Goal: Contribute content: Contribute content

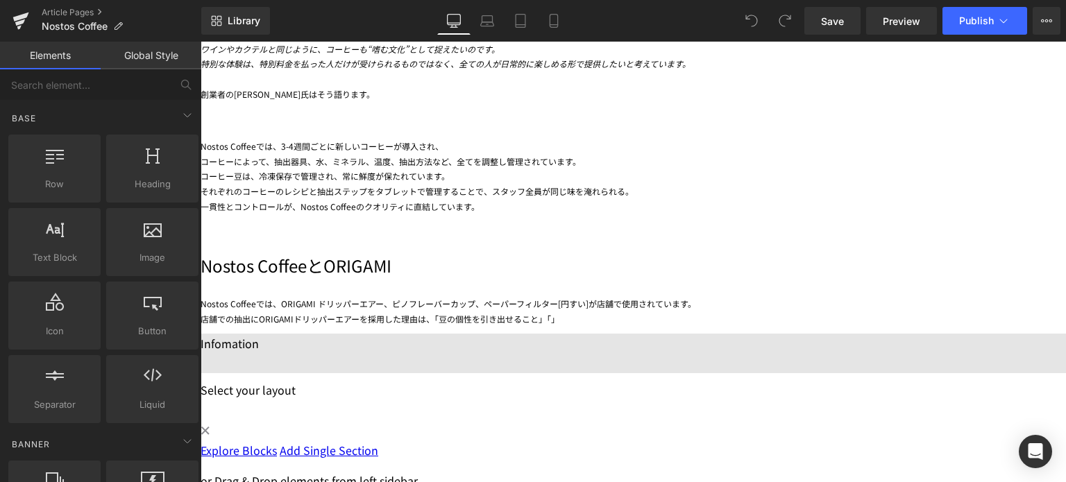
scroll to position [949, 0]
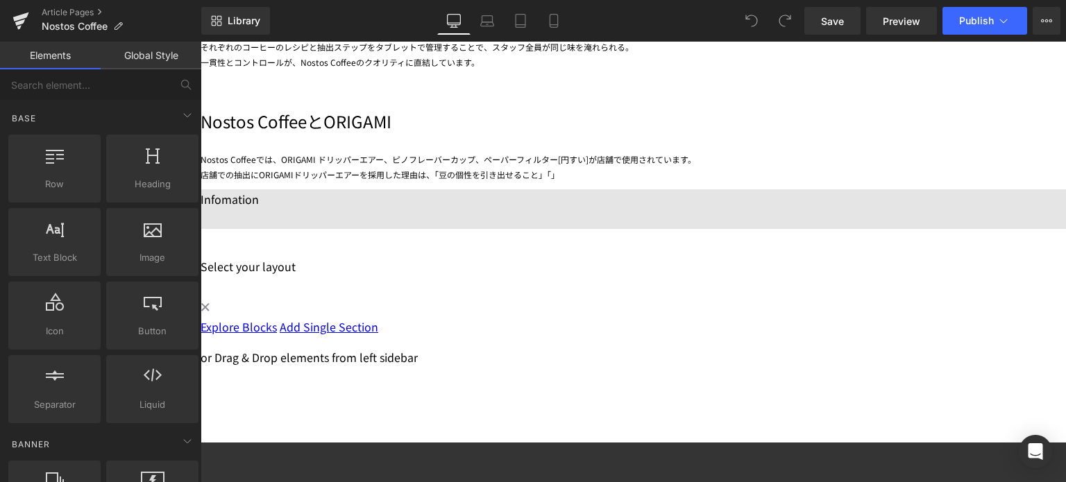
click at [800, 183] on div "店舗での抽出にORIGAMIドリッパーエアーを採用した理由は、「豆の個性を引き出せること」「」" at bounding box center [633, 174] width 865 height 15
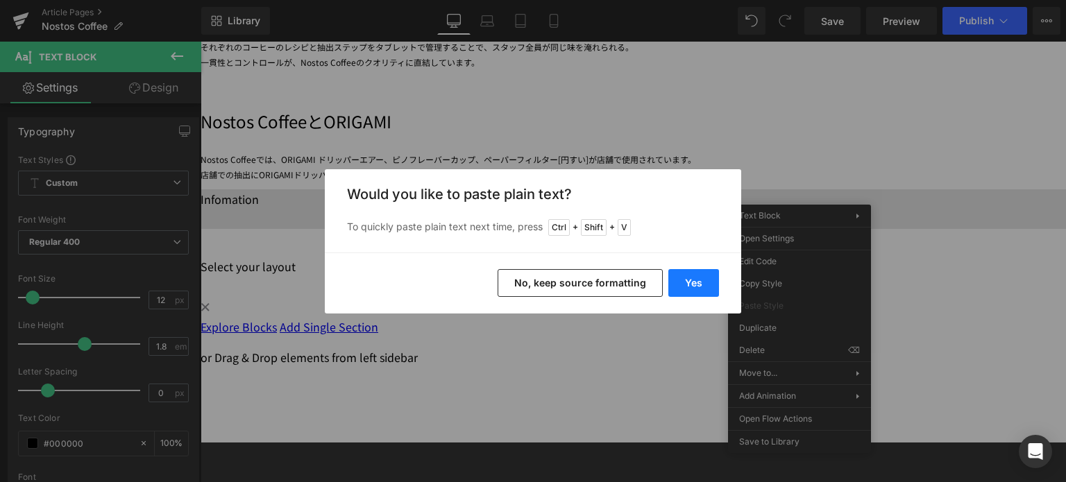
click at [702, 276] on button "Yes" at bounding box center [693, 283] width 51 height 28
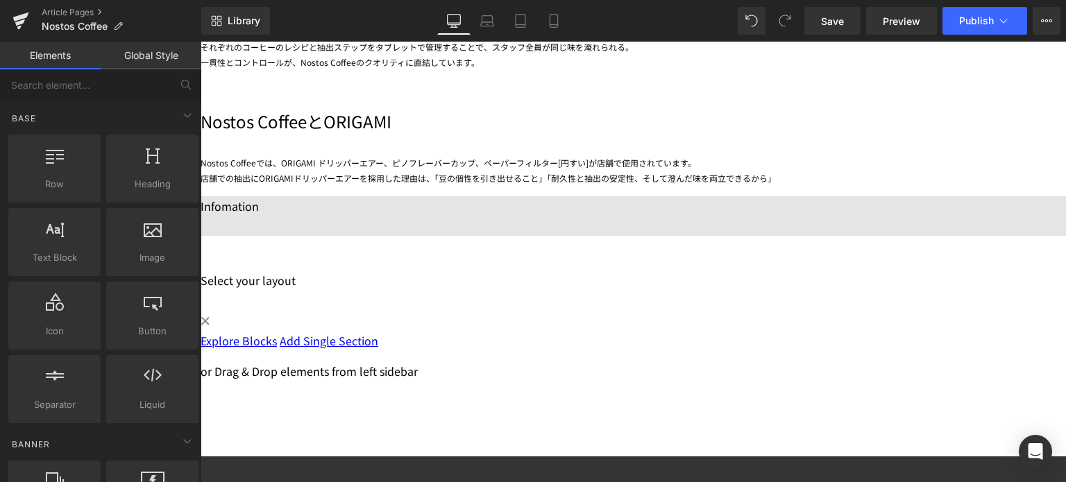
click at [811, 186] on div "店舗での抽出にORIGAMIドリッパーエアーを採用した理由は、「豆の個性を引き出せること」「耐久性と抽出の安定性、そして澄んだ味を両立できるから」" at bounding box center [633, 178] width 865 height 15
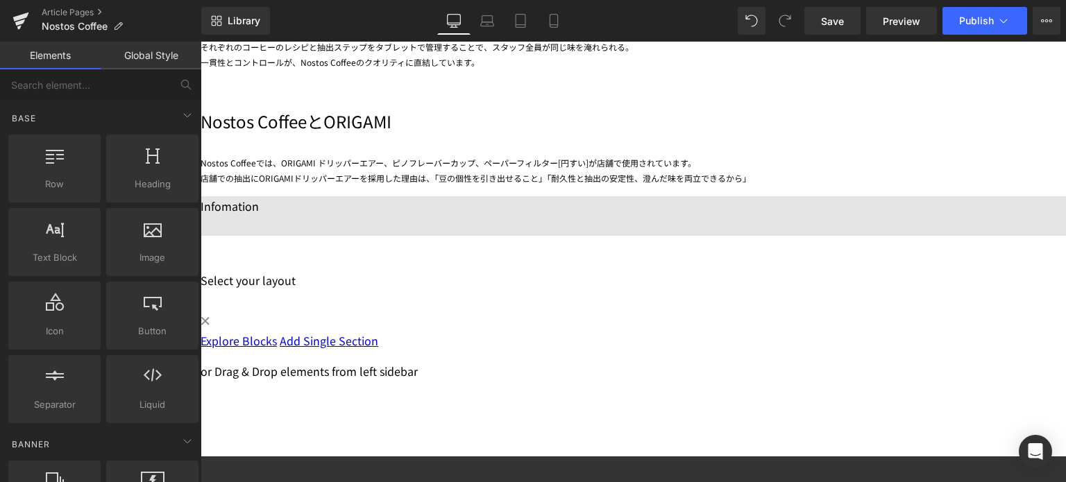
click at [920, 186] on div "店舗での抽出にORIGAMIドリッパーエアーを採用した理由は、「豆の個性を引き出せること」「耐久性と抽出の安定性、澄んだ味を両立できるから」" at bounding box center [633, 178] width 865 height 15
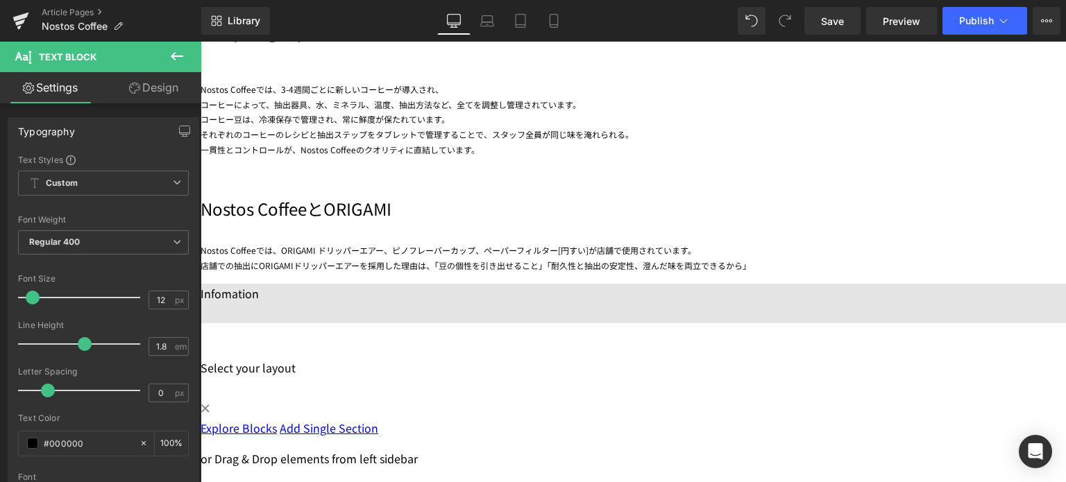
scroll to position [843, 0]
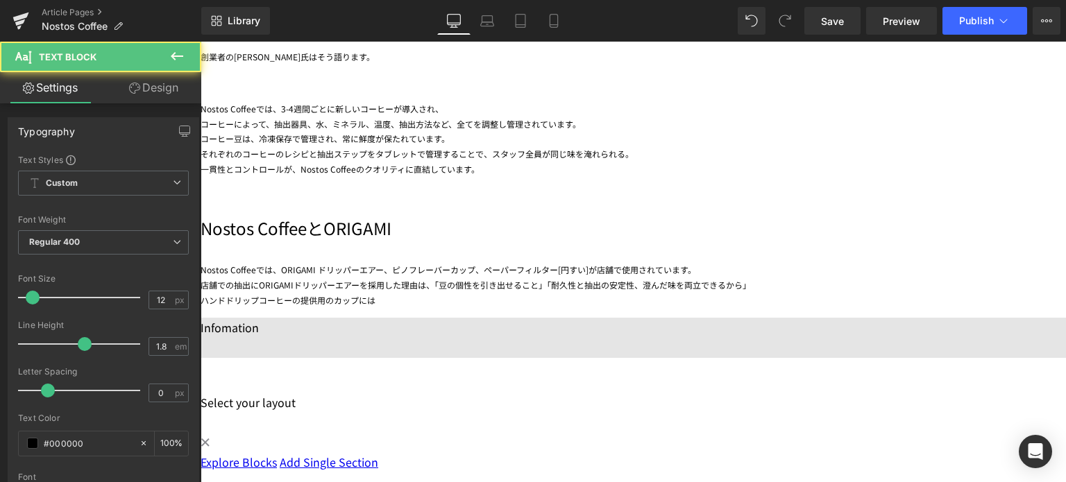
click at [727, 308] on div "ハンドドリップコーヒーの提供用のカップには" at bounding box center [633, 300] width 865 height 15
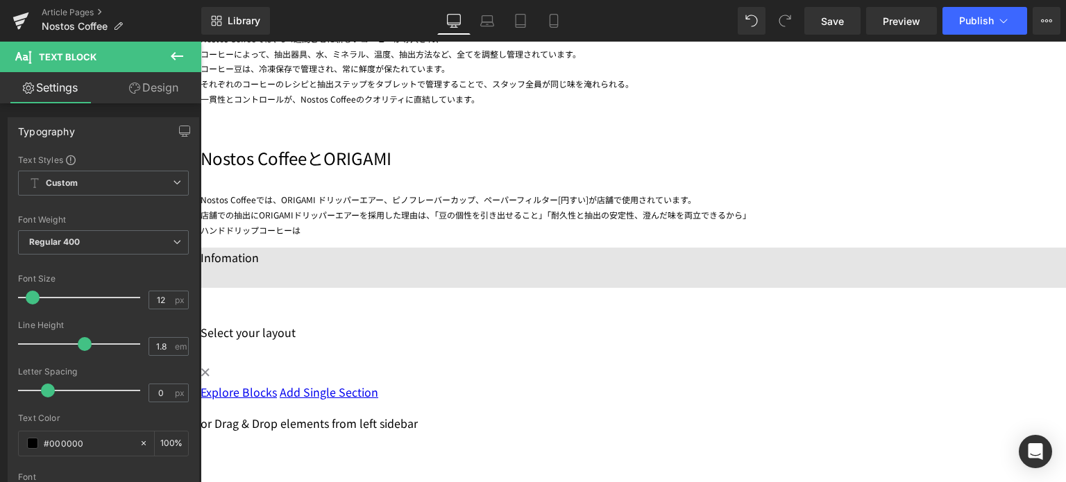
scroll to position [913, 0]
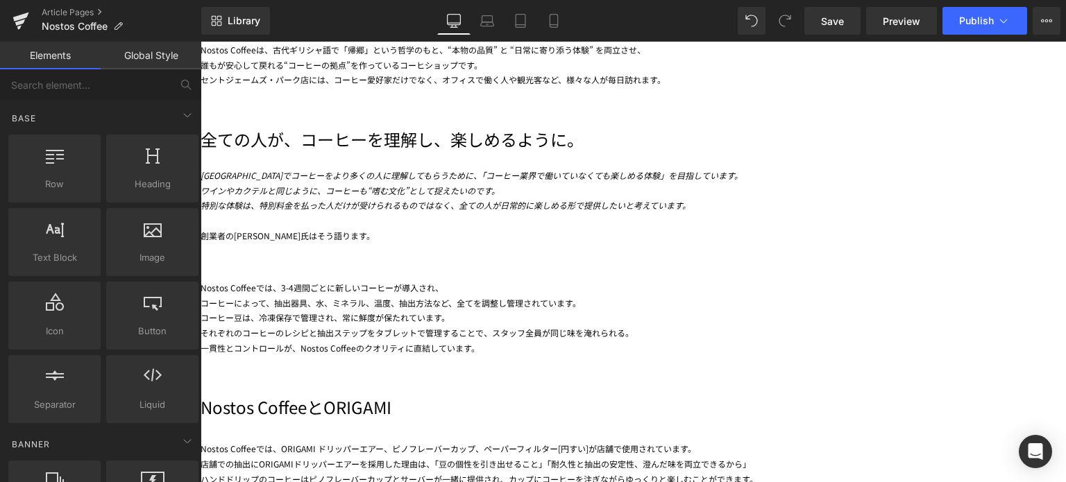
scroll to position [664, 0]
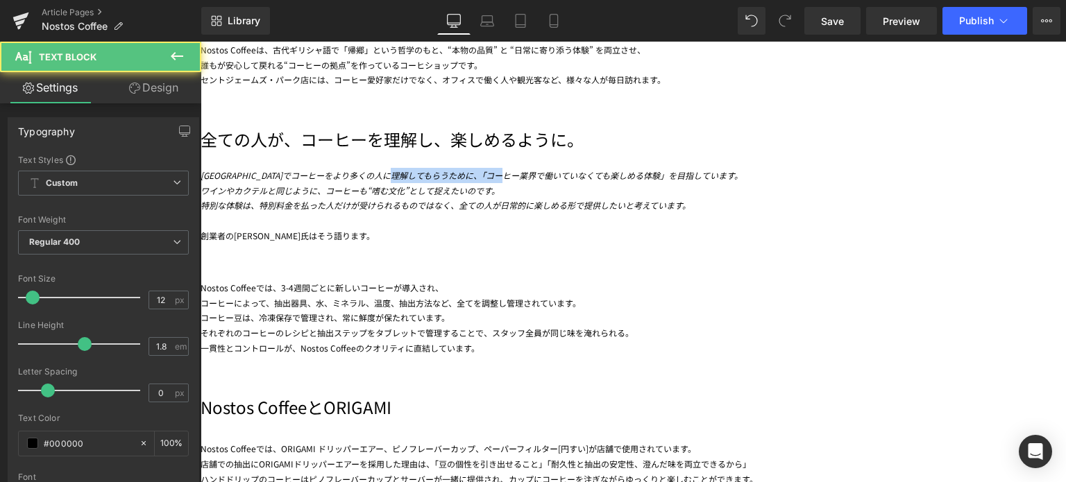
drag, startPoint x: 744, startPoint y: 194, endPoint x: 630, endPoint y: 189, distance: 113.9
click at [630, 181] on icon "[GEOGRAPHIC_DATA]でコーヒーをより多くの人に理解してもらうために、「コーヒー業界で働いていなくても楽しめる体験」を目指しています。" at bounding box center [472, 175] width 542 height 12
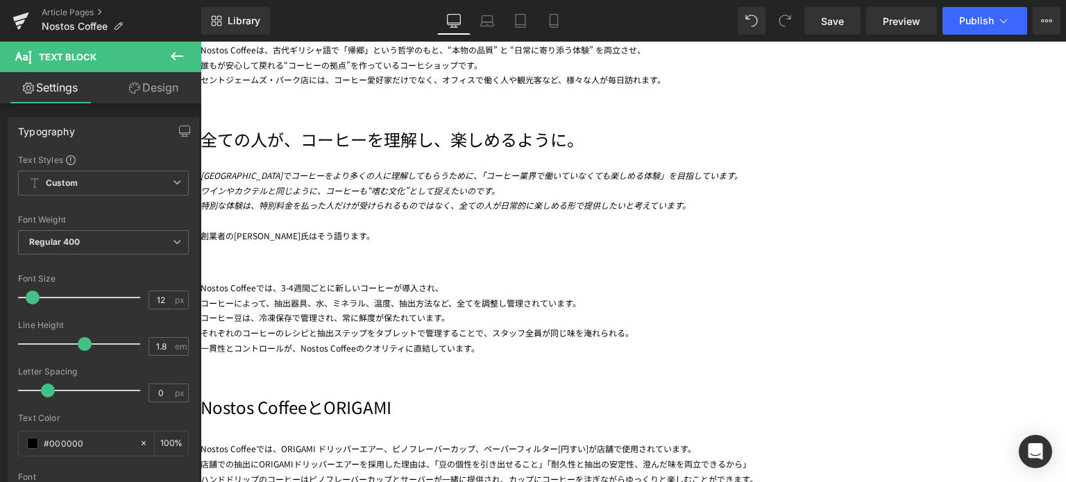
click at [500, 196] on icon "ワインやカクテルと同じように、コーヒーも“嗜む文化”として捉えたいのです。" at bounding box center [350, 191] width 299 height 12
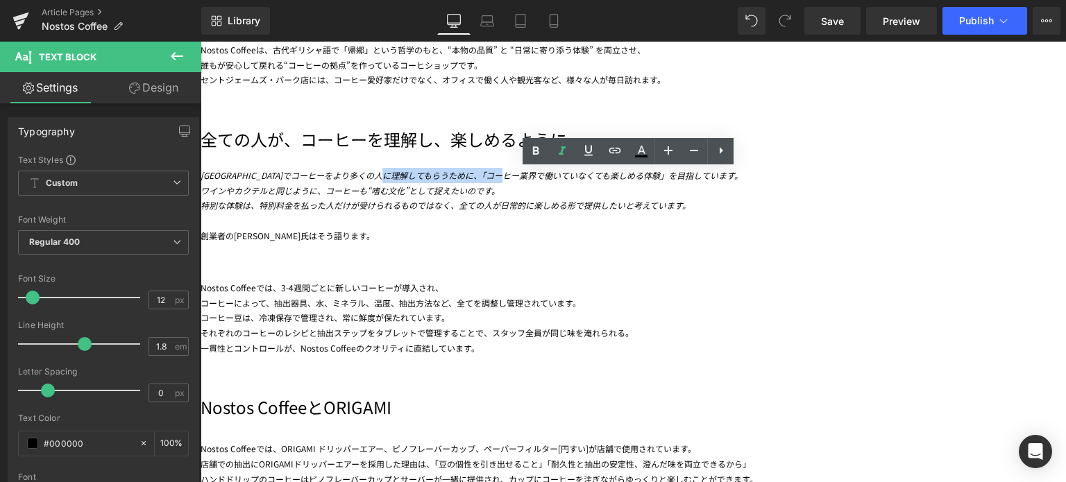
drag, startPoint x: 743, startPoint y: 196, endPoint x: 619, endPoint y: 196, distance: 123.5
click at [619, 181] on icon "[GEOGRAPHIC_DATA]でコーヒーをより多くの人に理解してもらうために、「コーヒー業界で働いていなくても楽しめる体験」を目指しています。" at bounding box center [472, 175] width 542 height 12
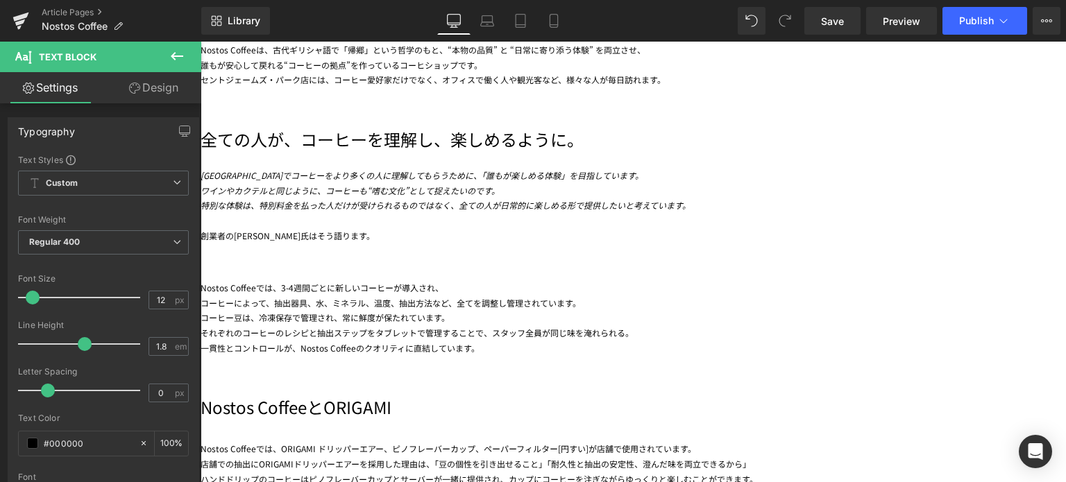
click at [877, 327] on div "Nostos Coffeeでは、3-4週間ごとに新しいコーヒーが導入され、 コーヒーによって、抽出器具、水、ミネラル、温度、抽出方法など、全てを調整し管理され…" at bounding box center [633, 299] width 865 height 112
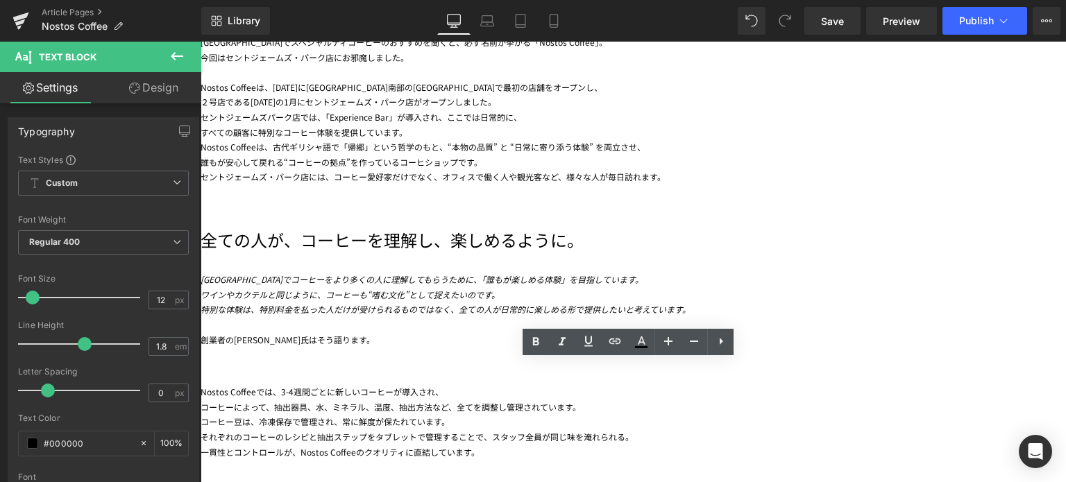
scroll to position [561, 0]
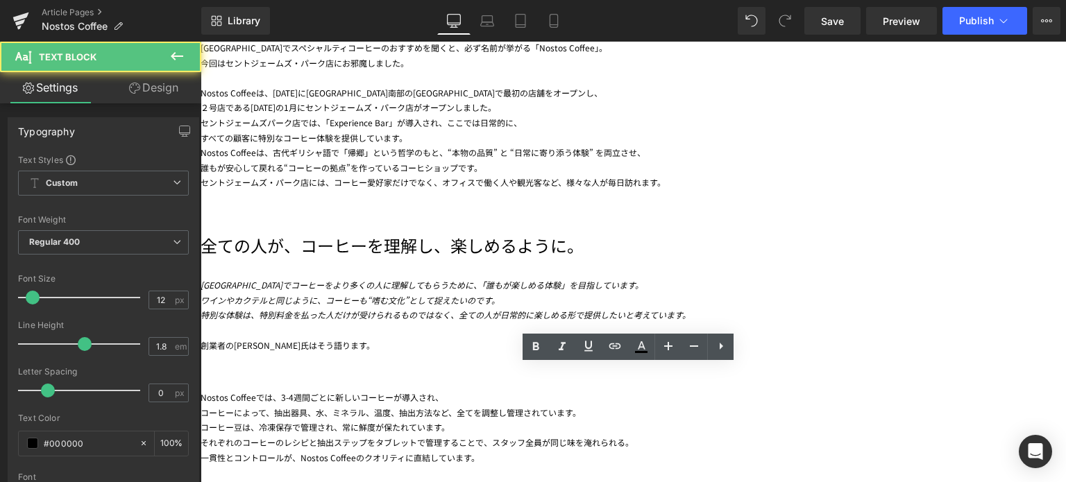
click at [550, 130] on div "セントジェームズパーク店では、「Experience Bar」が導入され、 ここでは日常的に、" at bounding box center [633, 122] width 865 height 15
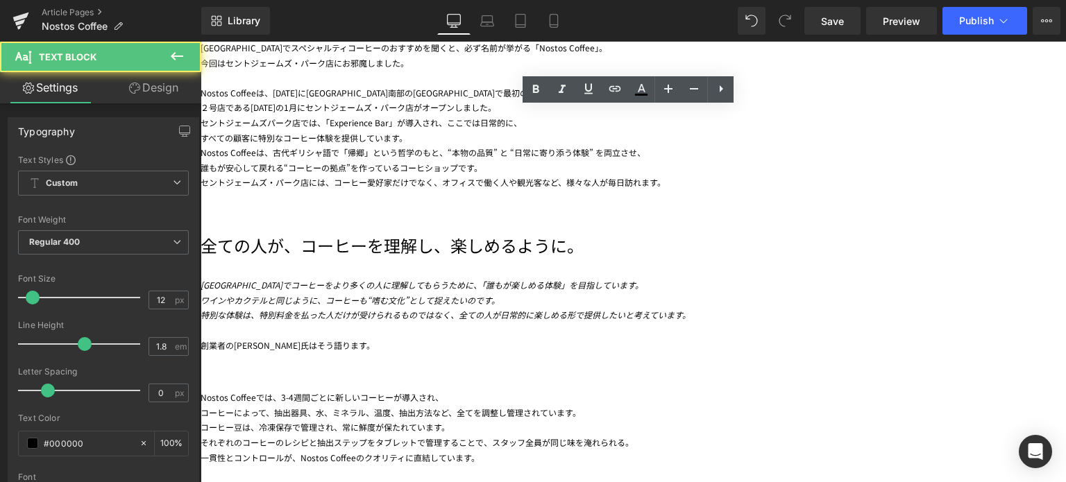
click at [482, 174] on span "誰もが安心して戻れる“コーヒーの拠点”を作っているコーヒショップです。" at bounding box center [342, 168] width 282 height 12
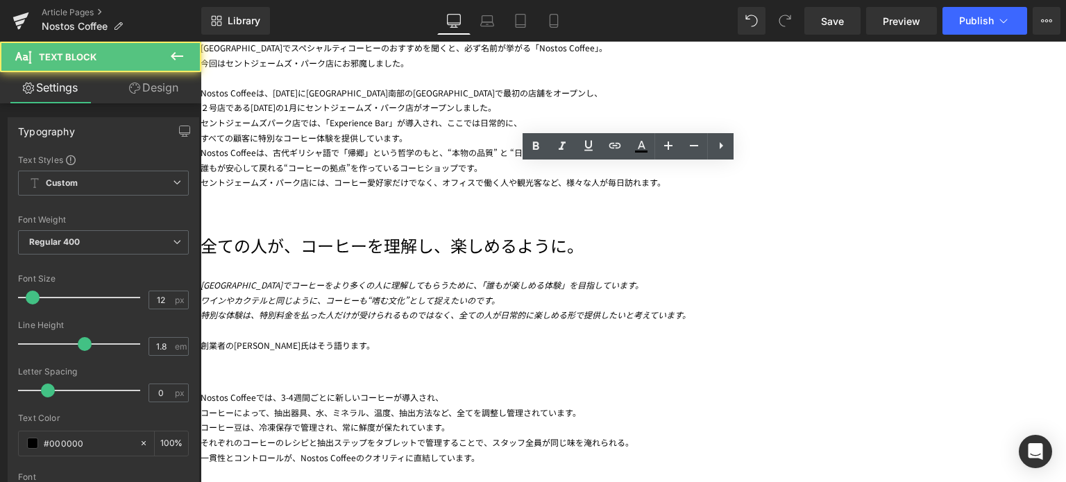
click at [419, 101] on div "Nostos Coffeeは、[DATE]に[GEOGRAPHIC_DATA]南部の[GEOGRAPHIC_DATA]で最初の店舗をオープンし、" at bounding box center [633, 92] width 865 height 15
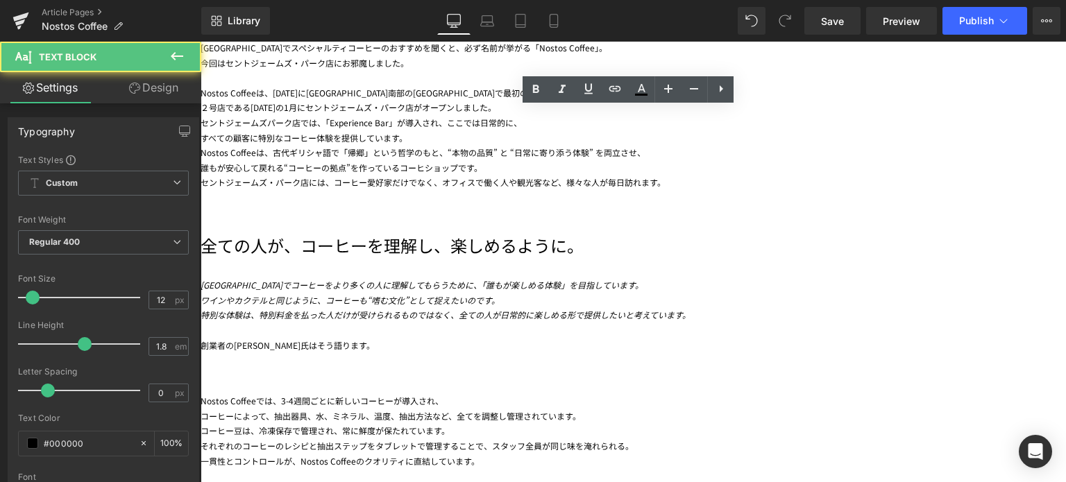
click at [501, 188] on span "セントジェームズ・パーク店には、コーヒー愛好家だけでなく、オフィスで働く人や観光客など、様々な人が毎日訪れます。" at bounding box center [433, 182] width 465 height 12
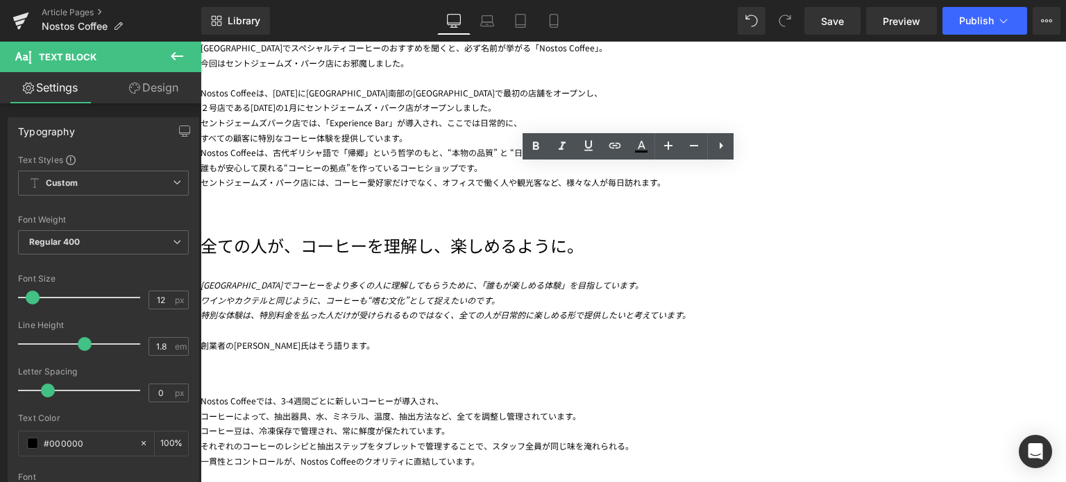
click at [400, 321] on icon "特別な体験は、特別料金を払った人だけが受けられるものではなく、全ての人が日常的に楽しめる形で提供したいと考えています。" at bounding box center [446, 315] width 490 height 12
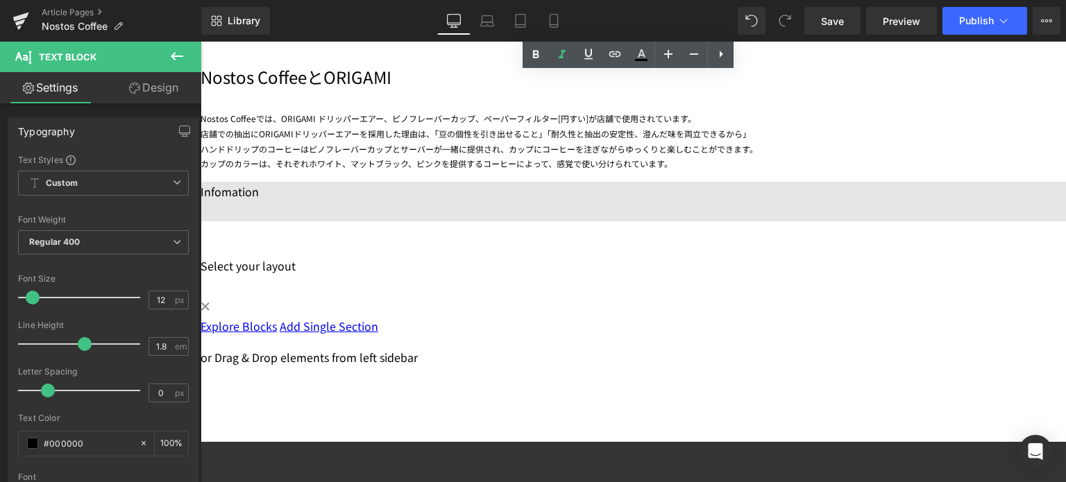
scroll to position [991, 0]
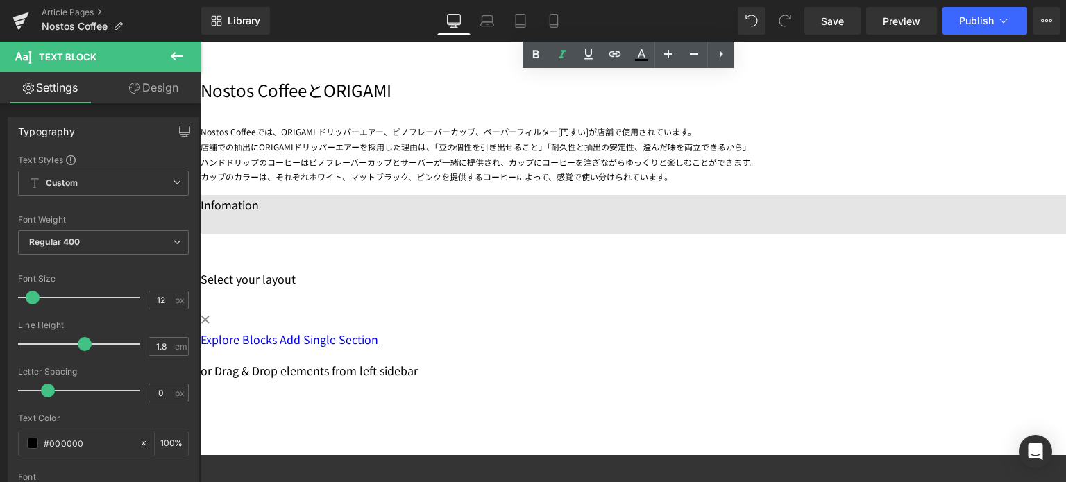
click at [201, 42] on link at bounding box center [201, 42] width 0 height 0
click at [201, 42] on icon at bounding box center [201, 42] width 0 height 0
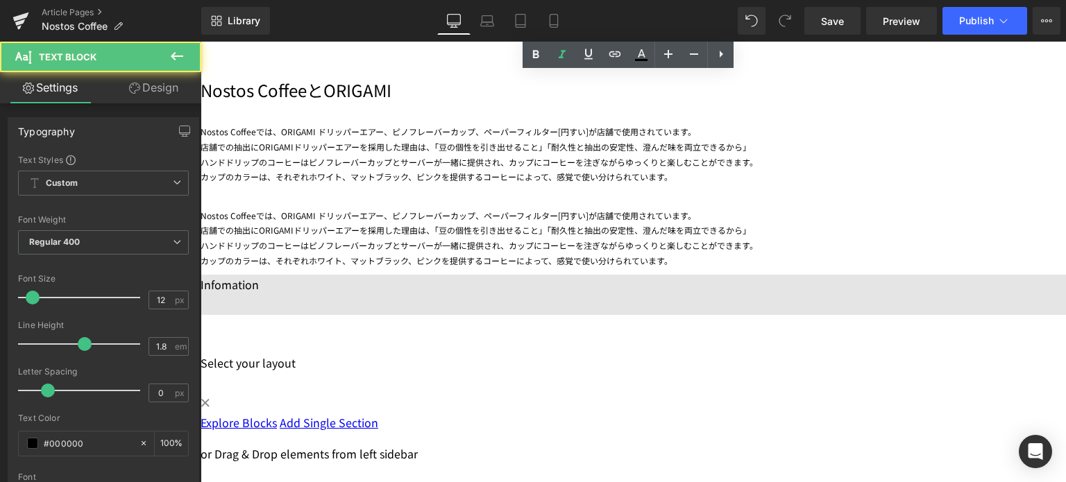
drag, startPoint x: 877, startPoint y: 264, endPoint x: 850, endPoint y: 255, distance: 29.4
click at [850, 255] on div "Nostos Coffeeでは、ORIGAMI ドリッパーエアー、ピノフレーバーカップ、ペーパーフィルター[円すい]が店舗で使用されています。 店舗での抽出に…" at bounding box center [633, 228] width 865 height 80
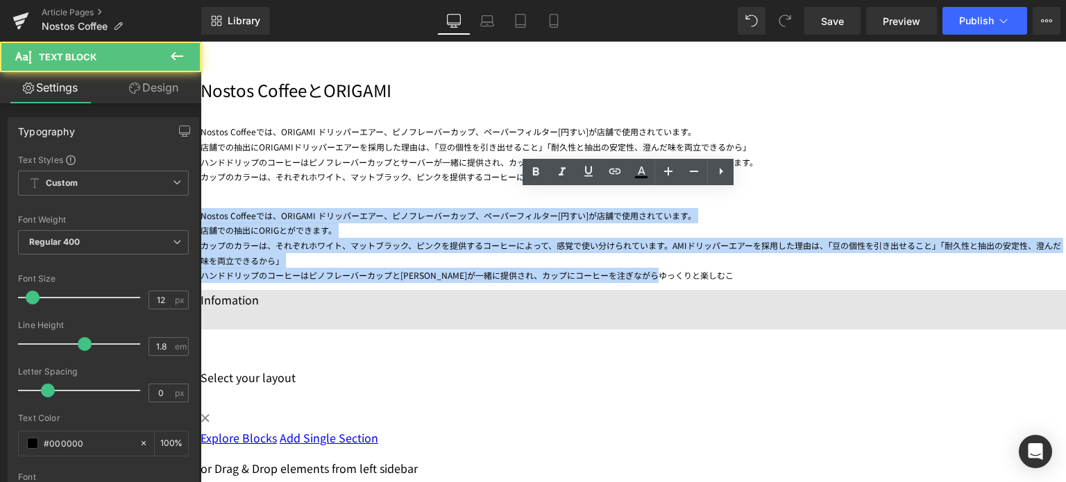
drag, startPoint x: 891, startPoint y: 280, endPoint x: 380, endPoint y: 183, distance: 520.0
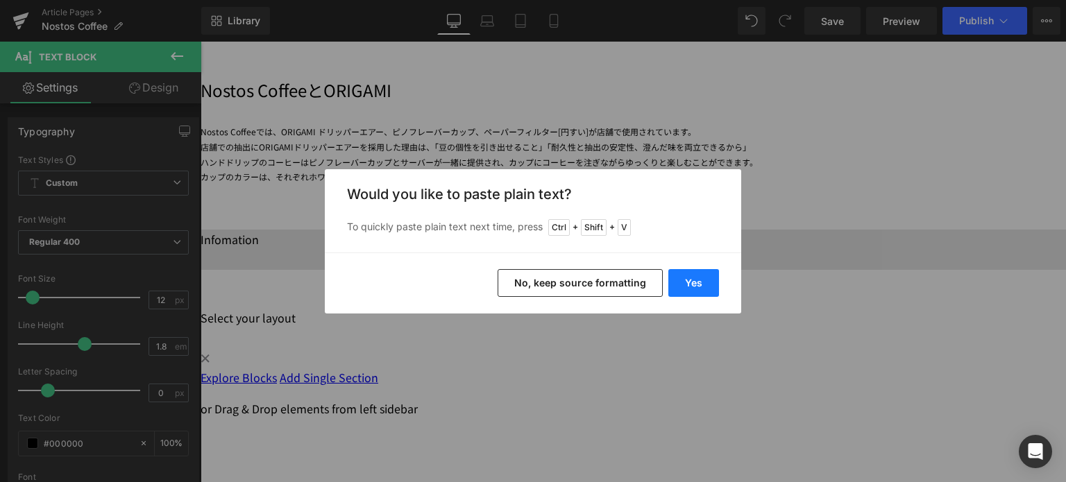
click at [695, 284] on button "Yes" at bounding box center [693, 283] width 51 height 28
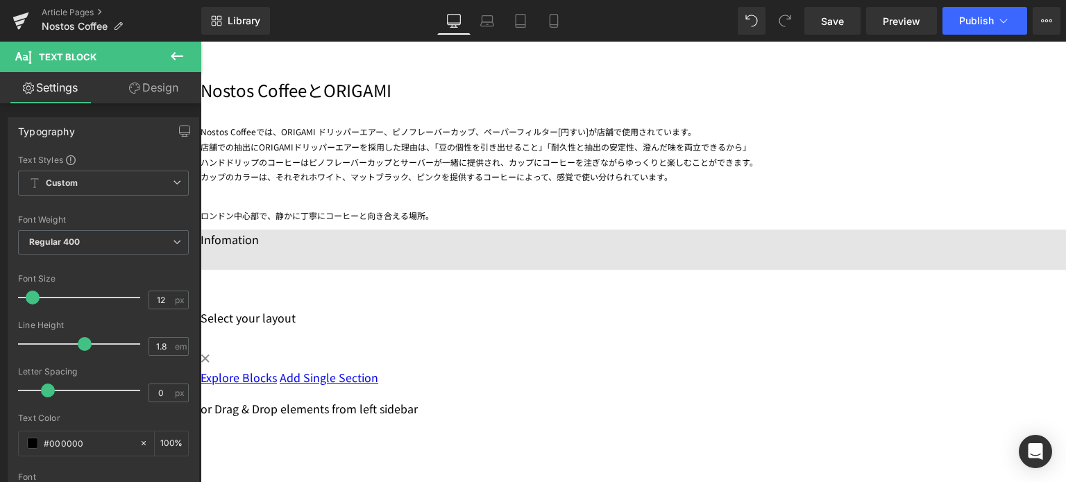
click at [748, 219] on div "ロンドン中心部で、静かに丁寧にコーヒーと向き合える場所。" at bounding box center [633, 205] width 865 height 35
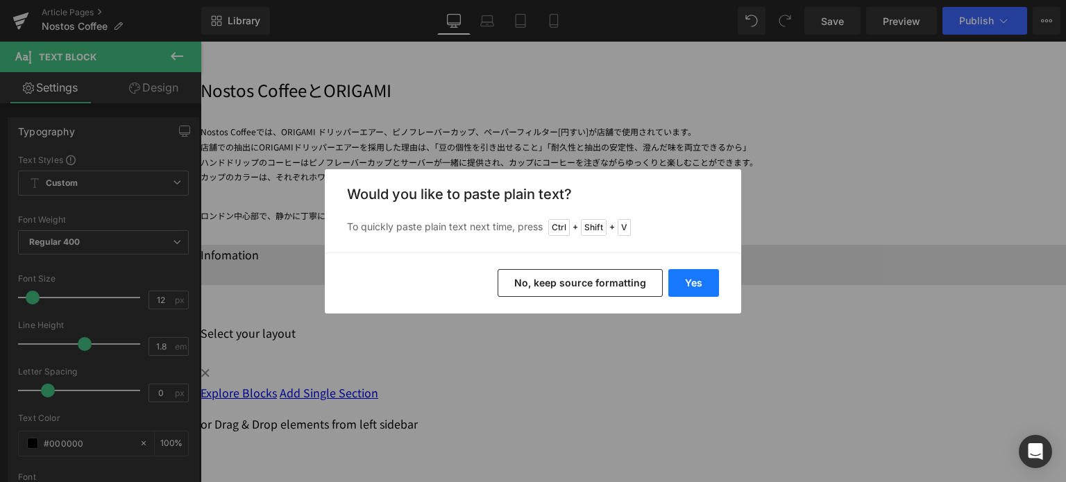
click at [698, 285] on button "Yes" at bounding box center [693, 283] width 51 height 28
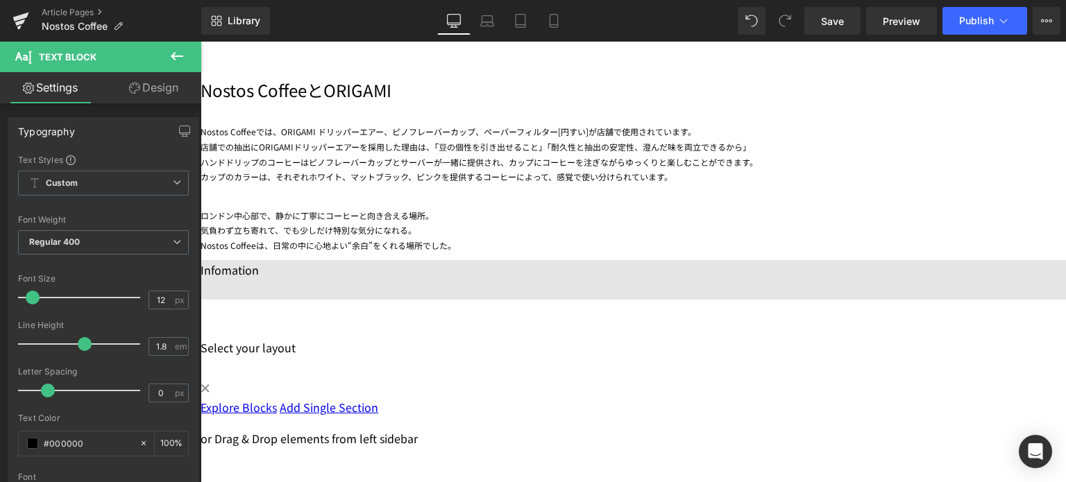
click at [519, 235] on div "気負わず立ち寄れて、でも少しだけ特別な気分になれる。" at bounding box center [633, 230] width 865 height 15
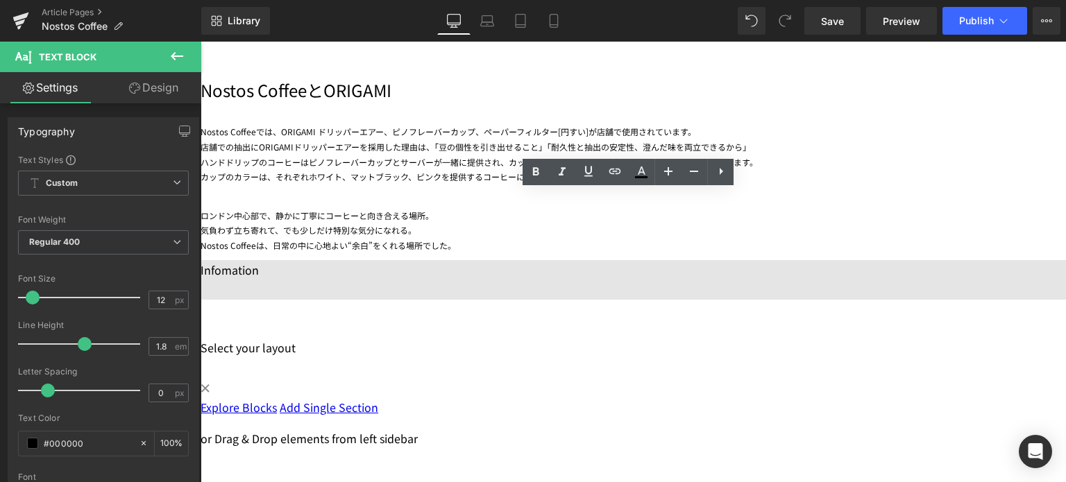
click at [736, 220] on div "ロンドン中心部で、静かに丁寧にコーヒーと向き合える場所。 気負わず立ち寄れて、でも少しだけ特別な気分になれる。 Nostos Coffeeは、日常の中に心地よ…" at bounding box center [633, 220] width 865 height 65
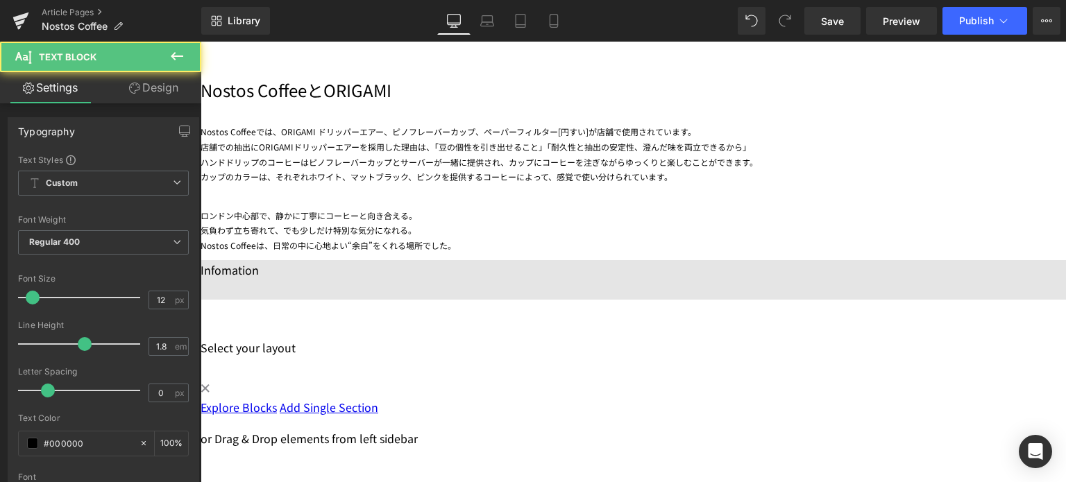
click at [762, 250] on div "Nostos Coffeeは、日常の中に心地よい“余白”をくれる場所でした。" at bounding box center [633, 245] width 865 height 15
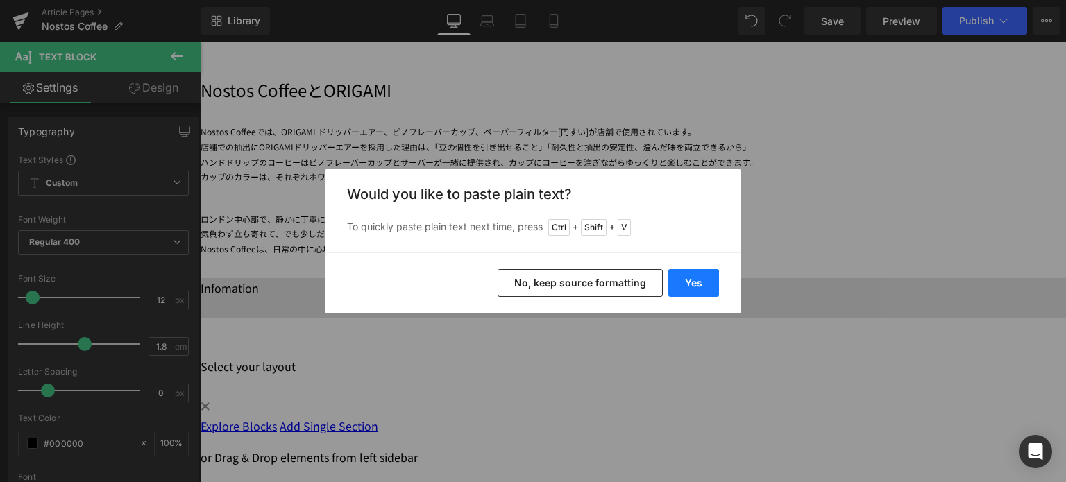
click at [688, 274] on button "Yes" at bounding box center [693, 283] width 51 height 28
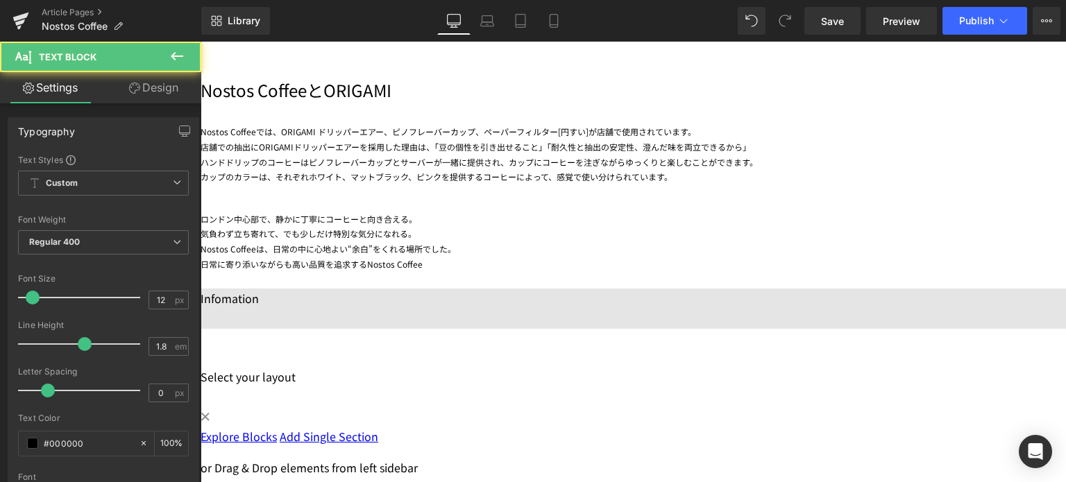
click at [742, 260] on div "日常に寄り添いながらも高い品質を追求するNostos Coffee" at bounding box center [633, 264] width 865 height 15
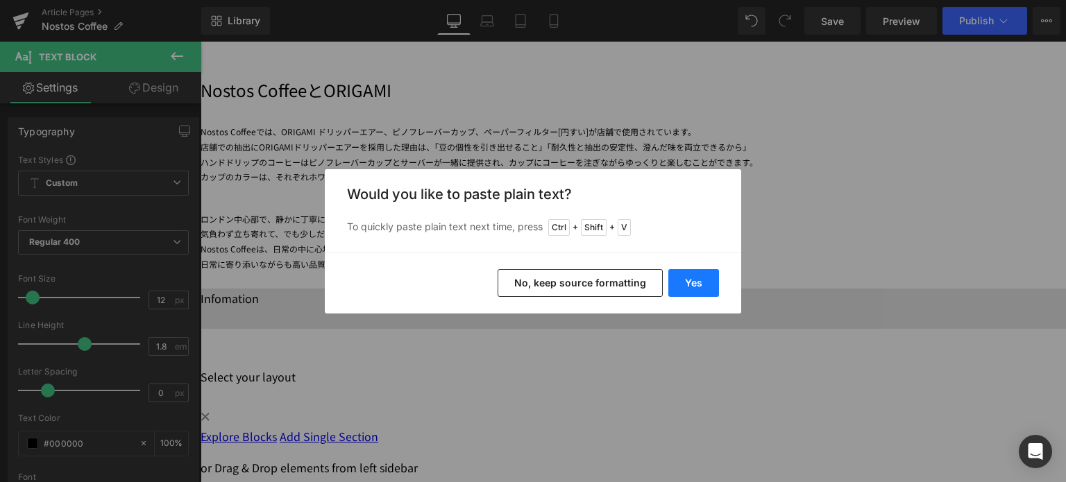
click at [700, 282] on button "Yes" at bounding box center [693, 283] width 51 height 28
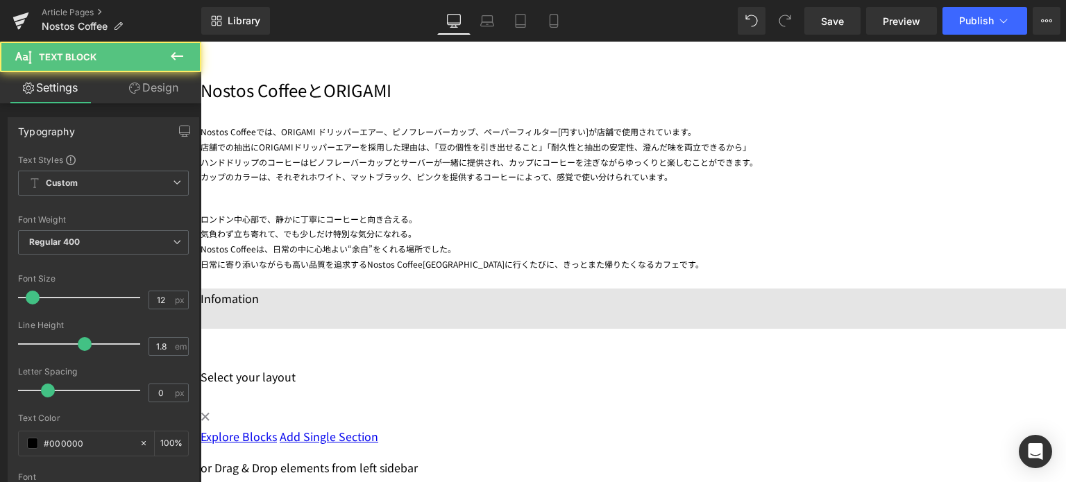
click at [626, 265] on div "日常に寄り添いながらも高い品質を追求するNostos Coffee[GEOGRAPHIC_DATA]に行くたびに、きっとまた帰りたくなるカフェです。" at bounding box center [633, 264] width 865 height 15
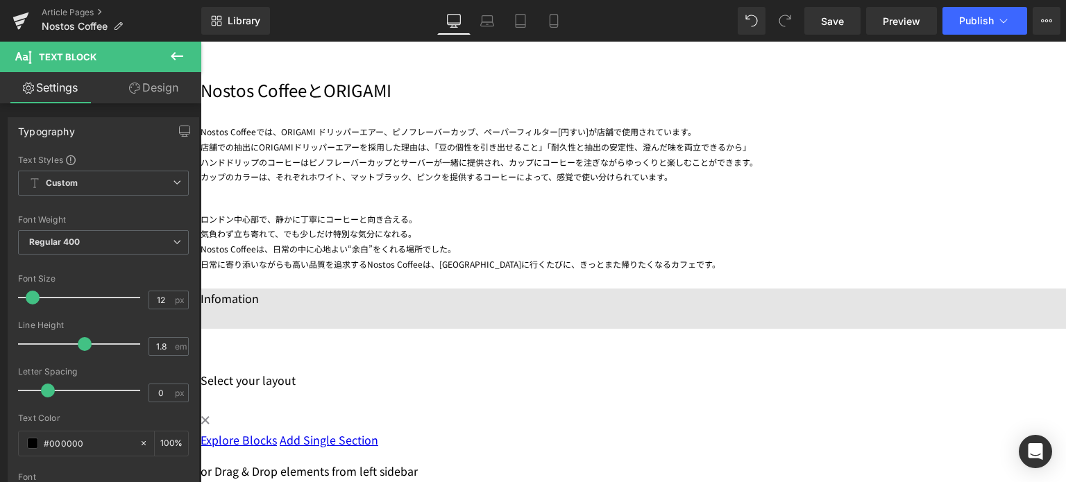
click at [836, 266] on div "日常に寄り添いながらも高い品質を追求するNostos Coffeeは、[GEOGRAPHIC_DATA]に行くたびに、きっとまた帰りたくなるカフェです。" at bounding box center [633, 264] width 865 height 15
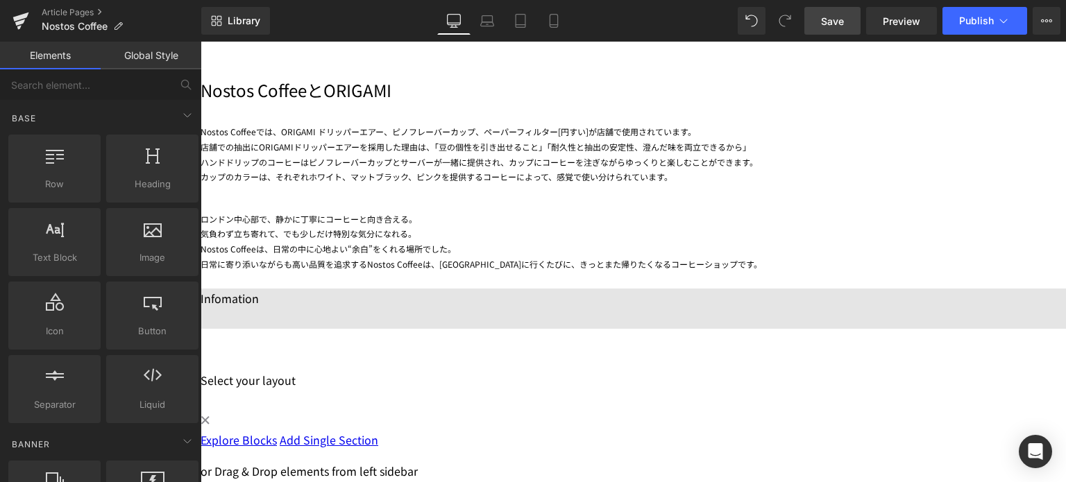
click at [828, 24] on span "Save" at bounding box center [832, 21] width 23 height 15
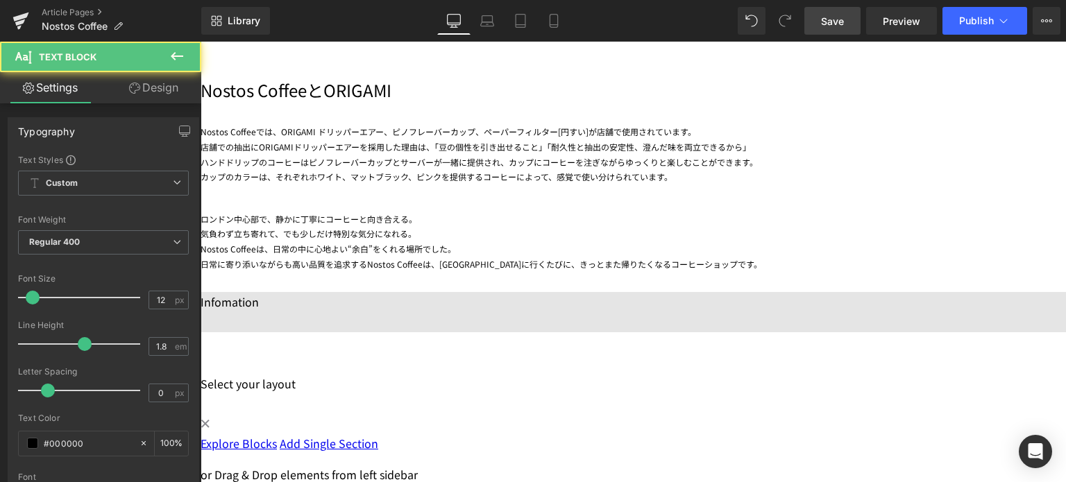
click at [518, 217] on div "ロンドン中心部で、静かに丁寧にコーヒーと向き合える。 気負わず立ち寄れて、でも少しだけ特別な気分になれる。 Nostos Coffeeは、日常の中に心地よい“…" at bounding box center [633, 232] width 865 height 80
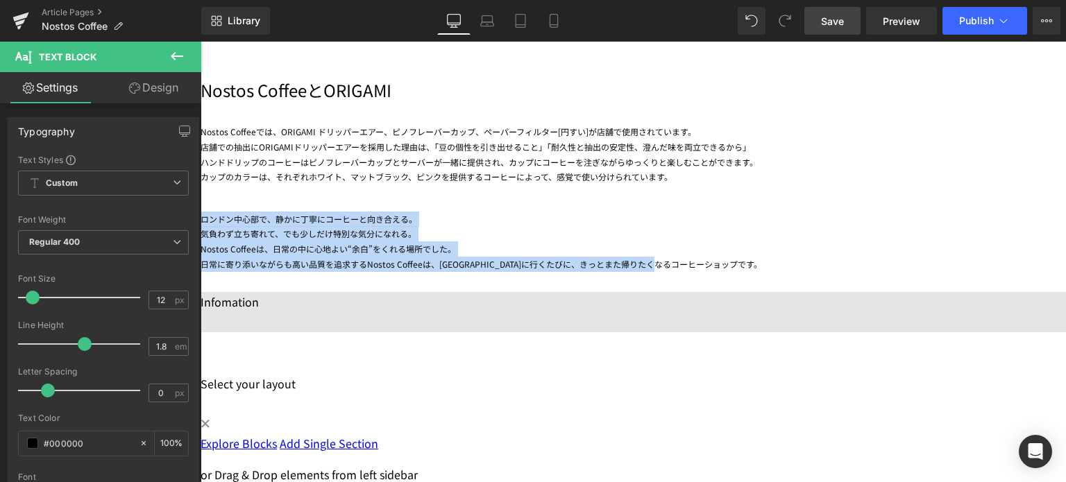
click at [889, 266] on div "日常に寄り添いながらも高い品質を追求するNostos Coffeeは、[GEOGRAPHIC_DATA]に行くたびに、きっとまた帰りたくなるコーヒーショップで…" at bounding box center [633, 264] width 865 height 15
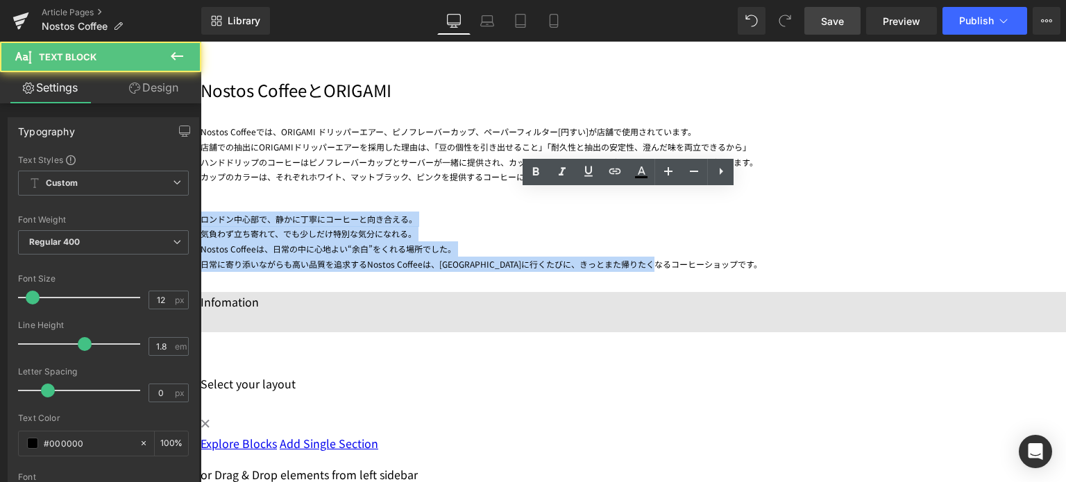
copy div "ロンドン中心部で、静かに丁寧にコーヒーと向き合える。 気負わず立ち寄れて、でも少しだけ特別な気分になれる。 Nostos Coffeeは、日常の中に心地よい“…"
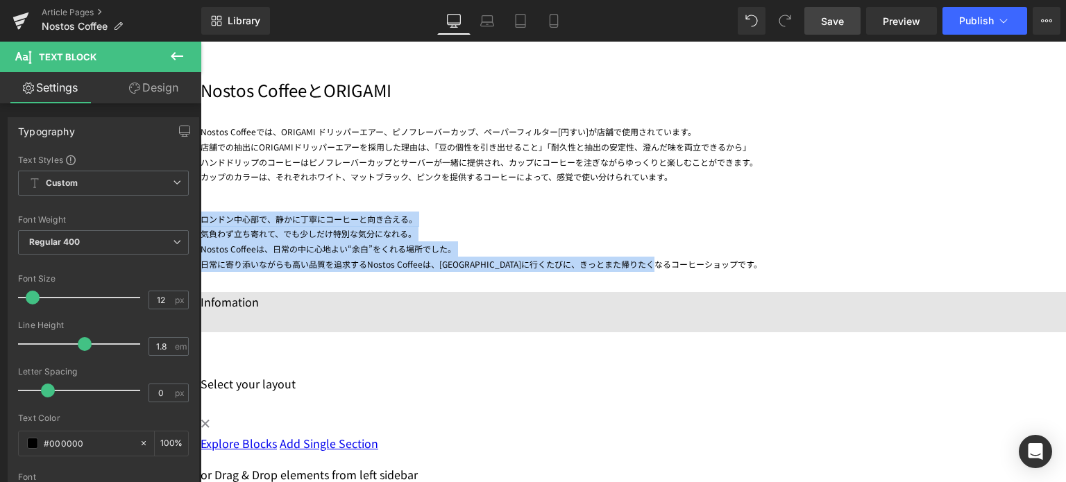
click at [763, 242] on div "Nostos Coffeeは、日常の中に心地よい“余白”をくれる場所でした。" at bounding box center [633, 249] width 865 height 15
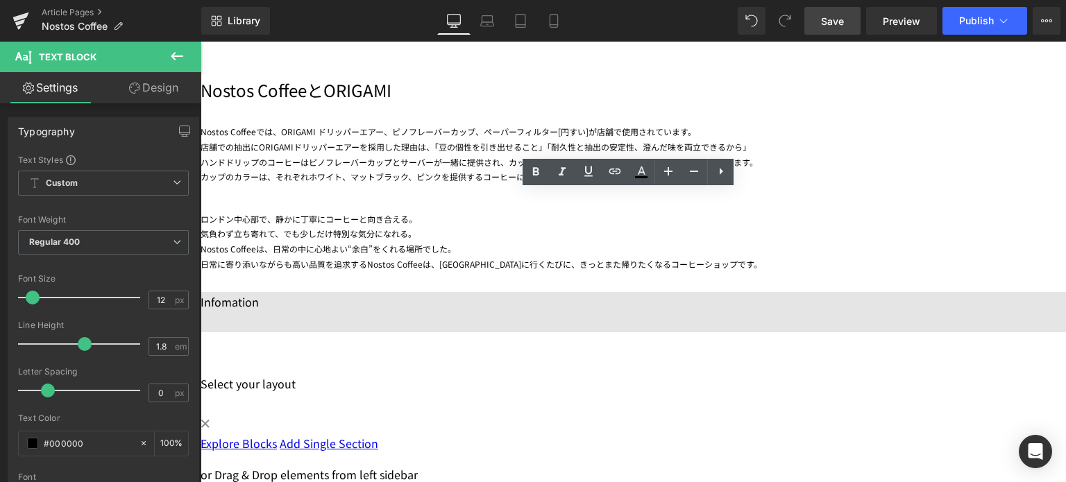
click at [735, 251] on div "Nostos Coffeeは、日常の中に心地よい“余白”をくれる場所でした。" at bounding box center [633, 249] width 865 height 15
drag, startPoint x: 750, startPoint y: 250, endPoint x: 712, endPoint y: 250, distance: 37.5
click at [712, 250] on div "Nostos Coffeeは、日常の中に心地よい“余白”をくれる場所でした。" at bounding box center [633, 249] width 865 height 15
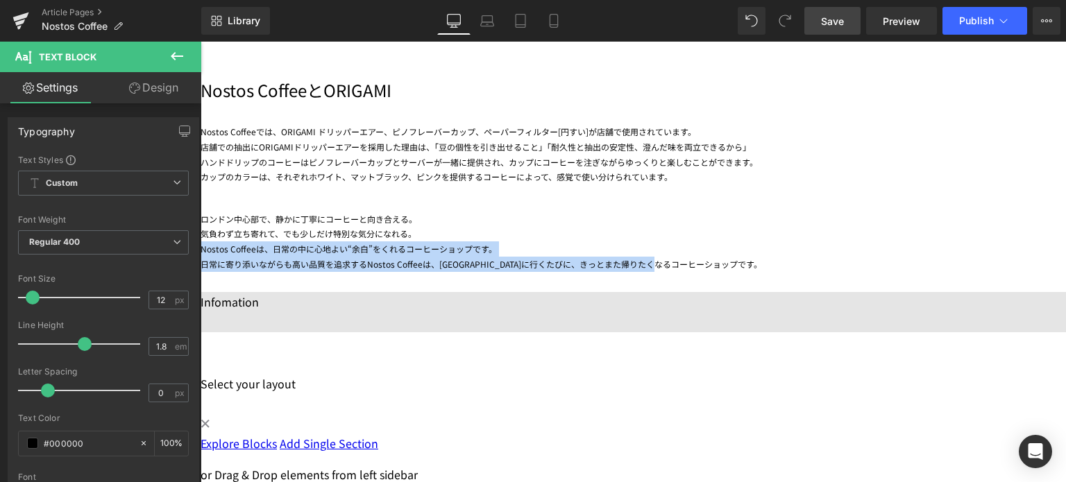
drag, startPoint x: 902, startPoint y: 264, endPoint x: 395, endPoint y: 248, distance: 507.6
click at [395, 248] on div "ロンドン中心部で、静かに丁寧にコーヒーと向き合える。 気負わず立ち寄れて、でも少しだけ特別な気分になれる。 Nostos Coffeeは、日常の中に心地よい“…" at bounding box center [633, 232] width 865 height 80
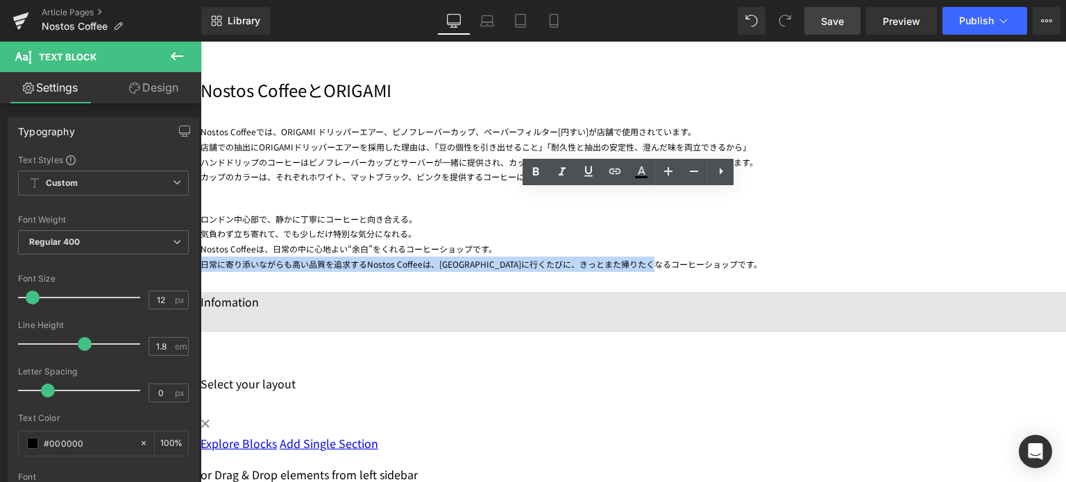
click at [373, 258] on div "日常に寄り添いながらも高い品質を追求するNostos Coffeeは、[GEOGRAPHIC_DATA]に行くたびに、きっとまた帰りたくなるコーヒーショップで…" at bounding box center [633, 264] width 865 height 15
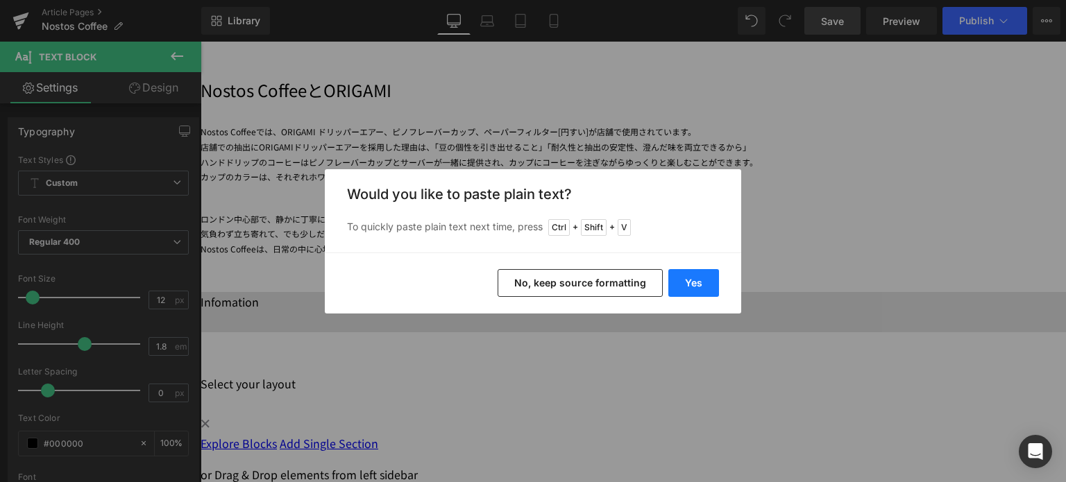
click at [697, 288] on button "Yes" at bounding box center [693, 283] width 51 height 28
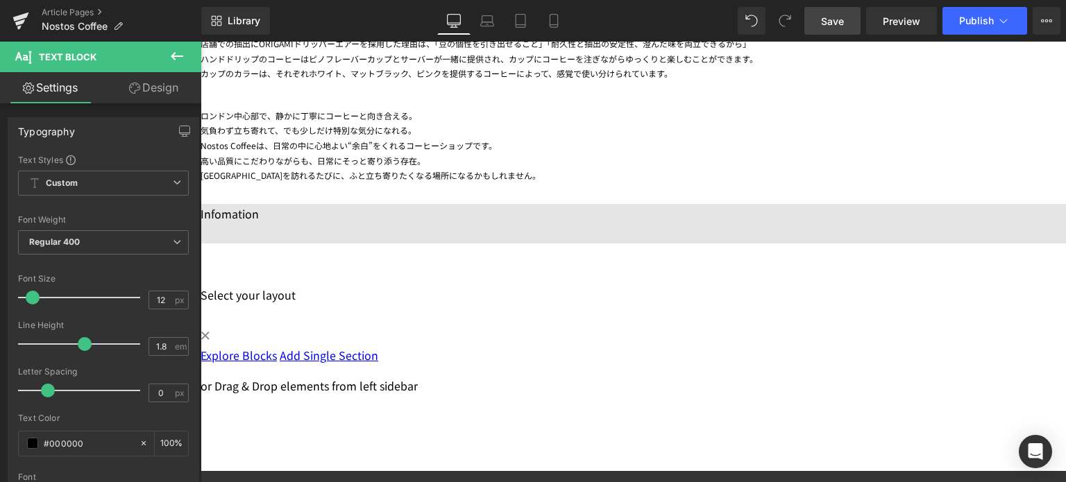
scroll to position [1091, 0]
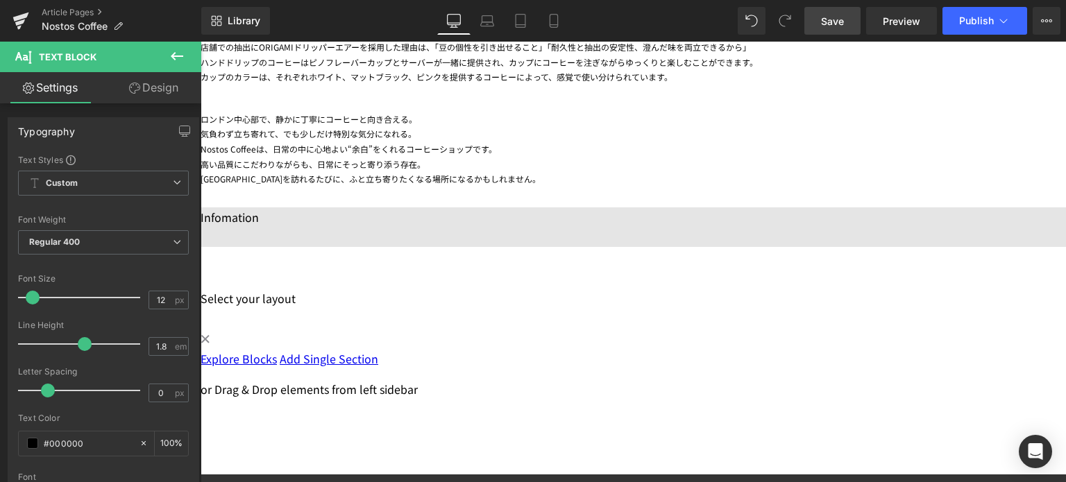
click at [832, 23] on span "Save" at bounding box center [832, 21] width 23 height 15
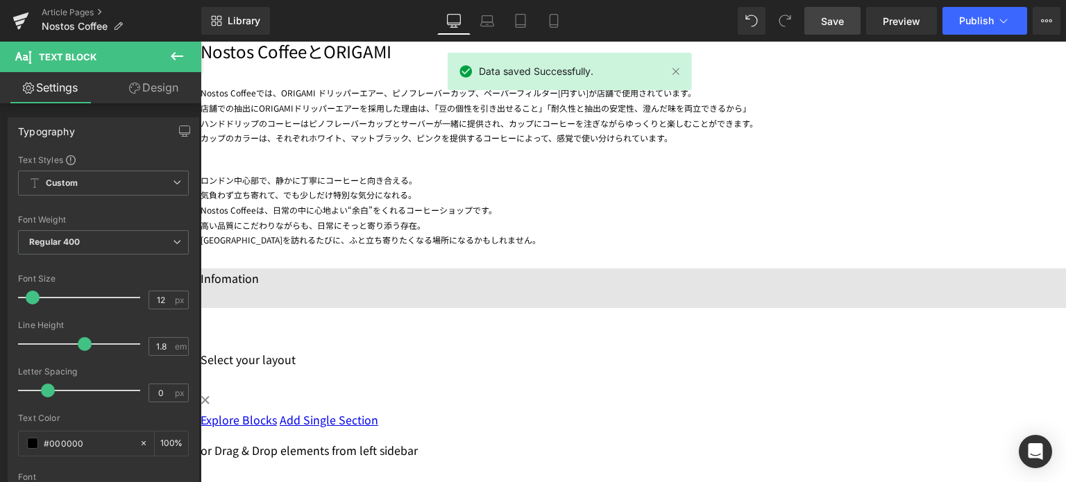
scroll to position [1055, 0]
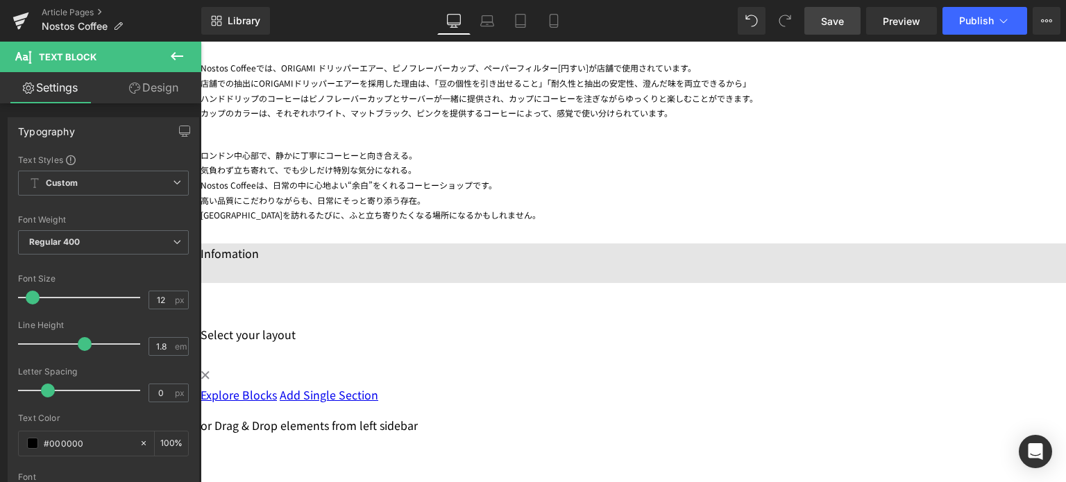
click at [283, 257] on p "Infomation" at bounding box center [633, 254] width 865 height 20
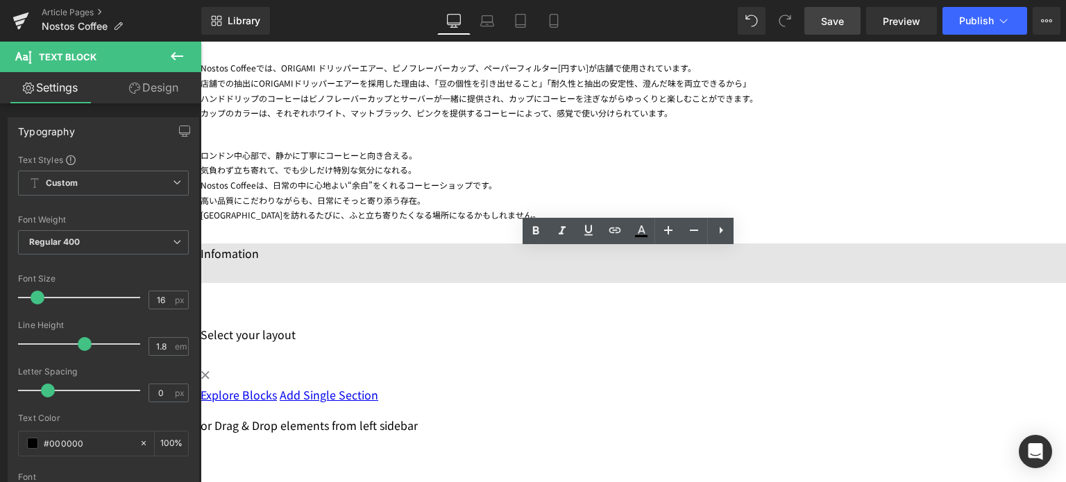
click at [222, 259] on p "Infomation" at bounding box center [633, 254] width 865 height 20
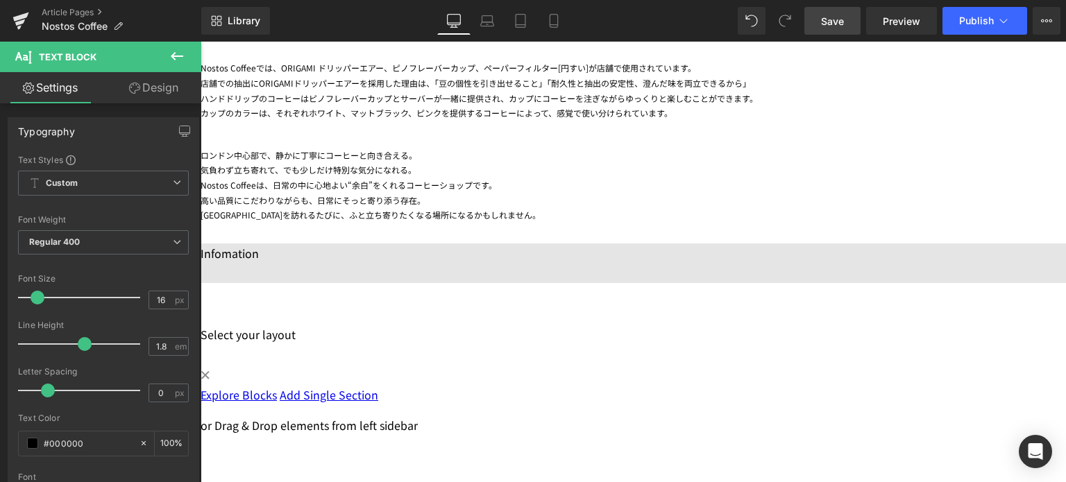
click at [319, 262] on p "Infomation" at bounding box center [633, 254] width 865 height 20
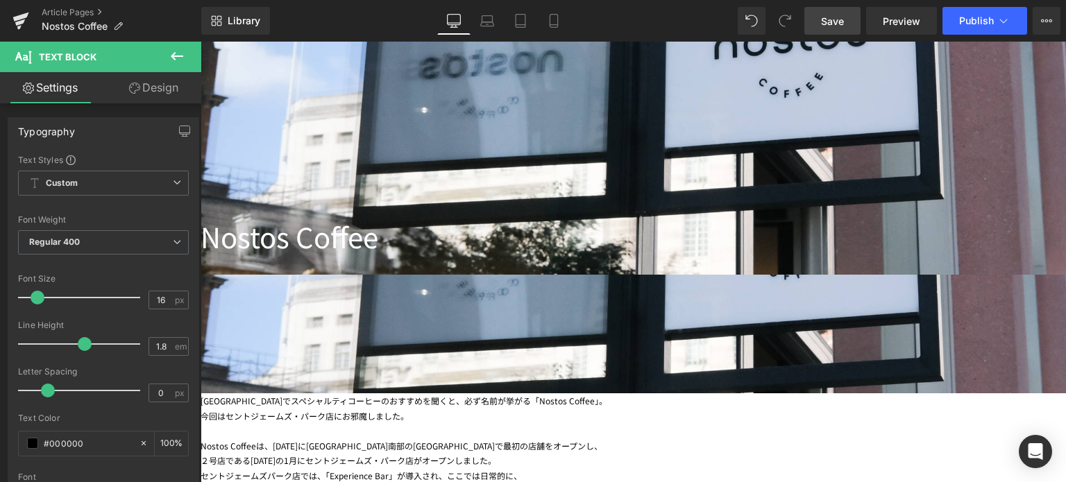
scroll to position [453, 0]
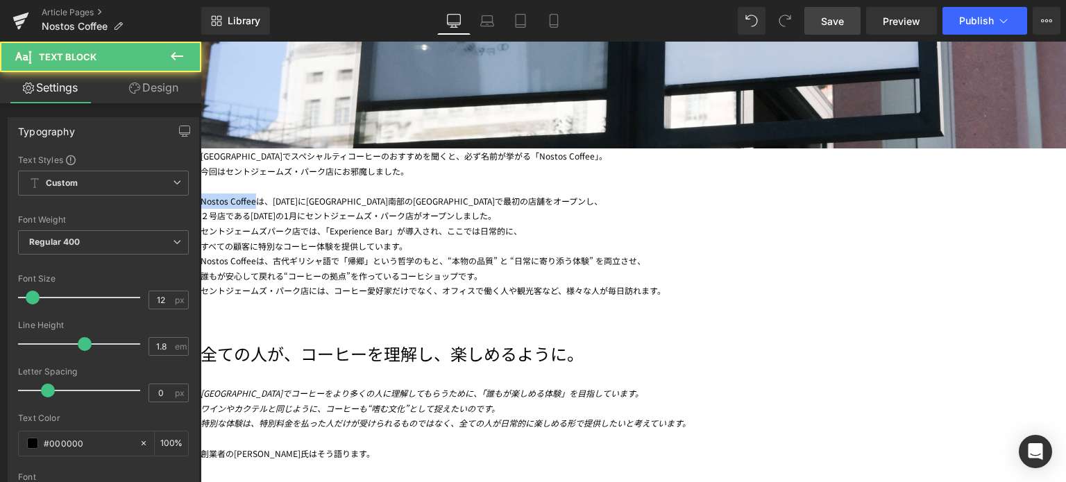
drag, startPoint x: 471, startPoint y: 219, endPoint x: 526, endPoint y: 219, distance: 55.5
click at [526, 209] on div "Nostos Coffeeは、[DATE]に[GEOGRAPHIC_DATA]南部の[GEOGRAPHIC_DATA]で最初の店舗をオープンし、" at bounding box center [633, 201] width 865 height 15
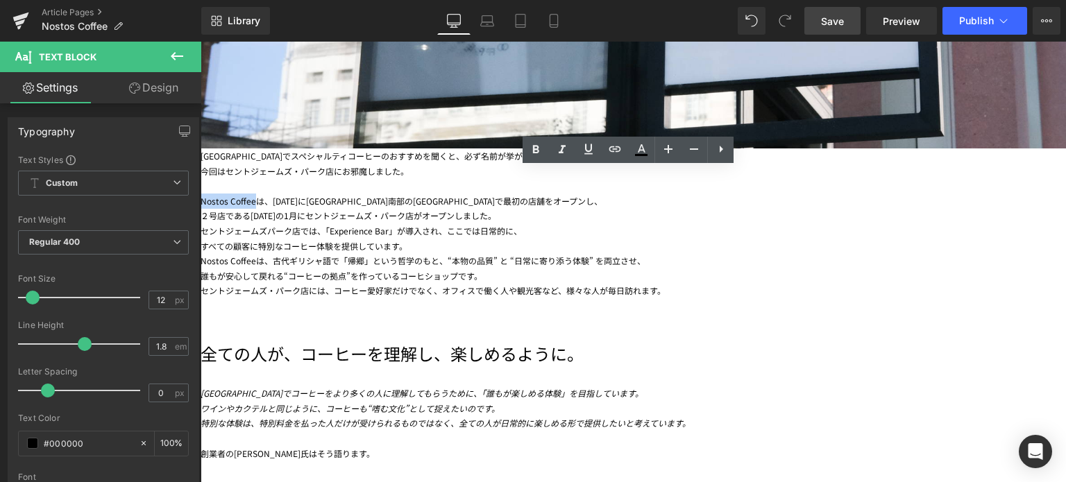
copy div "Nostos Coffee"
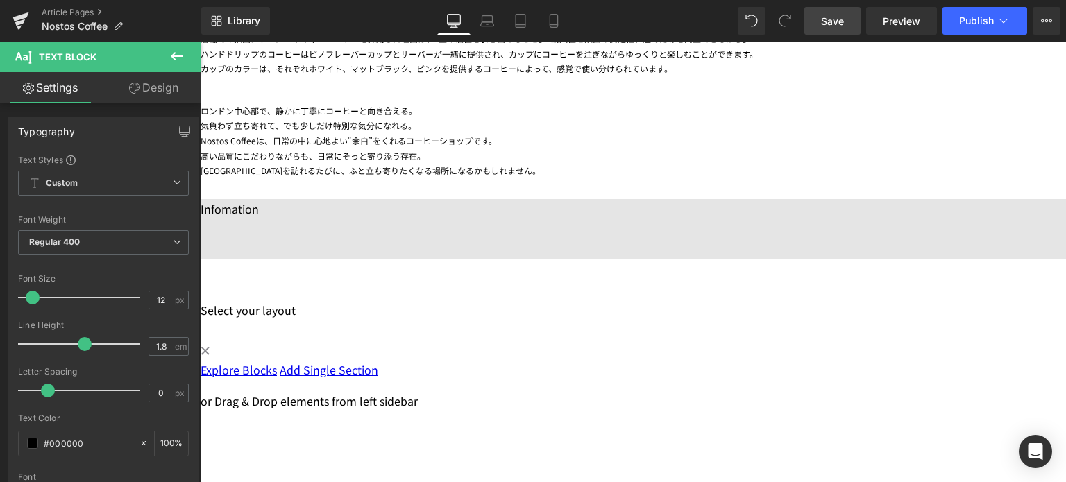
scroll to position [1133, 0]
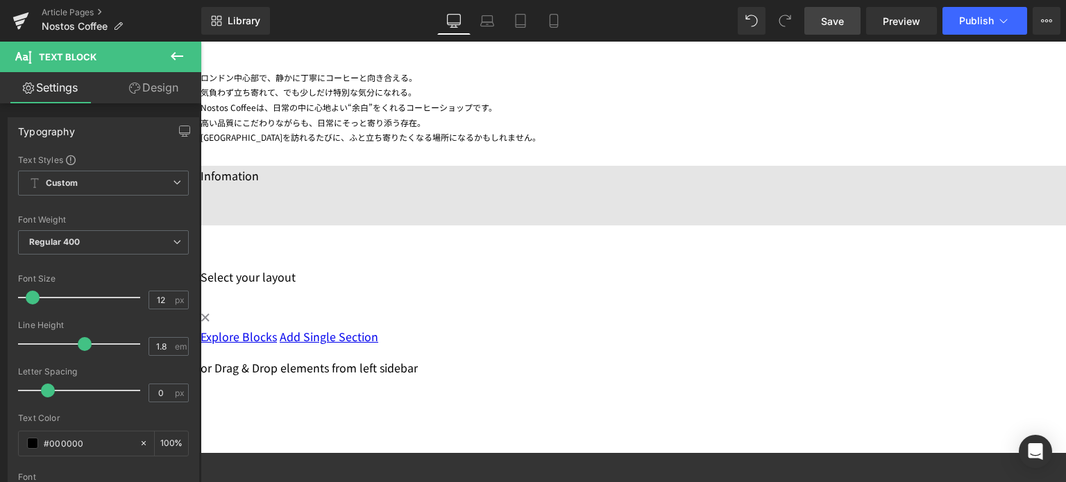
click at [259, 201] on p at bounding box center [633, 195] width 865 height 20
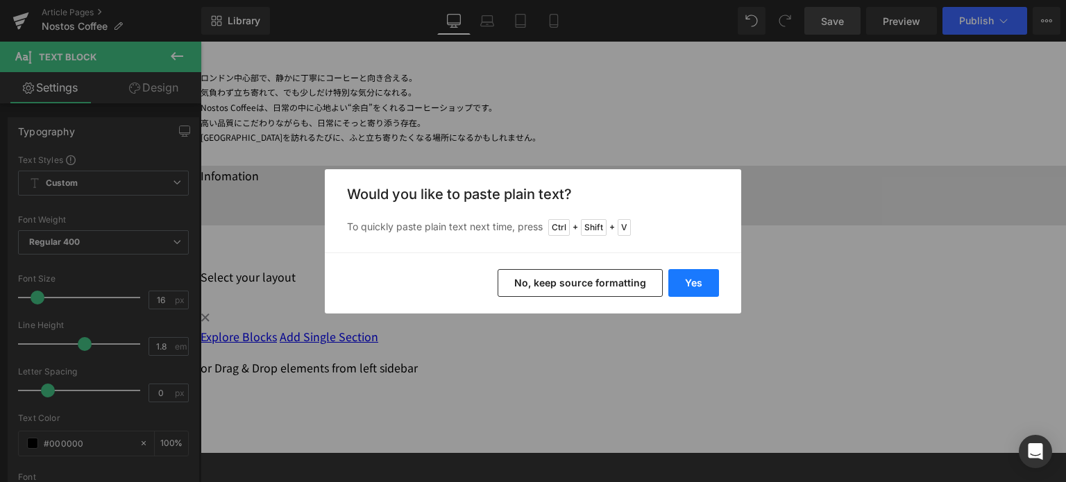
click at [700, 287] on button "Yes" at bounding box center [693, 283] width 51 height 28
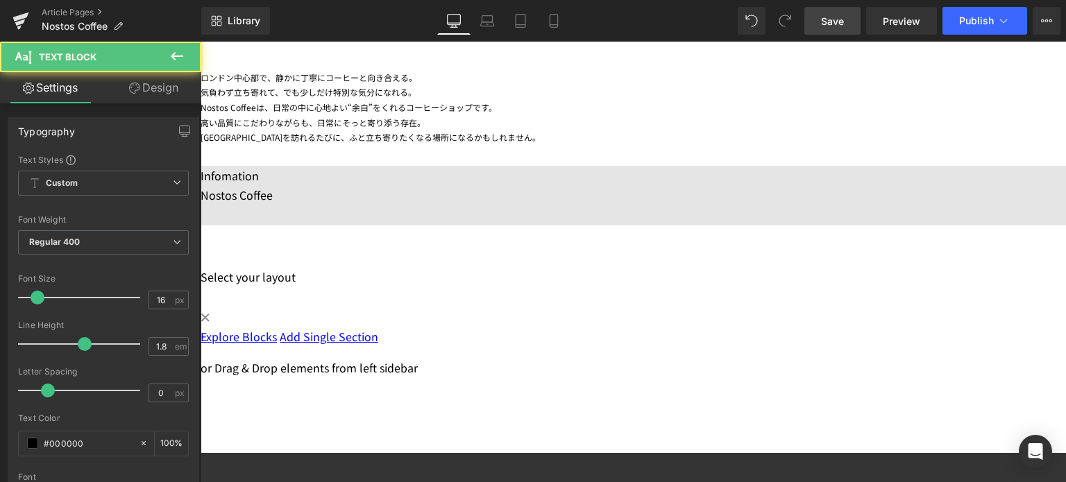
click at [341, 202] on p "Nostos Coffee" at bounding box center [633, 195] width 865 height 20
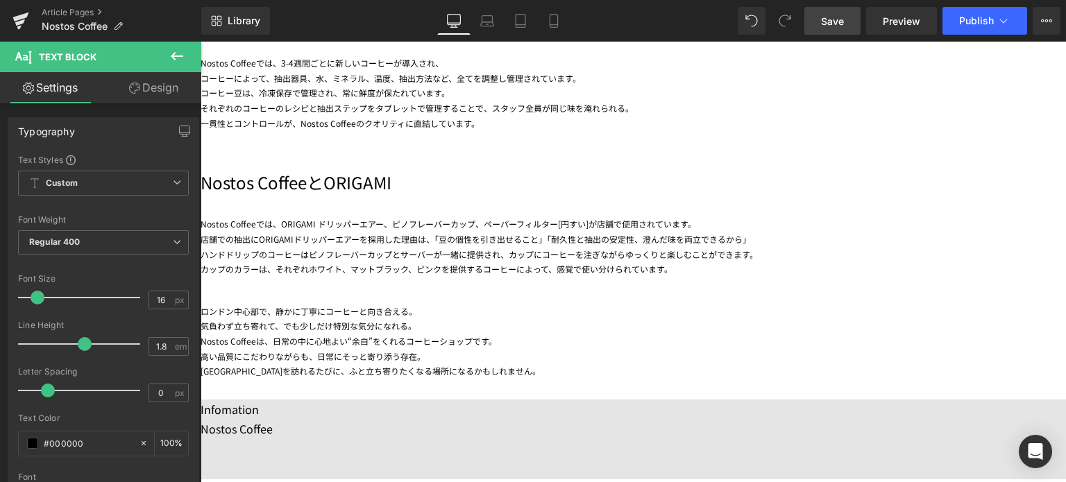
scroll to position [909, 0]
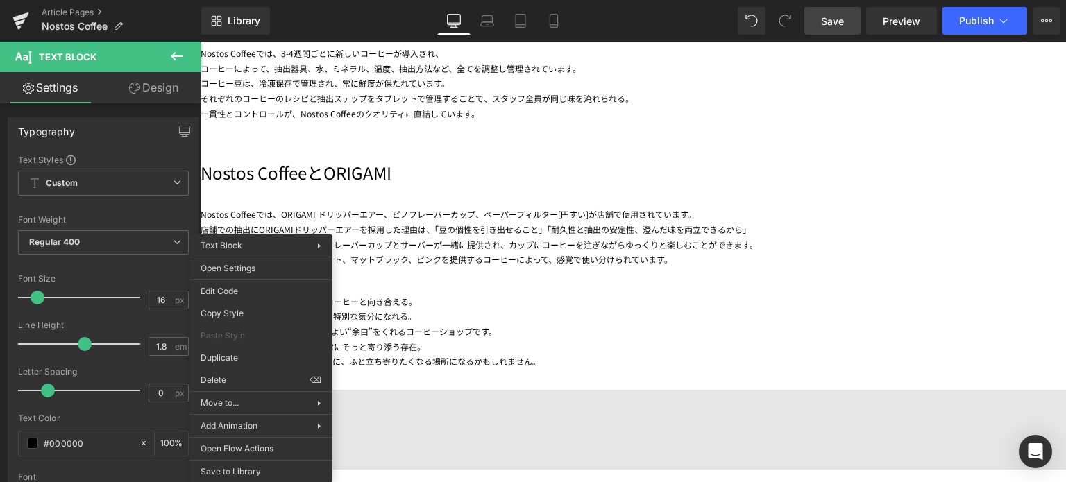
click at [378, 444] on p at bounding box center [633, 440] width 865 height 20
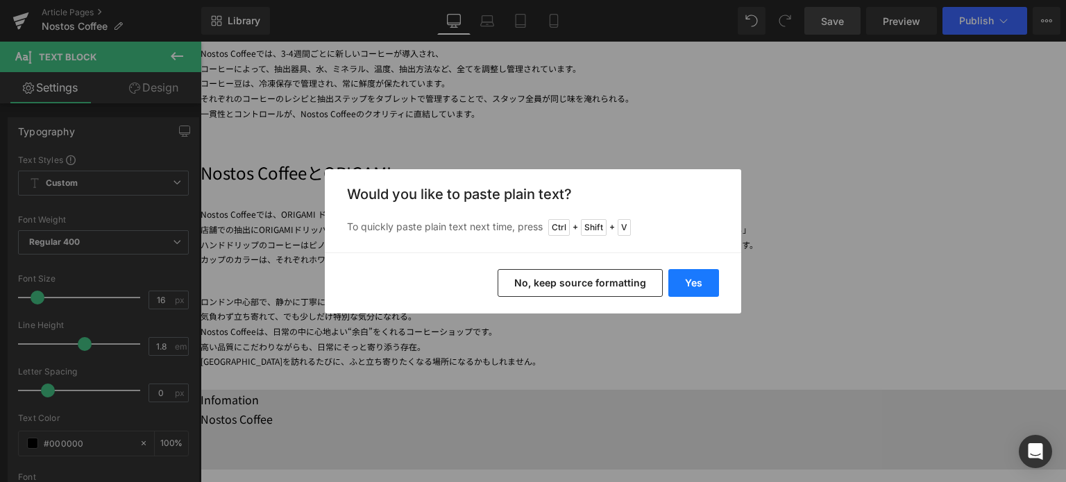
click at [694, 285] on button "Yes" at bounding box center [693, 283] width 51 height 28
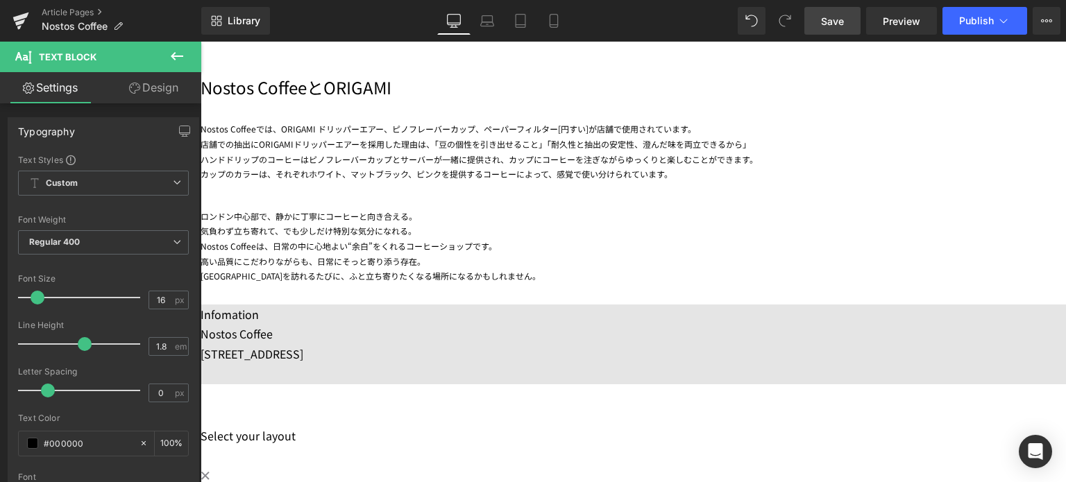
scroll to position [995, 0]
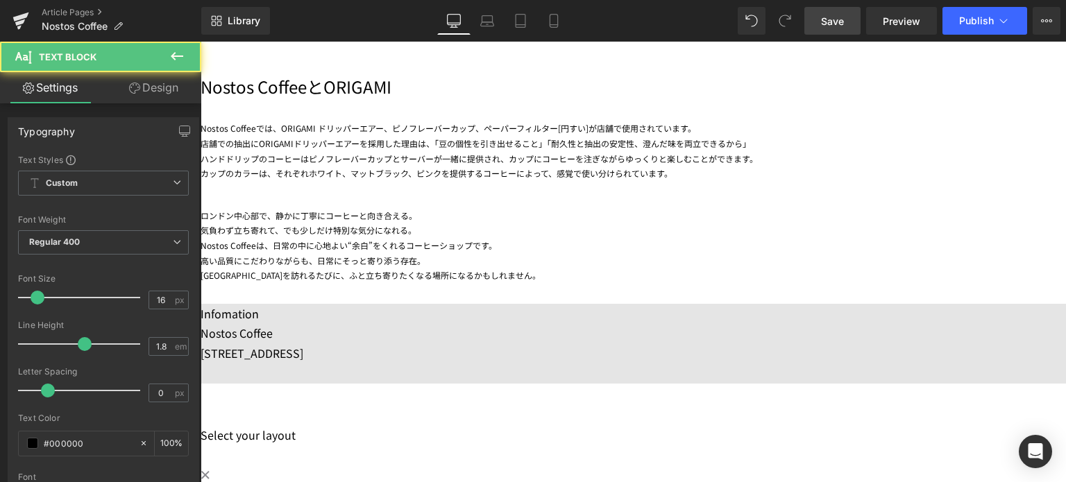
click at [497, 363] on p "[STREET_ADDRESS]" at bounding box center [633, 354] width 865 height 20
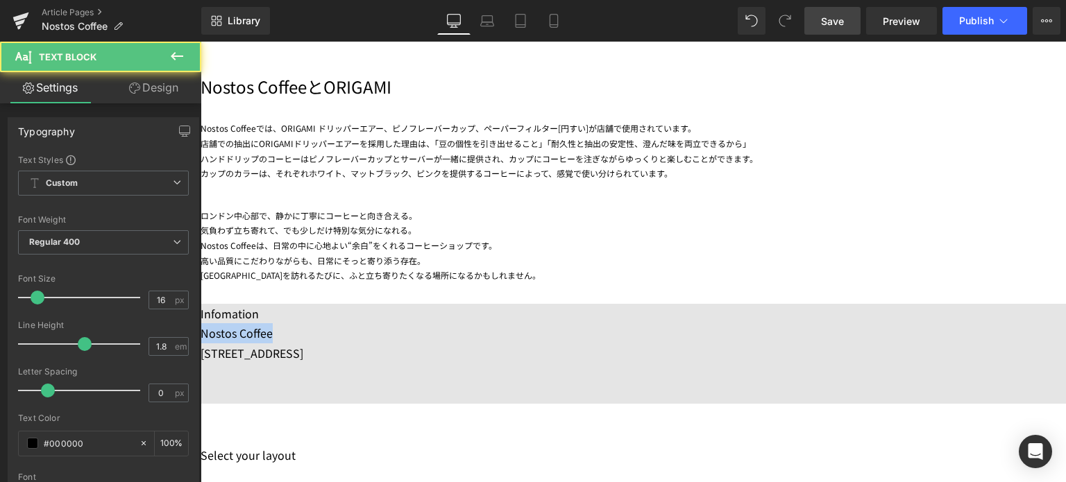
drag, startPoint x: 300, startPoint y: 339, endPoint x: 214, endPoint y: 339, distance: 85.4
click at [214, 339] on div "Infomation Nostos Coffee [STREET_ADDRESS] Text Block" at bounding box center [633, 357] width 865 height 107
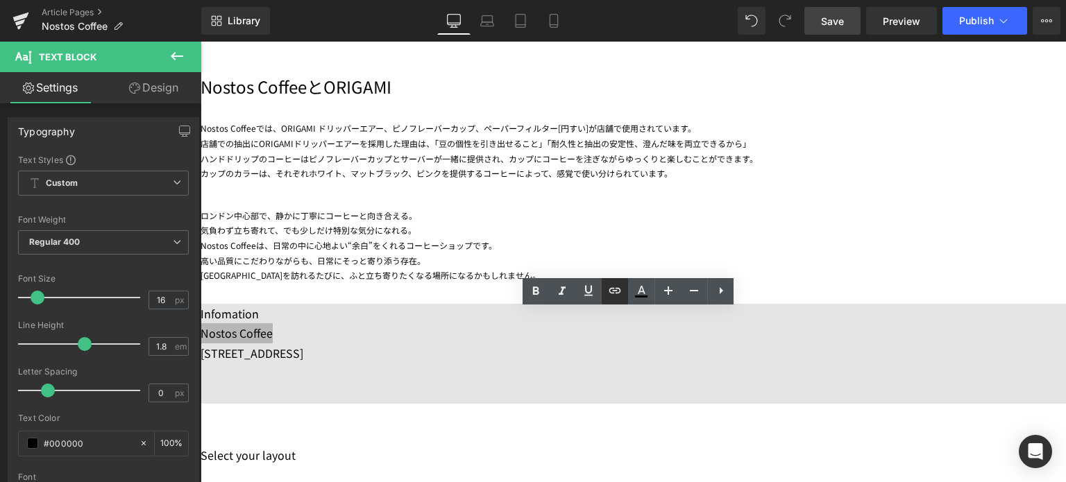
click at [614, 290] on icon at bounding box center [615, 290] width 12 height 6
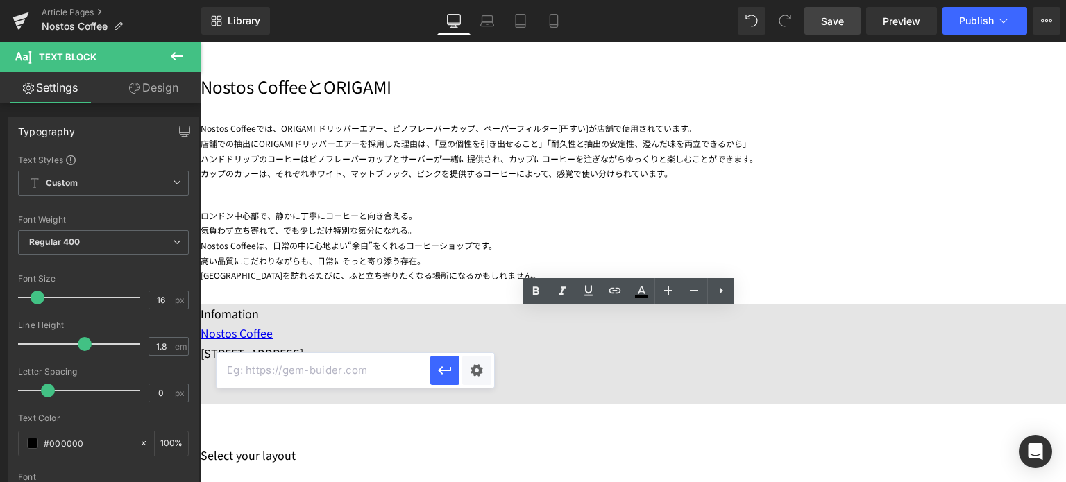
click at [313, 375] on input "text" at bounding box center [324, 370] width 214 height 35
paste input "[URL][DOMAIN_NAME]"
type input "[URL][DOMAIN_NAME]"
click at [449, 366] on icon "button" at bounding box center [445, 370] width 17 height 17
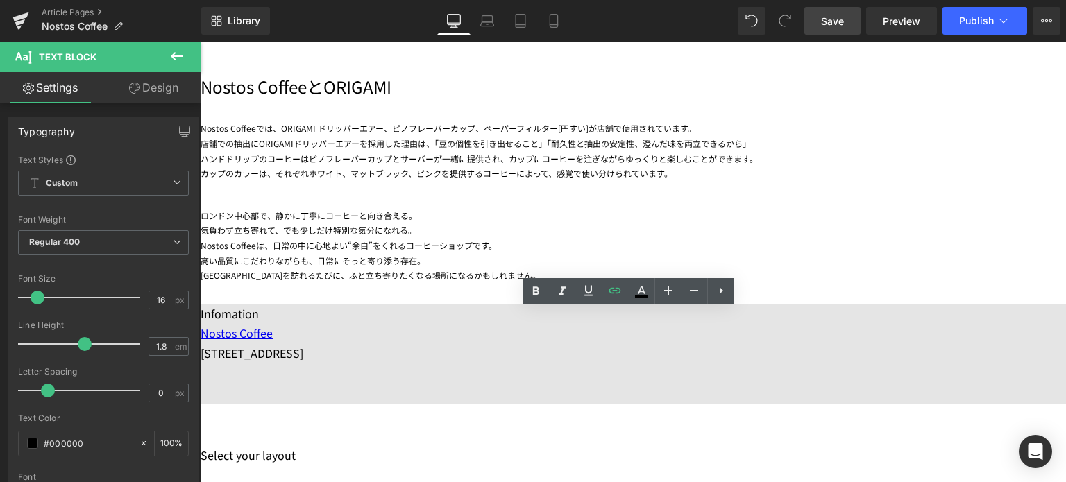
click at [419, 382] on p at bounding box center [633, 374] width 865 height 20
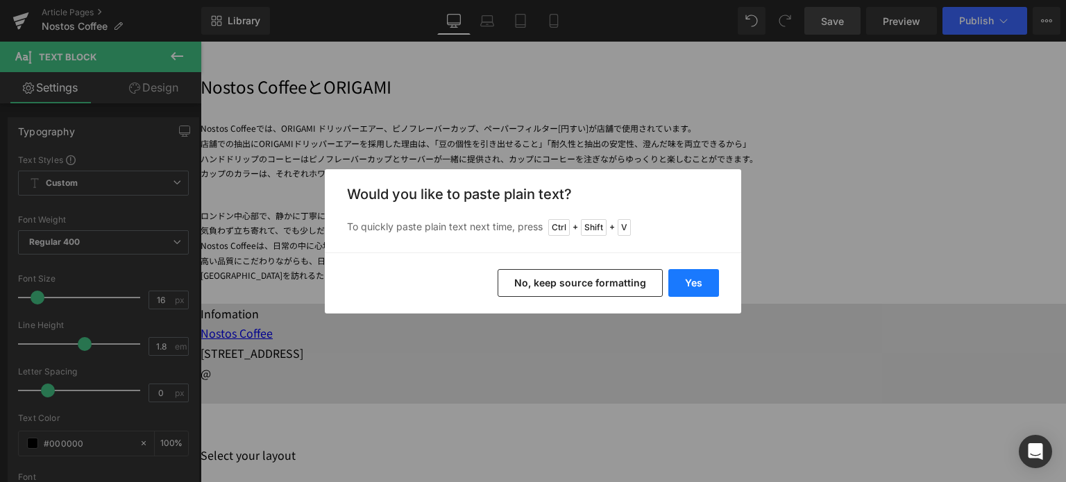
click at [693, 280] on button "Yes" at bounding box center [693, 283] width 51 height 28
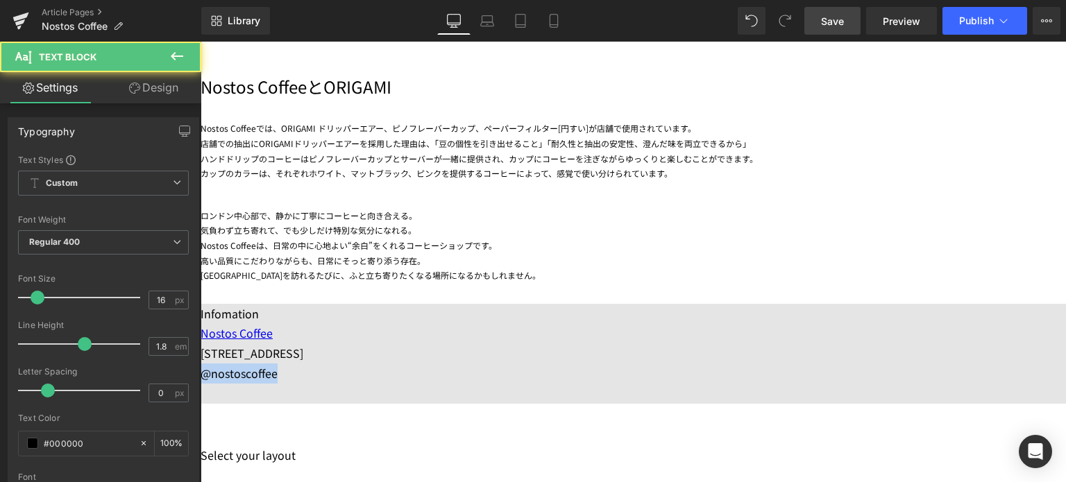
drag, startPoint x: 308, startPoint y: 382, endPoint x: 221, endPoint y: 377, distance: 87.6
click at [221, 377] on div "Infomation Nostos Coffee [STREET_ADDRESS] @nostoscoffee Text Block" at bounding box center [633, 357] width 865 height 107
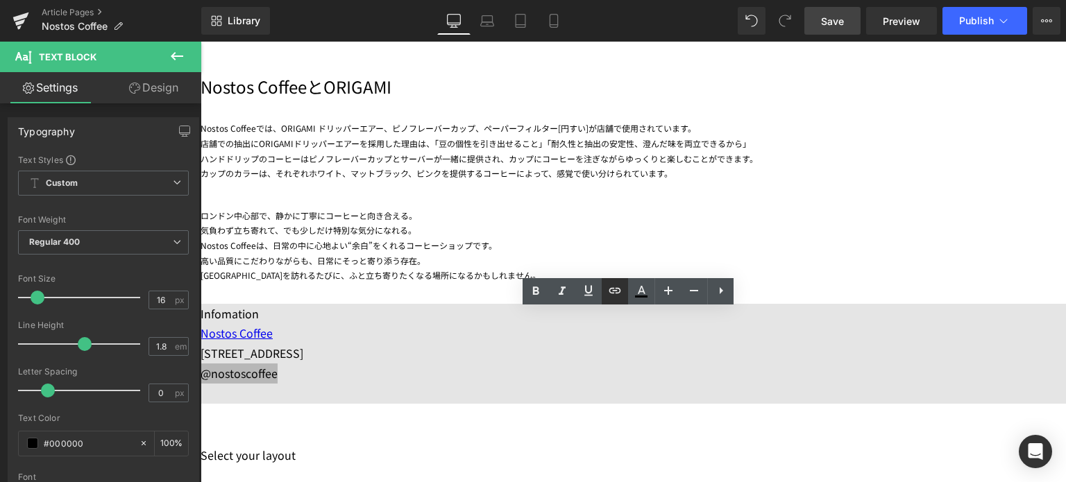
click at [617, 293] on icon at bounding box center [615, 290] width 12 height 6
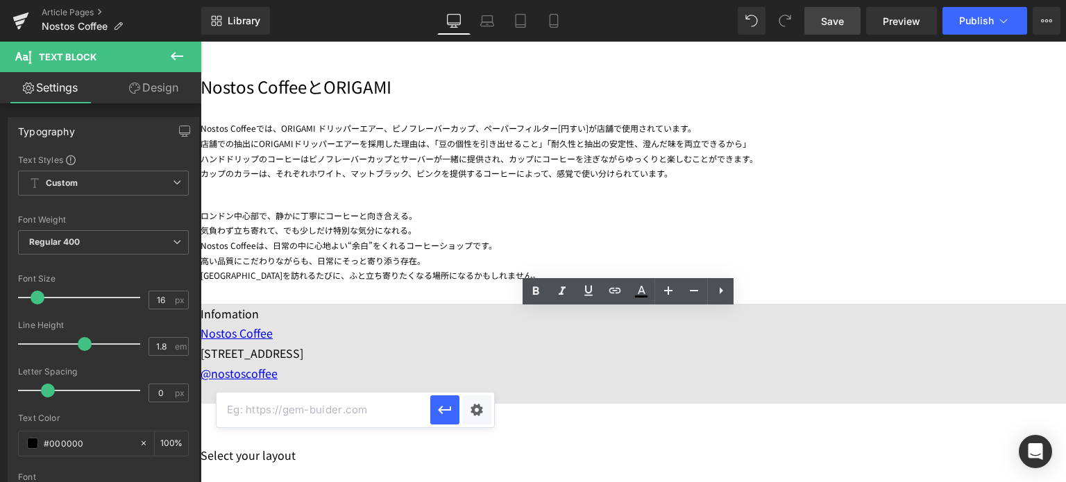
click at [388, 412] on input "text" at bounding box center [324, 410] width 214 height 35
paste input "[URL][DOMAIN_NAME]"
type input "[URL][DOMAIN_NAME]"
click at [449, 410] on icon "button" at bounding box center [444, 411] width 13 height 8
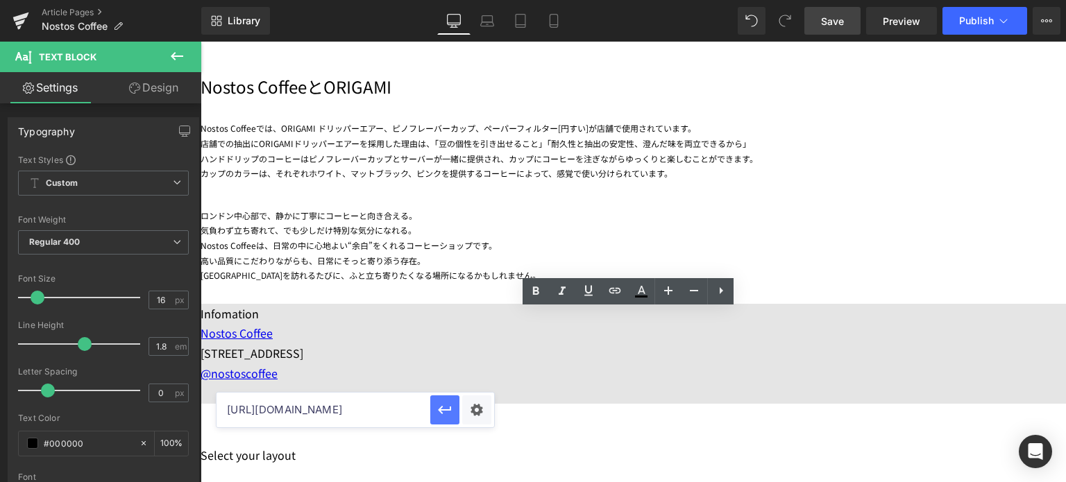
scroll to position [0, 0]
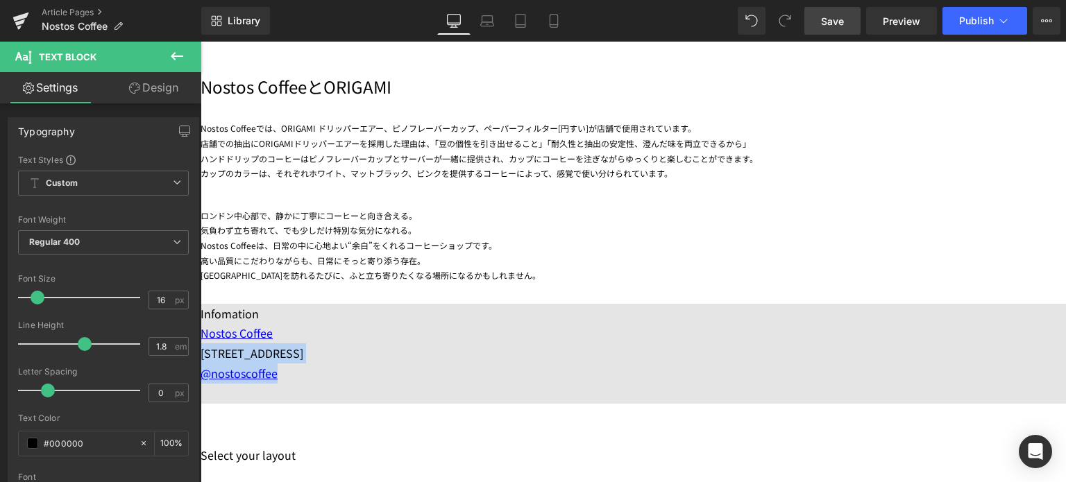
drag, startPoint x: 278, startPoint y: 366, endPoint x: 221, endPoint y: 356, distance: 57.7
click at [221, 356] on div "Infomation Nostos Coffee [STREET_ADDRESS] @nostoscoffee Text Block" at bounding box center [633, 357] width 865 height 107
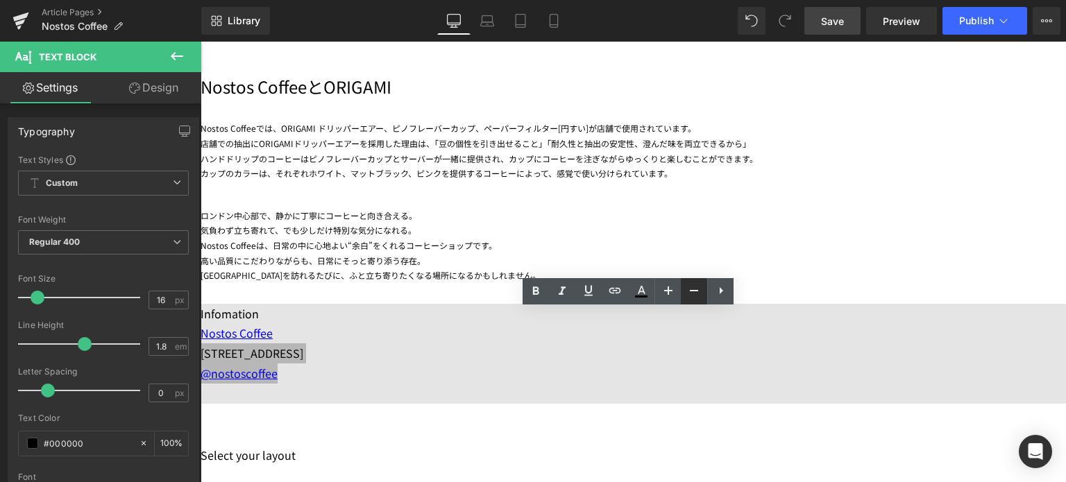
click at [693, 296] on icon at bounding box center [694, 290] width 17 height 17
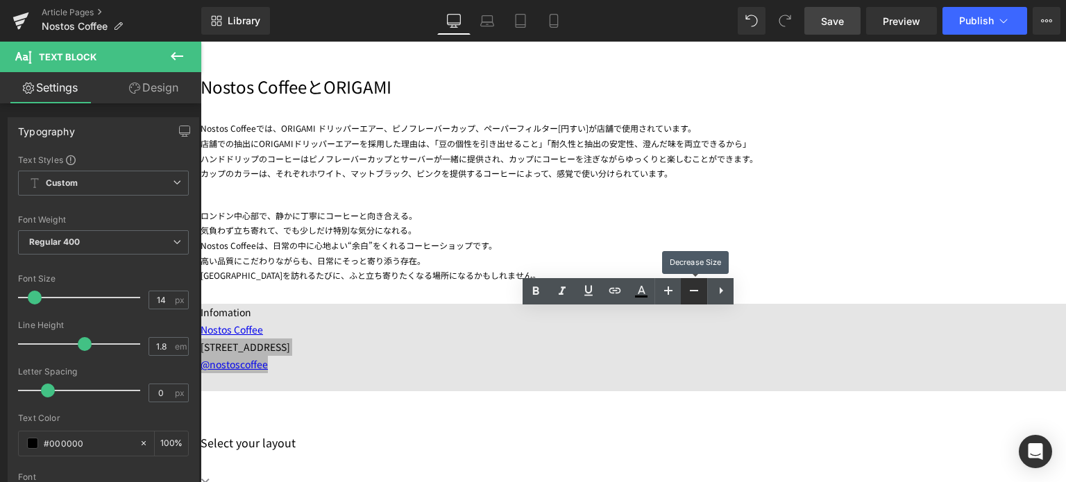
click at [693, 296] on icon at bounding box center [694, 290] width 17 height 17
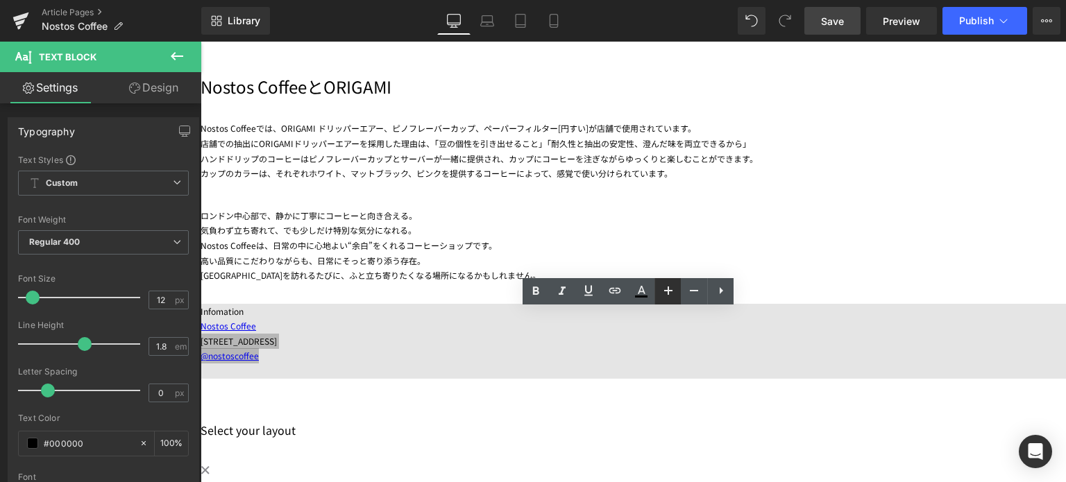
click at [664, 293] on icon at bounding box center [668, 290] width 17 height 17
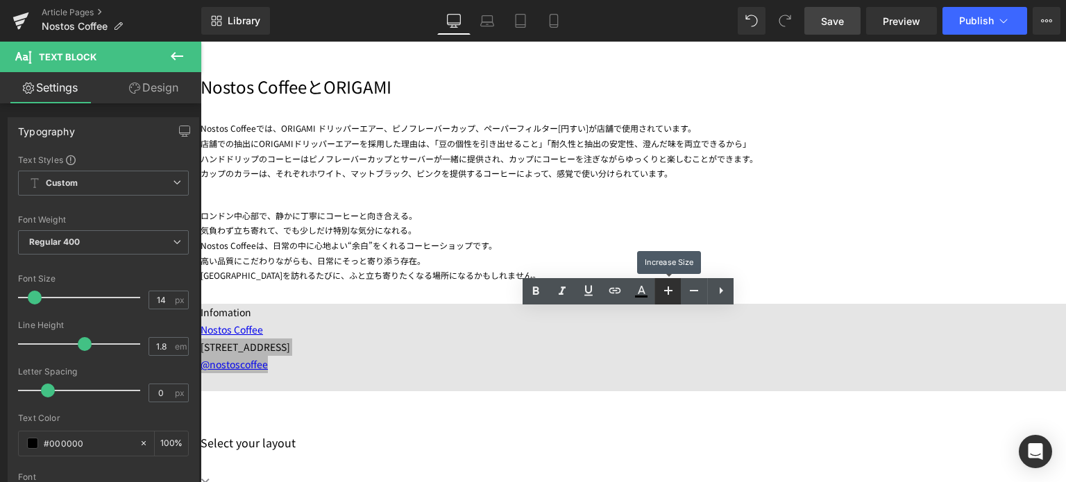
click at [664, 293] on icon at bounding box center [668, 290] width 17 height 17
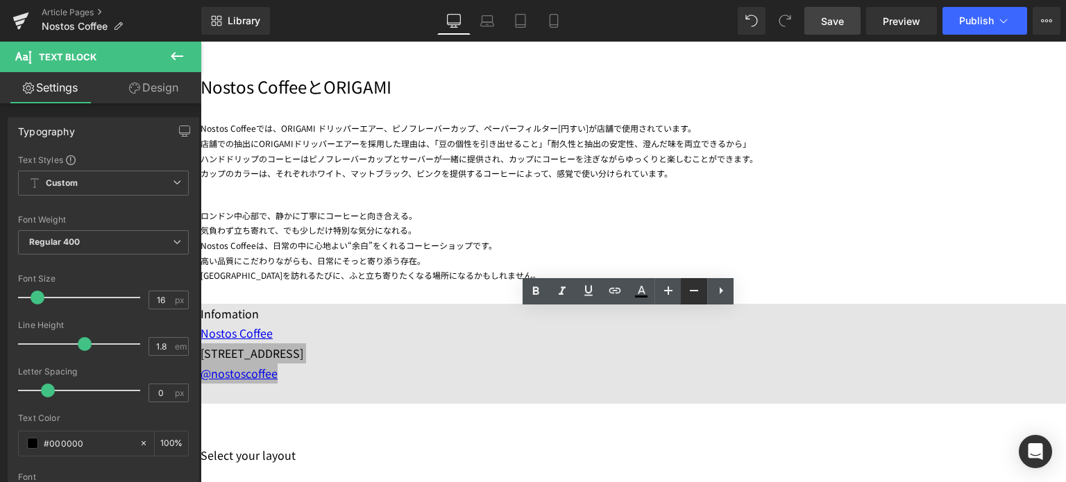
click at [693, 288] on icon at bounding box center [694, 290] width 17 height 17
type input "14"
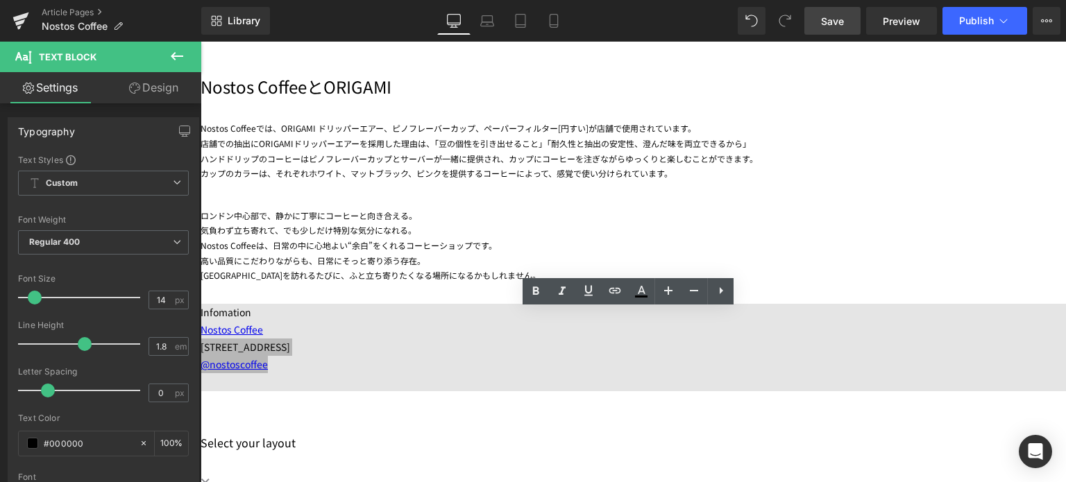
click at [500, 425] on div "Rendering Content" at bounding box center [533, 427] width 85 height 15
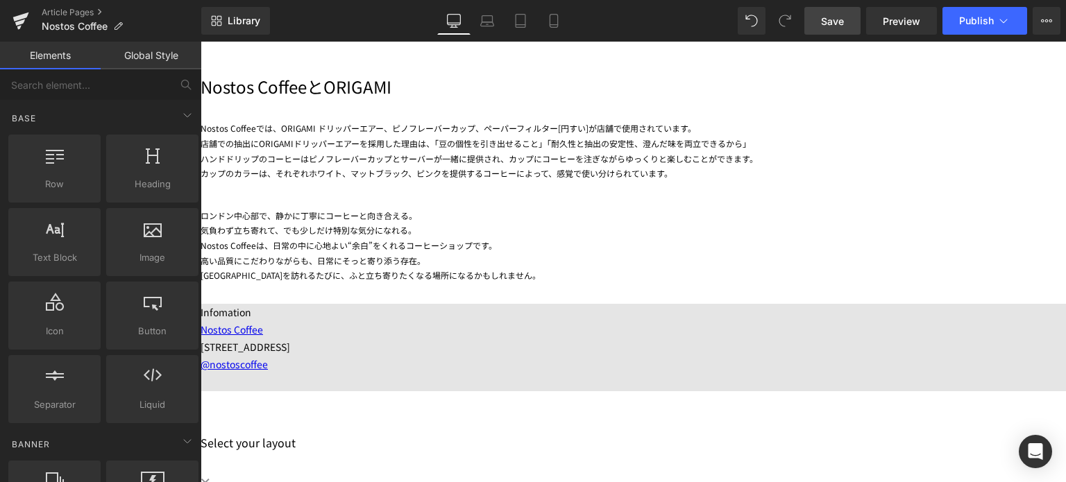
click at [201, 42] on span "Text Block" at bounding box center [201, 42] width 0 height 0
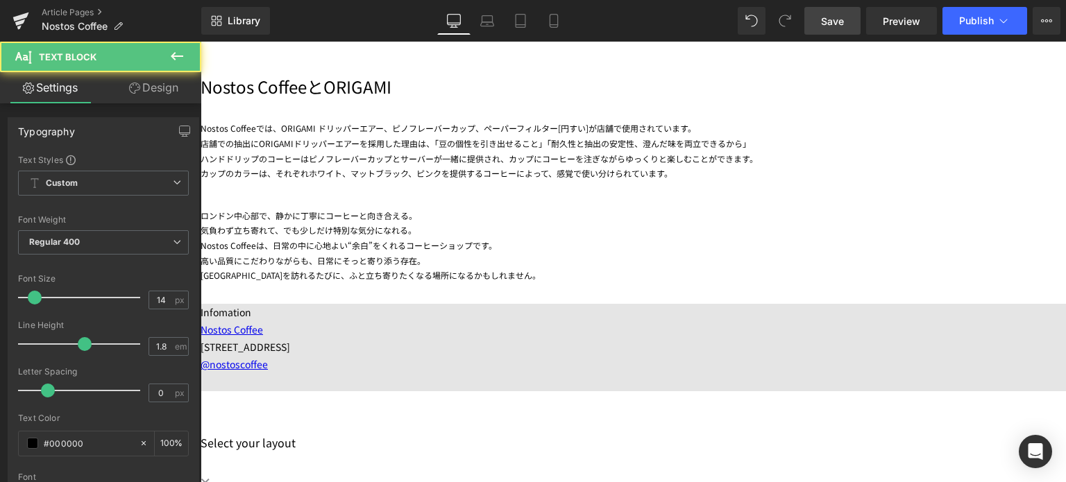
click at [157, 85] on link "Design" at bounding box center [153, 87] width 101 height 31
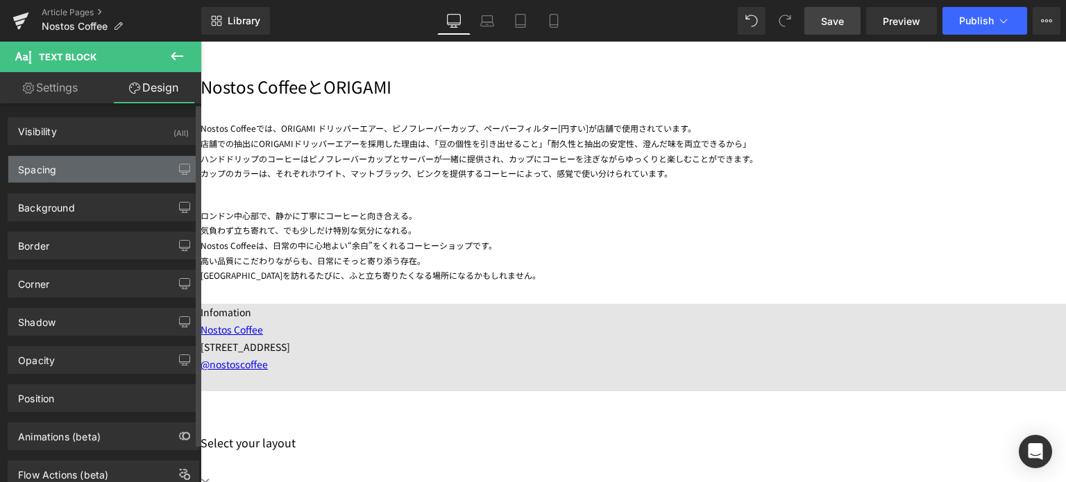
click at [86, 167] on div "Spacing" at bounding box center [103, 169] width 190 height 26
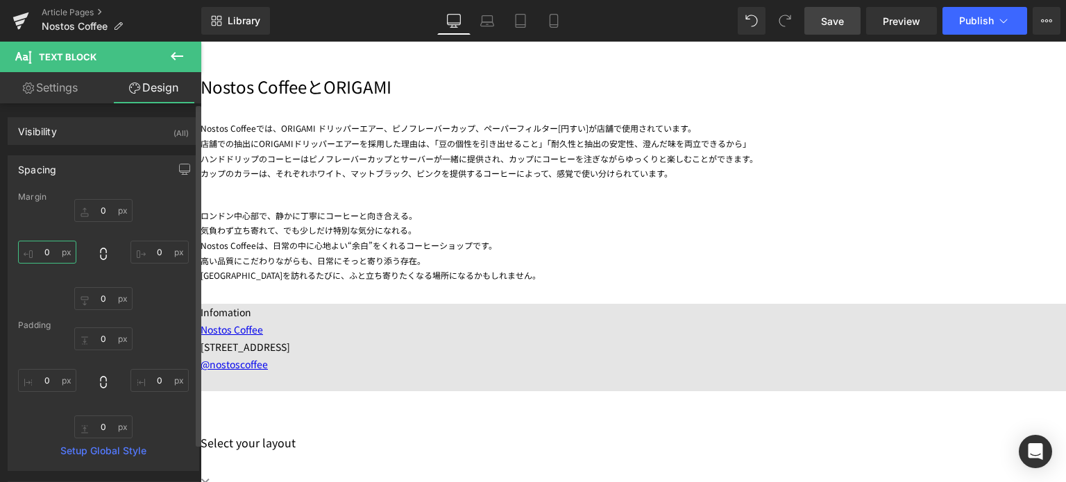
click at [49, 254] on input "0" at bounding box center [47, 252] width 58 height 23
type input "1"
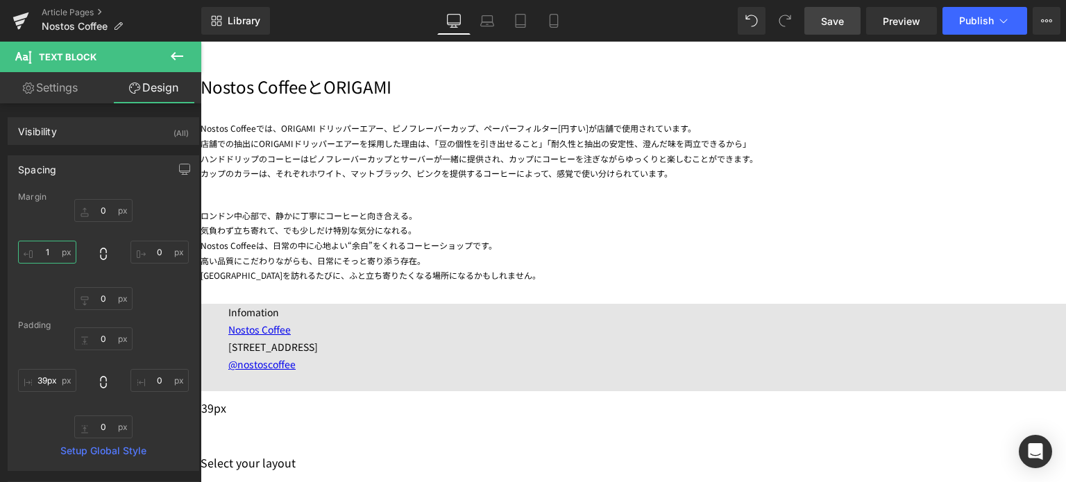
type input "38px"
drag, startPoint x: 222, startPoint y: 332, endPoint x: 248, endPoint y: 333, distance: 26.4
click at [228, 398] on div "39px" at bounding box center [214, 408] width 27 height 20
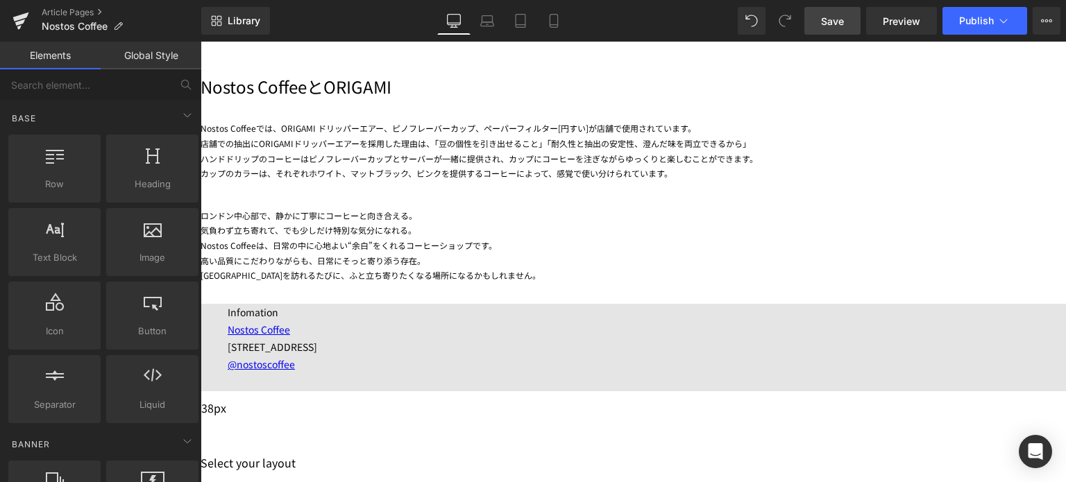
click at [226, 400] on span "38px" at bounding box center [213, 408] width 25 height 17
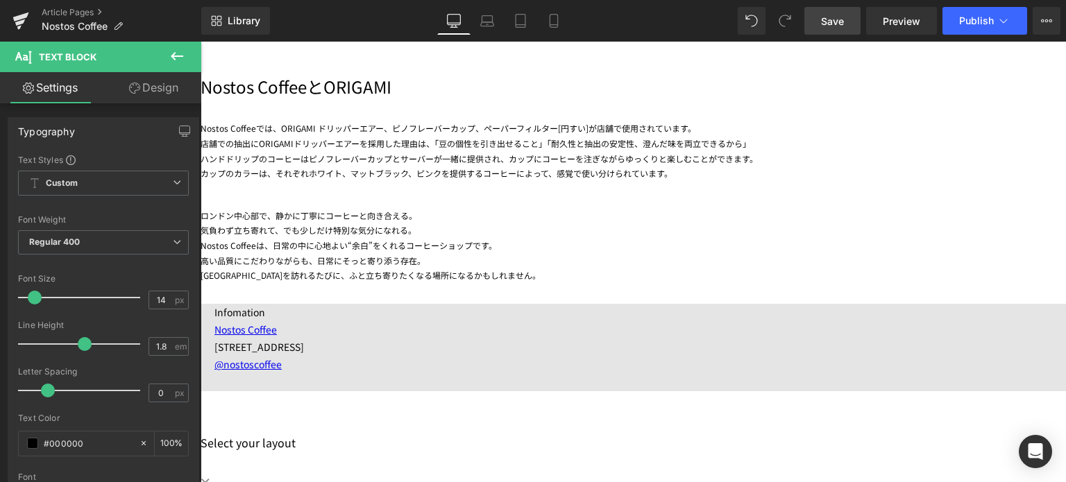
drag, startPoint x: 247, startPoint y: 330, endPoint x: 234, endPoint y: 329, distance: 13.2
click at [214, 398] on div at bounding box center [207, 398] width 13 height 0
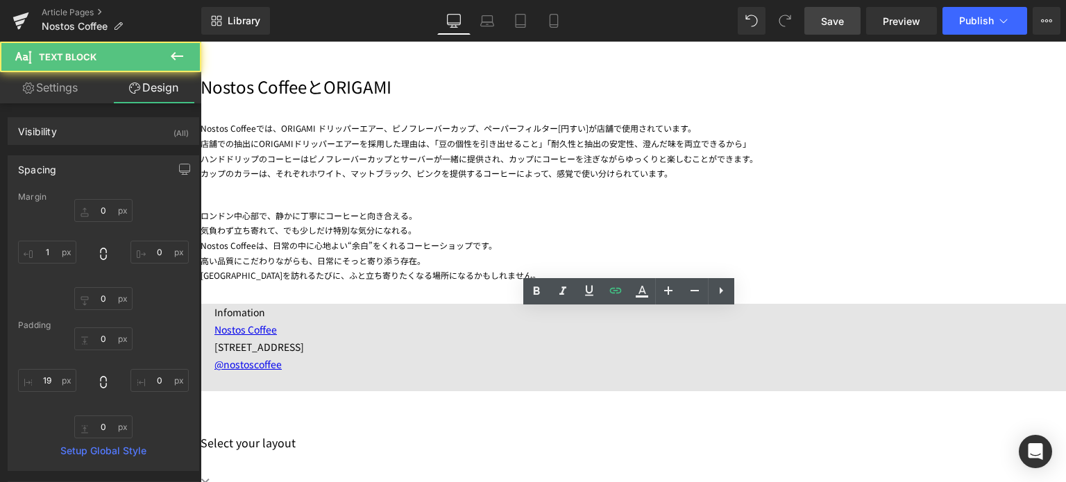
click at [466, 352] on p "[STREET_ADDRESS]" at bounding box center [640, 347] width 852 height 17
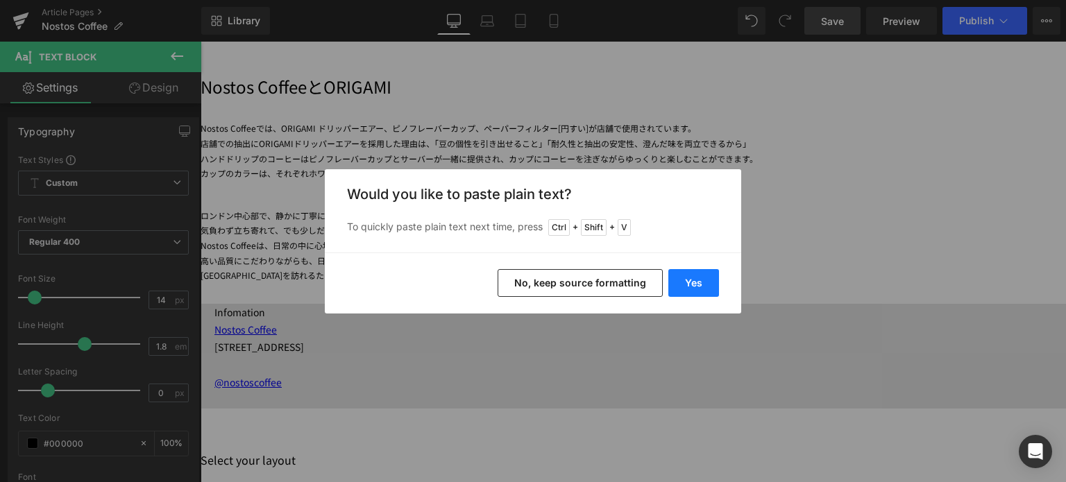
click at [689, 285] on button "Yes" at bounding box center [693, 283] width 51 height 28
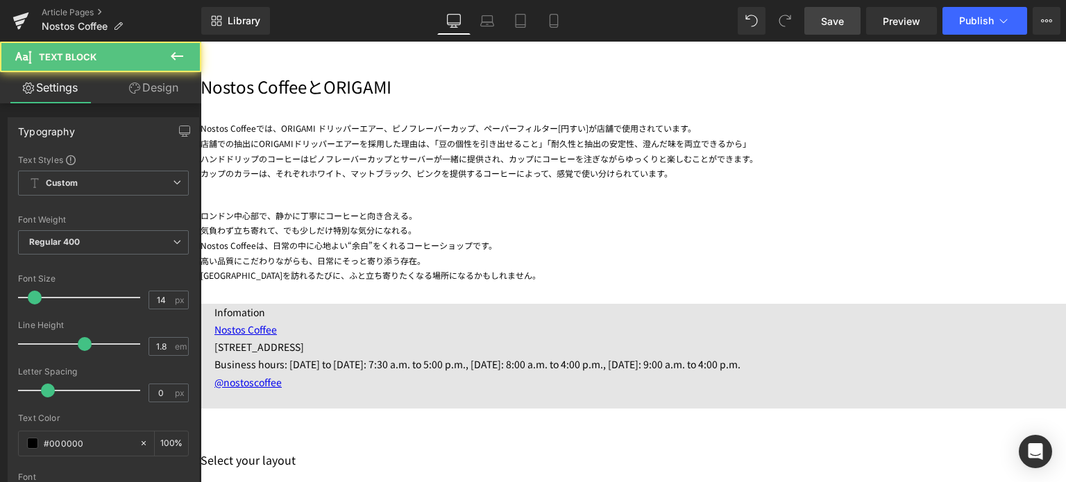
click at [239, 355] on p "[STREET_ADDRESS]" at bounding box center [640, 347] width 852 height 17
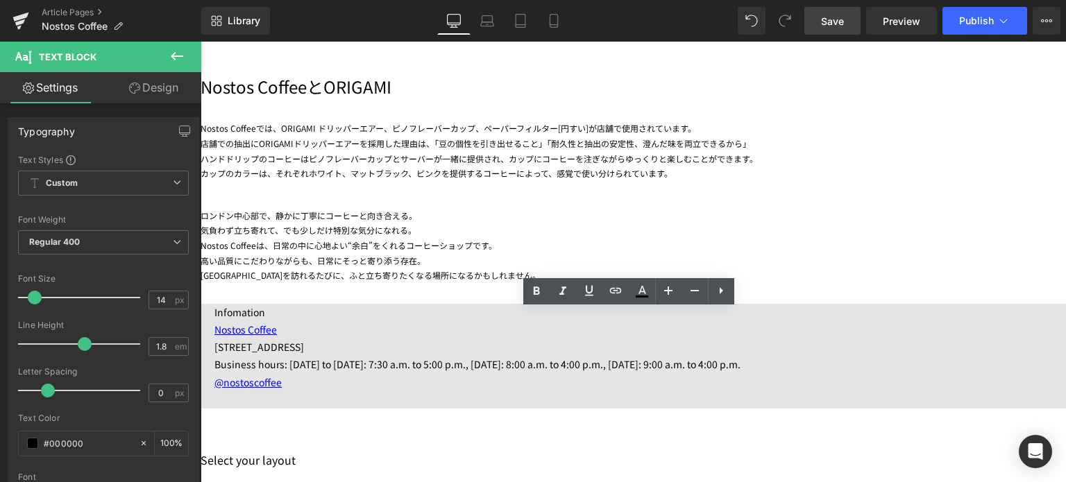
click at [313, 371] on p "Business hours: [DATE] to [DATE]: 7:30 a.m. to 5:00 p.m., [DATE]: 8:00 a.m. to …" at bounding box center [640, 364] width 852 height 17
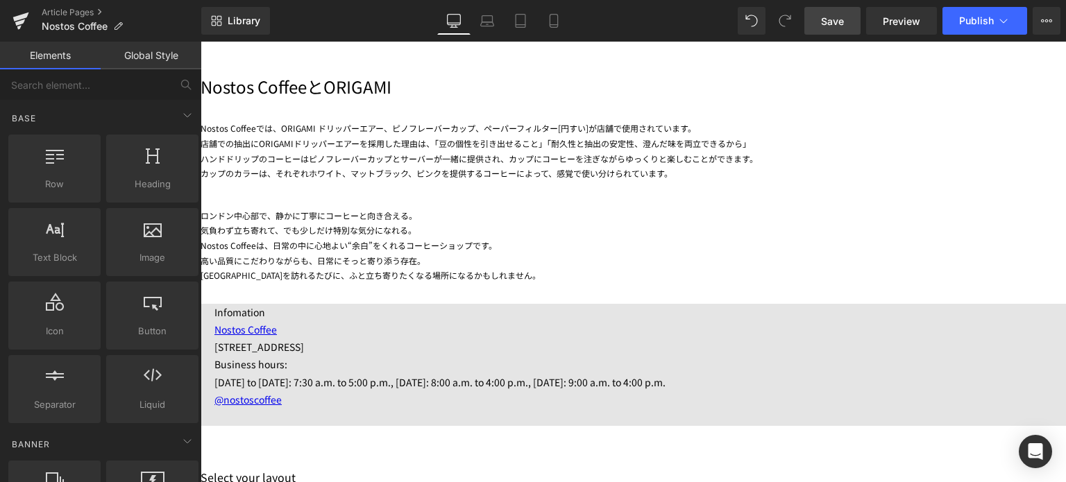
click at [842, 18] on span "Save" at bounding box center [832, 21] width 23 height 15
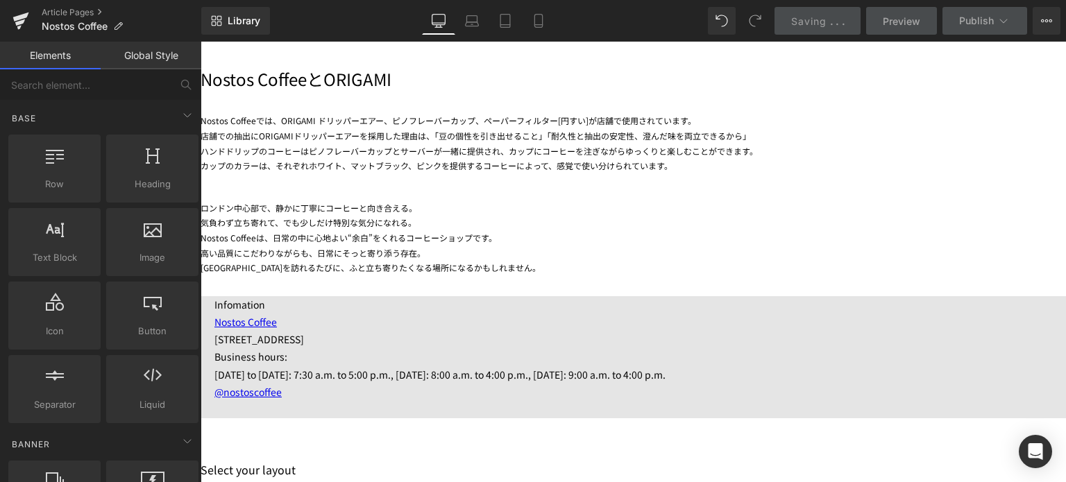
scroll to position [1006, 0]
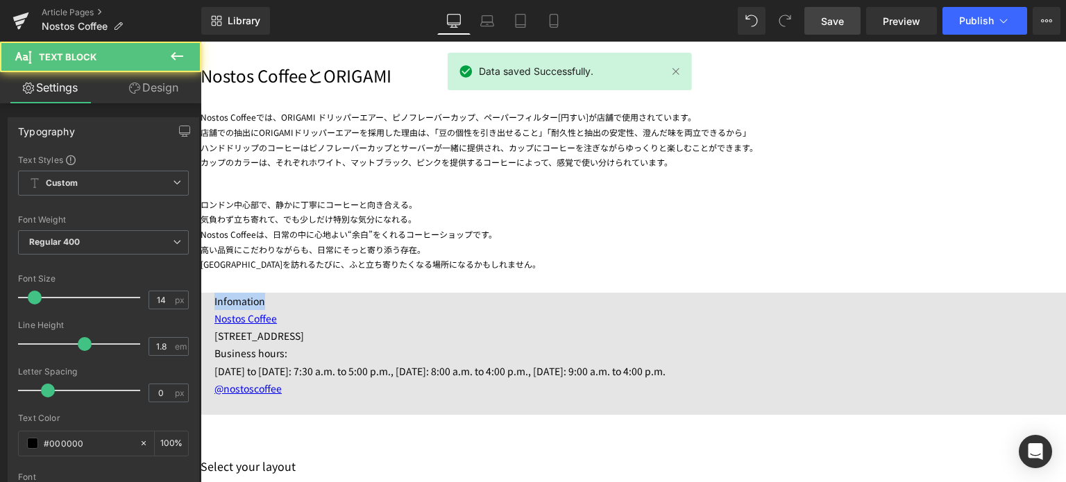
drag, startPoint x: 226, startPoint y: 308, endPoint x: 212, endPoint y: 309, distance: 13.2
click at [212, 309] on div "Infomation Nostos Coffee [STREET_ADDRESS] Business hours: [DATE] to [DATE]: 7:3…" at bounding box center [633, 375] width 865 height 164
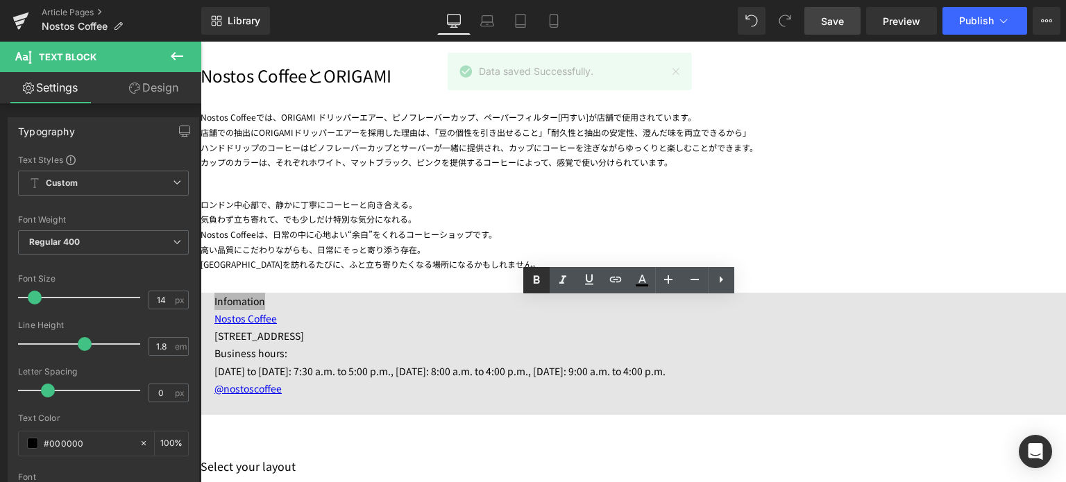
click at [538, 278] on icon at bounding box center [536, 280] width 6 height 8
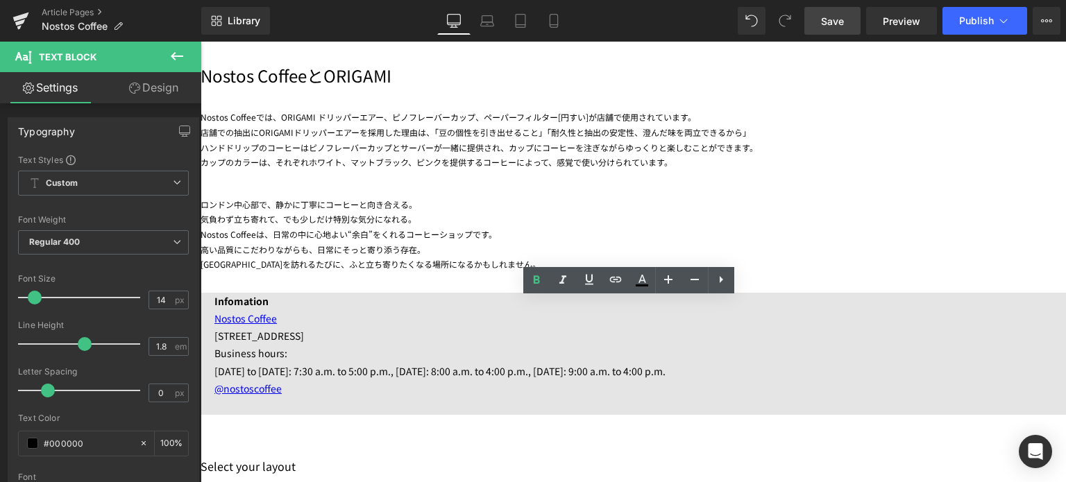
click at [350, 246] on div "高い品質にこだわりながらも、日常にそっと寄り添う存在。" at bounding box center [633, 249] width 865 height 15
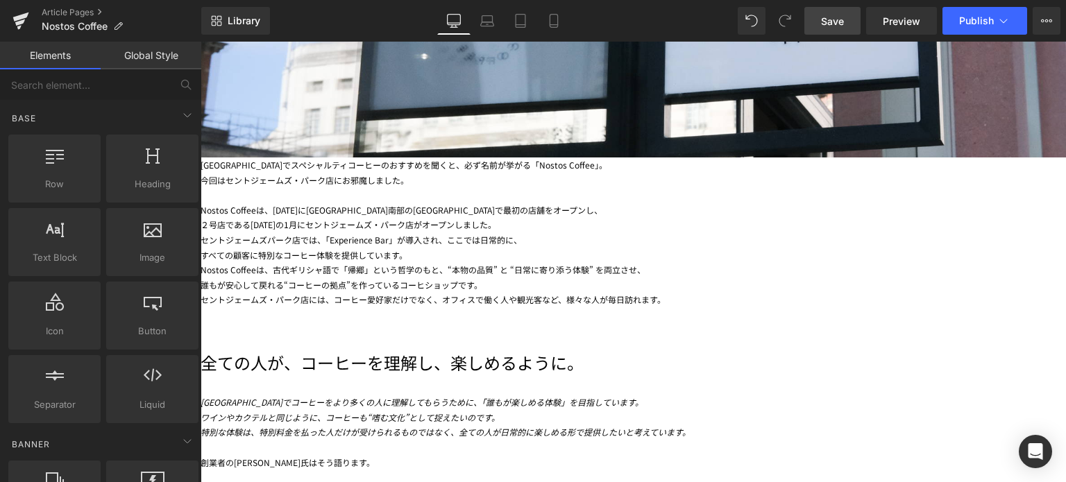
scroll to position [447, 0]
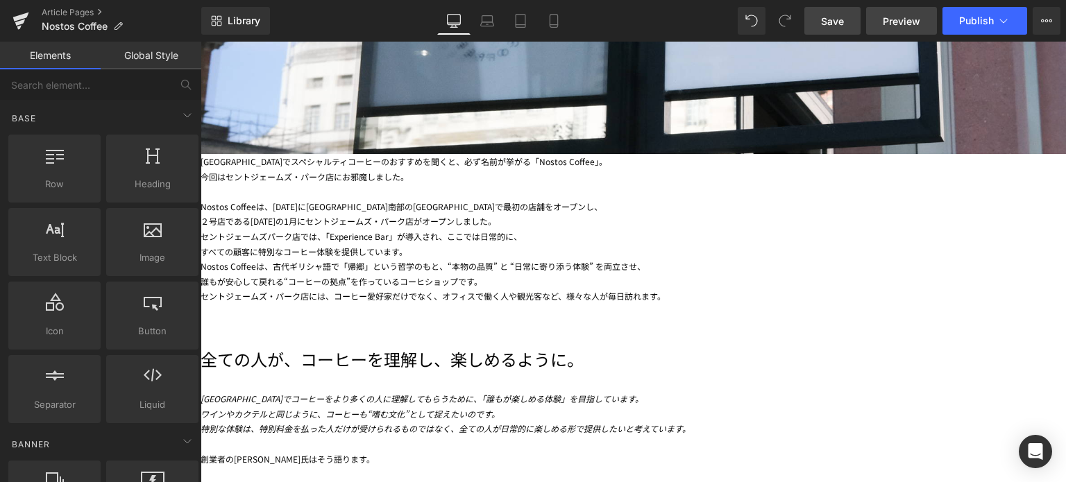
click at [911, 22] on span "Preview" at bounding box center [901, 21] width 37 height 15
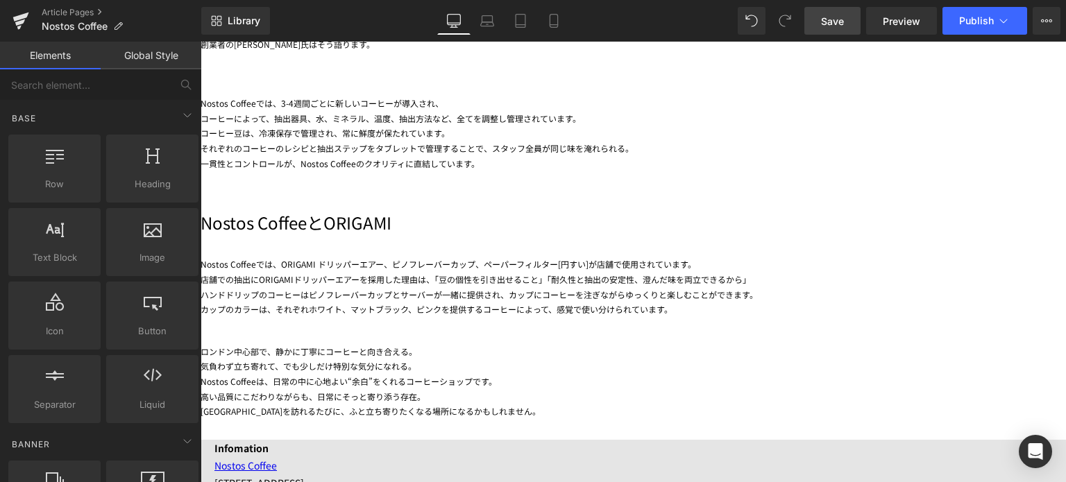
scroll to position [877, 0]
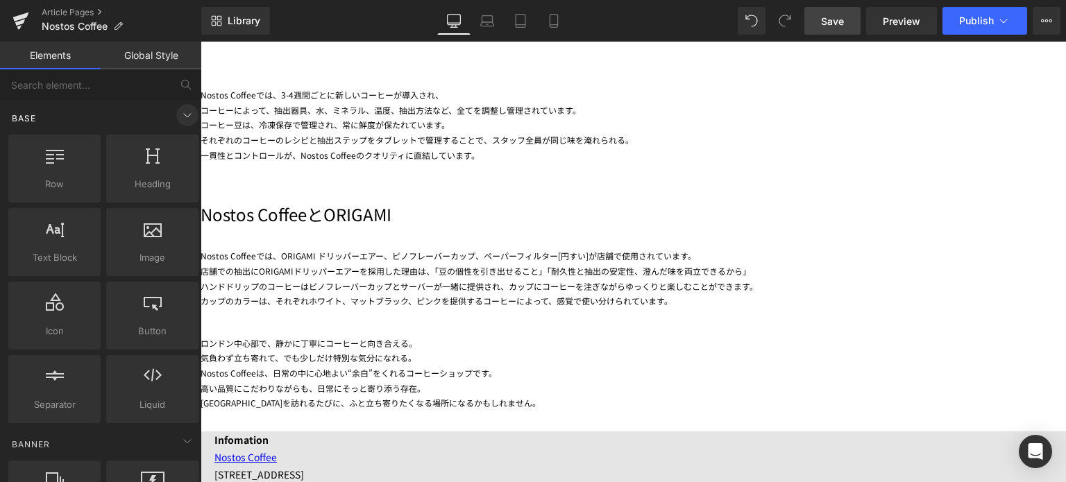
click at [183, 119] on icon at bounding box center [187, 115] width 17 height 17
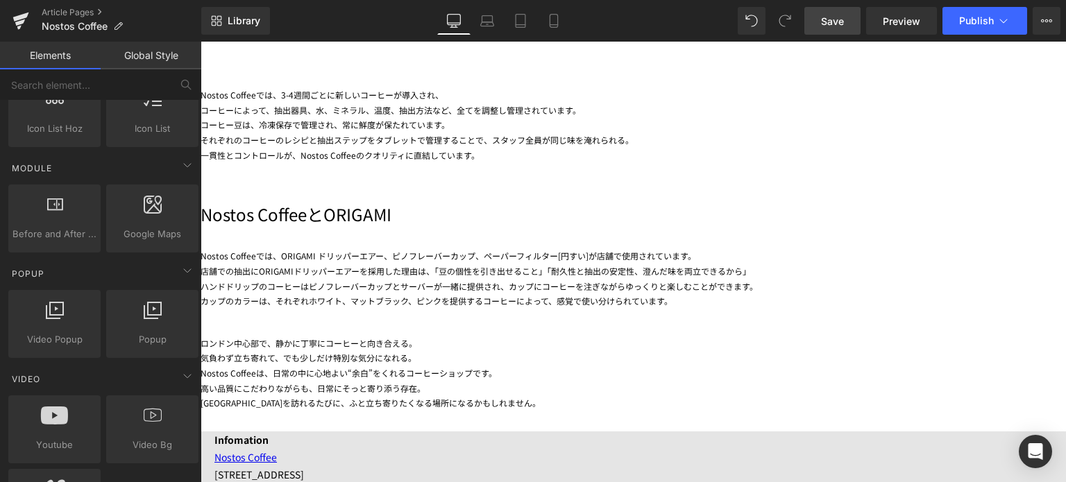
scroll to position [0, 0]
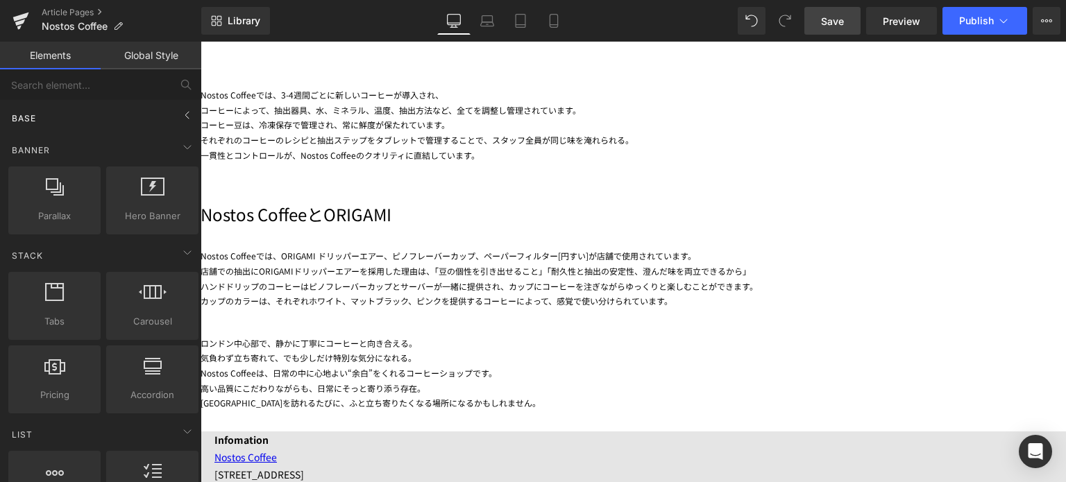
click at [83, 118] on div "Base" at bounding box center [104, 118] width 196 height 28
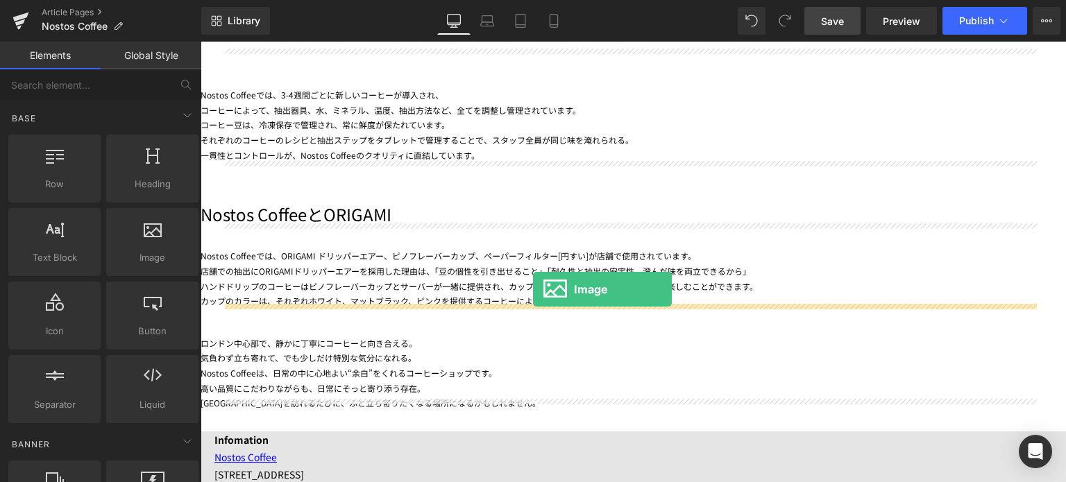
drag, startPoint x: 331, startPoint y: 293, endPoint x: 533, endPoint y: 289, distance: 202.0
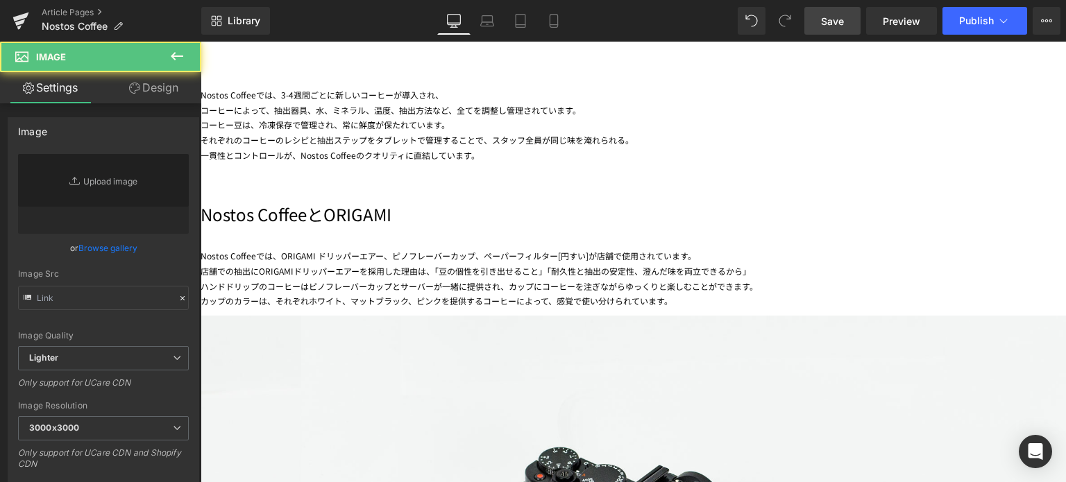
type input "//[DOMAIN_NAME][URL]"
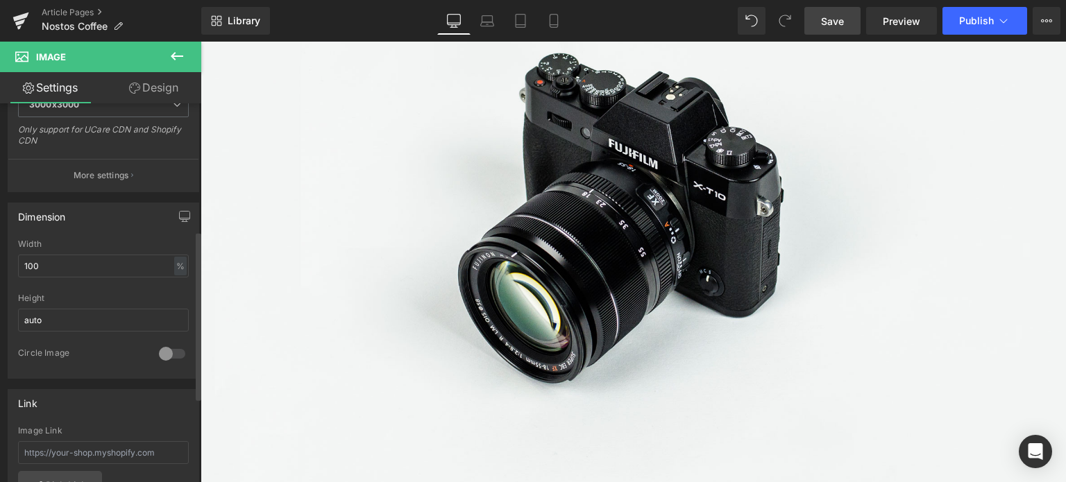
scroll to position [343, 0]
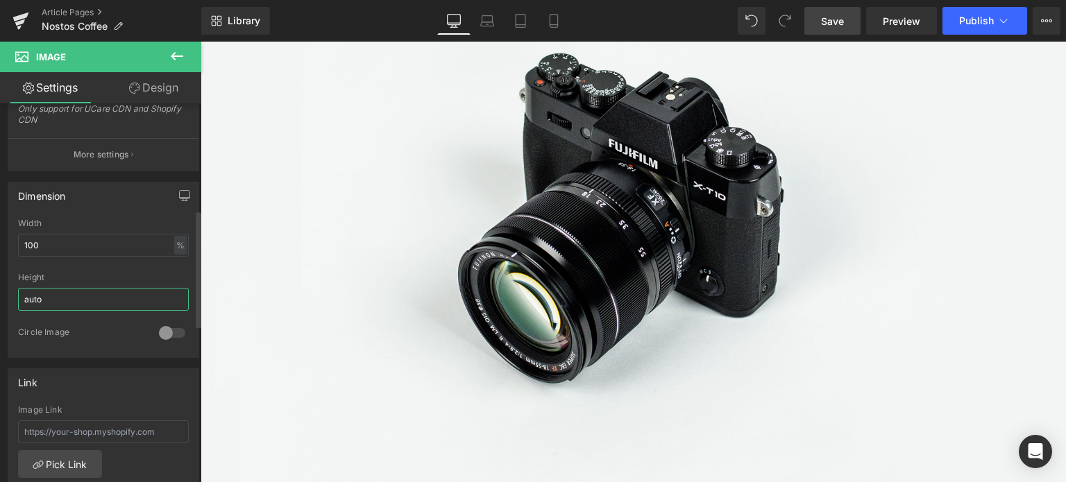
click at [49, 305] on input "auto" at bounding box center [103, 299] width 171 height 23
click at [88, 239] on input "100" at bounding box center [103, 245] width 171 height 23
type input "1"
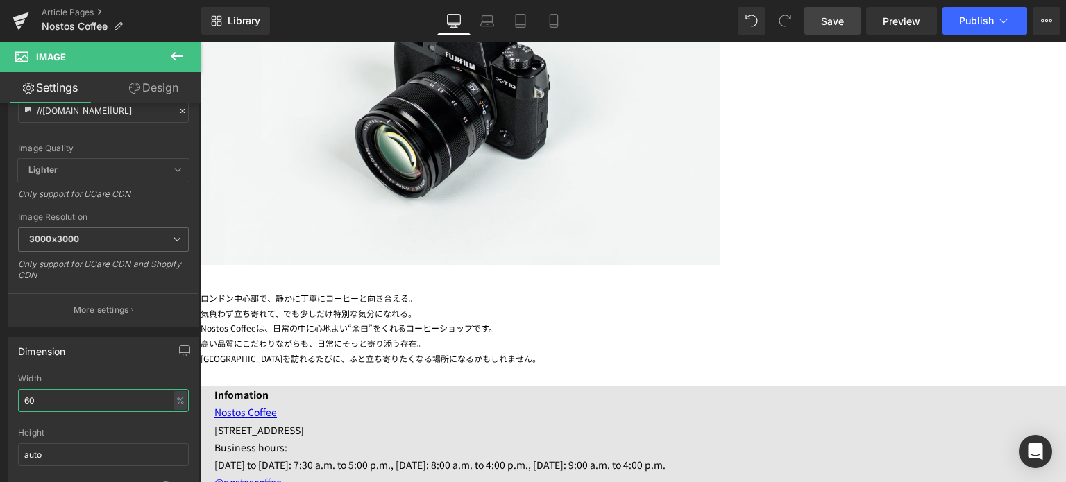
scroll to position [1049, 0]
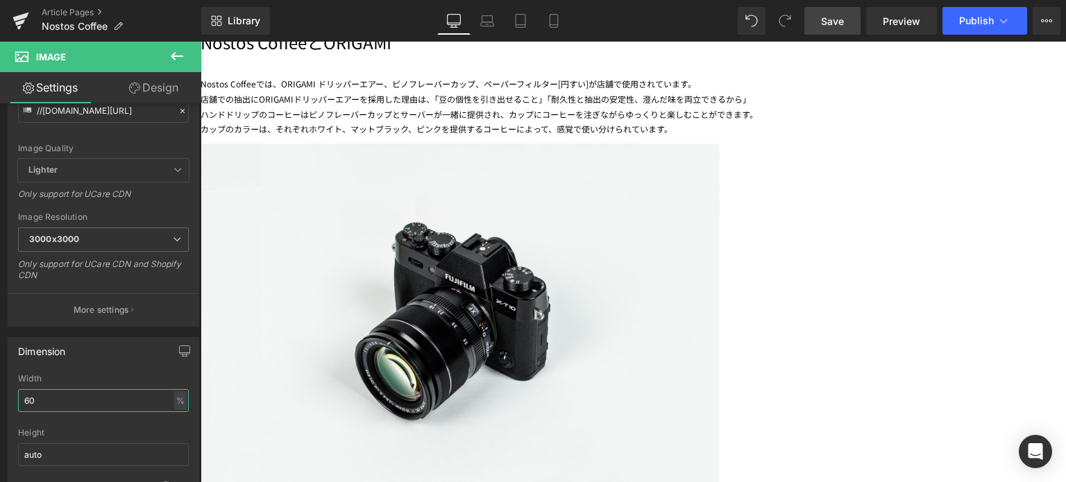
type input "60"
click at [608, 257] on img at bounding box center [460, 316] width 519 height 344
click at [201, 42] on span "Image" at bounding box center [201, 42] width 0 height 0
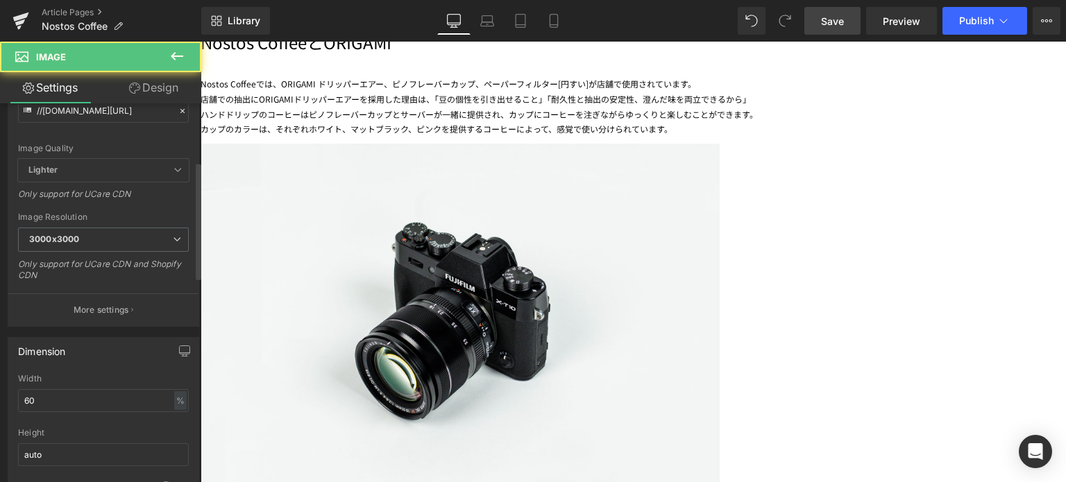
scroll to position [0, 0]
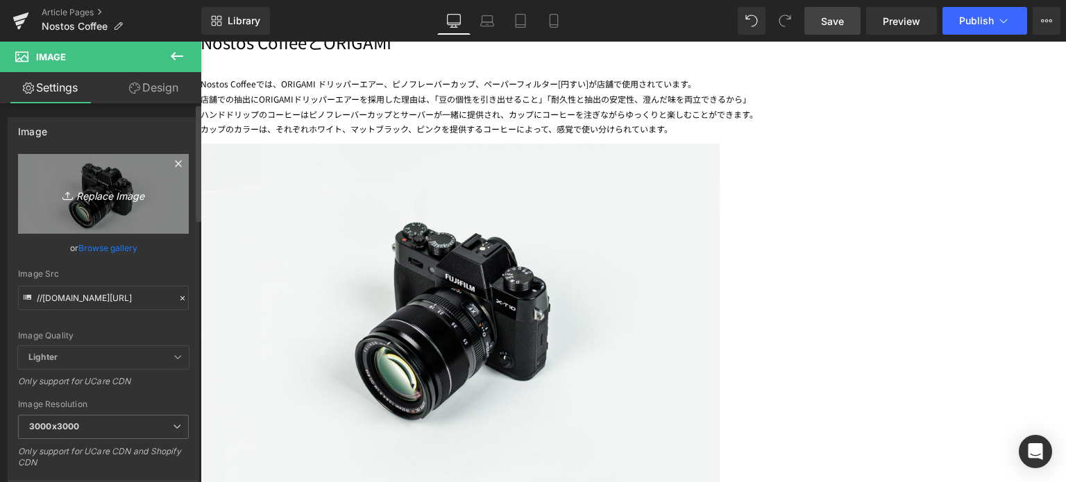
click at [89, 196] on icon "Replace Image" at bounding box center [103, 193] width 111 height 17
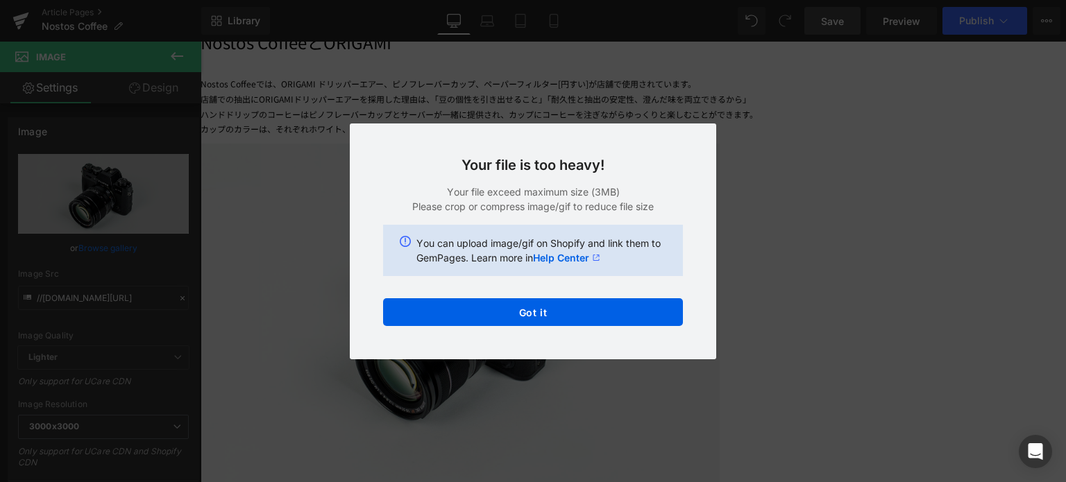
click at [577, 327] on div "Your file is too heavy! Your file exceed maximum size (3MB) Please crop or comp…" at bounding box center [533, 242] width 366 height 236
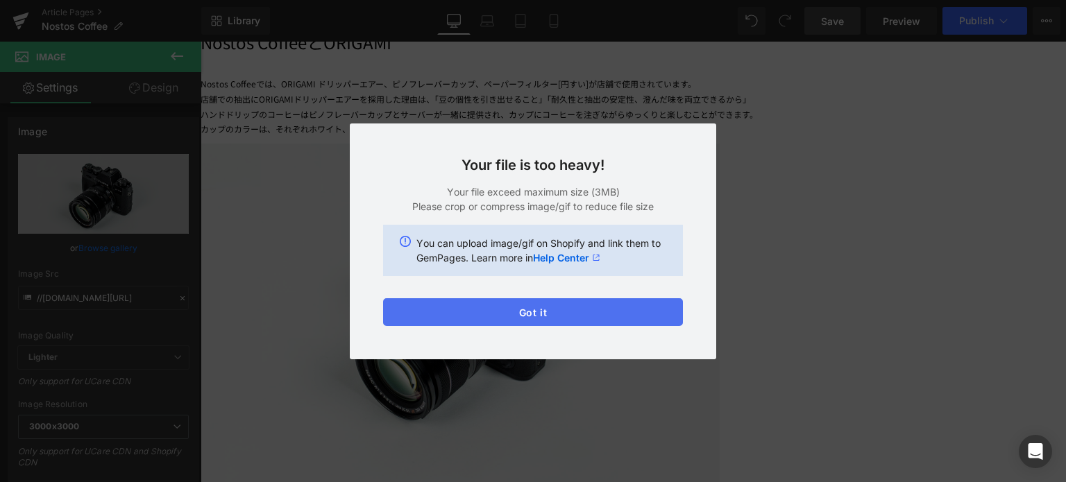
click at [536, 302] on button "Got it" at bounding box center [533, 312] width 300 height 28
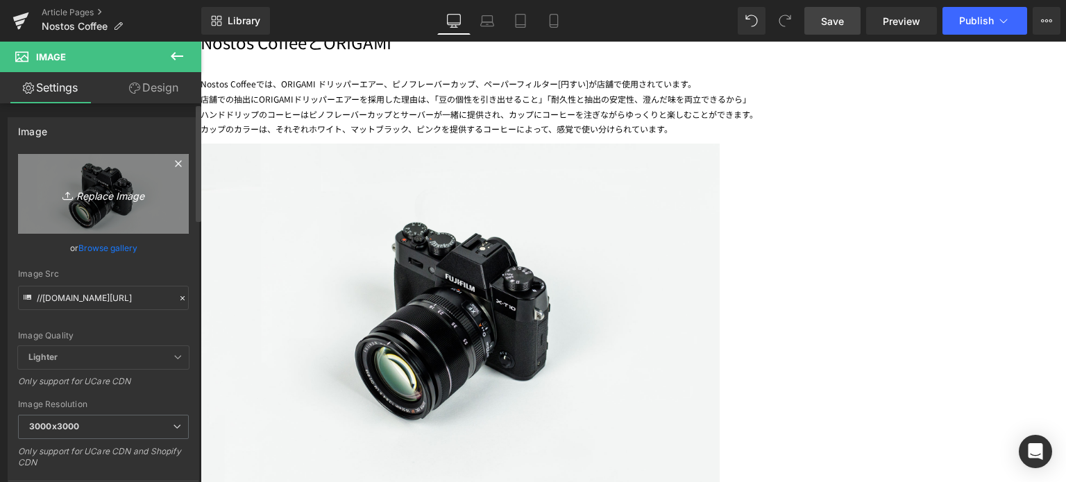
click at [121, 193] on icon "Replace Image" at bounding box center [103, 193] width 111 height 17
type input "C:\fakepath\20250708-DSCF7361-2.jpg"
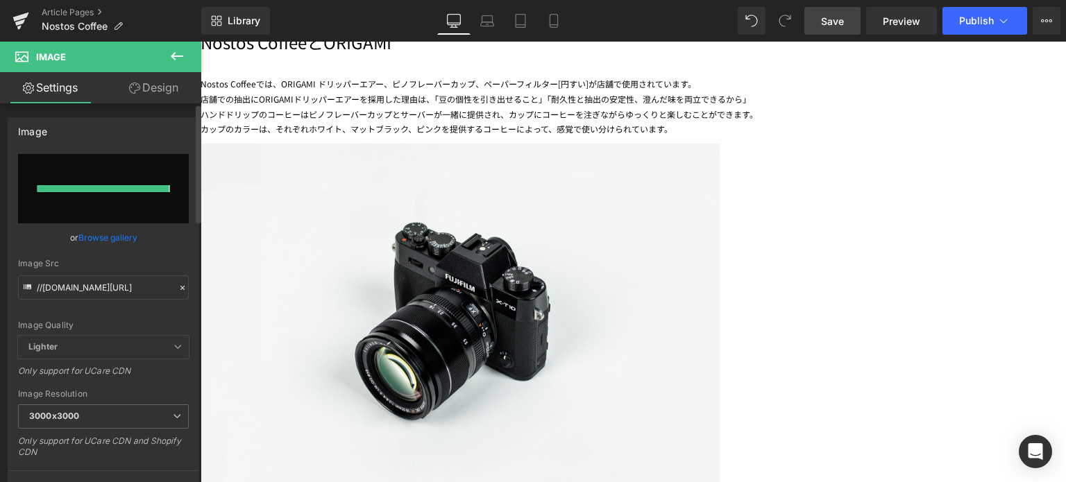
type input "[URL][DOMAIN_NAME]"
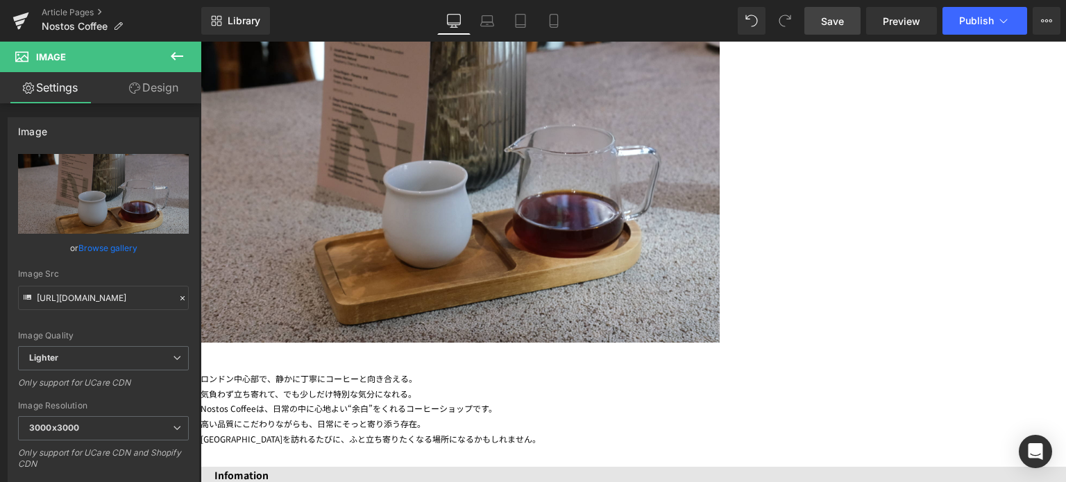
scroll to position [1207, 0]
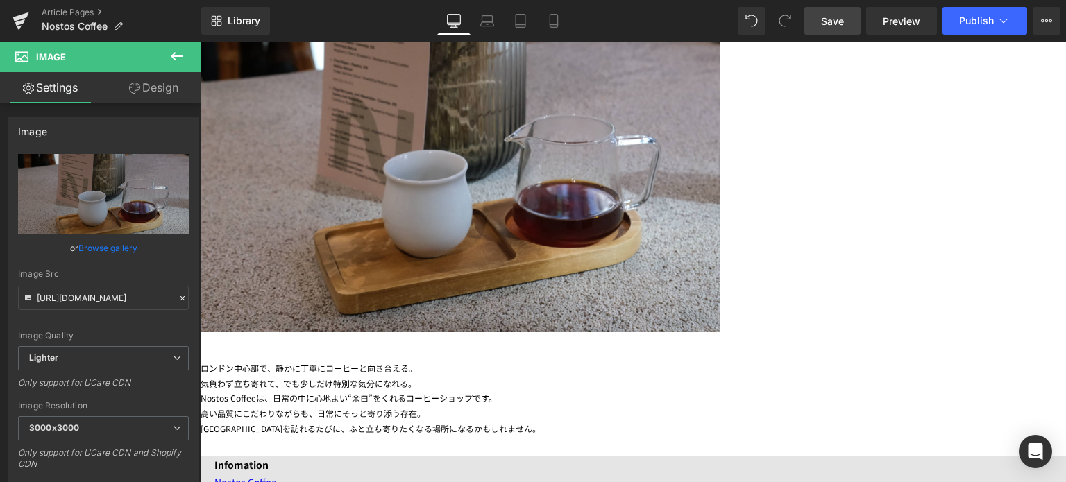
click at [175, 63] on icon at bounding box center [177, 56] width 17 height 17
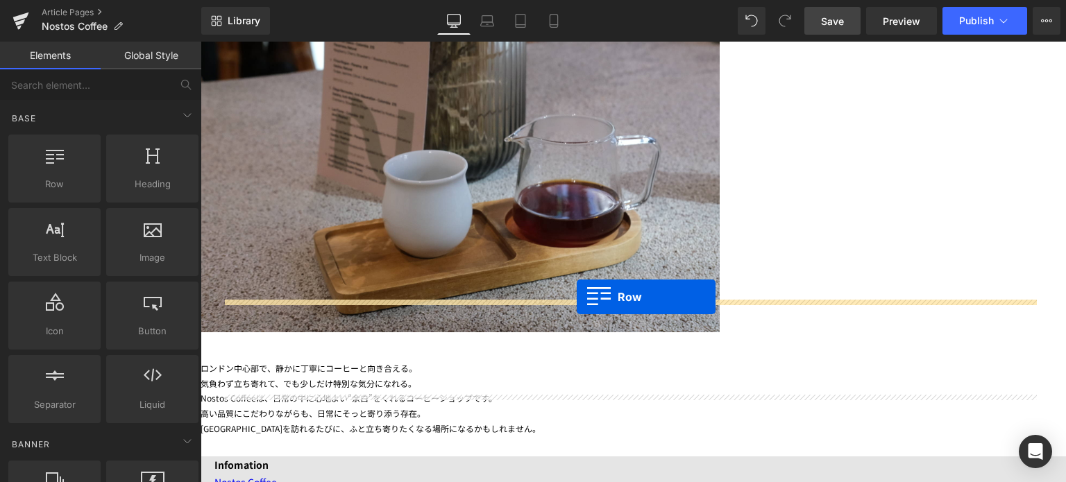
drag, startPoint x: 254, startPoint y: 212, endPoint x: 575, endPoint y: 296, distance: 332.3
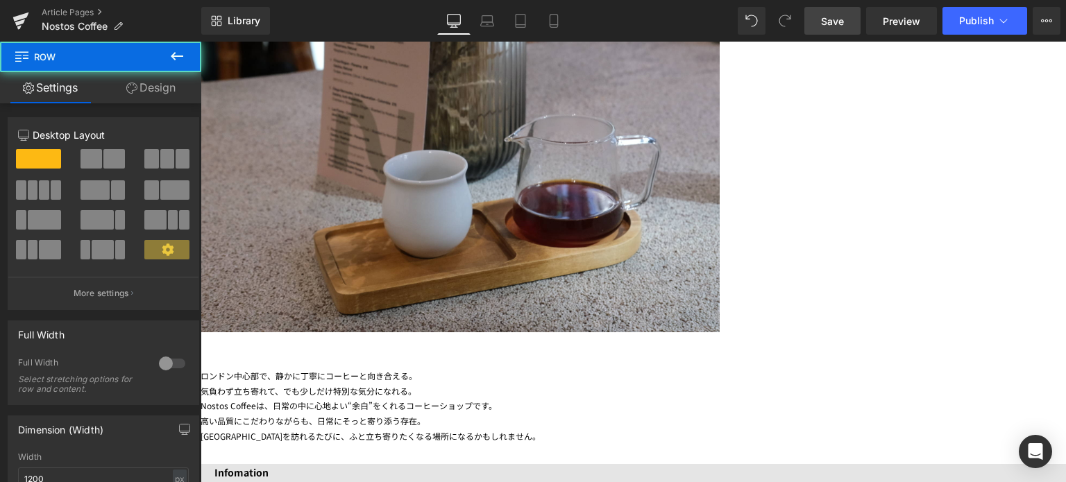
click at [96, 163] on span at bounding box center [92, 158] width 22 height 19
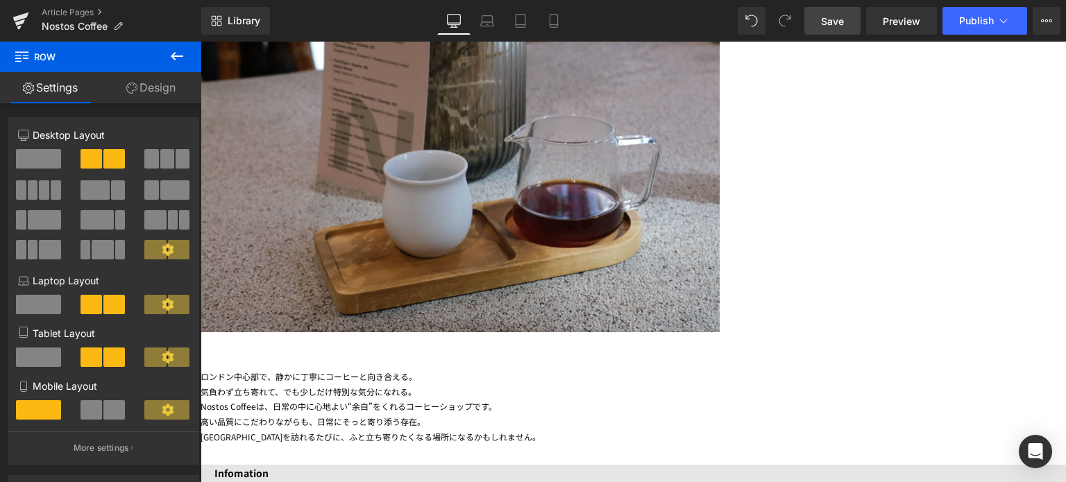
click at [176, 58] on icon at bounding box center [177, 56] width 17 height 17
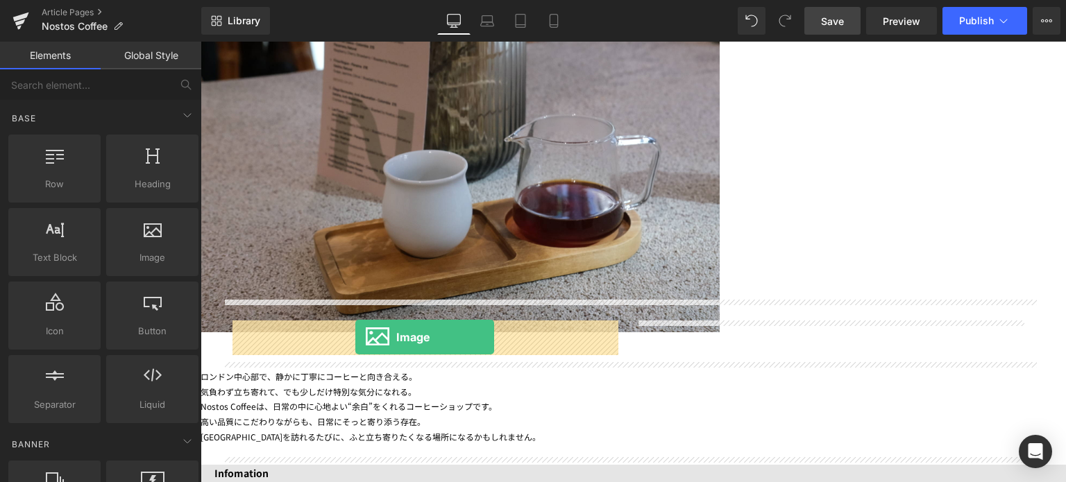
drag, startPoint x: 339, startPoint y: 302, endPoint x: 355, endPoint y: 337, distance: 38.8
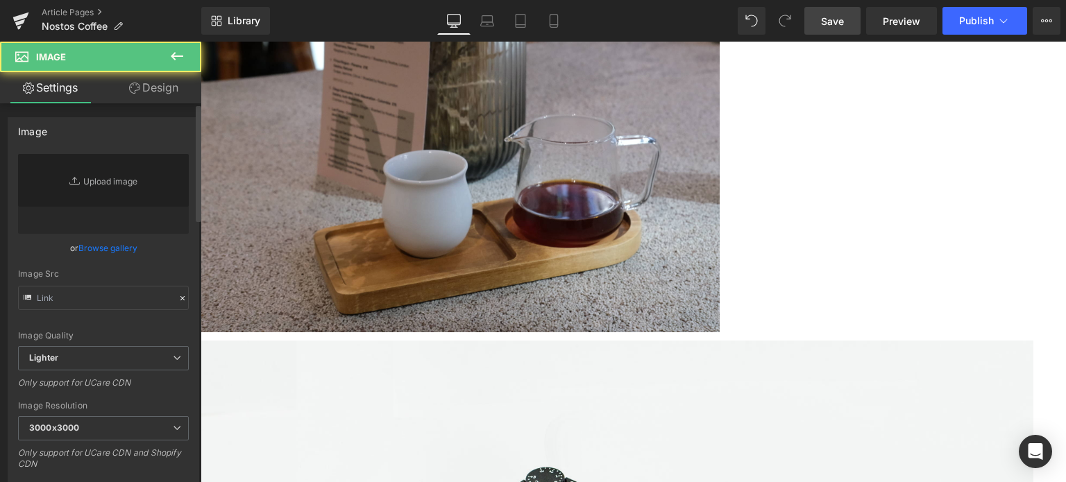
type input "//[DOMAIN_NAME][URL]"
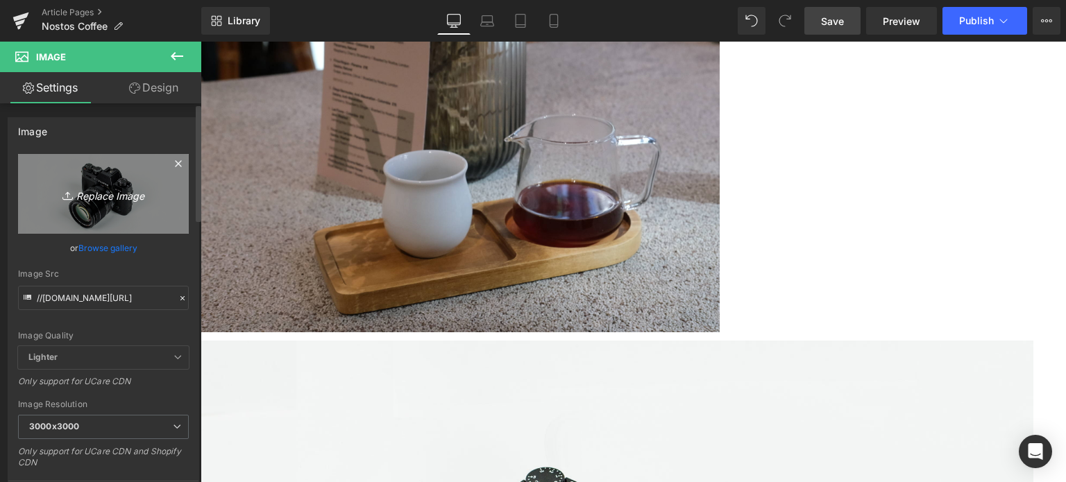
click at [62, 208] on link "Replace Image" at bounding box center [103, 194] width 171 height 80
type input "C:\fakepath\20250708-DSCF7336.jpg"
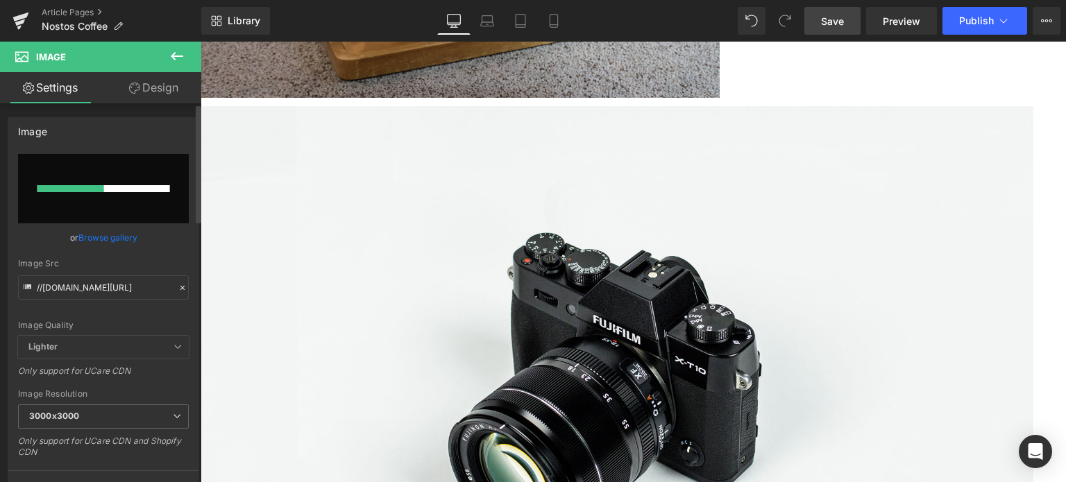
scroll to position [1444, 0]
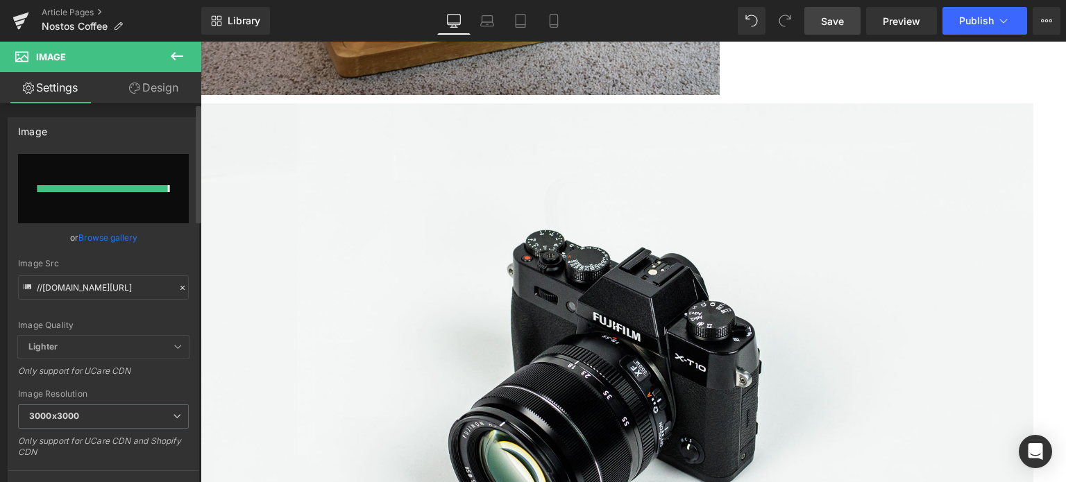
type input "[URL][DOMAIN_NAME]"
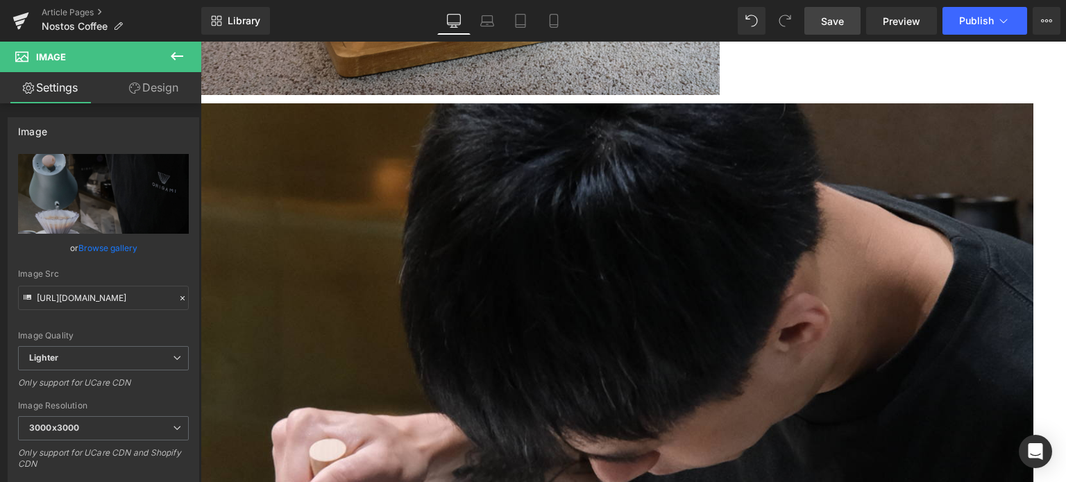
click at [178, 60] on icon at bounding box center [177, 56] width 17 height 17
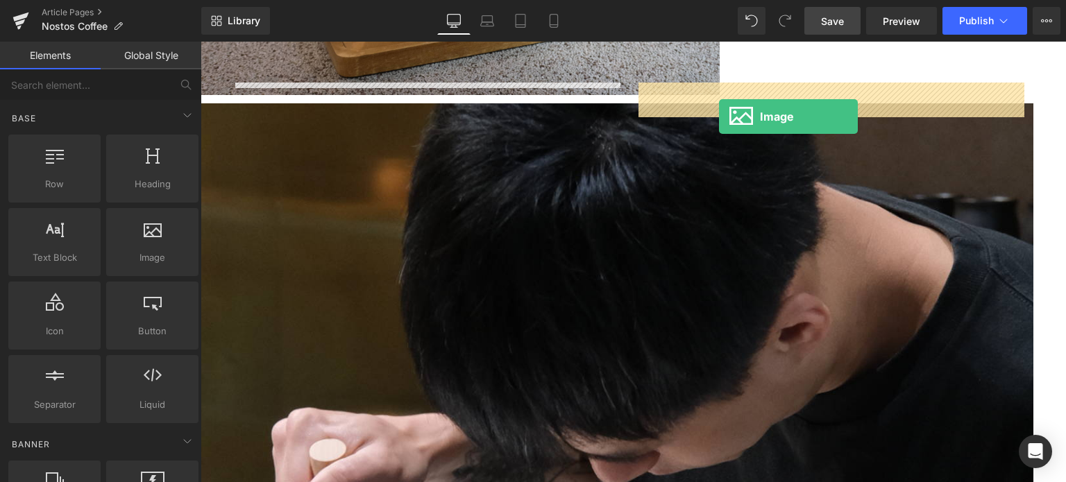
drag, startPoint x: 354, startPoint y: 287, endPoint x: 718, endPoint y: 116, distance: 402.7
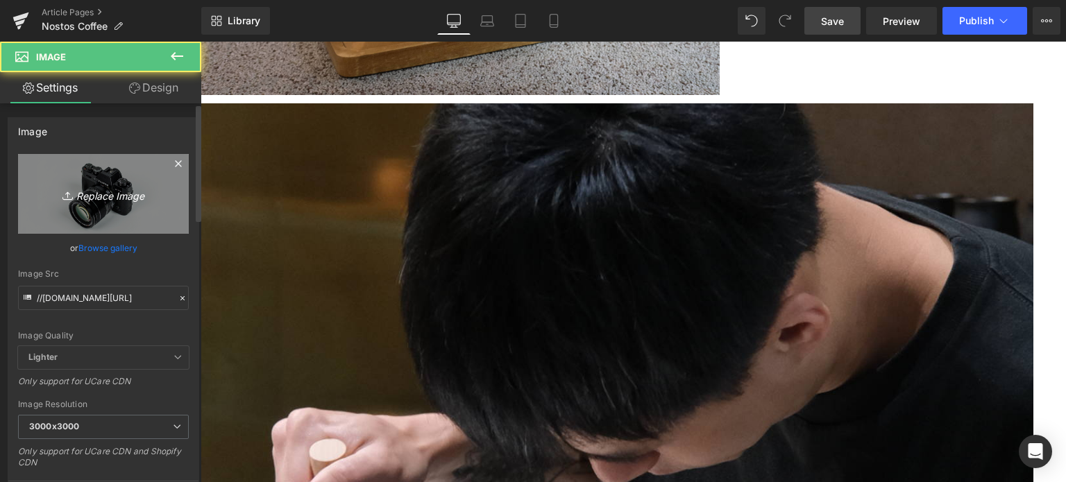
click at [110, 194] on icon "Replace Image" at bounding box center [103, 193] width 111 height 17
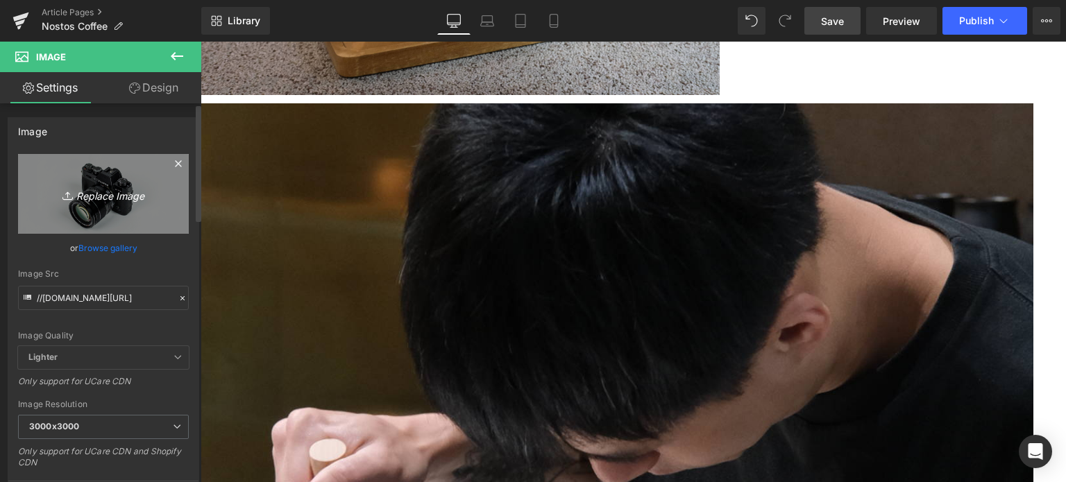
type input "C:\fakepath\20250708-DSCF7381.jpg"
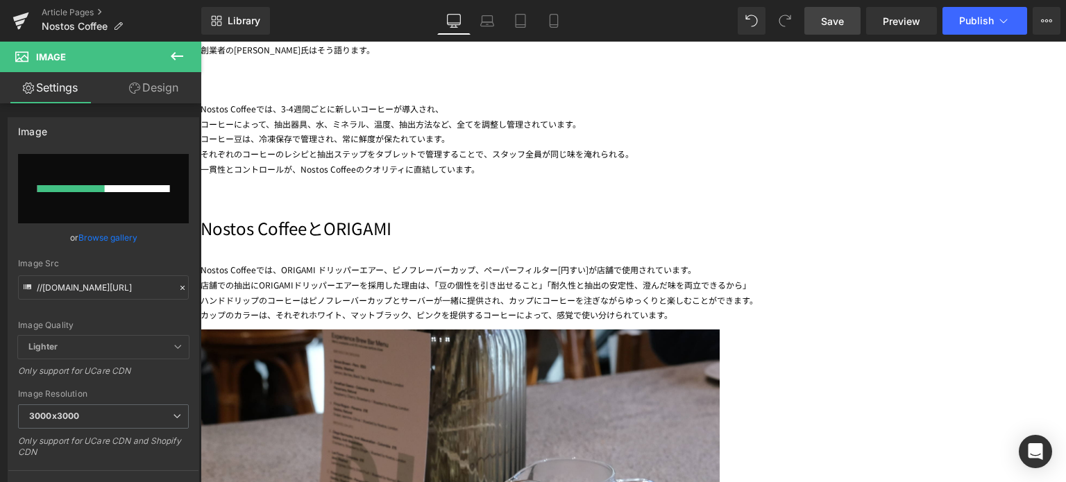
scroll to position [863, 0]
type input "[URL][DOMAIN_NAME]"
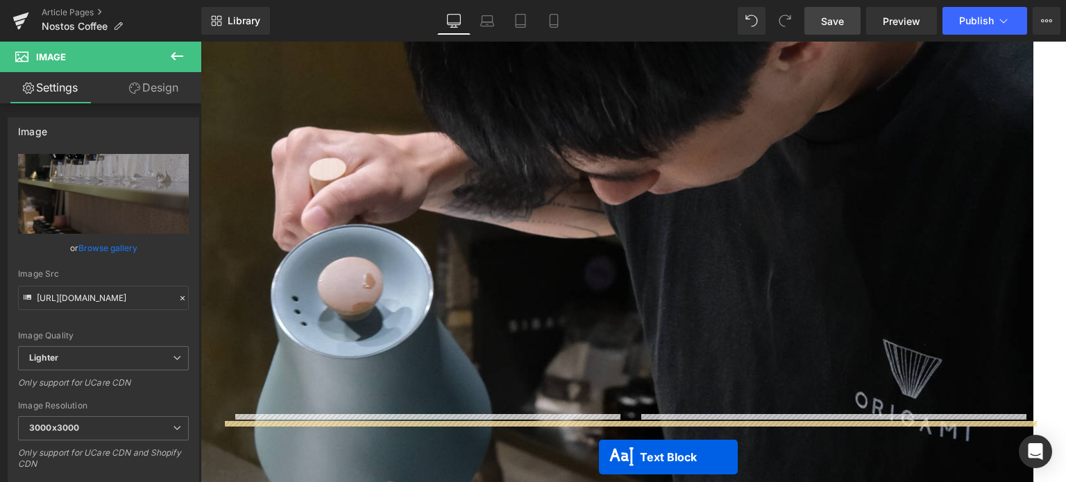
scroll to position [1641, 0]
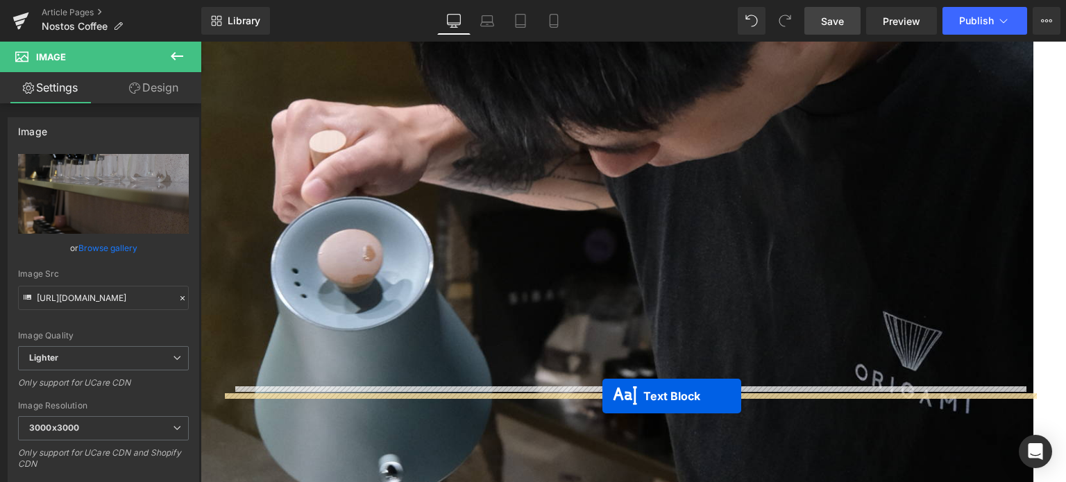
drag, startPoint x: 589, startPoint y: 242, endPoint x: 602, endPoint y: 396, distance: 155.4
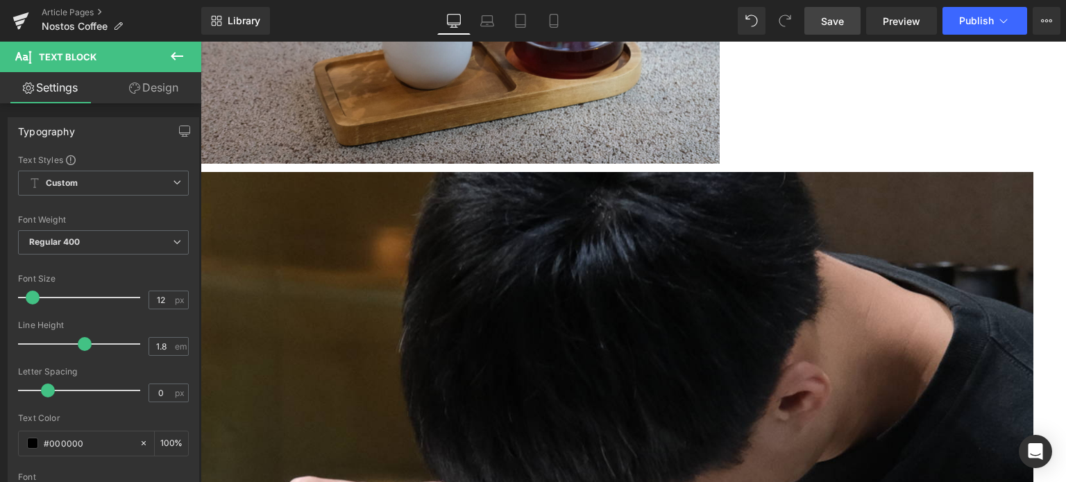
scroll to position [1261, 0]
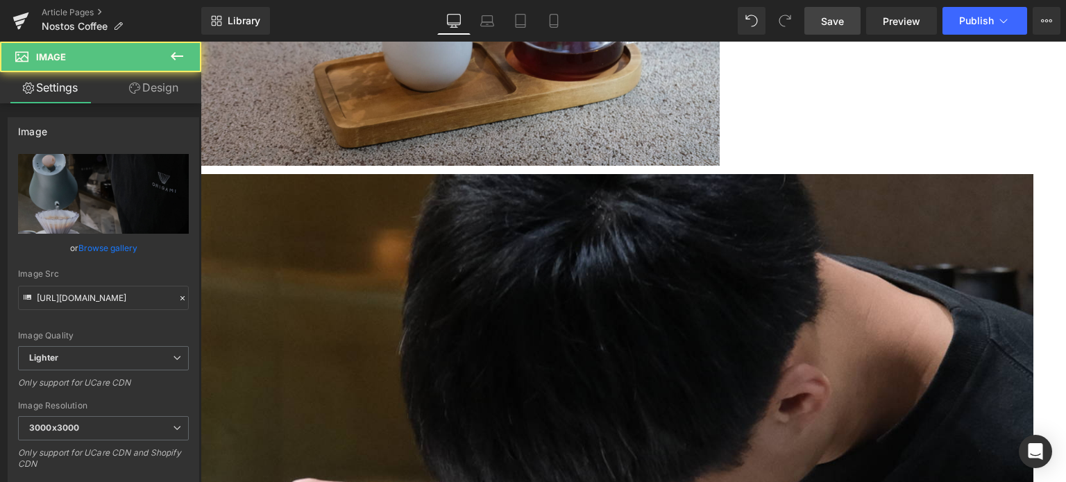
click at [201, 42] on span "Row" at bounding box center [201, 42] width 0 height 0
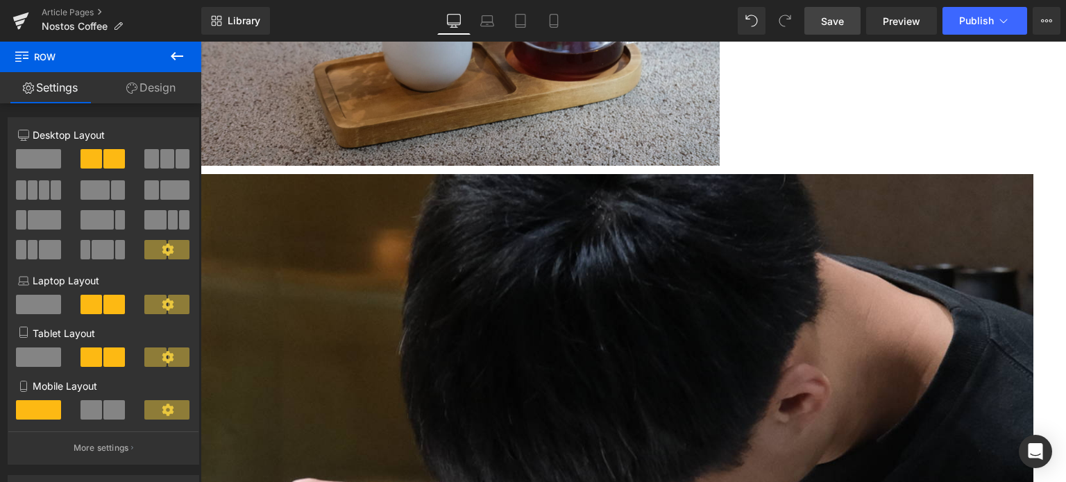
click at [167, 85] on link "Design" at bounding box center [151, 87] width 101 height 31
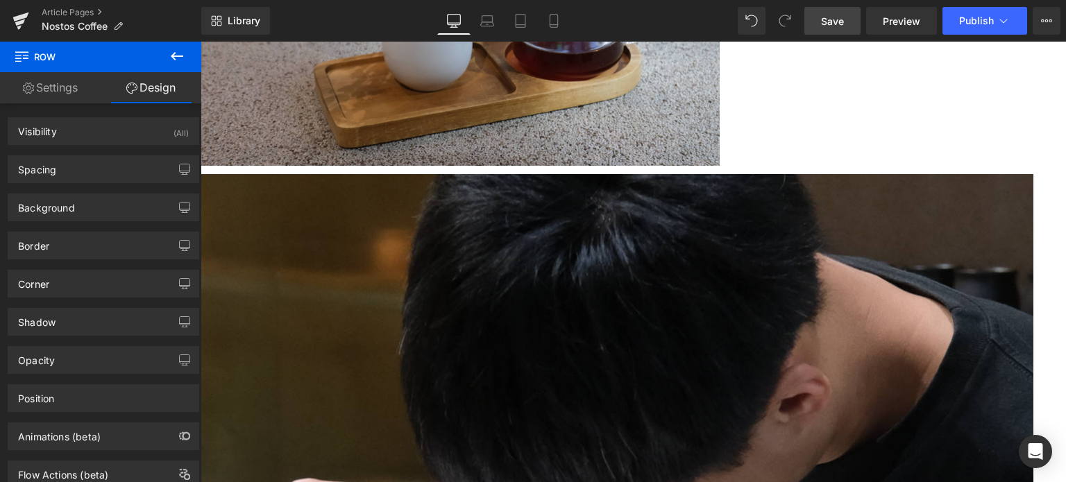
click at [201, 42] on span "Row" at bounding box center [201, 42] width 0 height 0
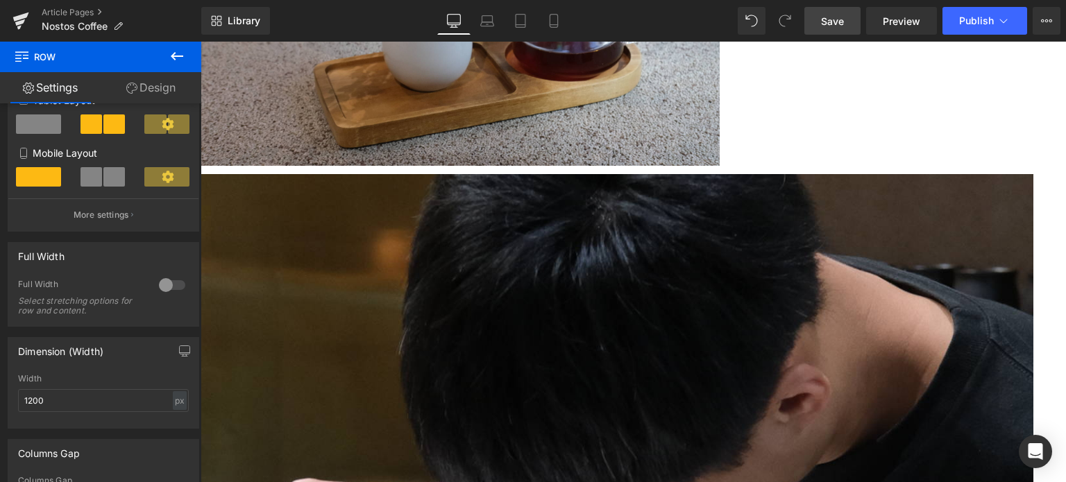
scroll to position [290, 0]
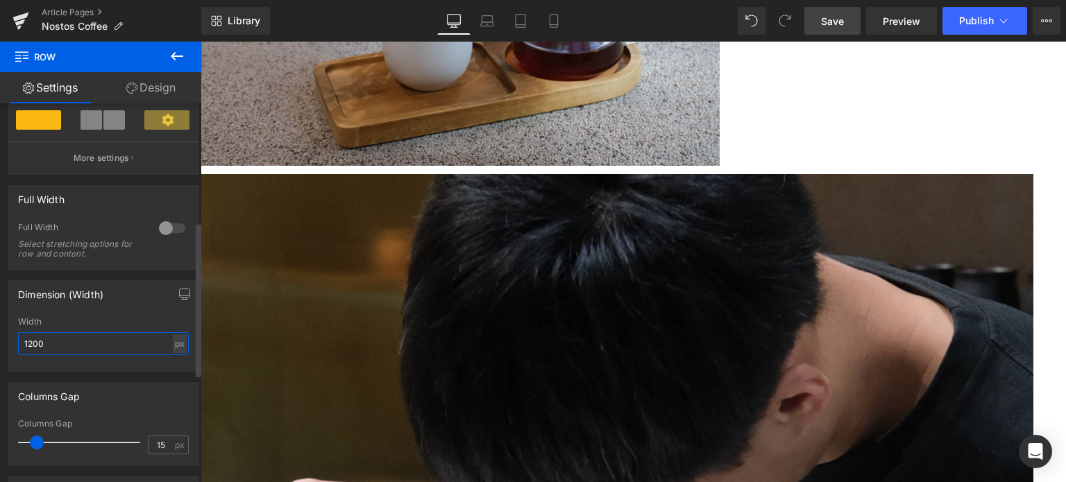
click at [56, 346] on input "1200" at bounding box center [103, 343] width 171 height 23
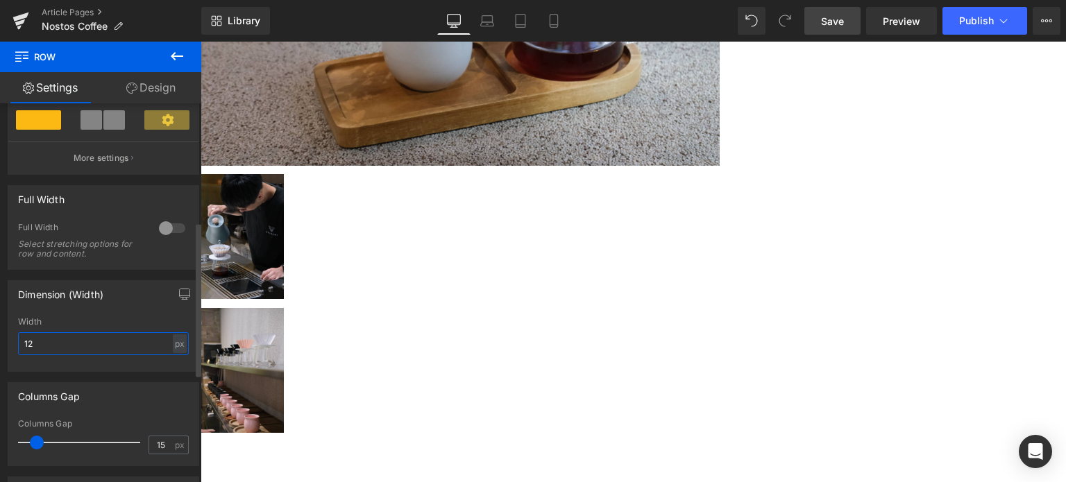
type input "1"
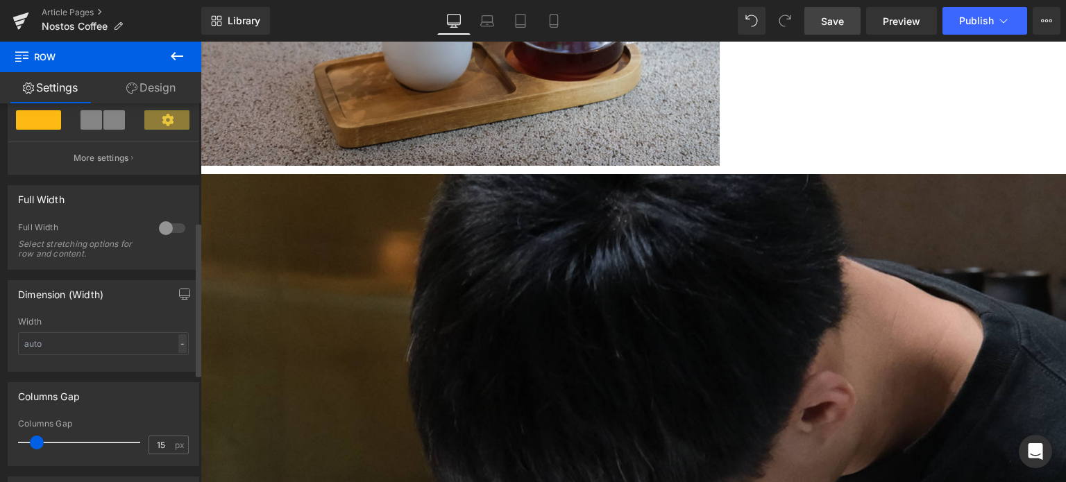
click at [179, 346] on div "-" at bounding box center [182, 344] width 8 height 19
click at [174, 371] on li "%" at bounding box center [179, 365] width 17 height 20
click at [74, 351] on input "text" at bounding box center [103, 343] width 171 height 23
type input "７"
type input "70"
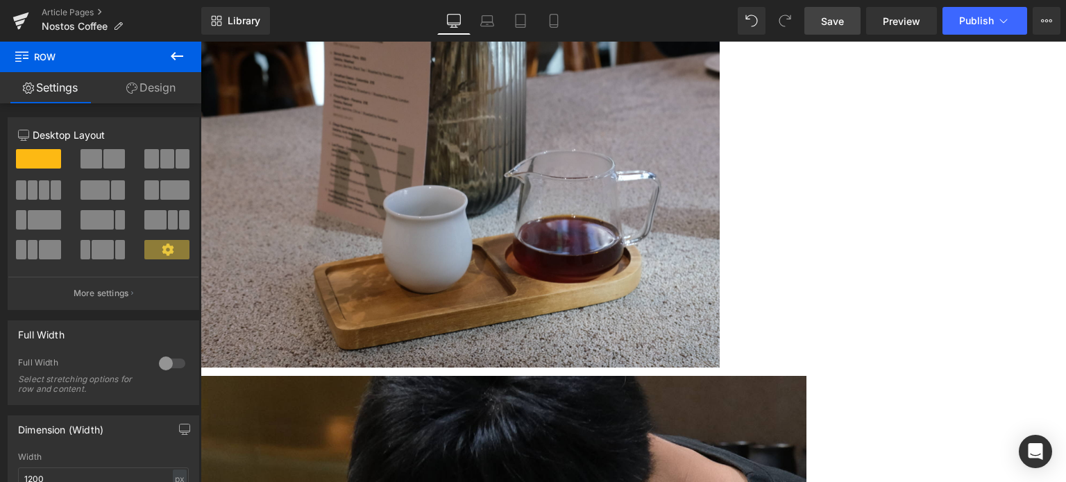
scroll to position [1047, 0]
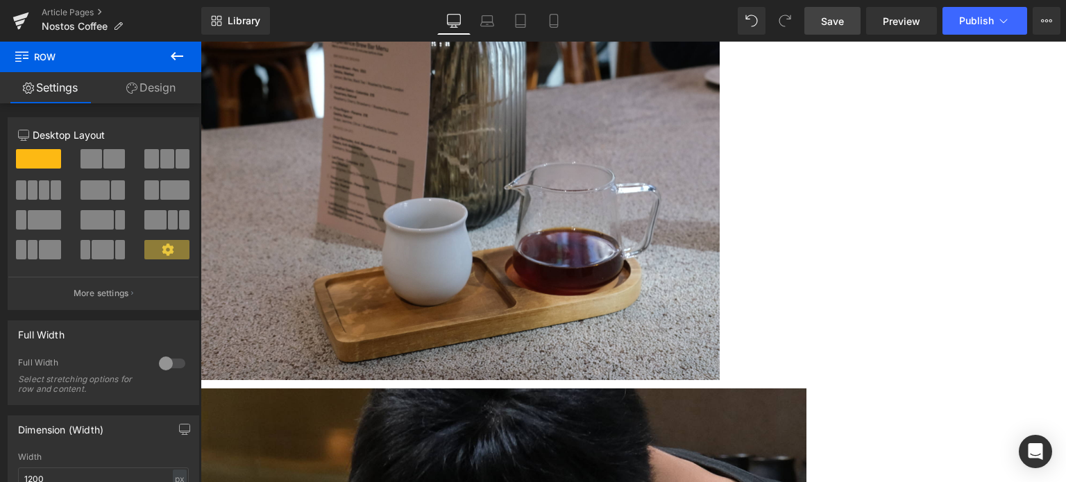
click at [507, 185] on img at bounding box center [460, 207] width 519 height 346
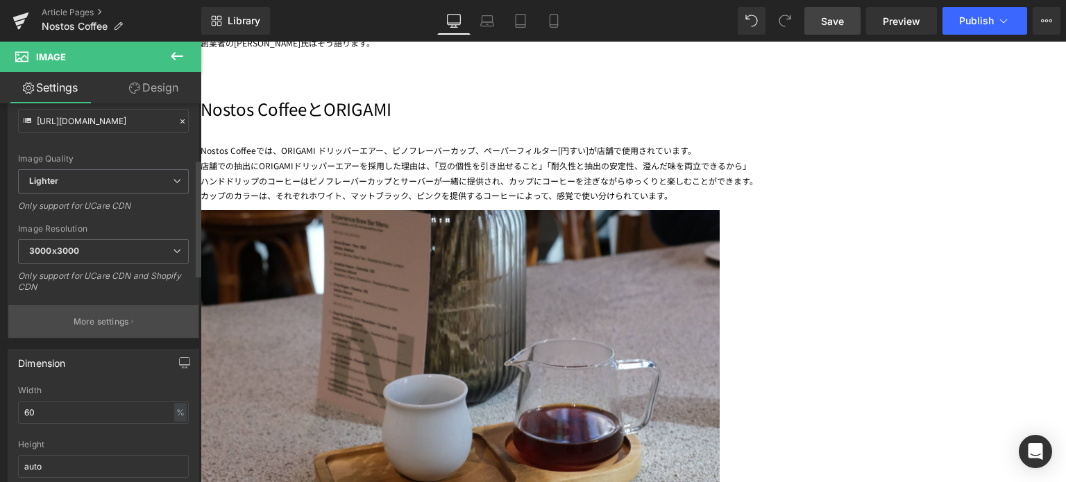
scroll to position [180, 0]
click at [29, 405] on input "60" at bounding box center [103, 409] width 171 height 23
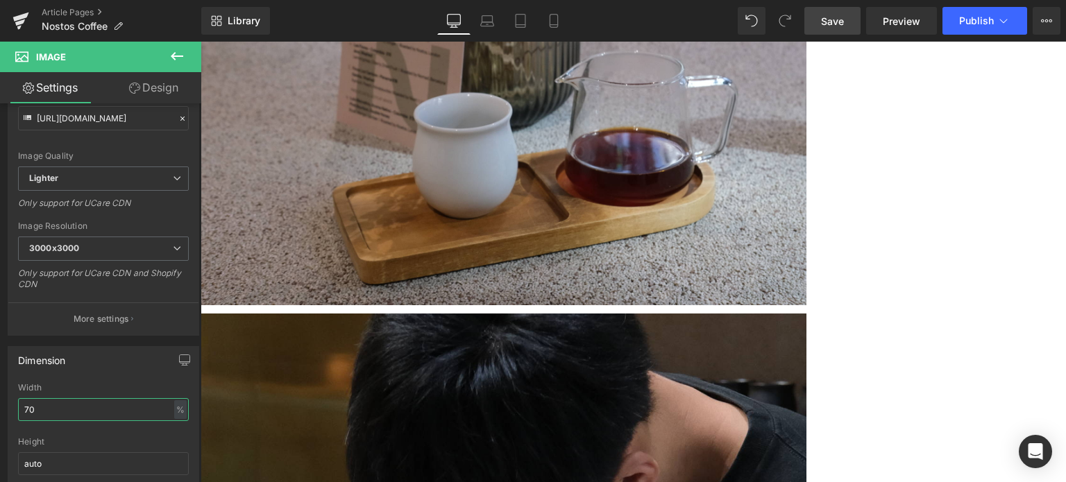
scroll to position [1181, 0]
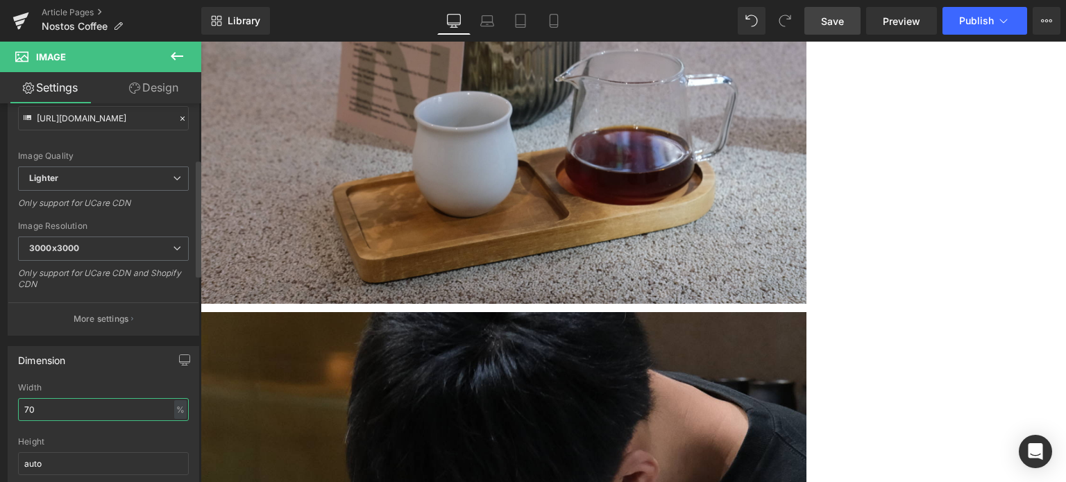
type input "7"
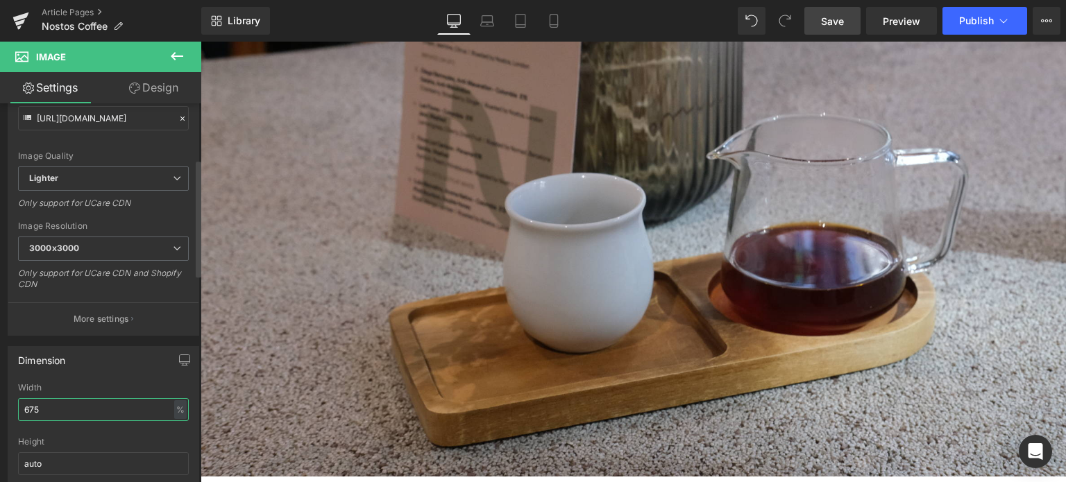
type input "67"
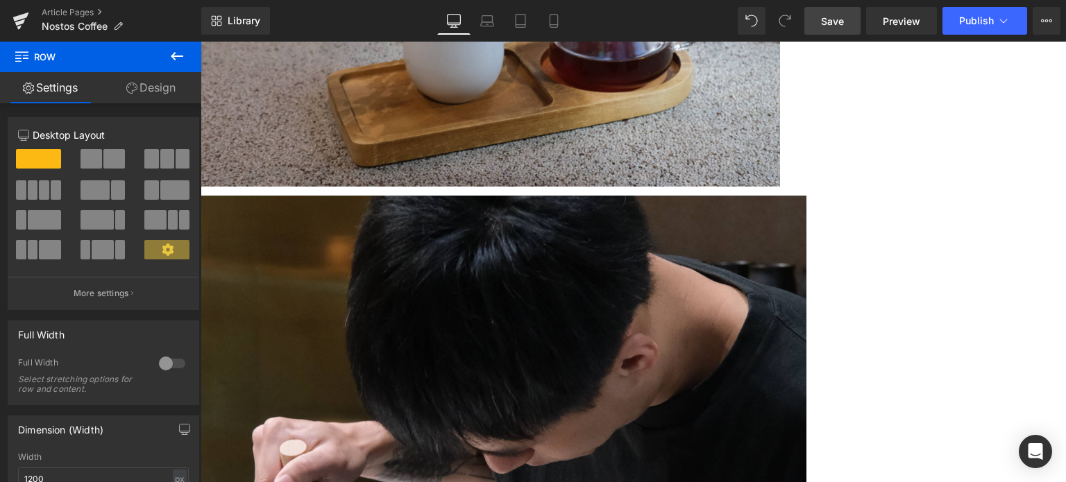
scroll to position [1284, 0]
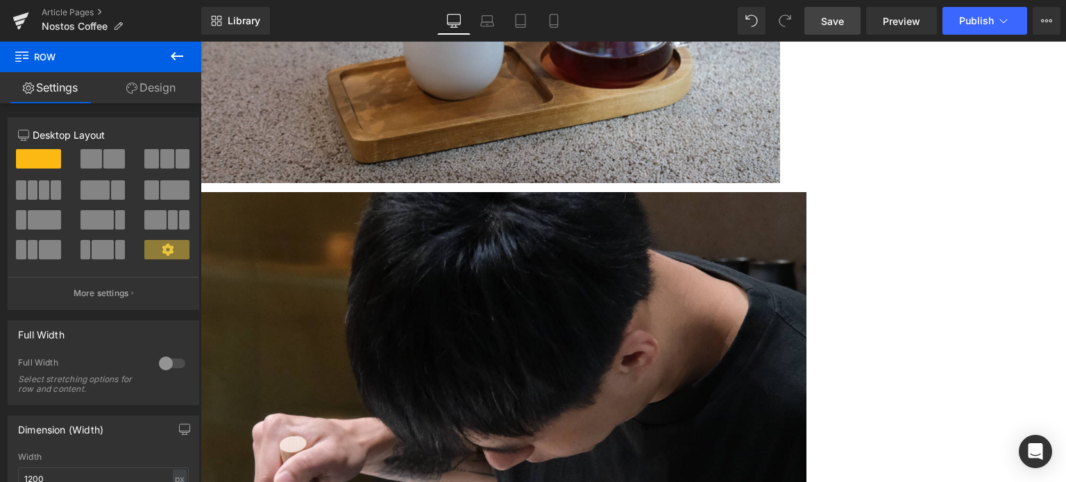
click at [825, 35] on div "Library Desktop Desktop Laptop Tablet Mobile Save Preview Publish Scheduled Vie…" at bounding box center [633, 21] width 865 height 42
click at [823, 22] on span "Save" at bounding box center [832, 21] width 23 height 15
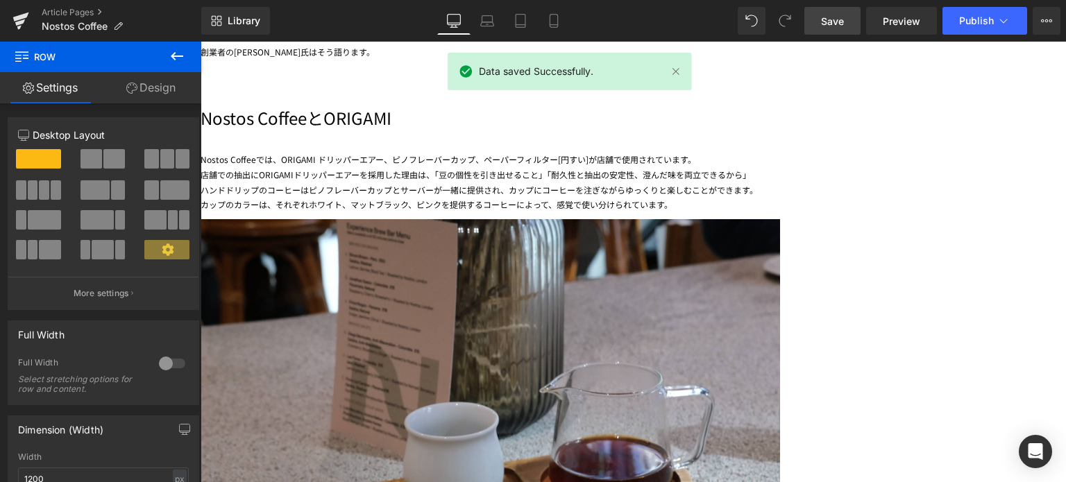
scroll to position [855, 0]
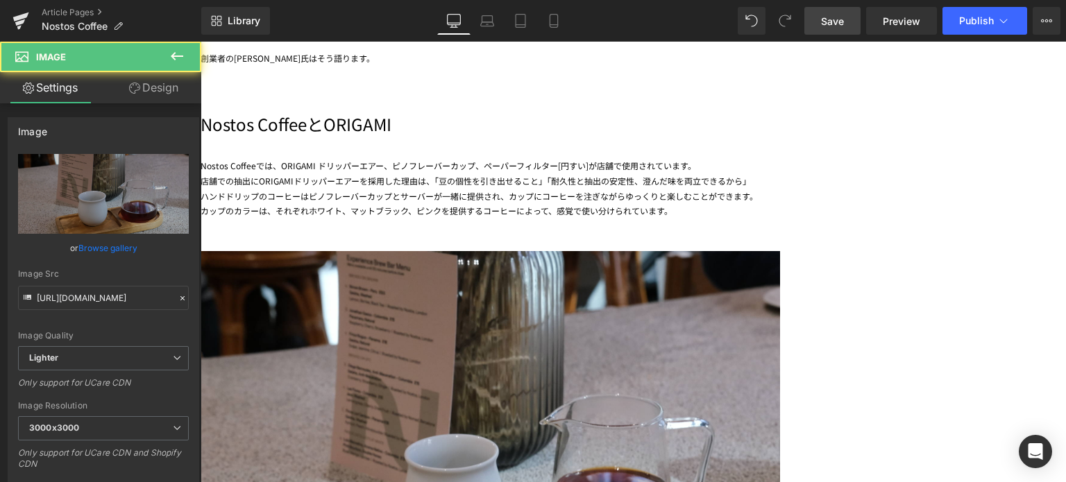
drag, startPoint x: 600, startPoint y: 216, endPoint x: 601, endPoint y: 244, distance: 28.5
click at [601, 244] on div "Image 37px" at bounding box center [633, 449] width 865 height 447
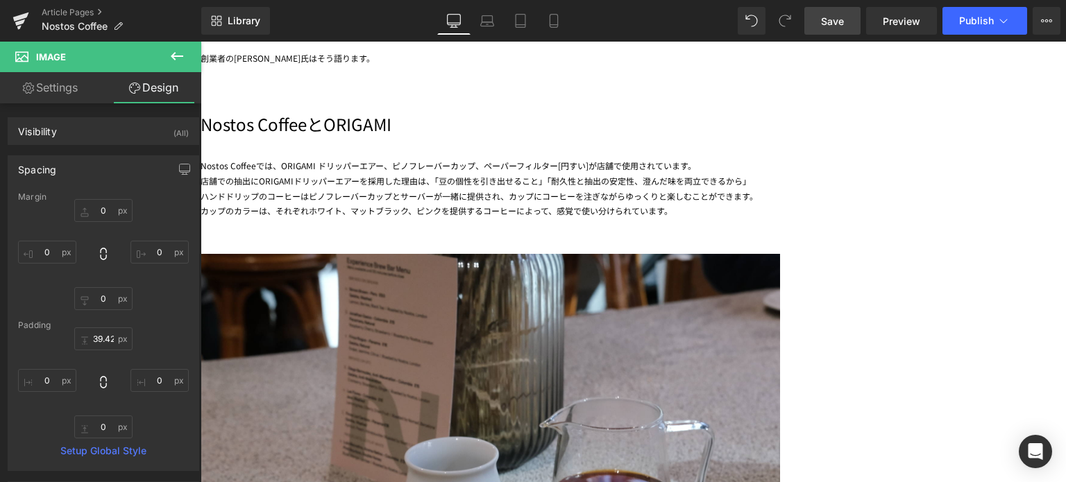
click at [294, 155] on div "Nostos Coffeeでは、ORIGAMI ドリッパーエアー、ピノフレーバーカップ、ペーパーフィルター[円すい]が店舗で使用されています。 店舗での抽出に…" at bounding box center [633, 178] width 865 height 80
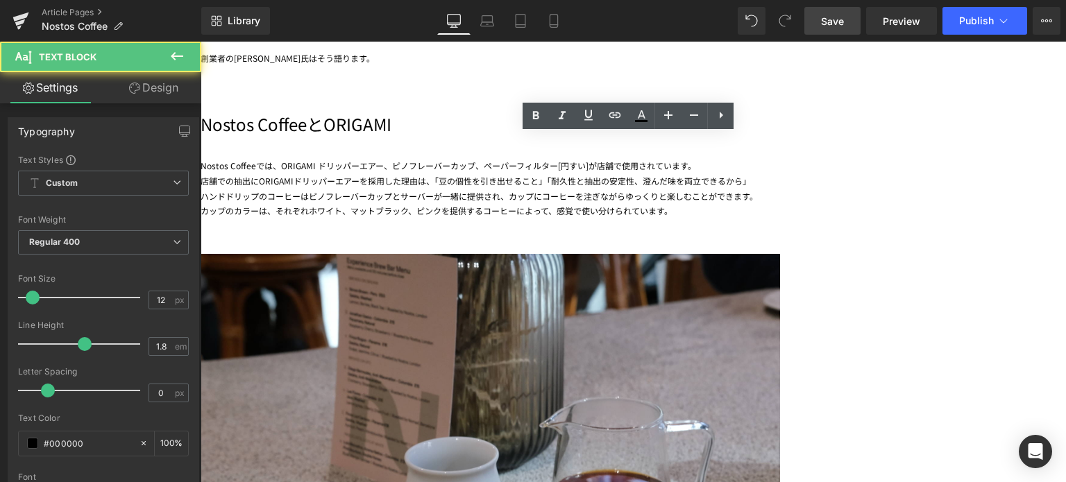
click at [980, 287] on div at bounding box center [633, 436] width 865 height 421
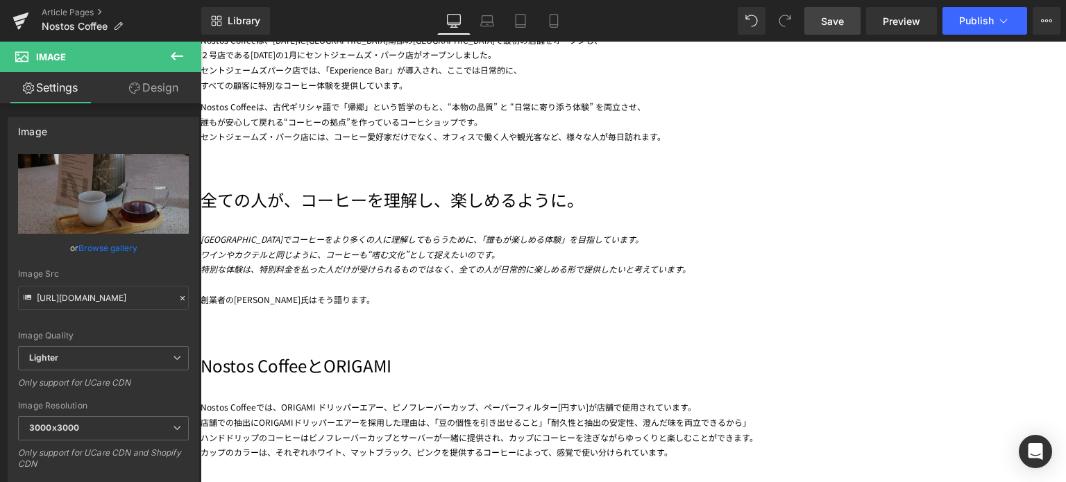
scroll to position [541, 0]
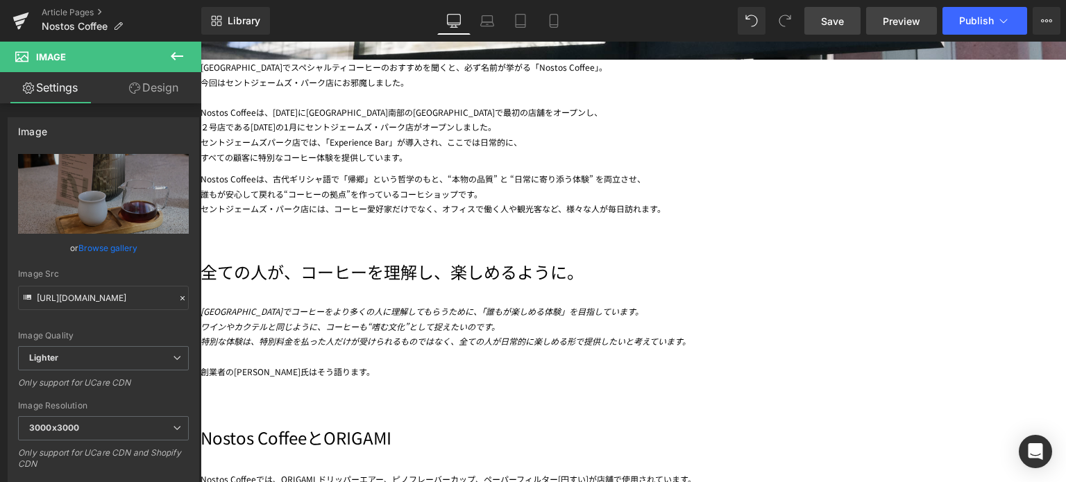
click at [897, 19] on span "Preview" at bounding box center [901, 21] width 37 height 15
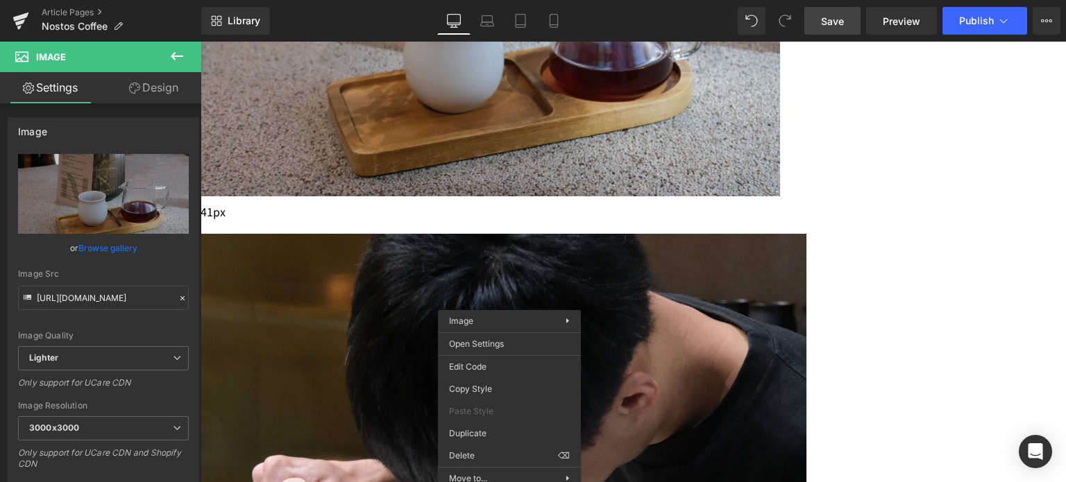
scroll to position [1293, 0]
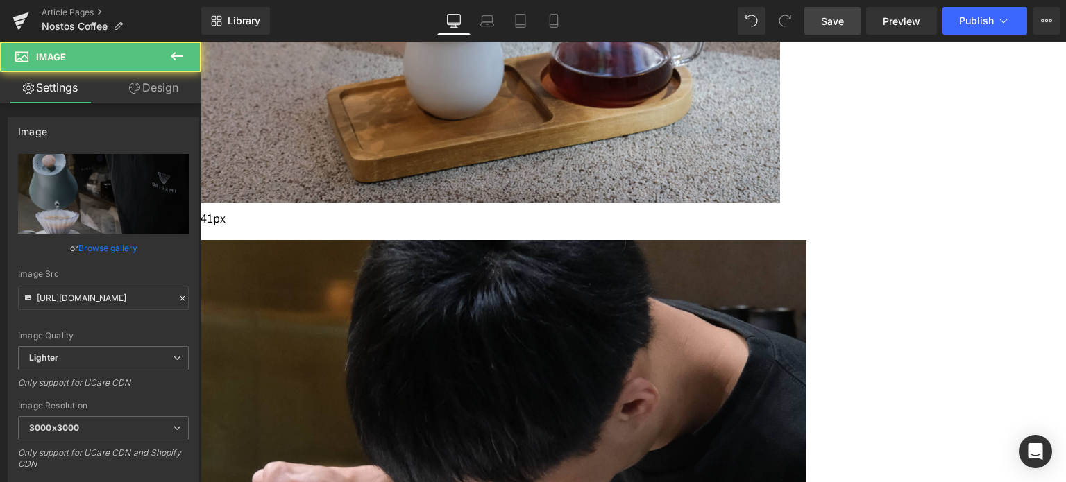
click at [201, 42] on span "Row" at bounding box center [201, 42] width 0 height 0
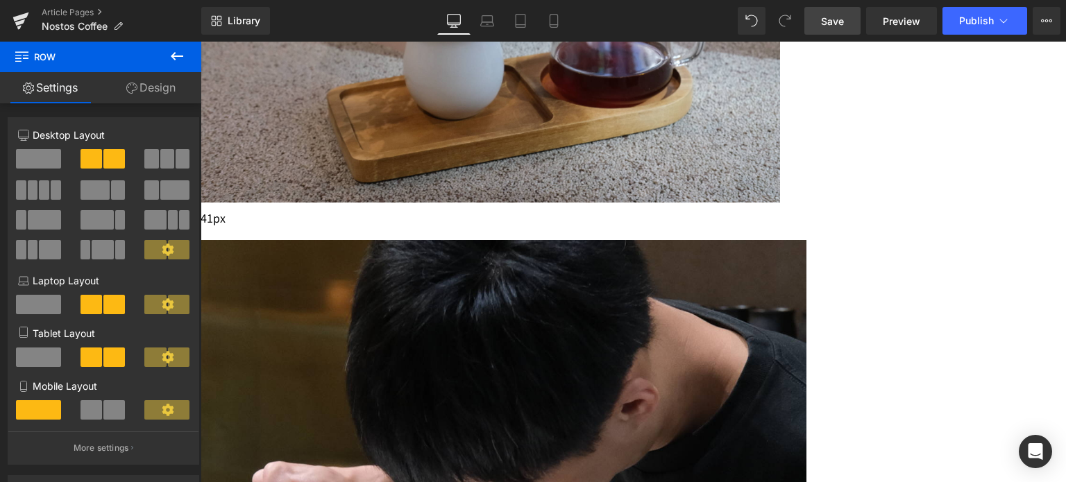
click at [201, 42] on link at bounding box center [201, 42] width 0 height 0
click at [201, 42] on icon at bounding box center [201, 42] width 0 height 0
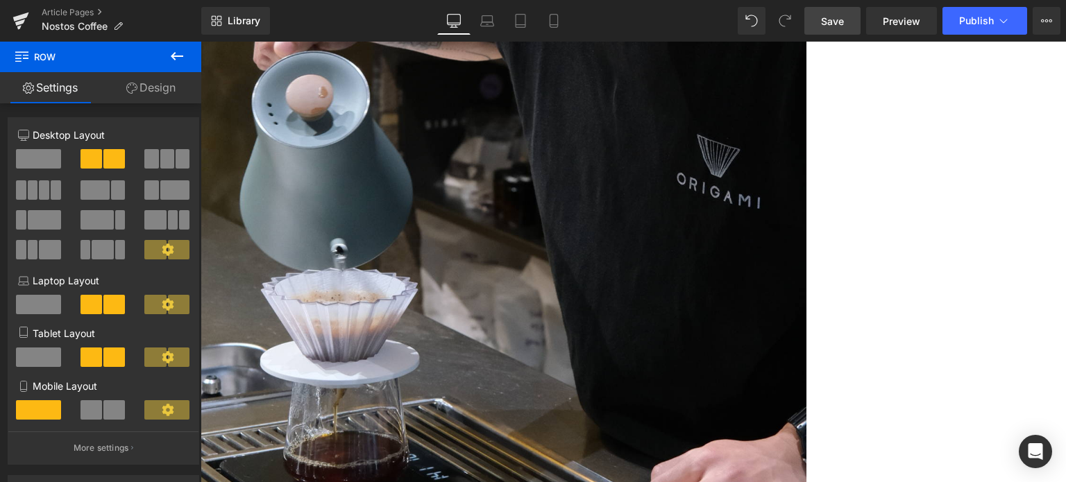
scroll to position [1786, 0]
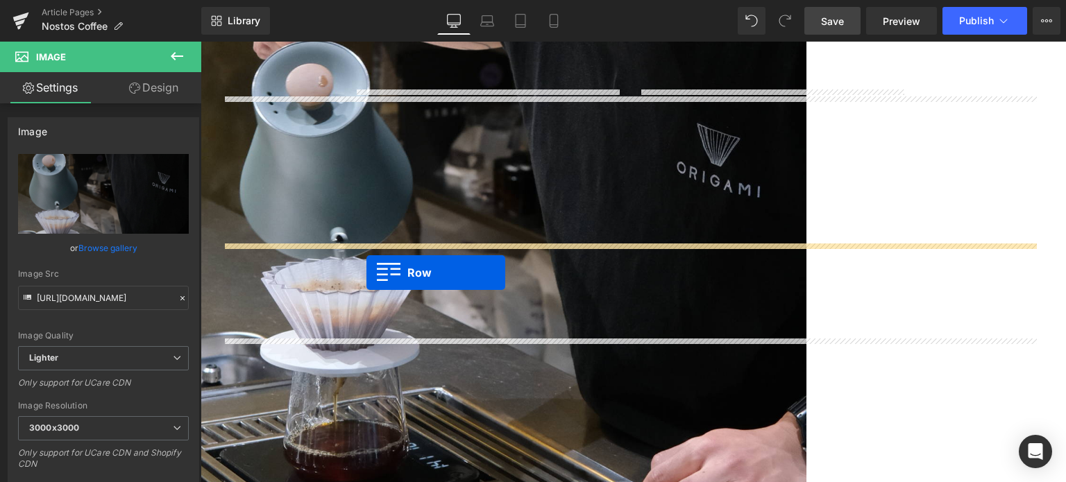
drag, startPoint x: 350, startPoint y: 112, endPoint x: 366, endPoint y: 273, distance: 161.9
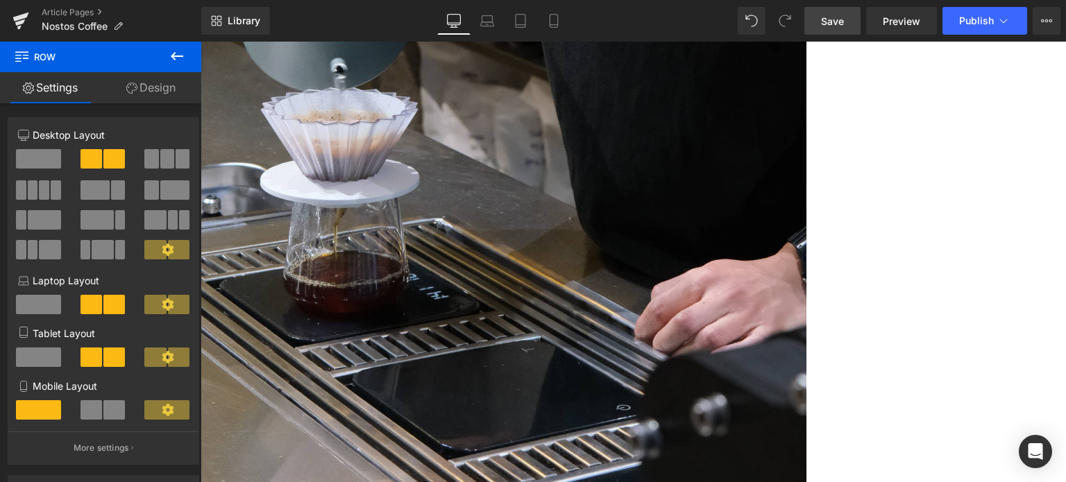
scroll to position [1934, 0]
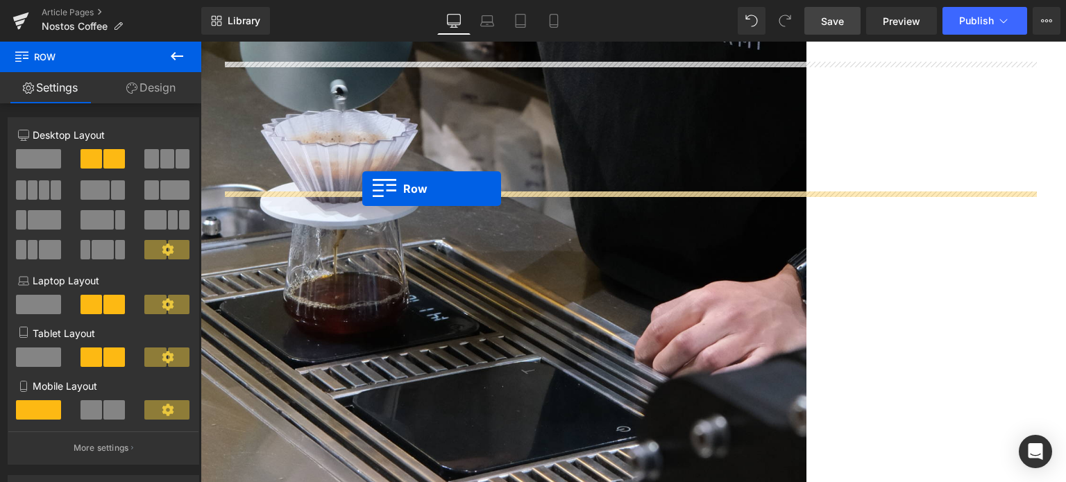
drag, startPoint x: 354, startPoint y: 74, endPoint x: 362, endPoint y: 188, distance: 114.8
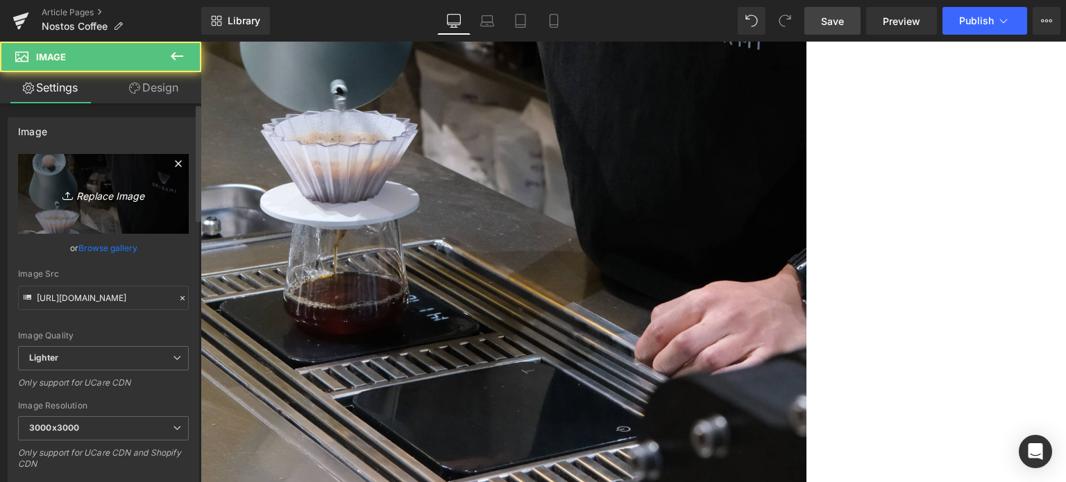
click at [106, 192] on icon "Replace Image" at bounding box center [103, 193] width 111 height 17
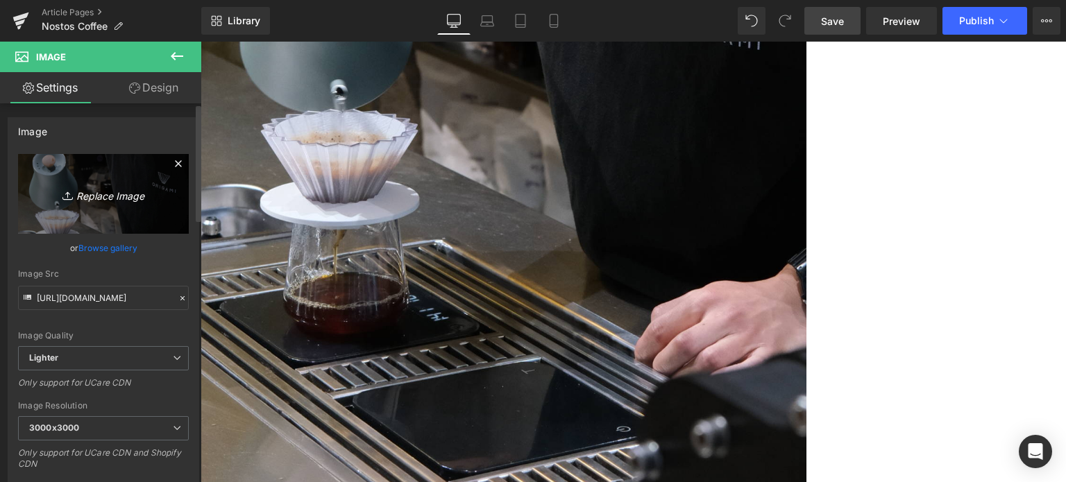
type input "C:\fakepath\20250708-DSCF7428.jpg"
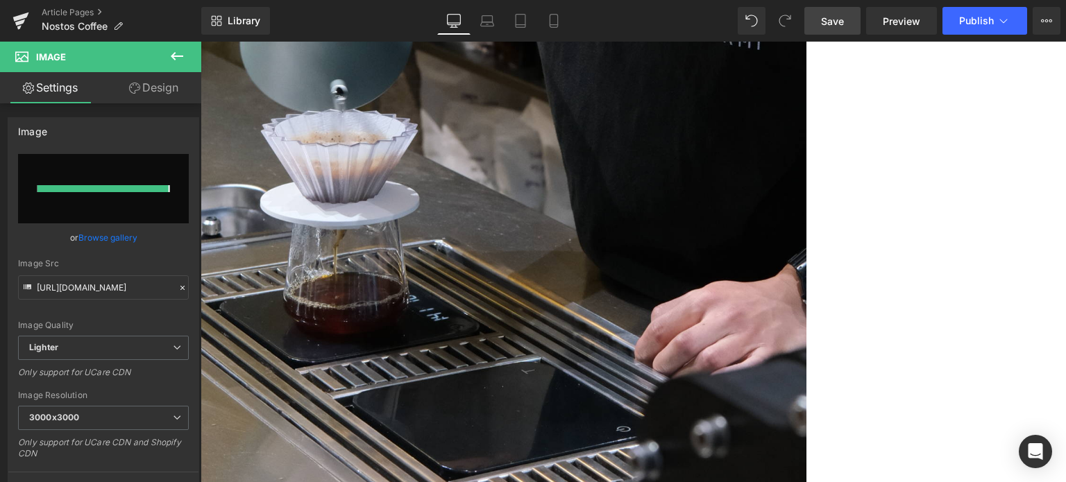
type input "[URL][DOMAIN_NAME]"
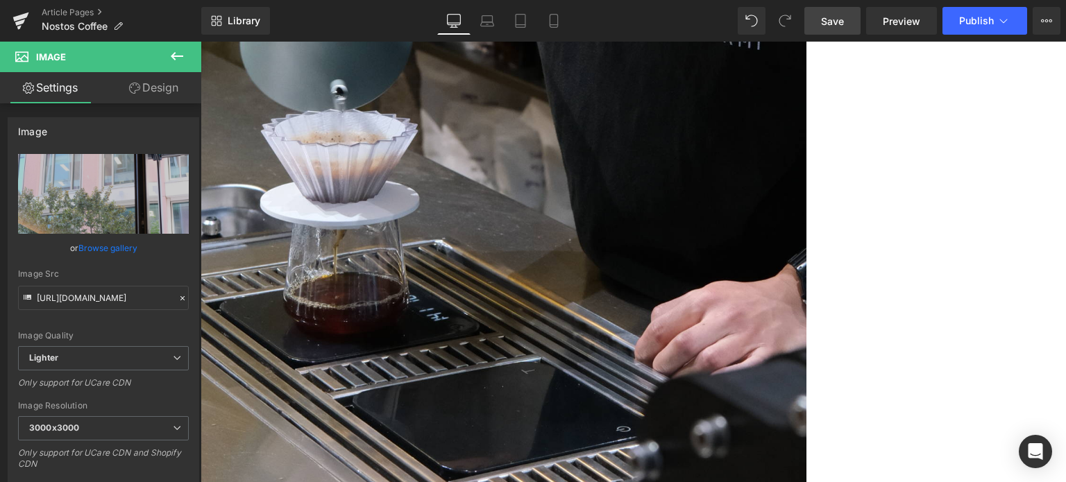
click at [201, 42] on span "Image" at bounding box center [201, 42] width 0 height 0
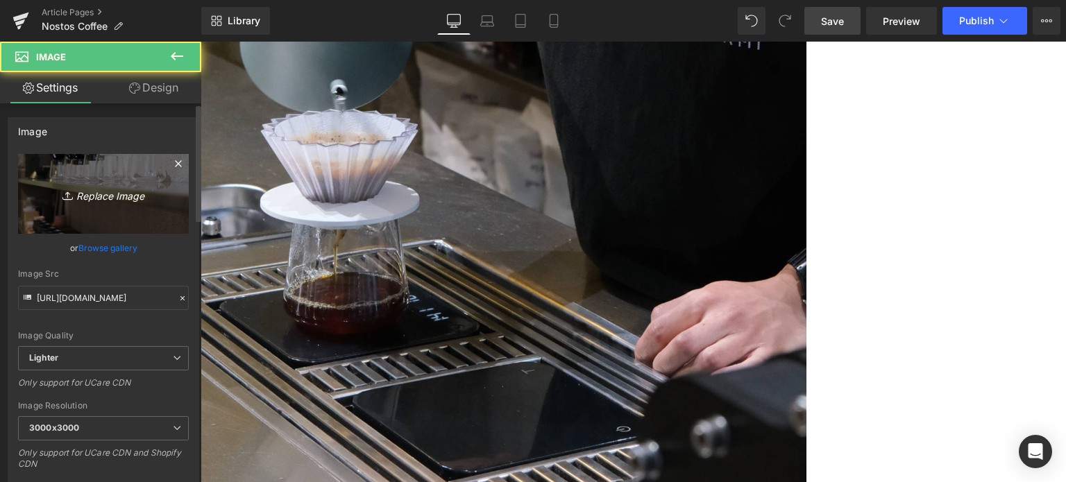
click at [89, 192] on icon "Replace Image" at bounding box center [103, 193] width 111 height 17
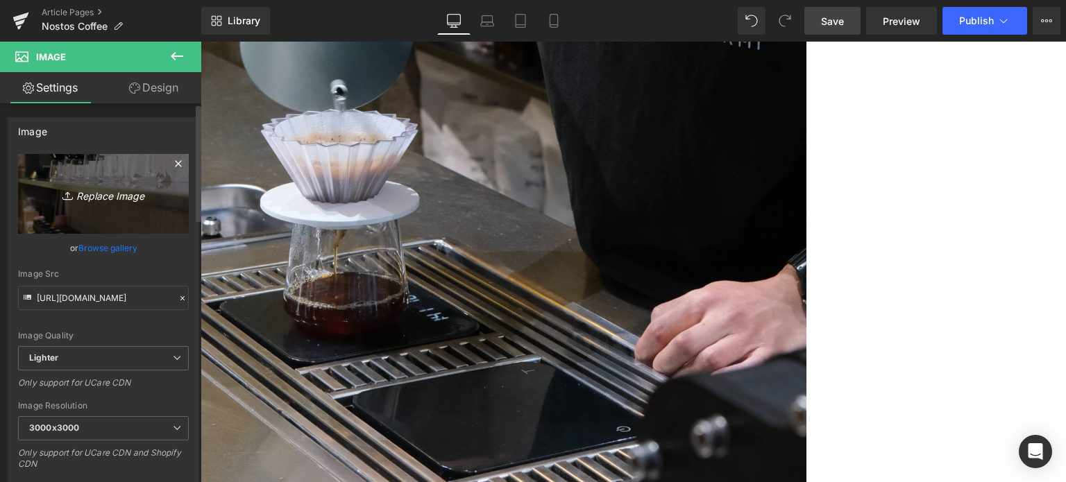
type input "C:\fakepath\20250708-DSCF7368.jpg"
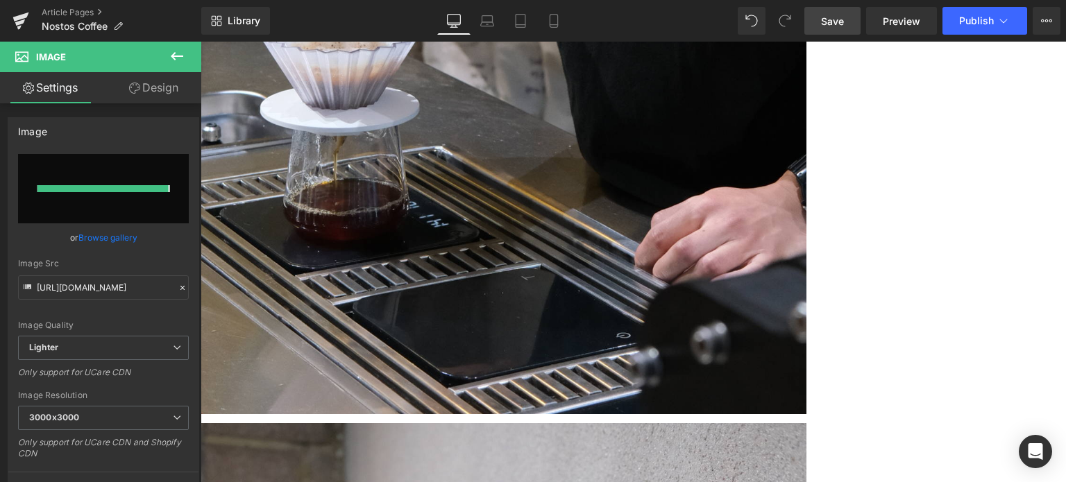
type input "[URL][DOMAIN_NAME]"
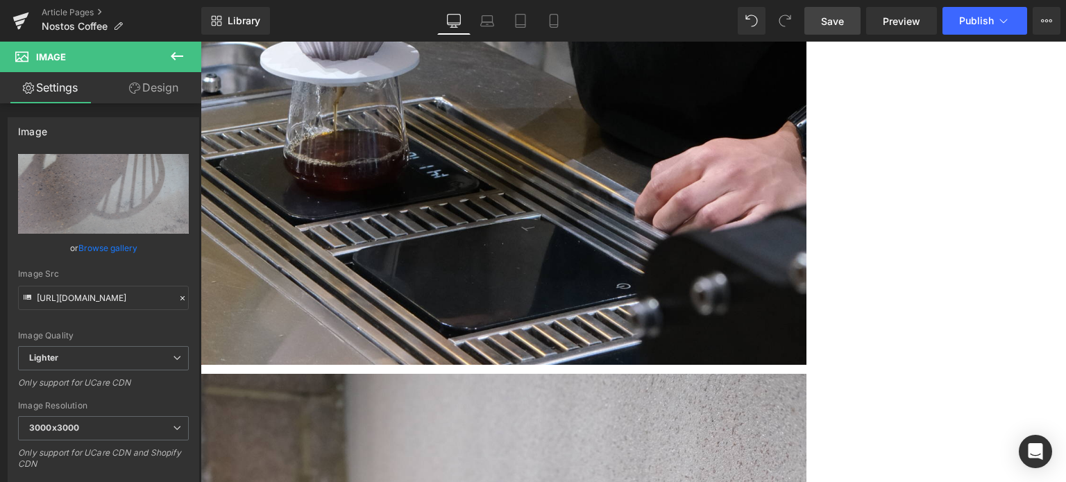
scroll to position [2104, 0]
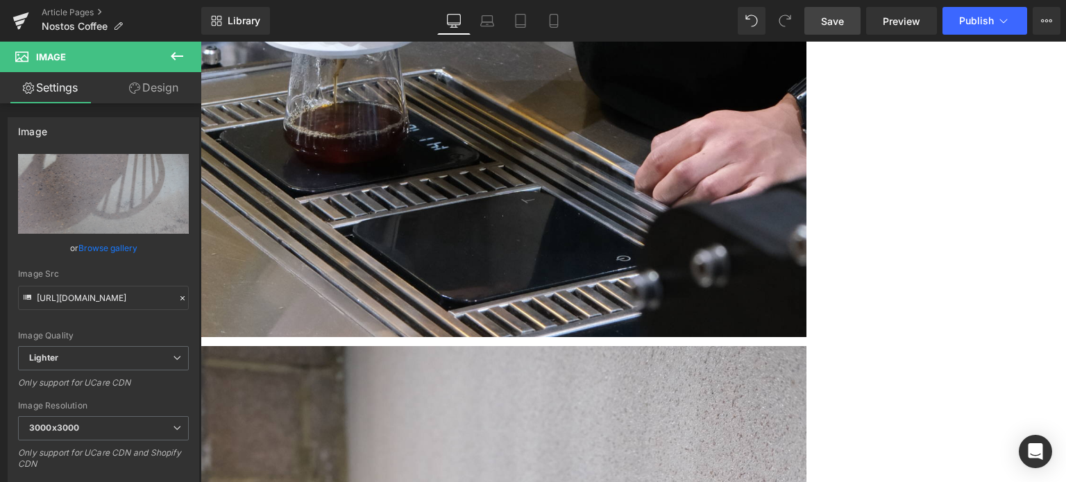
click at [831, 20] on span "Save" at bounding box center [832, 21] width 23 height 15
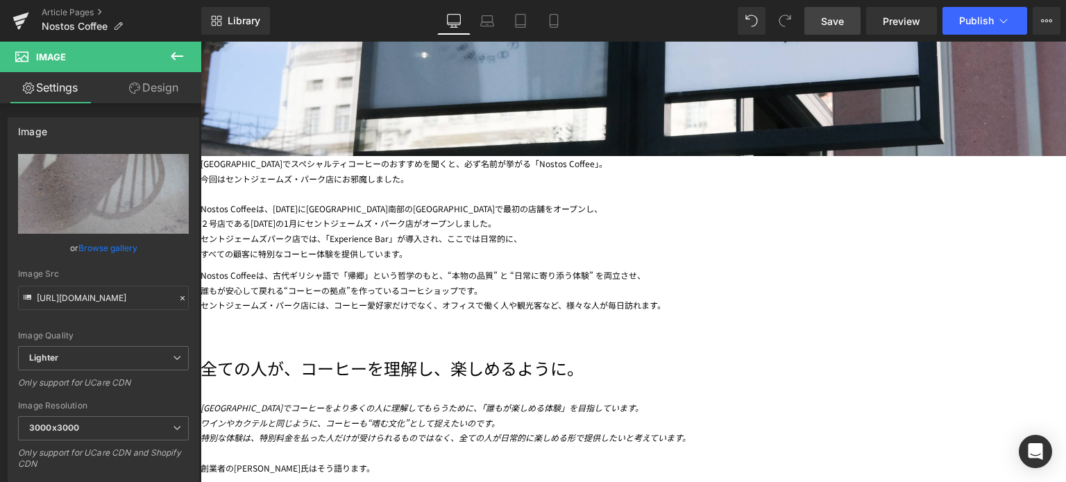
scroll to position [447, 0]
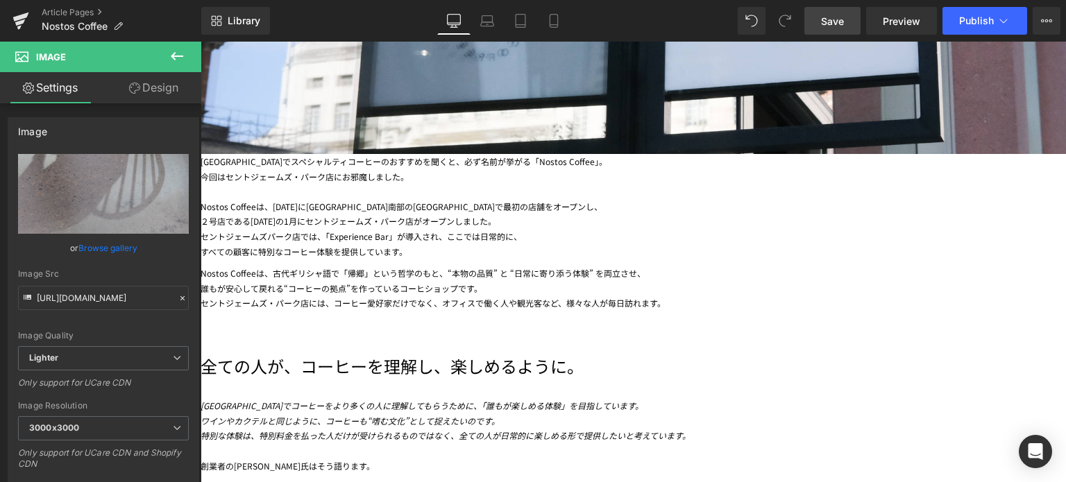
click at [183, 48] on icon at bounding box center [177, 56] width 17 height 17
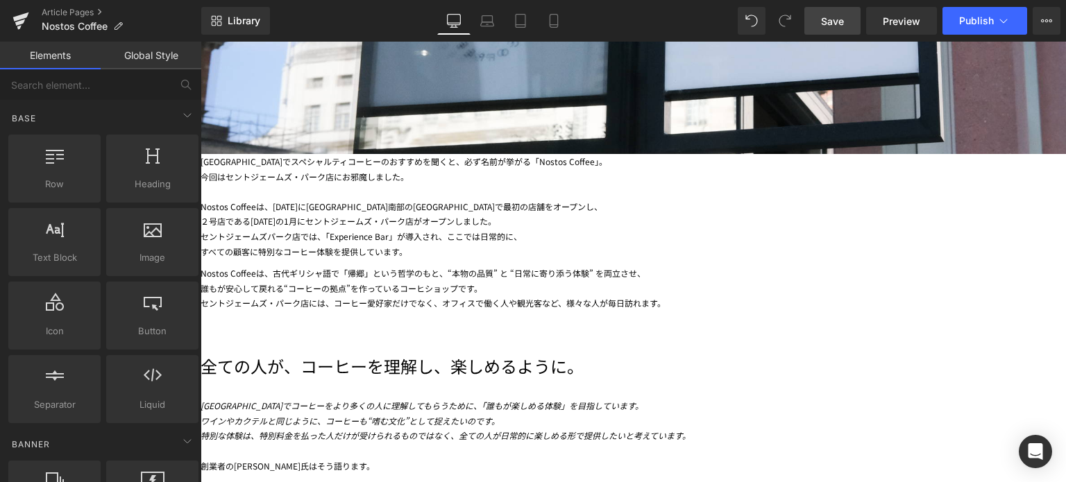
scroll to position [916, 0]
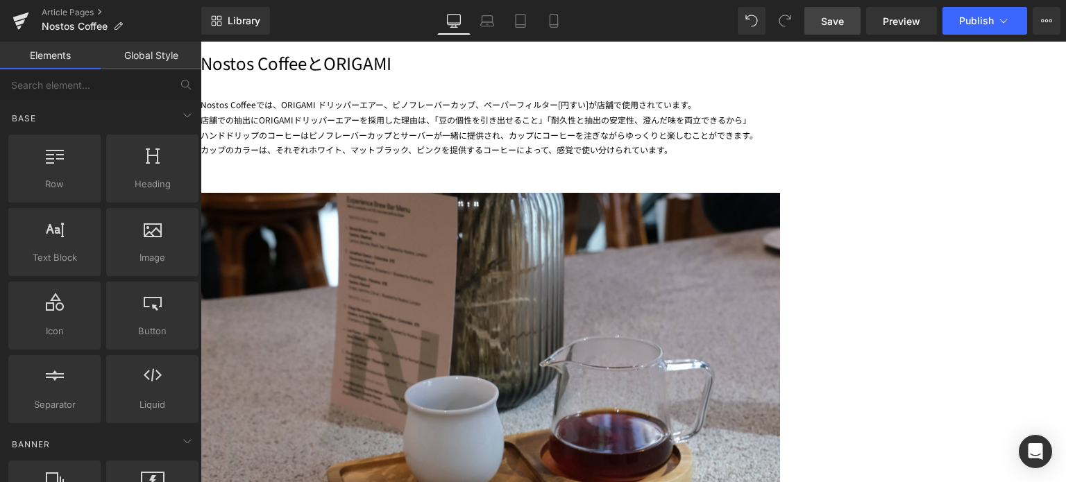
click at [677, 285] on img at bounding box center [491, 371] width 580 height 415
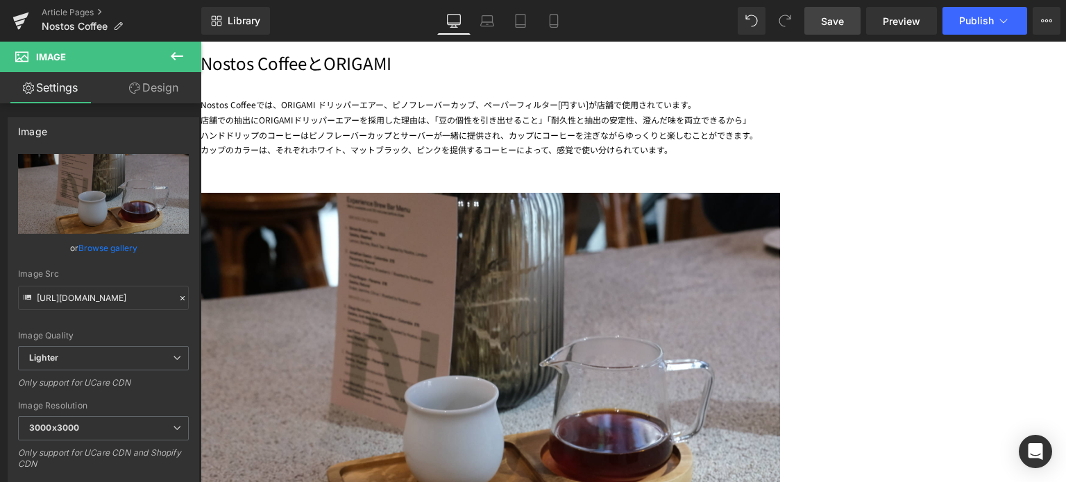
click at [201, 42] on link at bounding box center [201, 42] width 0 height 0
click at [201, 42] on icon at bounding box center [201, 42] width 0 height 0
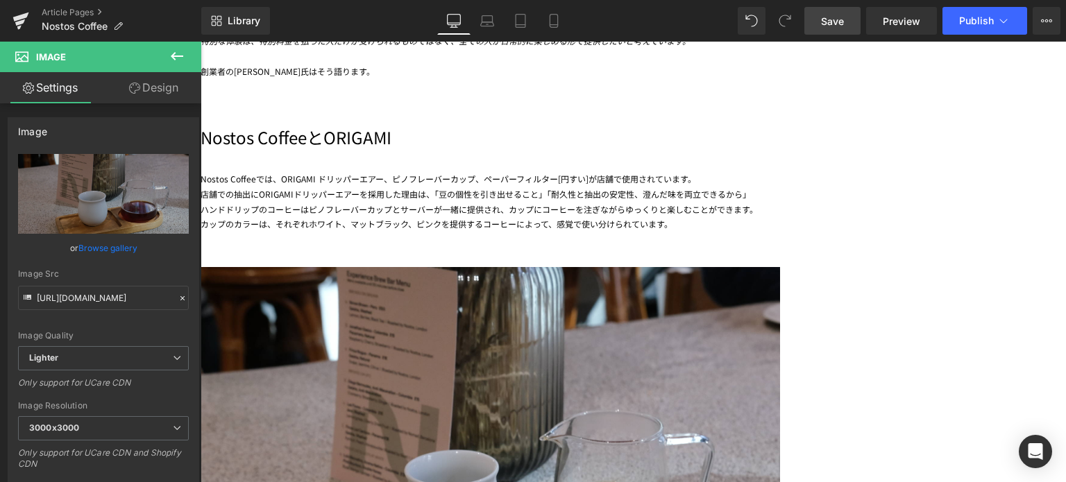
scroll to position [834, 0]
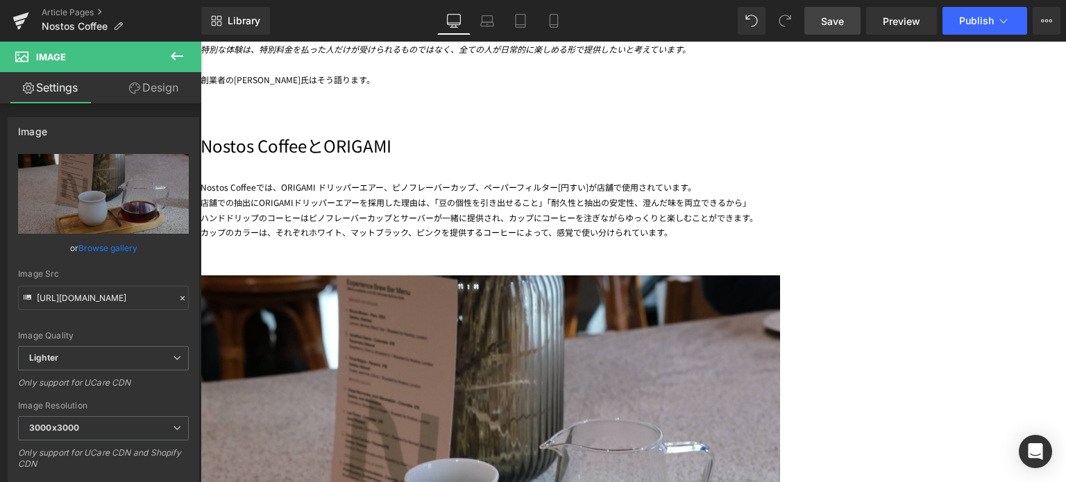
click at [507, 319] on img at bounding box center [491, 454] width 580 height 415
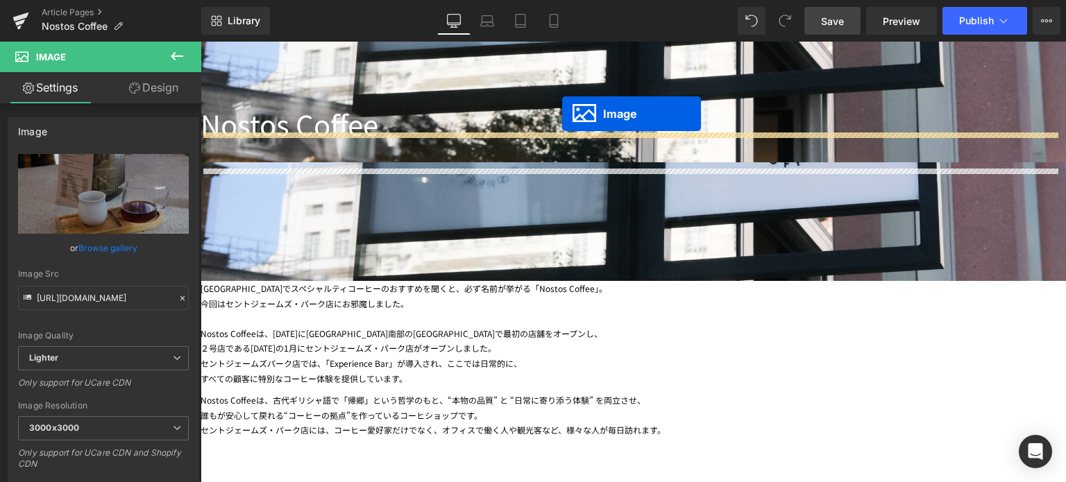
scroll to position [292, 0]
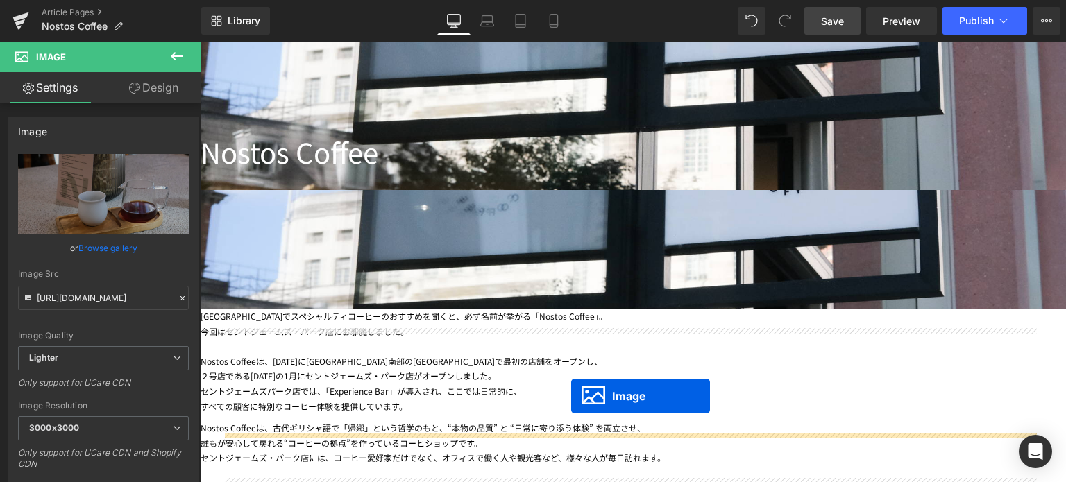
drag, startPoint x: 580, startPoint y: 428, endPoint x: 571, endPoint y: 396, distance: 33.2
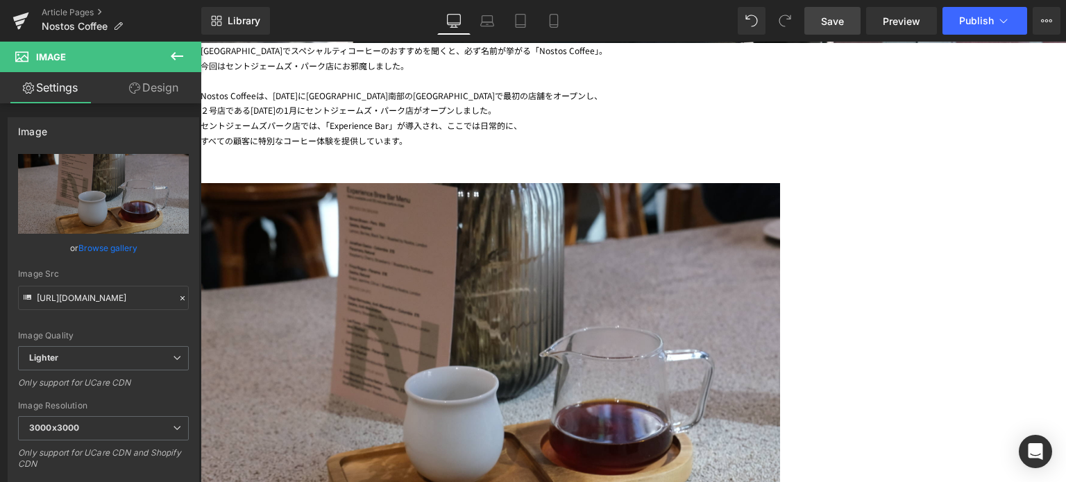
scroll to position [559, 0]
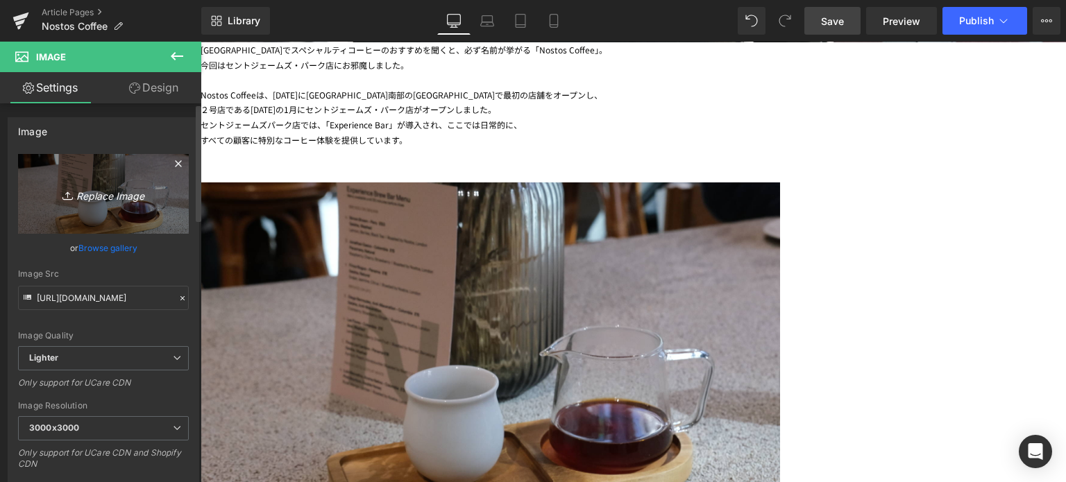
click at [111, 198] on icon "Replace Image" at bounding box center [103, 193] width 111 height 17
type input "C:\fakepath\20250708-DSCF7401.jpg"
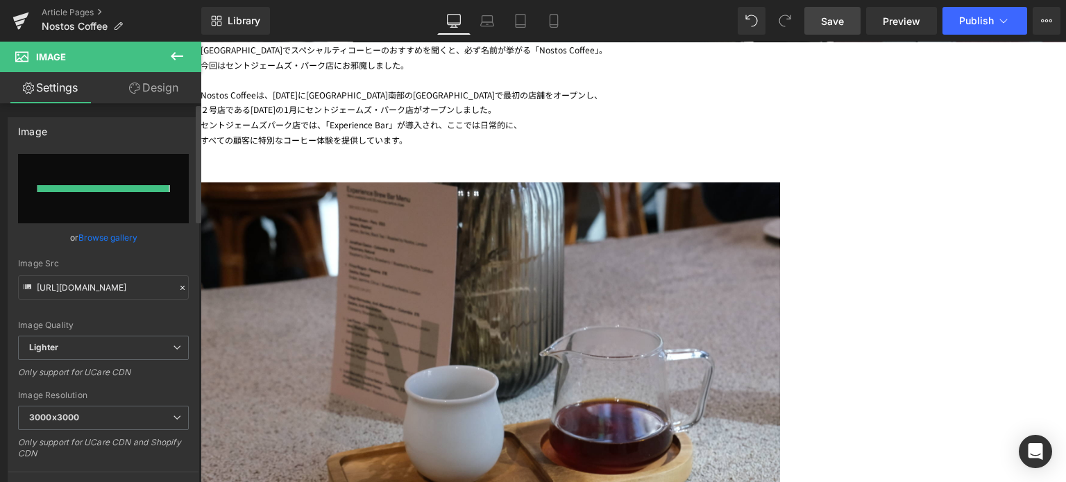
type input "[URL][DOMAIN_NAME]"
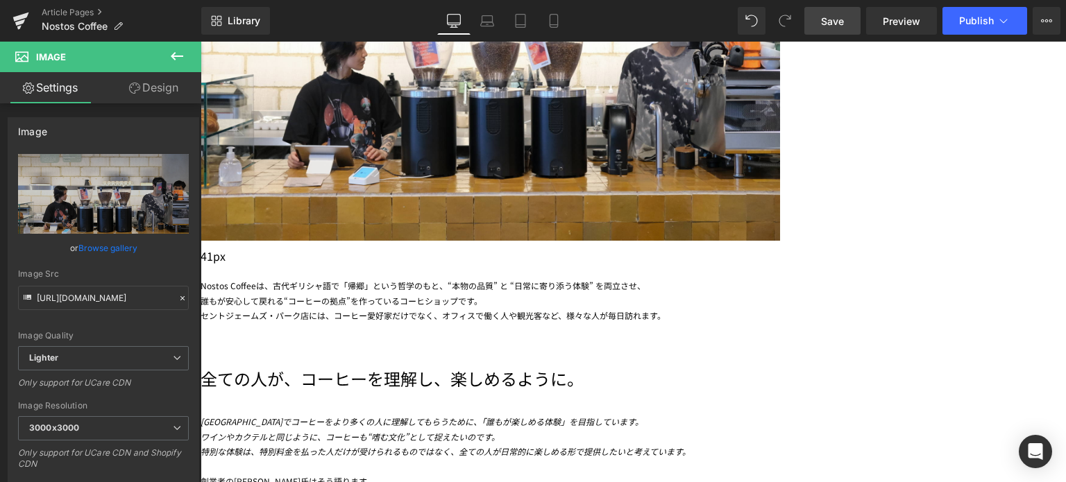
scroll to position [888, 0]
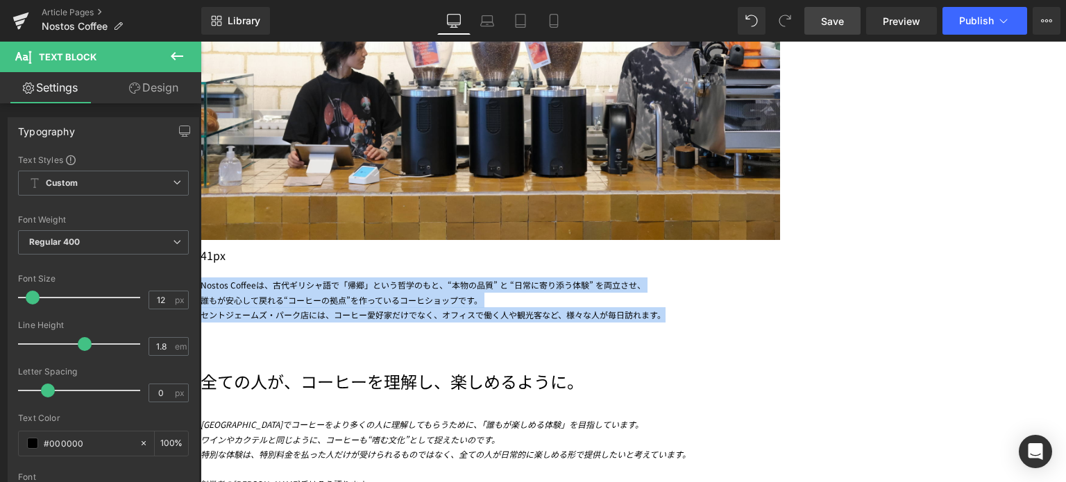
drag, startPoint x: 407, startPoint y: 238, endPoint x: 875, endPoint y: 274, distance: 469.2
copy div "Nostos Coffeeは、 古代ギリシャ語で「帰郷」という哲学のもと、“本物の品質” と “日常に寄り添う体験” を両立させ、 誰もが安心して戻れる“コー…"
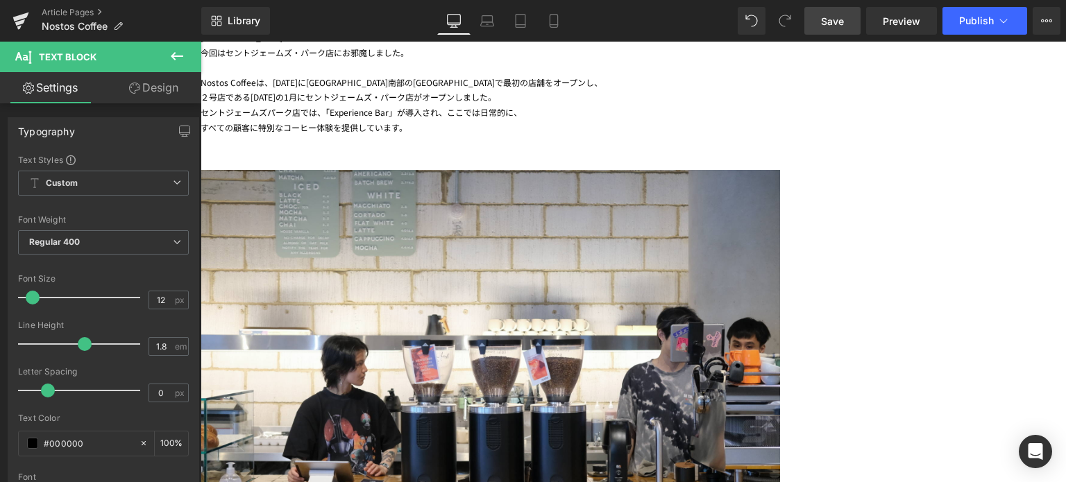
scroll to position [468, 0]
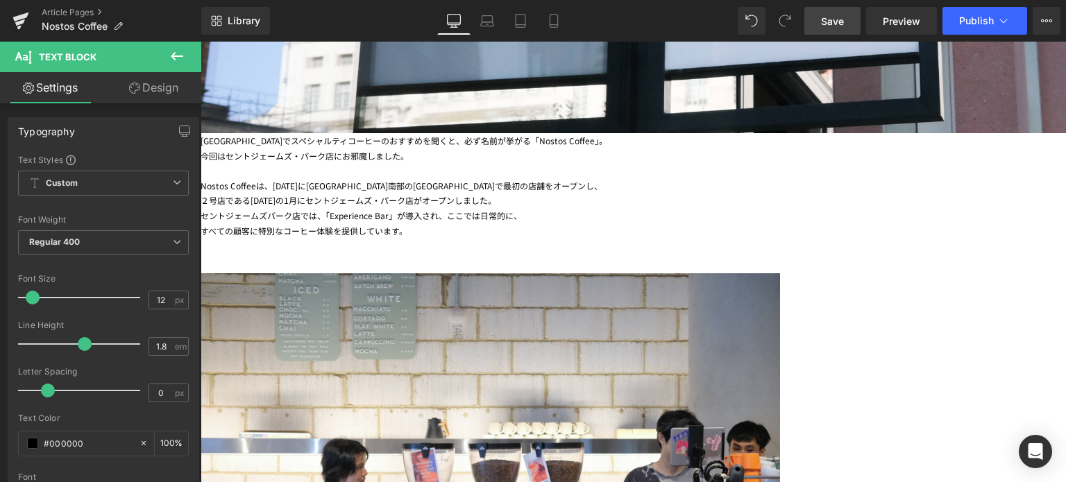
click at [627, 208] on div "２号店である[DATE]の1月にセントジェームズ・パーク店がオープンしました。" at bounding box center [633, 200] width 865 height 15
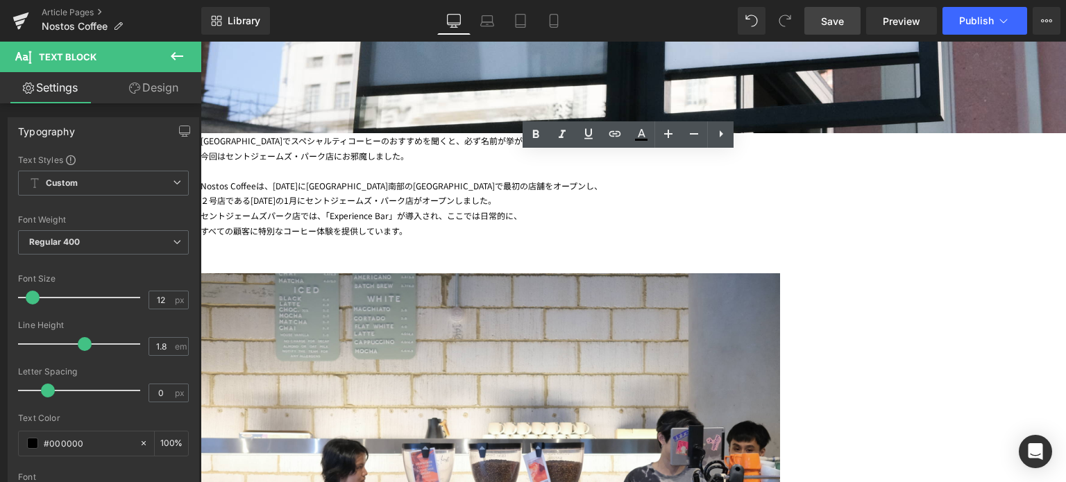
click at [731, 164] on div "今回はセントジェームズ・パーク店にお邪魔しました。" at bounding box center [633, 156] width 865 height 15
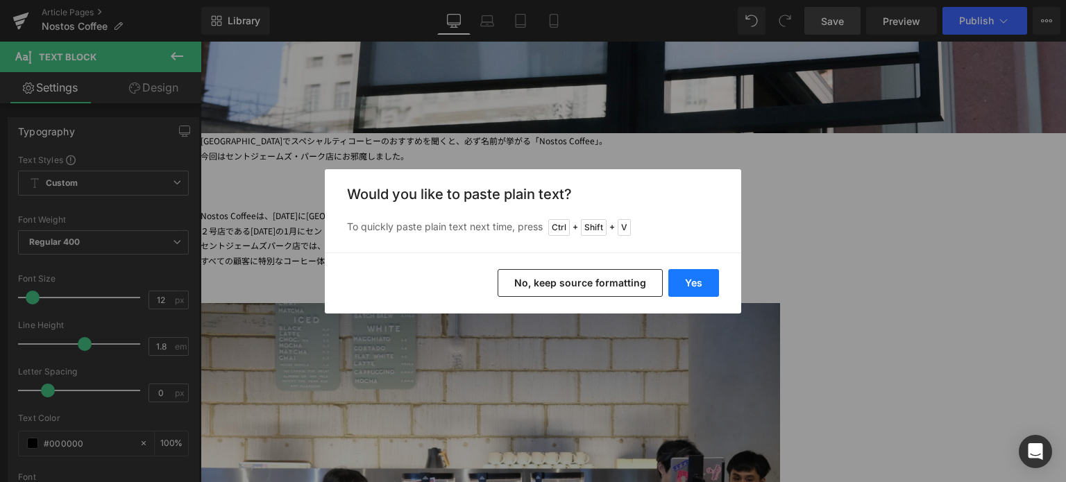
click at [699, 287] on button "Yes" at bounding box center [693, 283] width 51 height 28
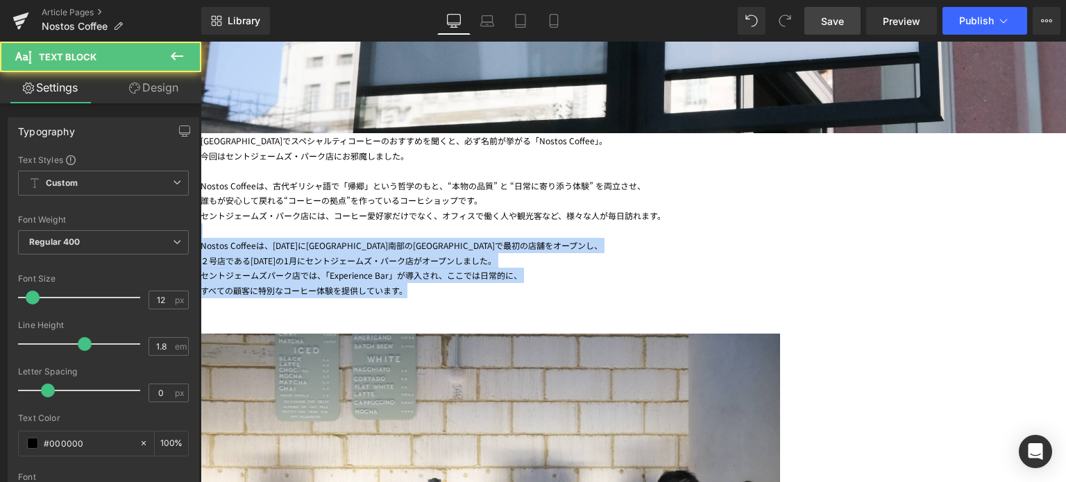
drag, startPoint x: 743, startPoint y: 312, endPoint x: 466, endPoint y: 252, distance: 282.6
click at [466, 252] on div "[GEOGRAPHIC_DATA]でスペシャルティコーヒーのおすすめを聞くと、必ず名前が挙がる「Nostos Coffee」。 今回はセントジェームズ・パーク…" at bounding box center [633, 215] width 865 height 165
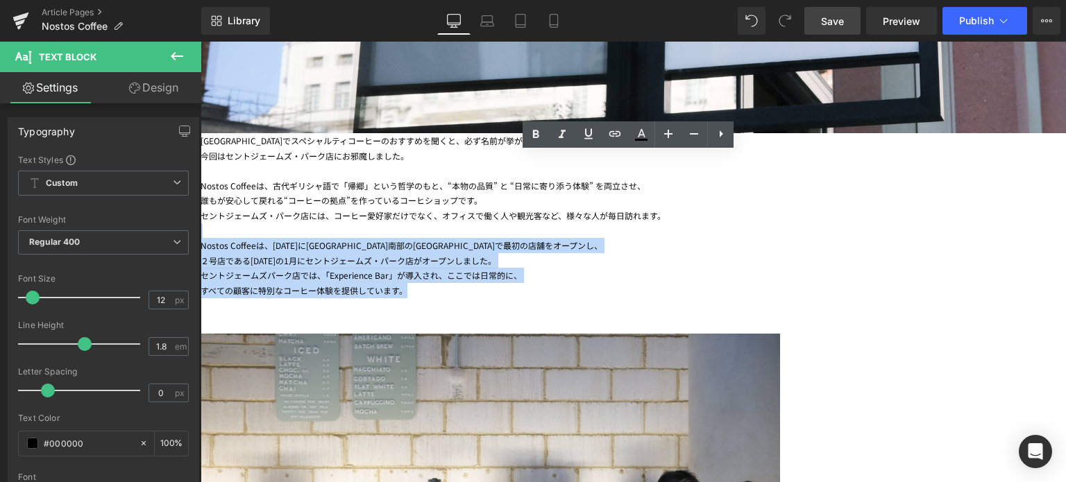
copy div "Nostos Coffeeは、[DATE]に[GEOGRAPHIC_DATA]南部のバターシーで最初の店舗をオープンし、 ２号店である[DATE]の1月に[G…"
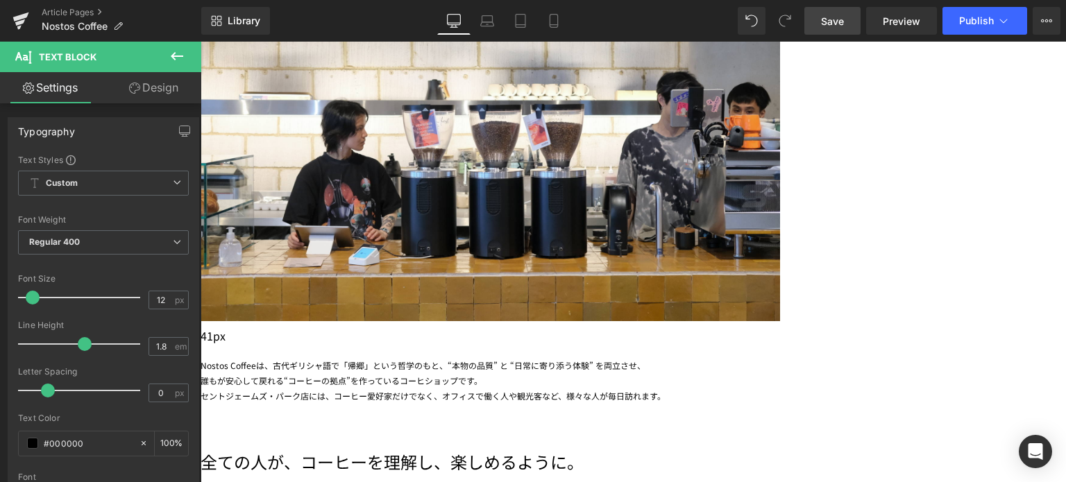
scroll to position [795, 0]
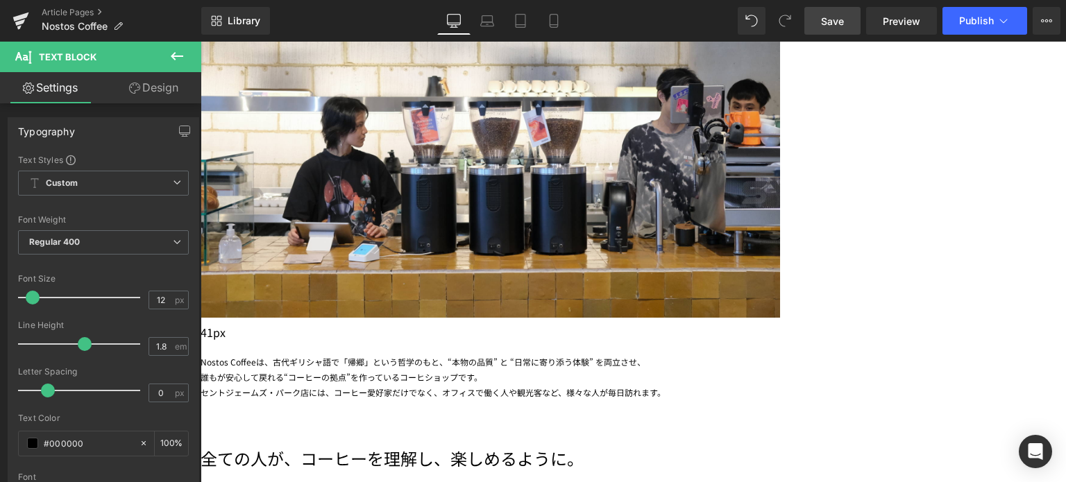
click at [639, 387] on span "セントジェームズ・パーク店には、コーヒー愛好家だけでなく、オフィスで働く人や観光客など、様々な人が毎日訪れます。" at bounding box center [433, 393] width 465 height 12
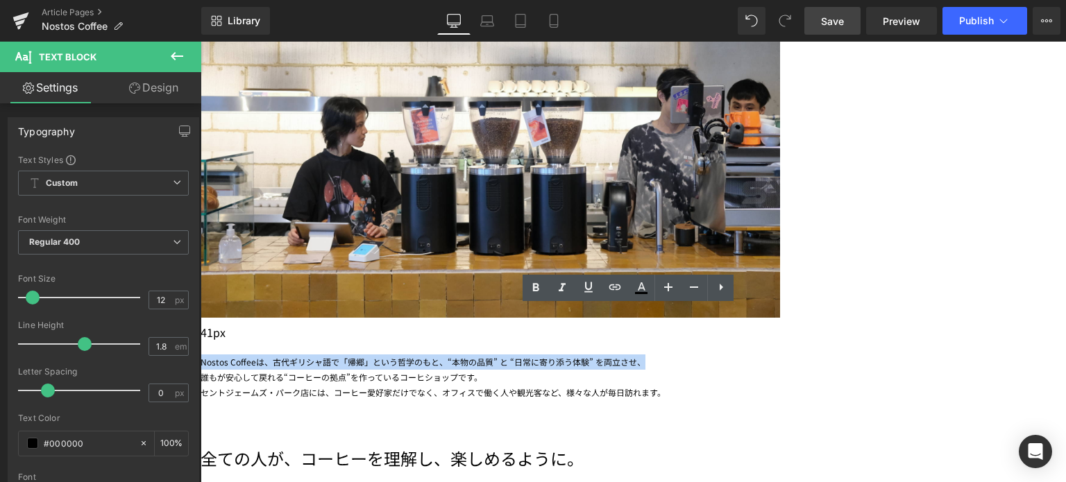
drag, startPoint x: 404, startPoint y: 315, endPoint x: 1065, endPoint y: 316, distance: 661.4
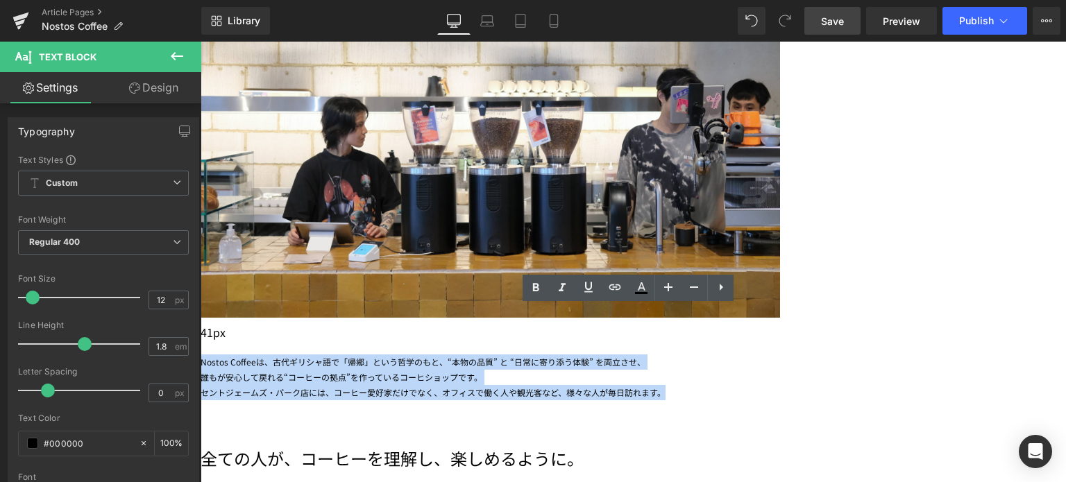
click at [872, 385] on div "セントジェームズ・パーク店には、コーヒー愛好家だけでなく、オフィスで働く人や観光客など、様々な人が毎日訪れます。" at bounding box center [633, 392] width 865 height 15
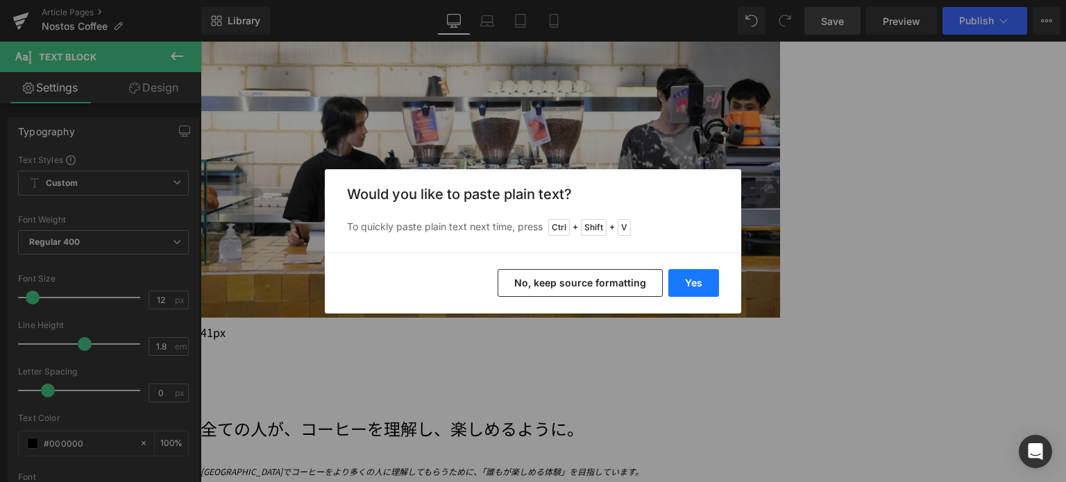
click at [702, 295] on button "Yes" at bounding box center [693, 283] width 51 height 28
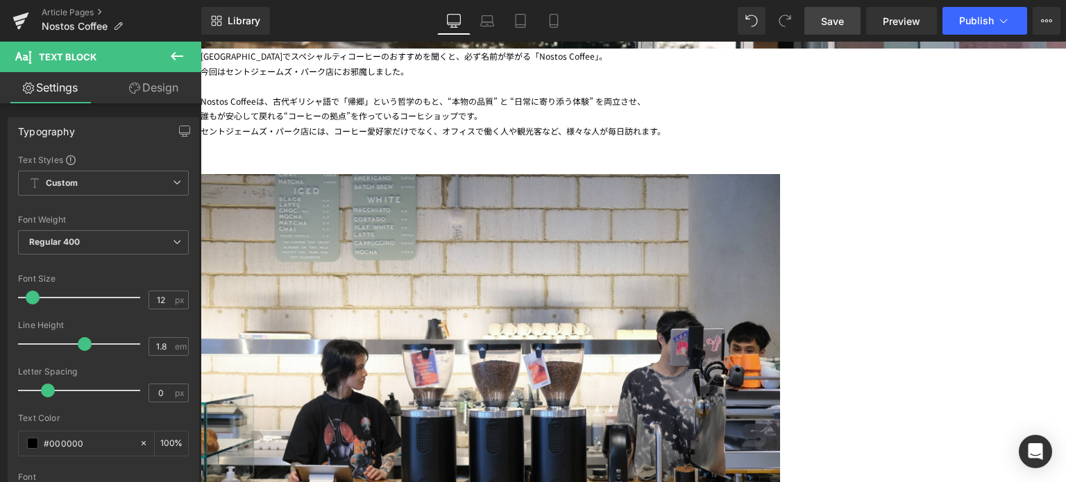
scroll to position [693, 0]
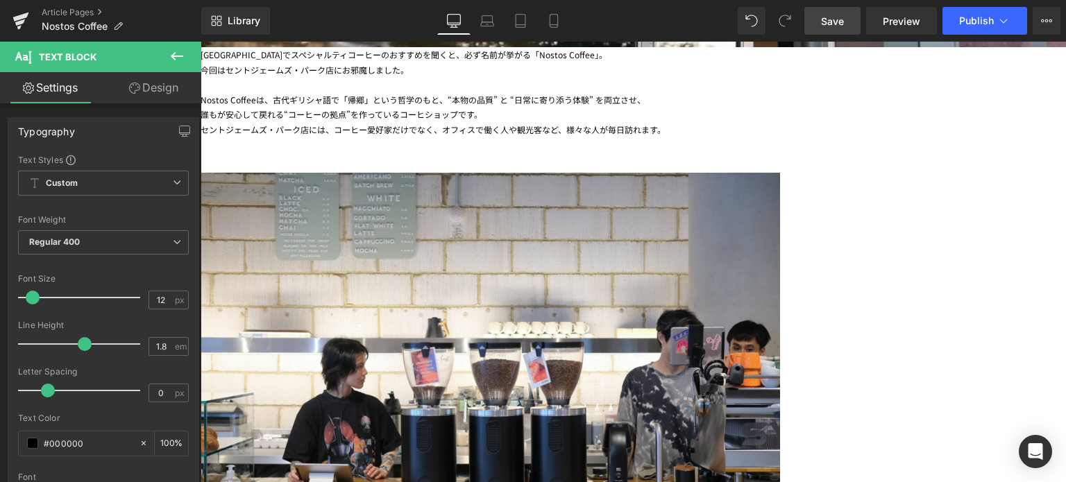
click at [505, 296] on img at bounding box center [491, 351] width 580 height 415
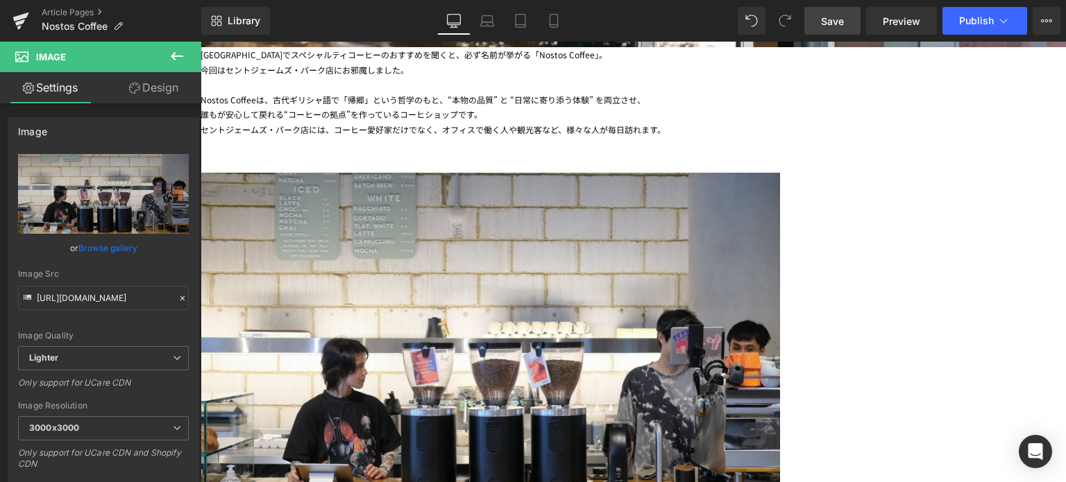
click at [201, 42] on icon at bounding box center [201, 42] width 0 height 0
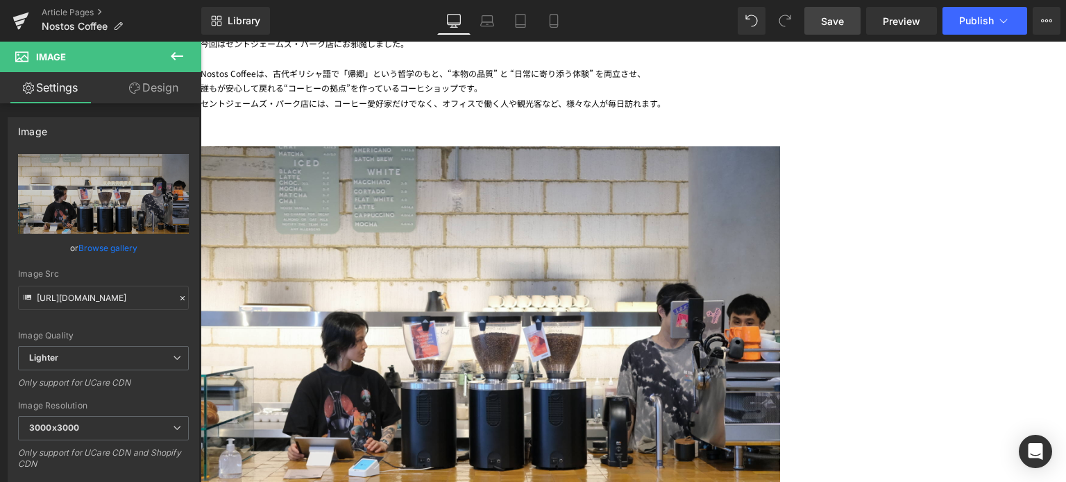
scroll to position [718, 0]
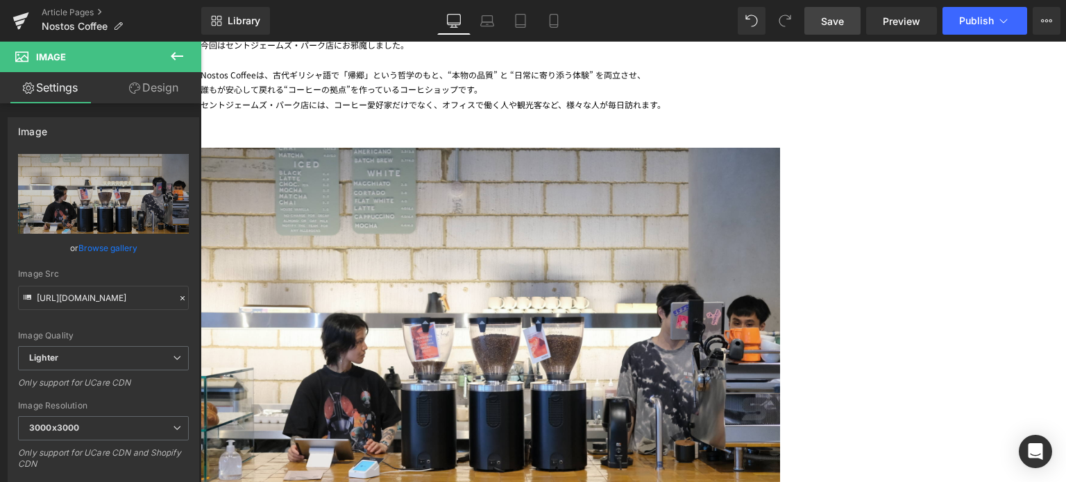
click at [628, 144] on img at bounding box center [491, 326] width 580 height 415
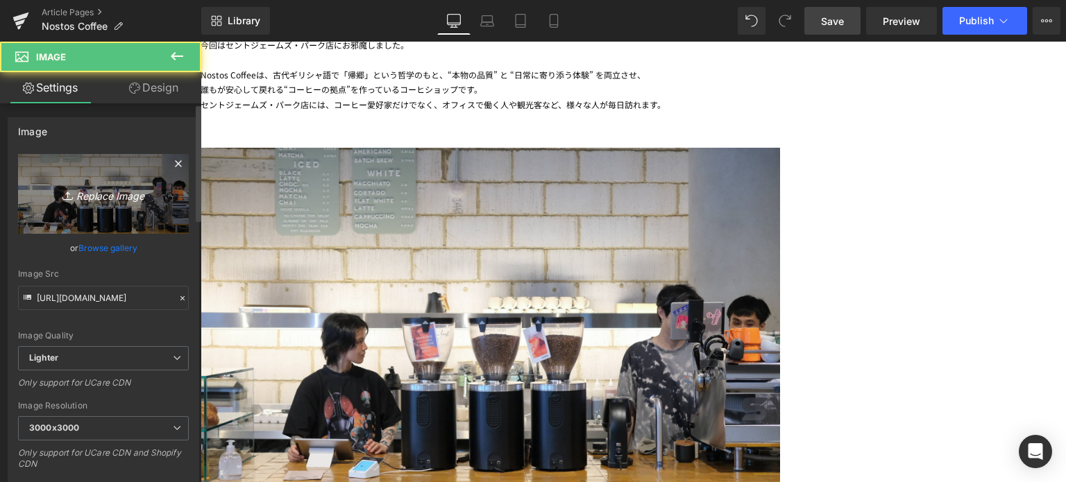
click at [110, 187] on icon "Replace Image" at bounding box center [103, 193] width 111 height 17
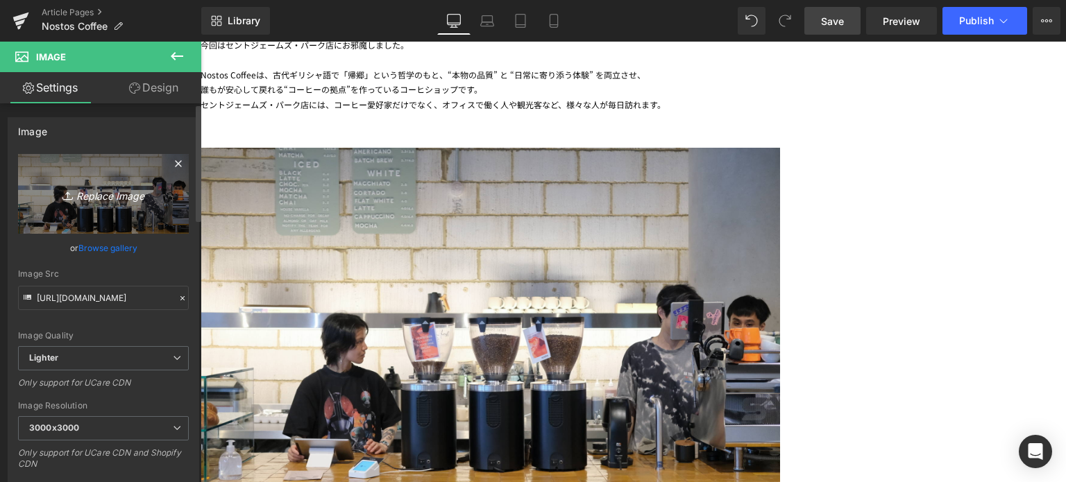
type input "C:\fakepath\20250708-DSCF7447.jpg"
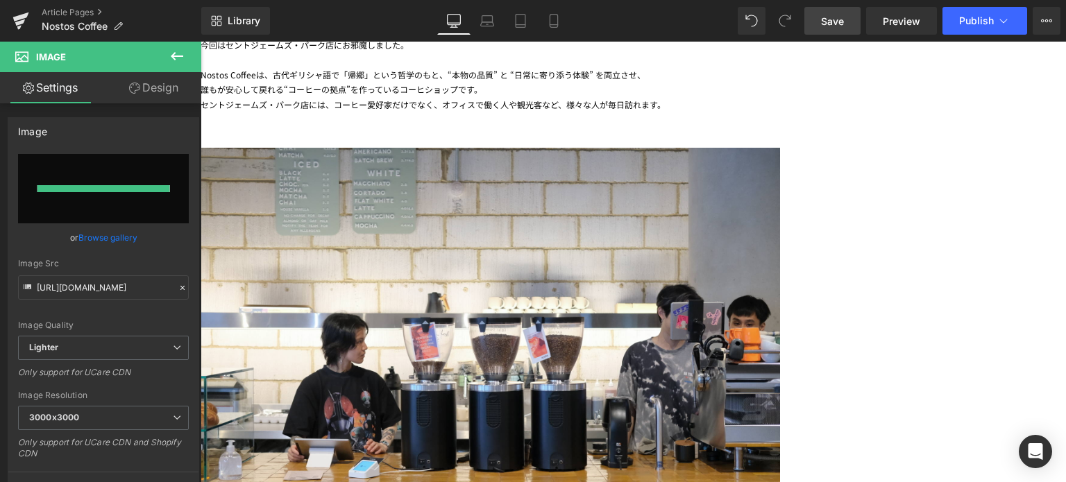
type input "[URL][DOMAIN_NAME]"
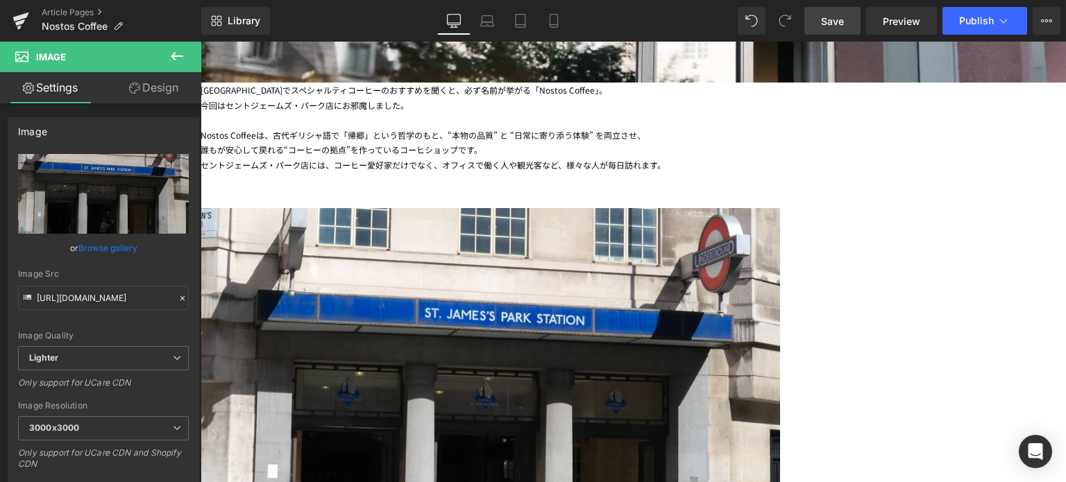
scroll to position [952, 0]
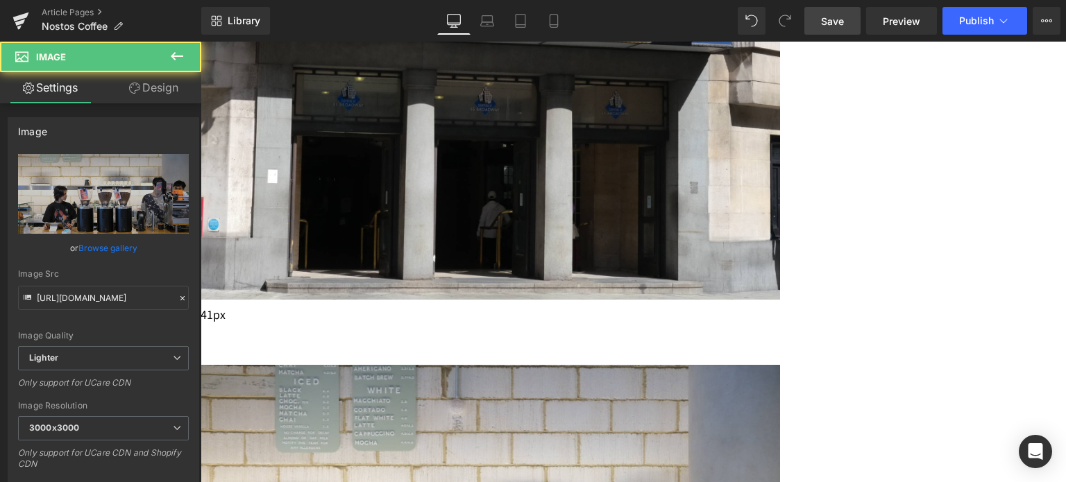
click at [201, 42] on icon at bounding box center [201, 42] width 0 height 0
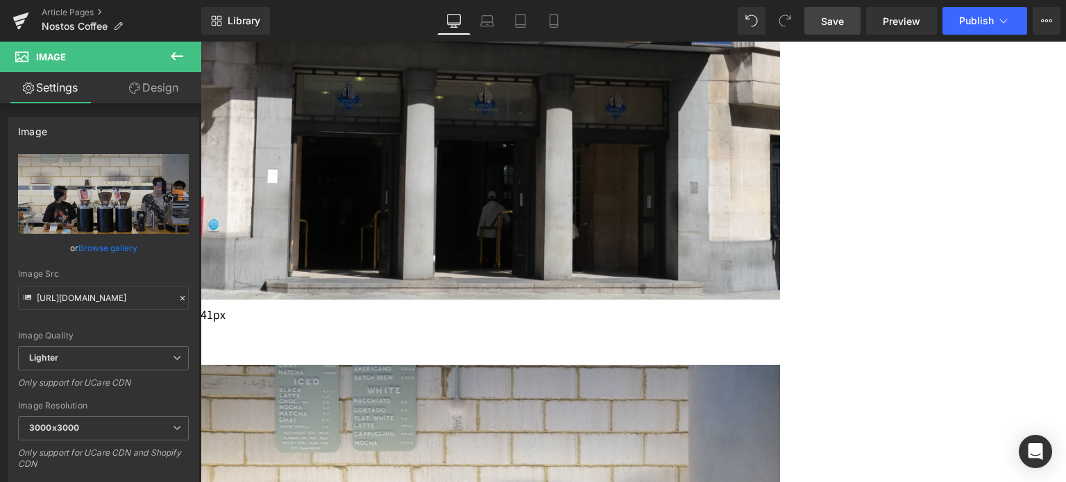
click at [201, 42] on icon at bounding box center [201, 42] width 0 height 0
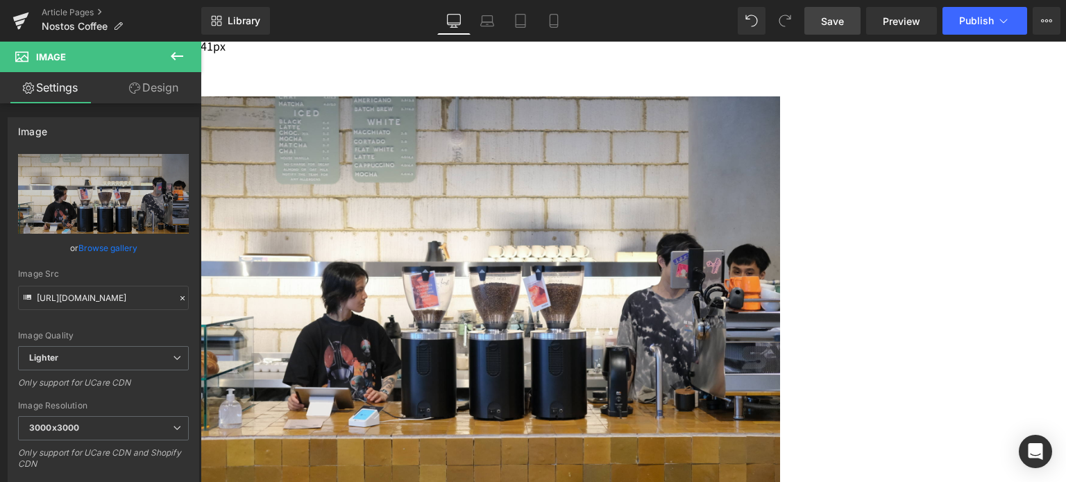
scroll to position [1215, 0]
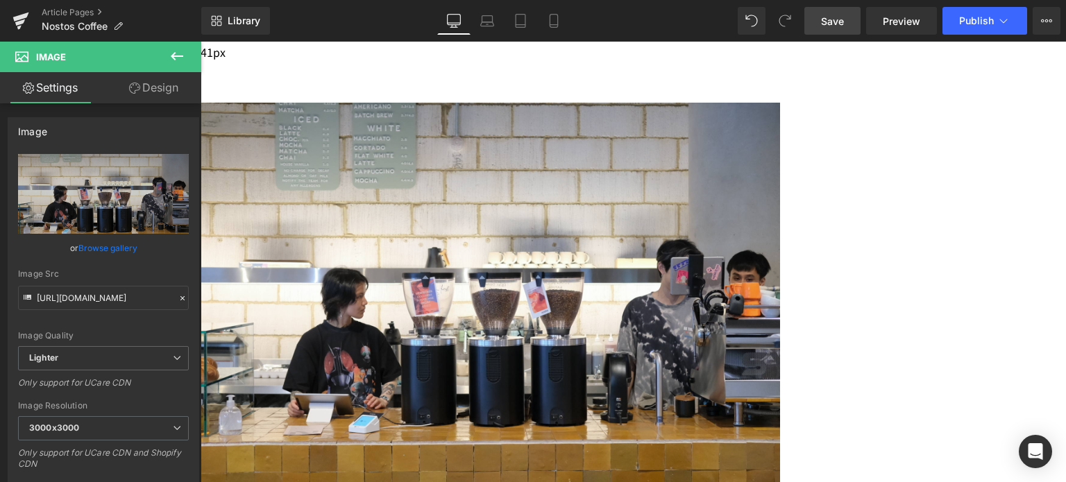
click at [519, 174] on img at bounding box center [491, 281] width 580 height 415
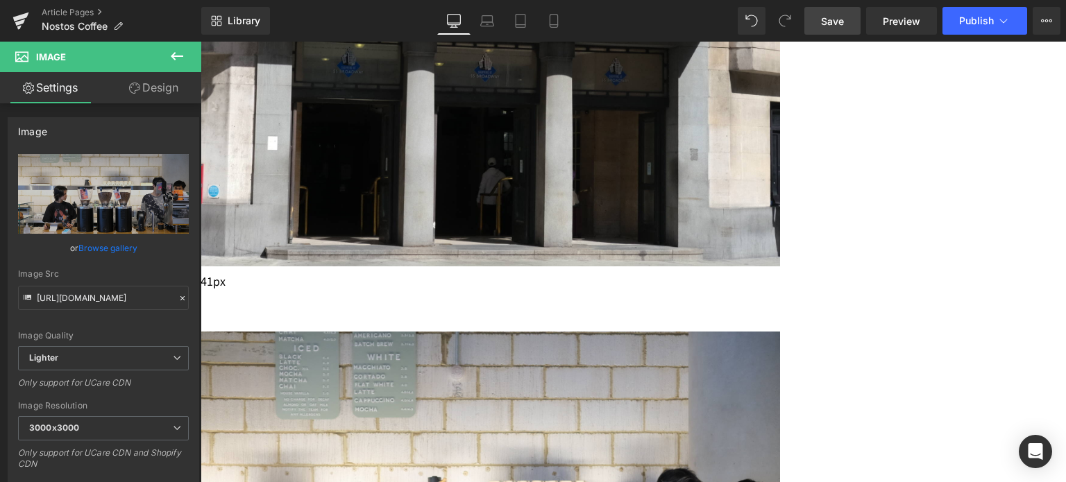
scroll to position [932, 0]
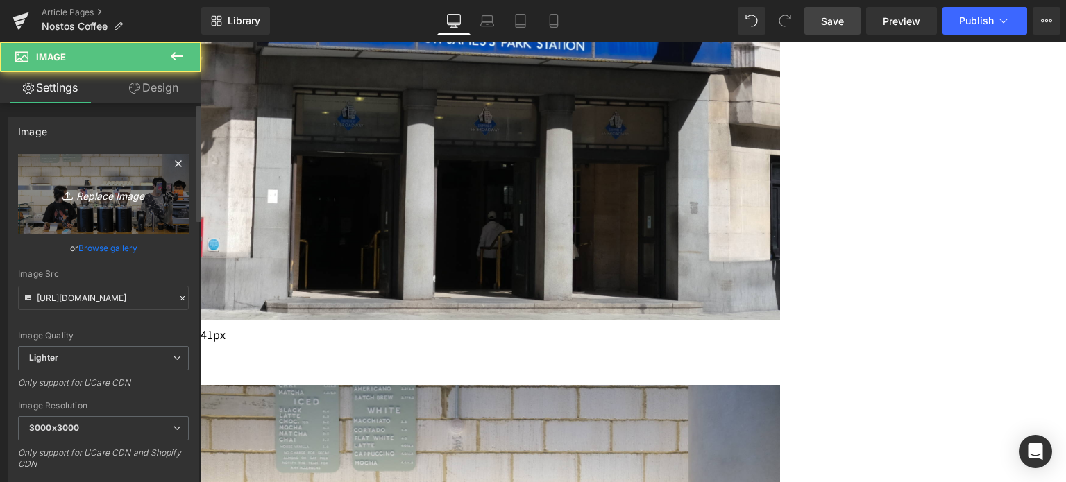
click at [79, 208] on link "Replace Image" at bounding box center [103, 194] width 171 height 80
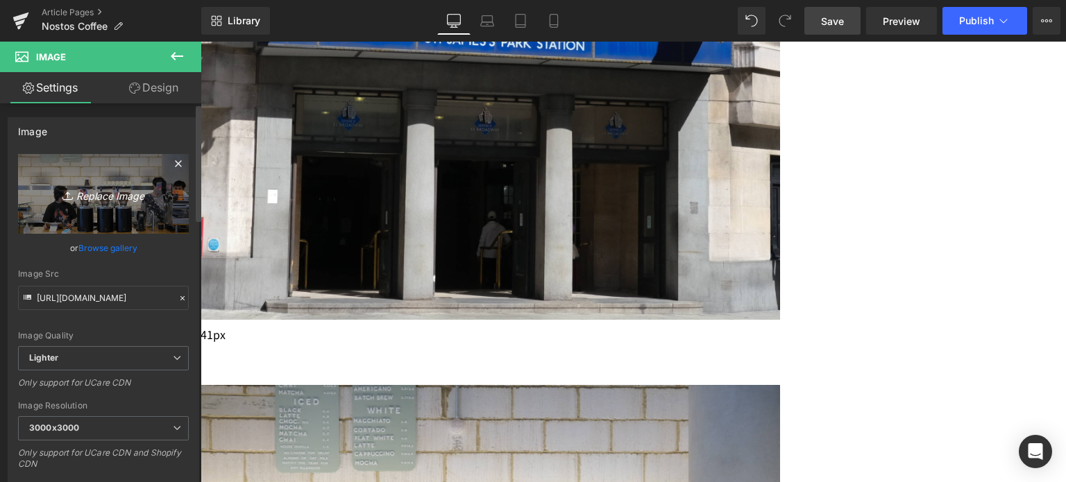
type input "C:\fakepath\20250708-DSCF7438.jpg"
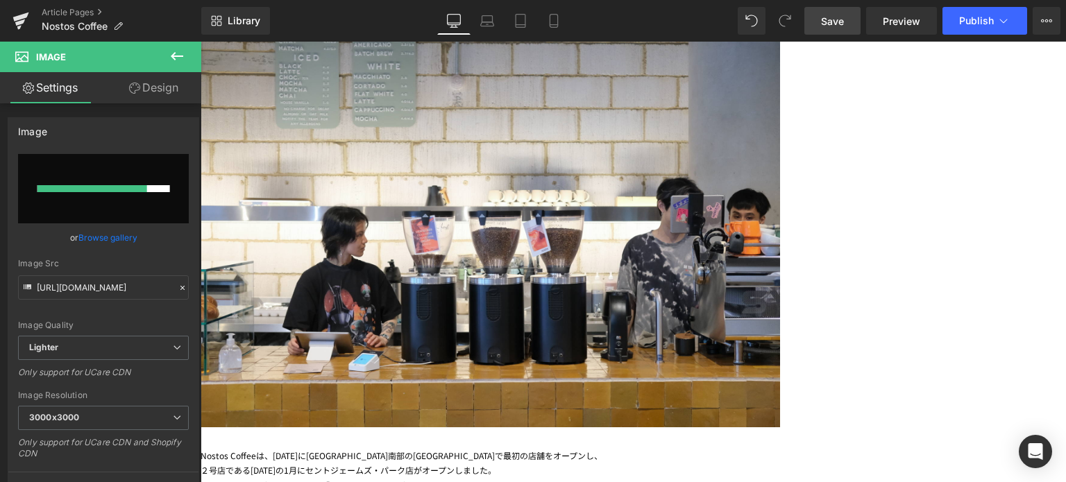
scroll to position [1706, 0]
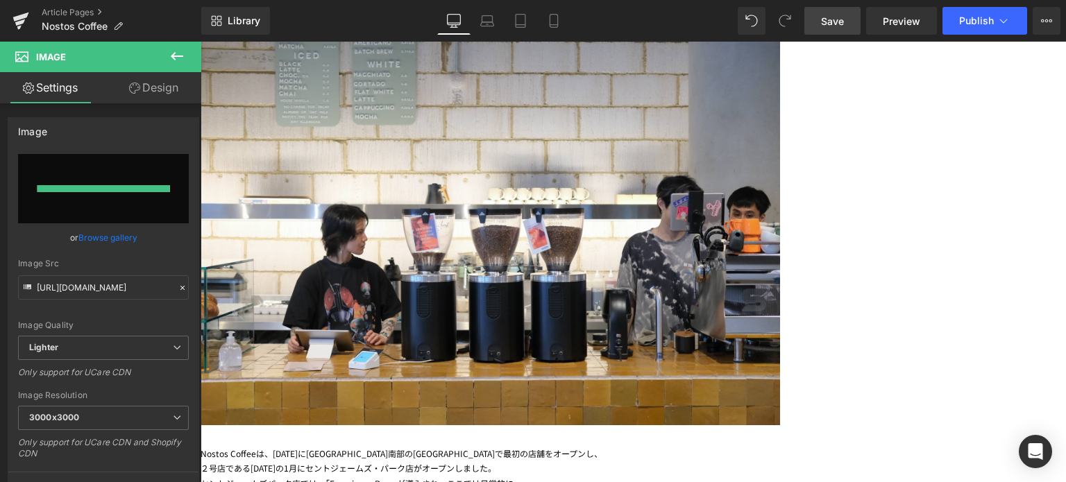
type input "[URL][DOMAIN_NAME]"
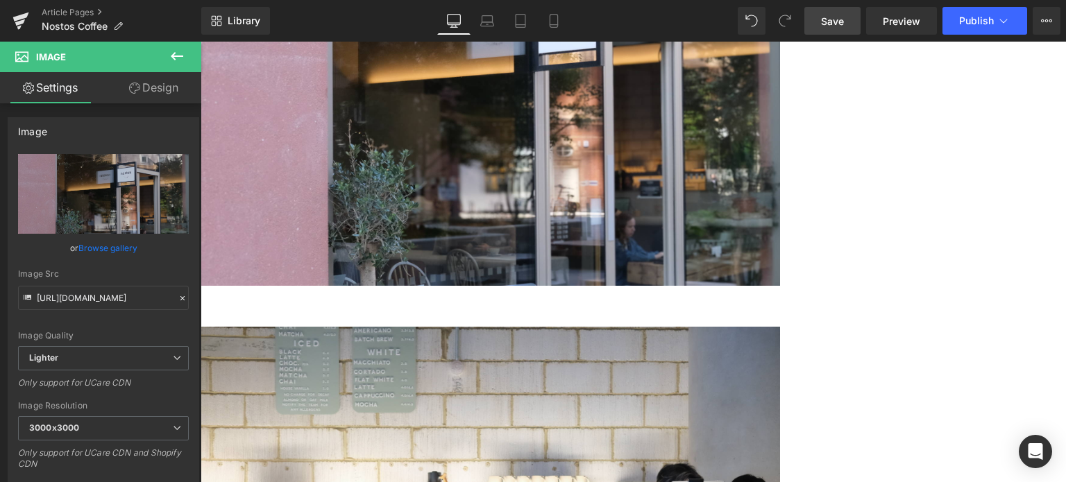
scroll to position [1562, 0]
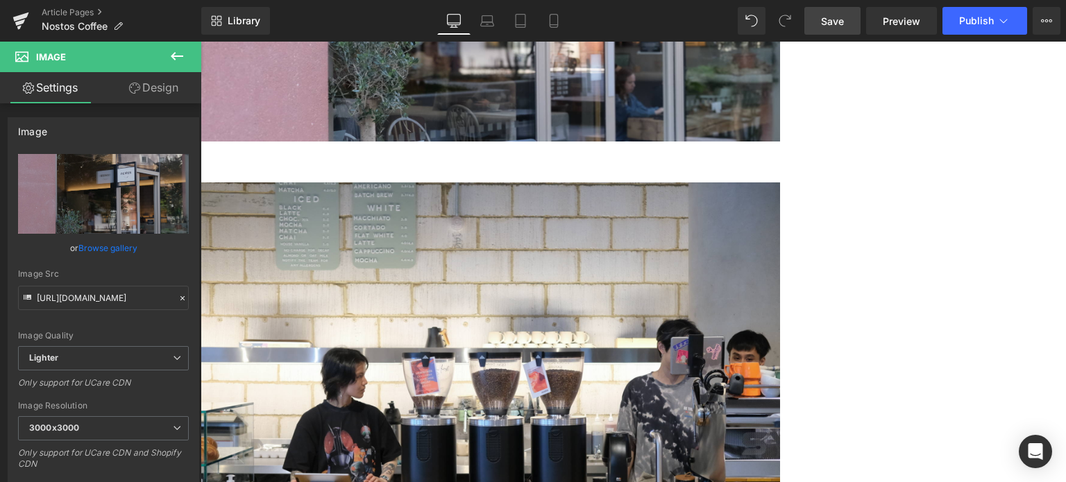
click at [840, 18] on span "Save" at bounding box center [832, 21] width 23 height 15
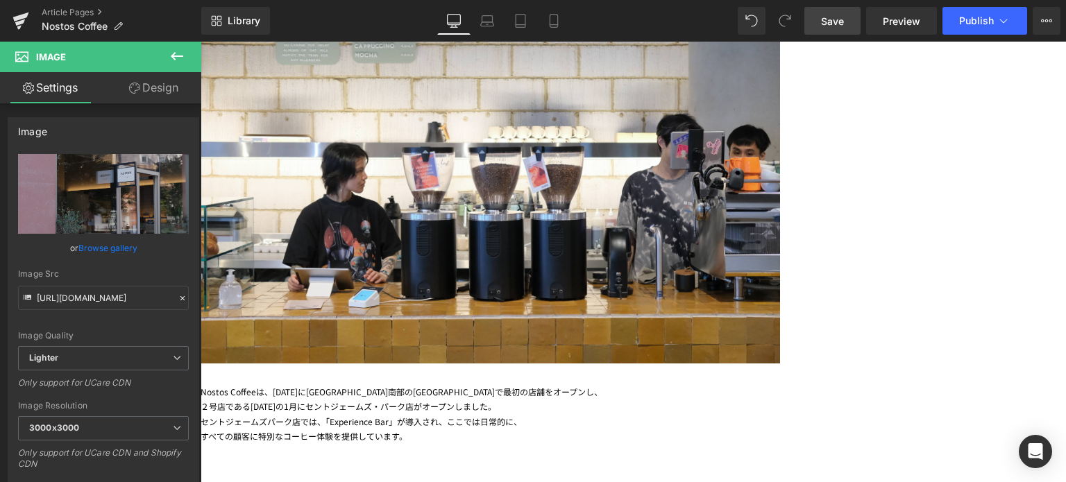
scroll to position [1767, 0]
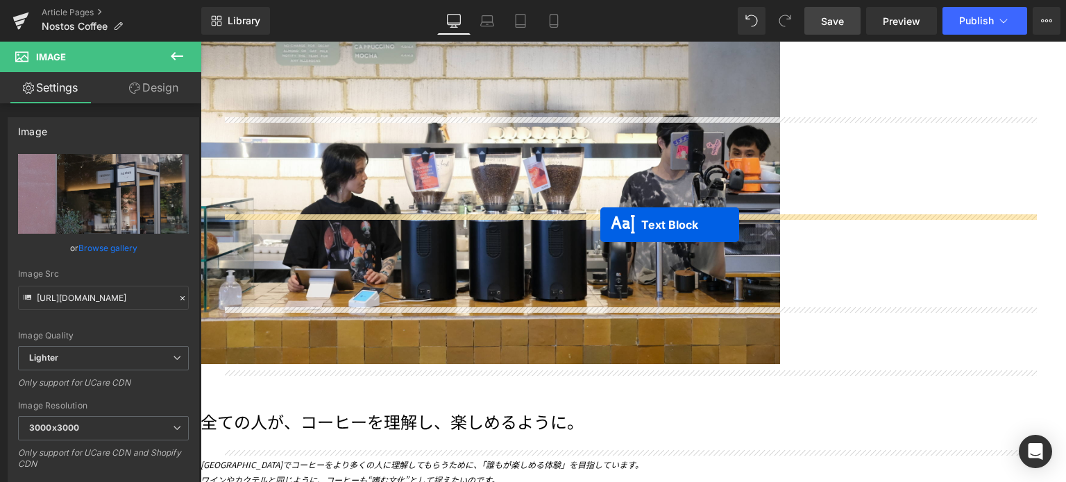
drag, startPoint x: 586, startPoint y: 153, endPoint x: 600, endPoint y: 224, distance: 72.3
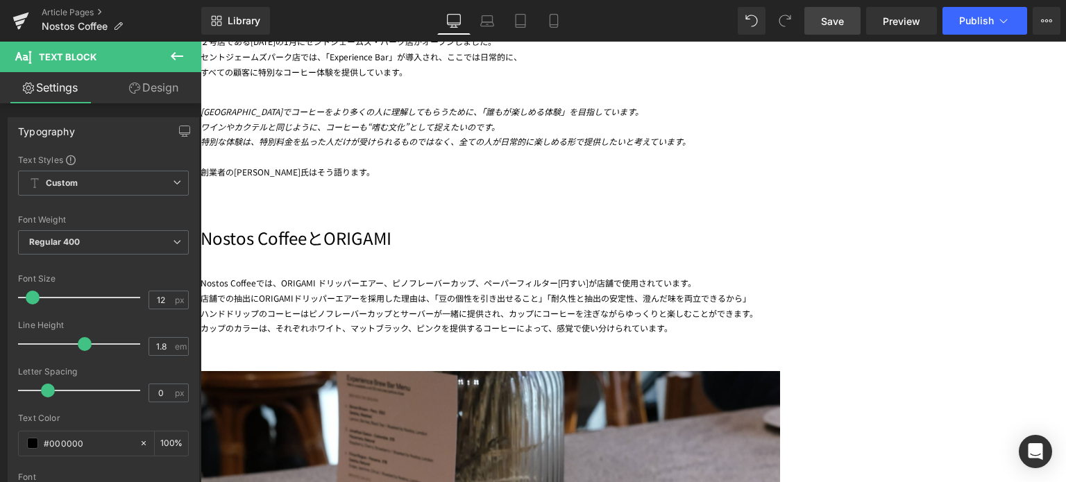
scroll to position [2174, 0]
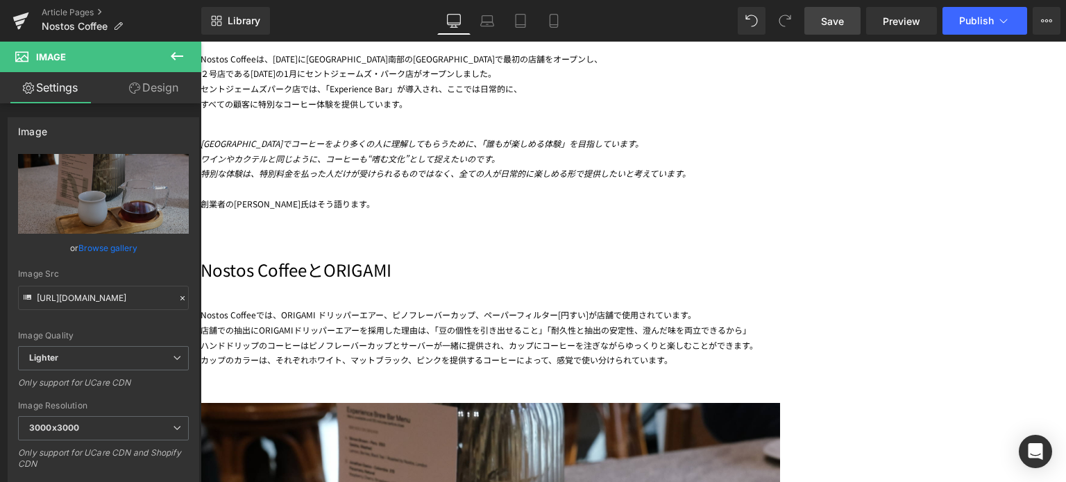
click at [201, 42] on icon at bounding box center [201, 42] width 0 height 0
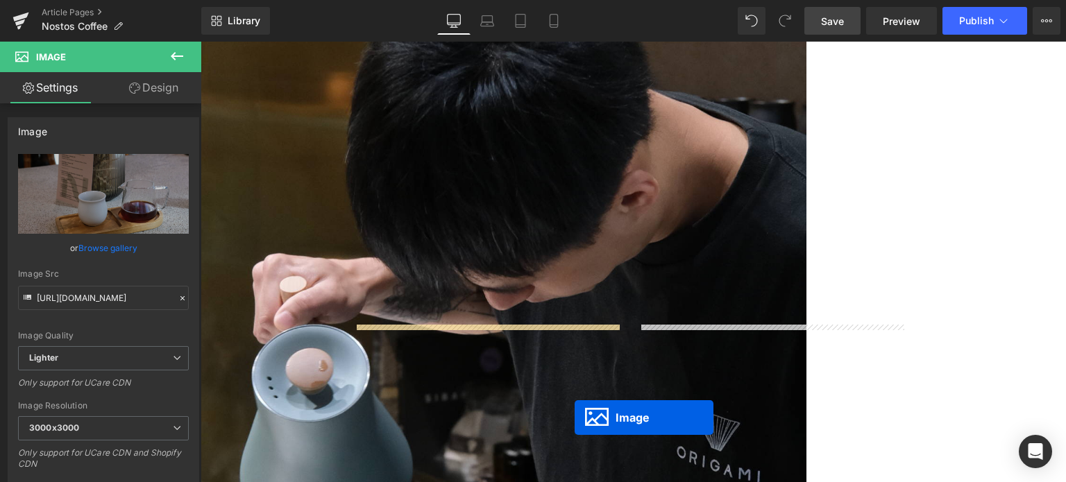
scroll to position [3009, 0]
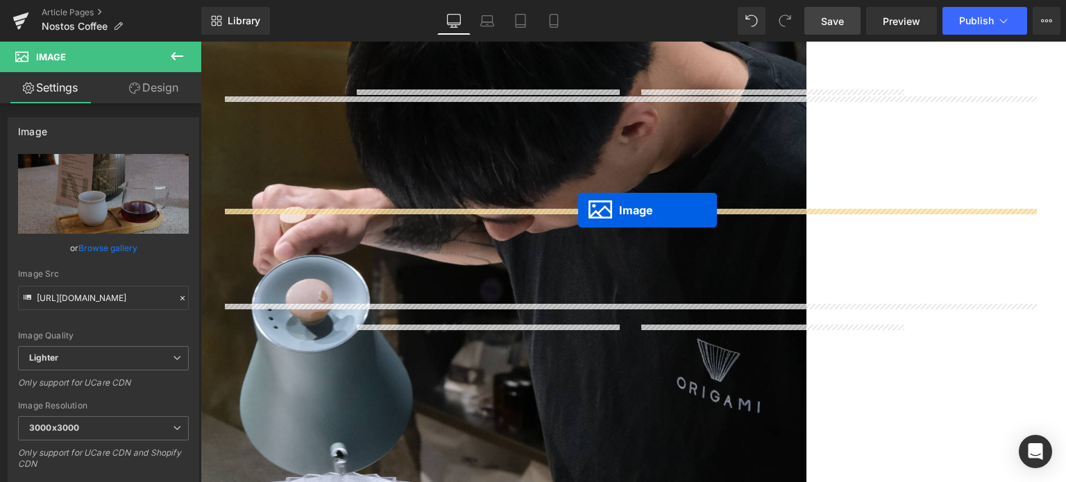
drag, startPoint x: 604, startPoint y: 291, endPoint x: 578, endPoint y: 210, distance: 84.5
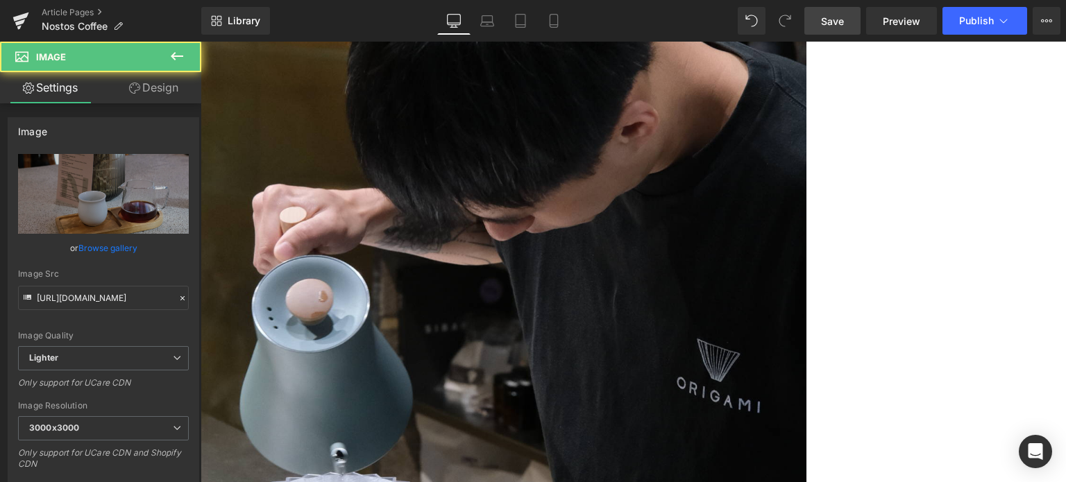
scroll to position [2975, 0]
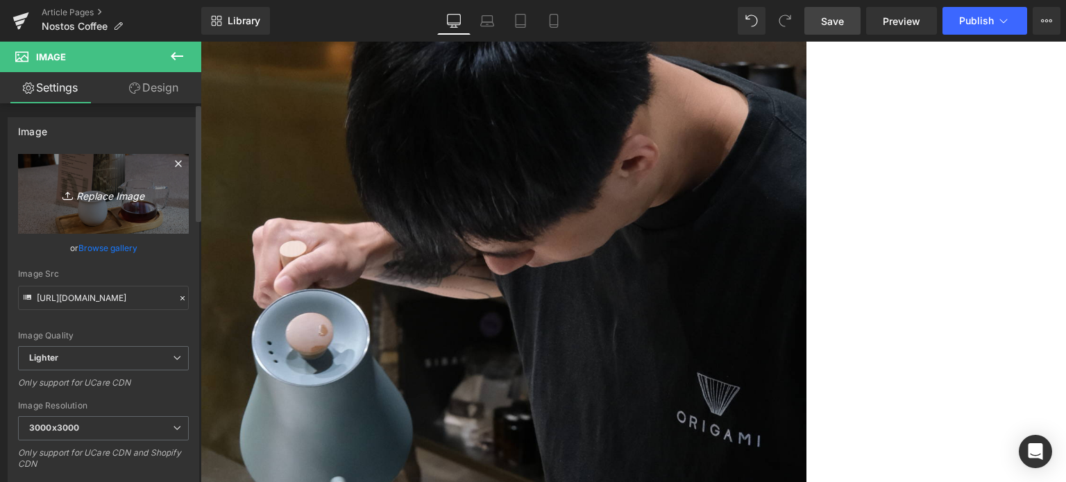
click at [120, 204] on link "Replace Image" at bounding box center [103, 194] width 171 height 80
type input "C:\fakepath\20250708-DSCF7379.jpg"
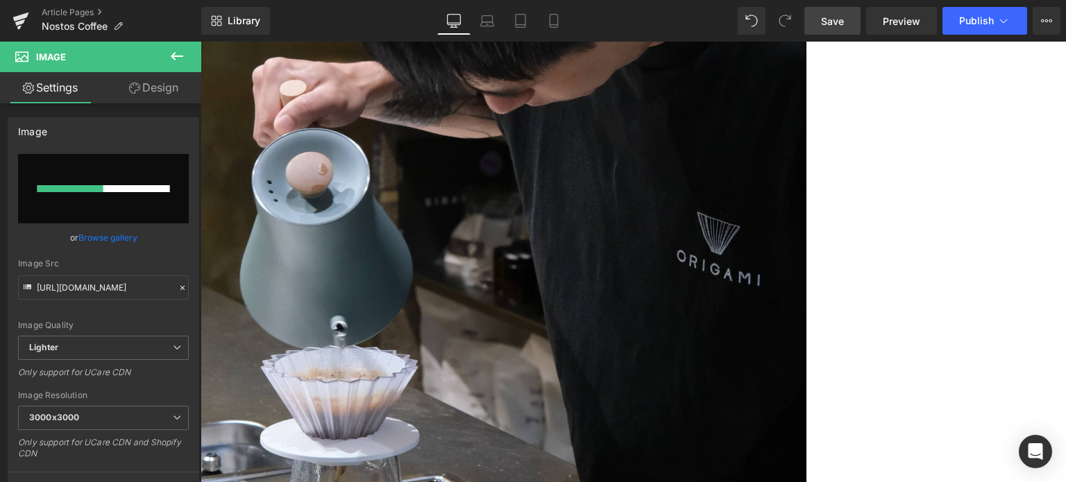
scroll to position [3138, 0]
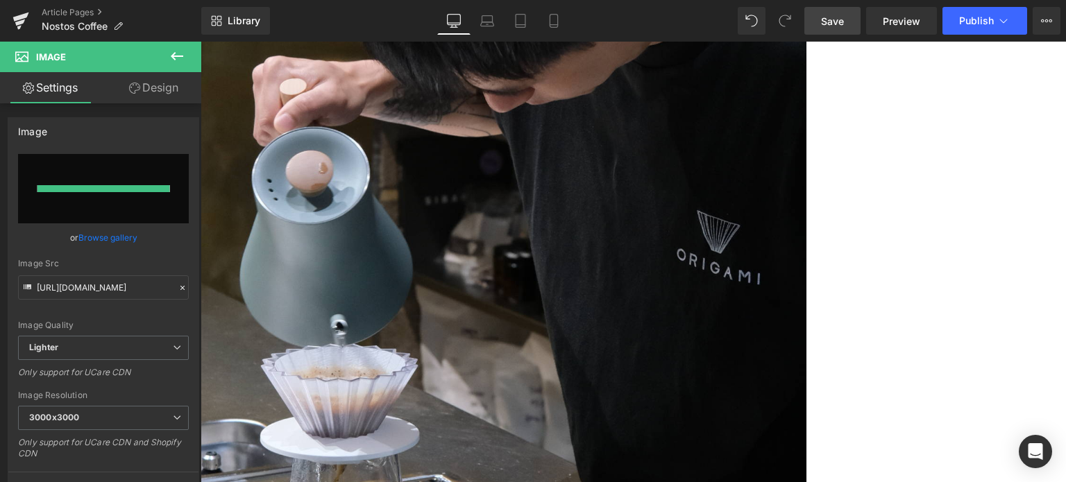
type input "[URL][DOMAIN_NAME]"
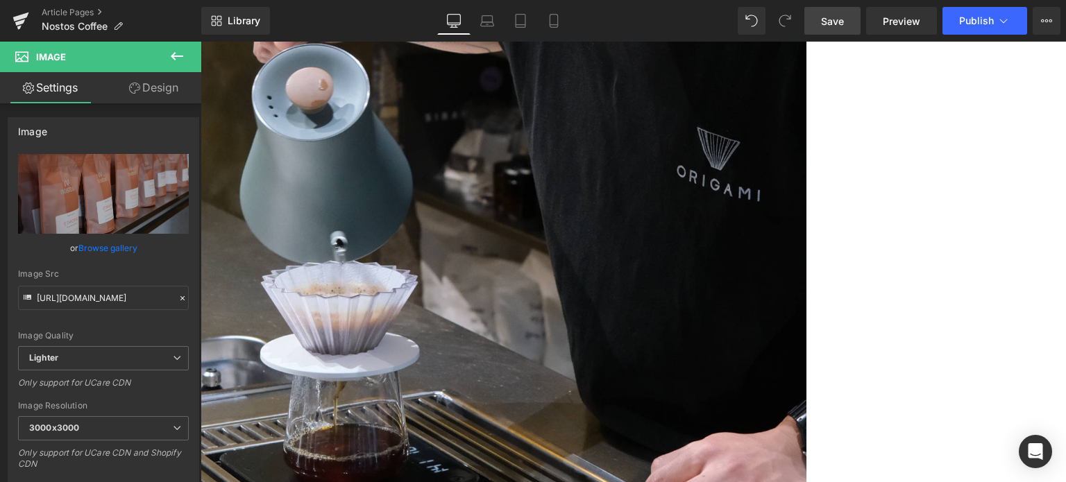
scroll to position [3227, 0]
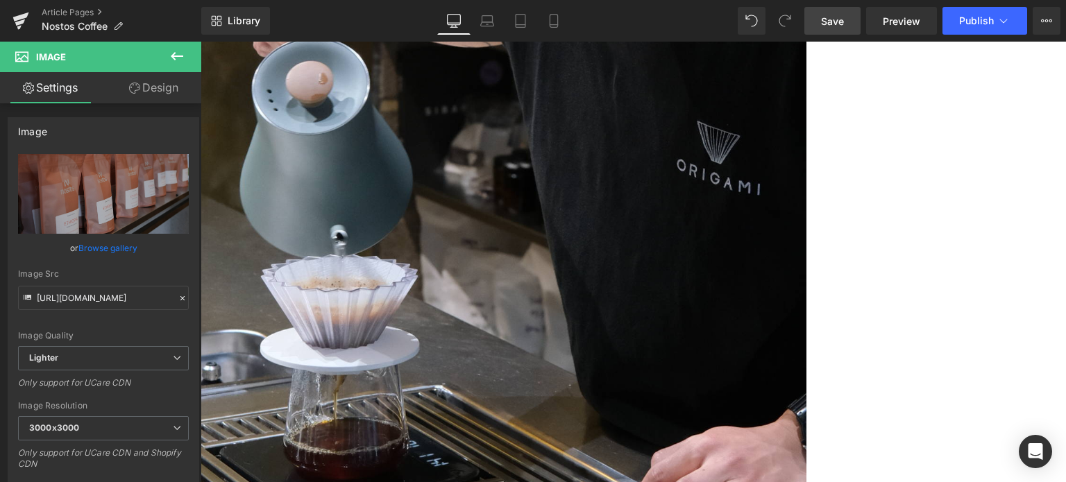
click at [201, 42] on link at bounding box center [201, 42] width 0 height 0
click at [201, 42] on icon at bounding box center [201, 42] width 0 height 0
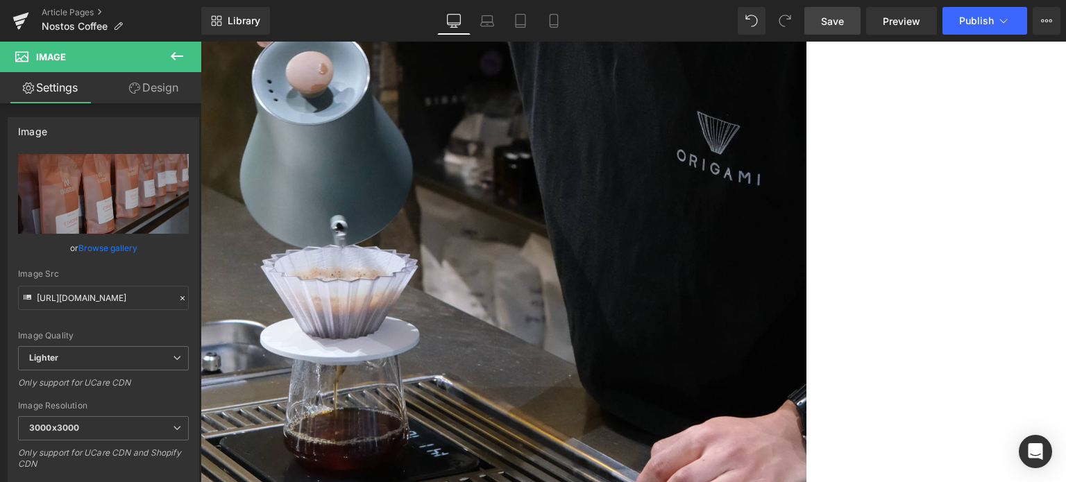
scroll to position [3236, 0]
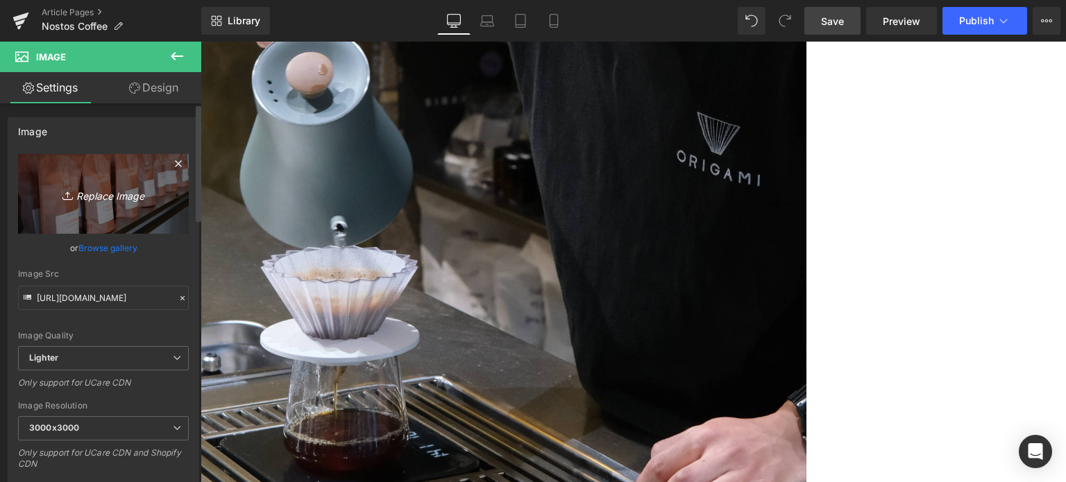
click at [87, 210] on link "Replace Image" at bounding box center [103, 194] width 171 height 80
type input "C:\fakepath\20250708-DSCF7418-2.jpg"
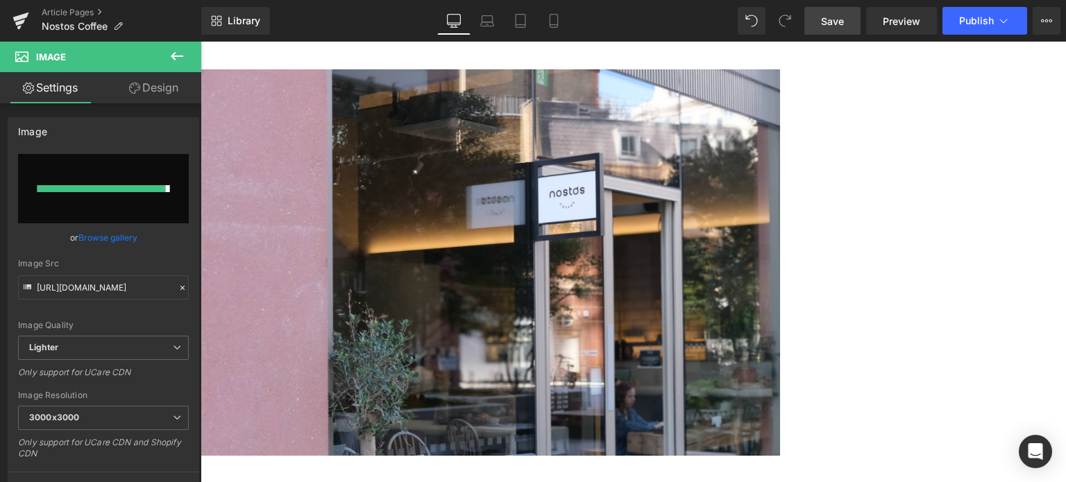
type input "[URL][DOMAIN_NAME]"
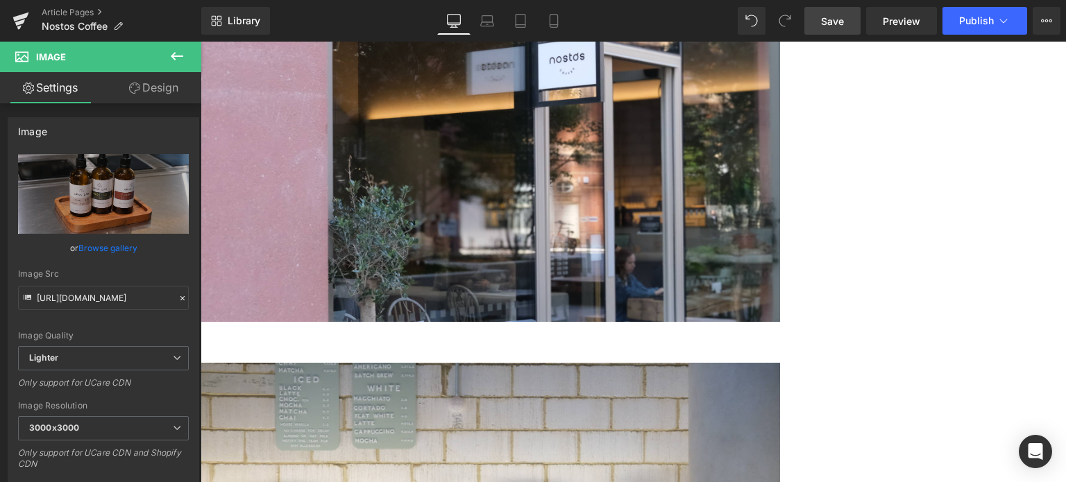
scroll to position [1355, 0]
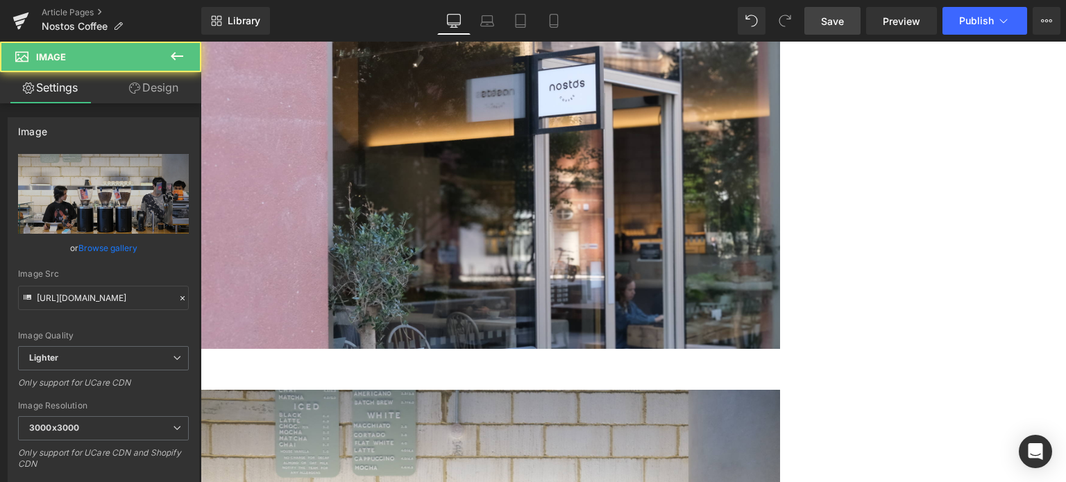
click at [201, 42] on icon at bounding box center [201, 42] width 0 height 0
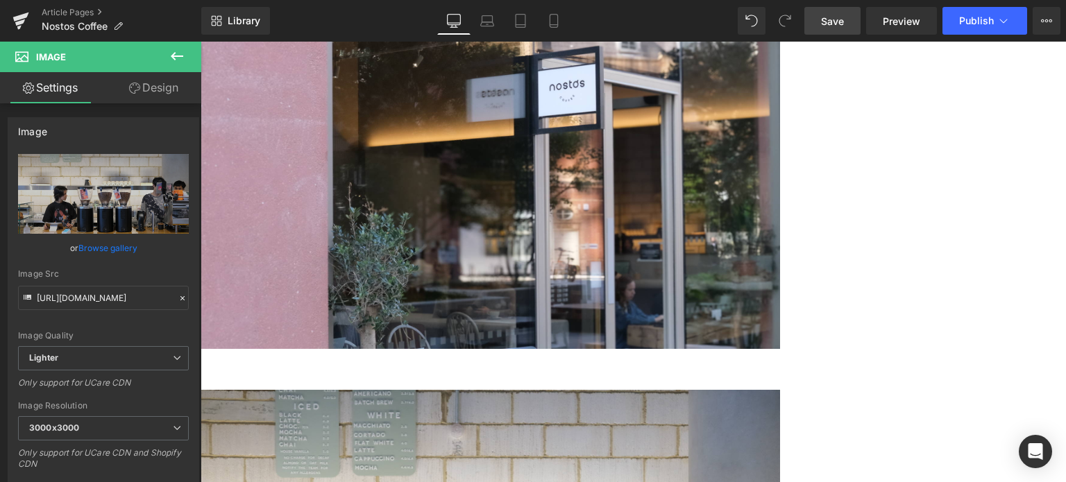
click at [201, 42] on icon at bounding box center [201, 42] width 0 height 0
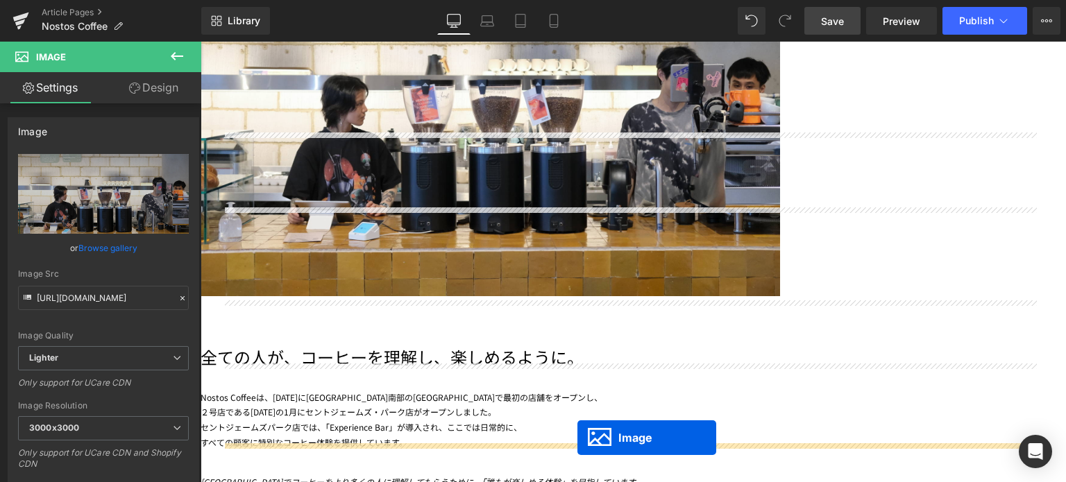
scroll to position [1877, 0]
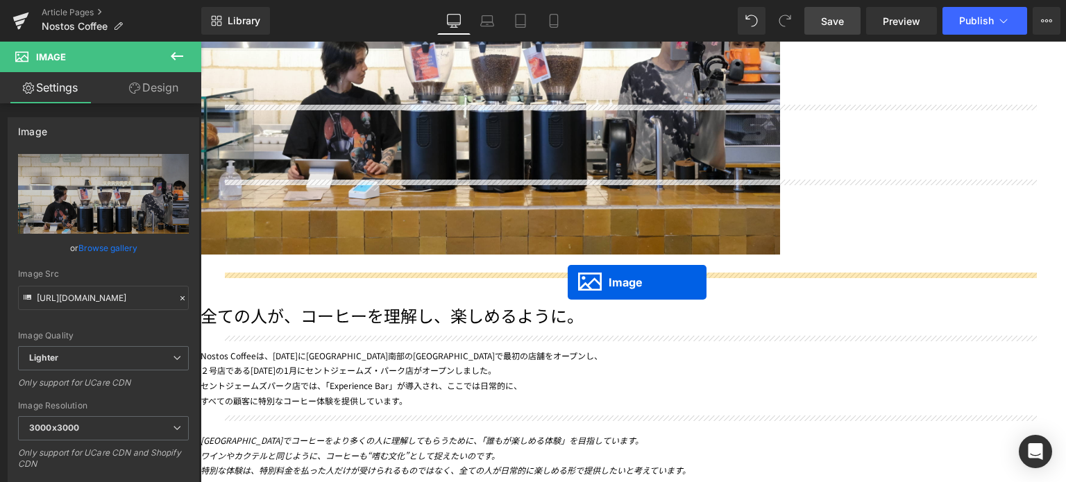
drag, startPoint x: 608, startPoint y: 161, endPoint x: 568, endPoint y: 282, distance: 128.0
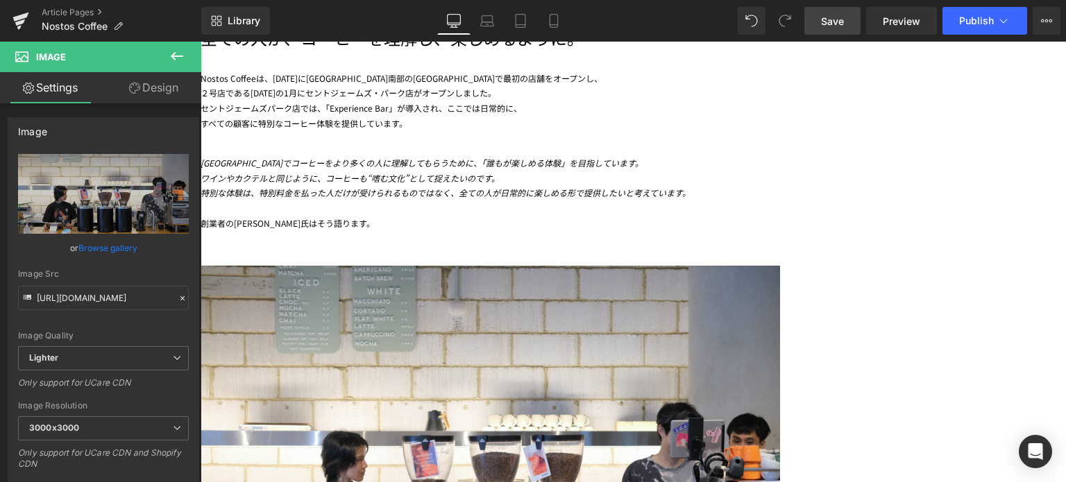
scroll to position [2138, 0]
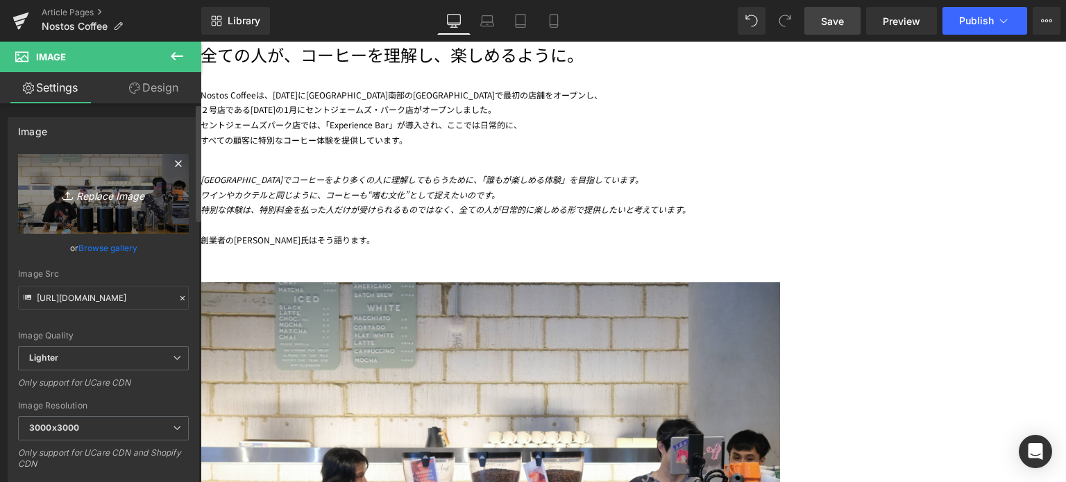
click at [112, 211] on link "Replace Image" at bounding box center [103, 194] width 171 height 80
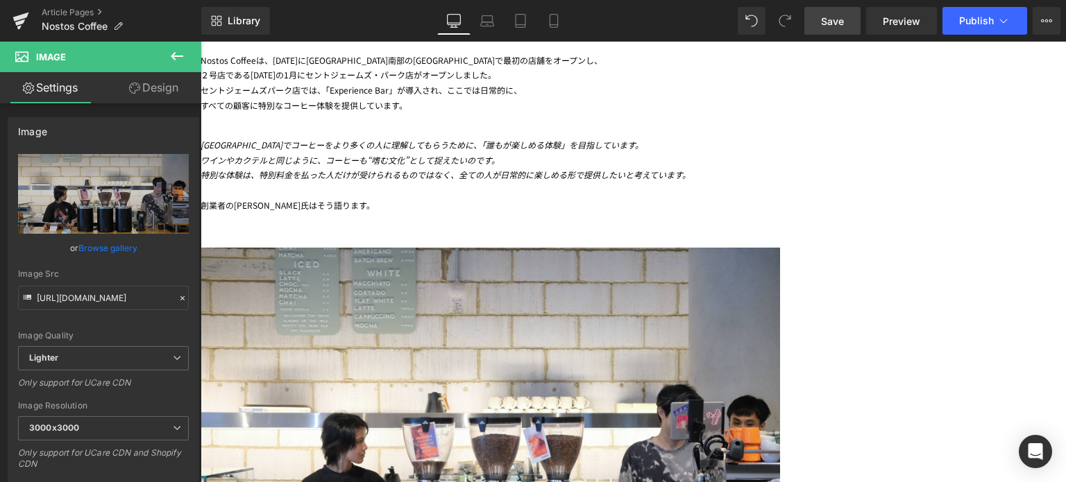
scroll to position [2174, 0]
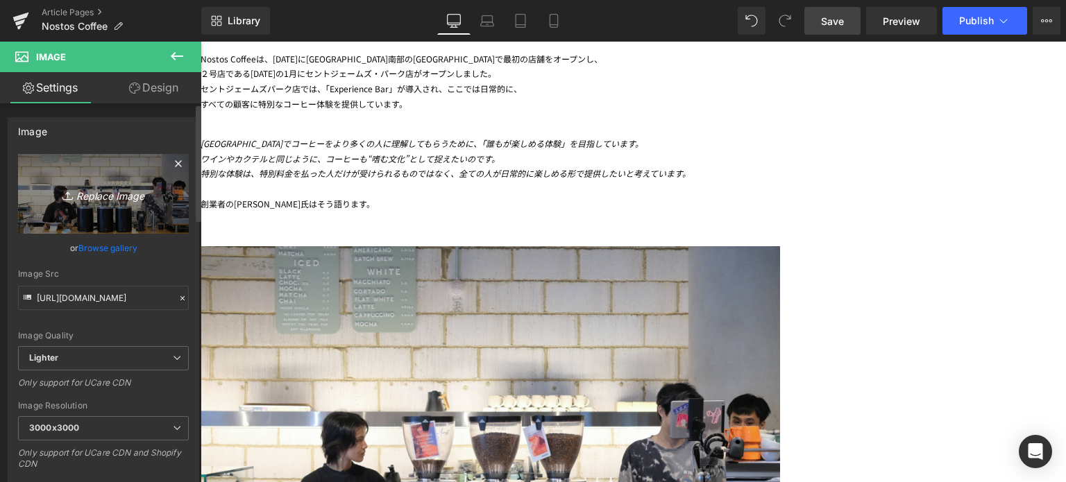
click at [113, 185] on icon "Replace Image" at bounding box center [103, 193] width 111 height 17
type input "C:\fakepath\20250708-DSCF7332.jpg"
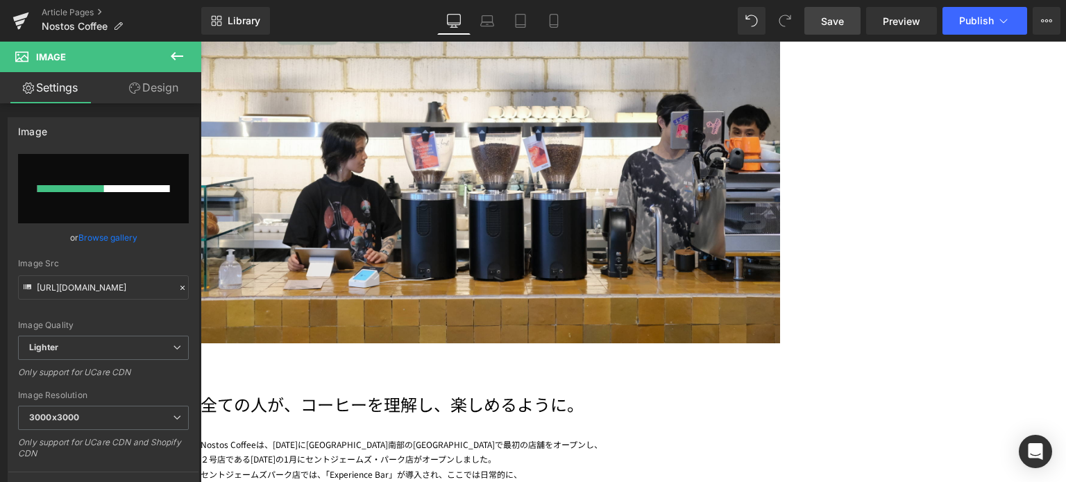
scroll to position [1788, 0]
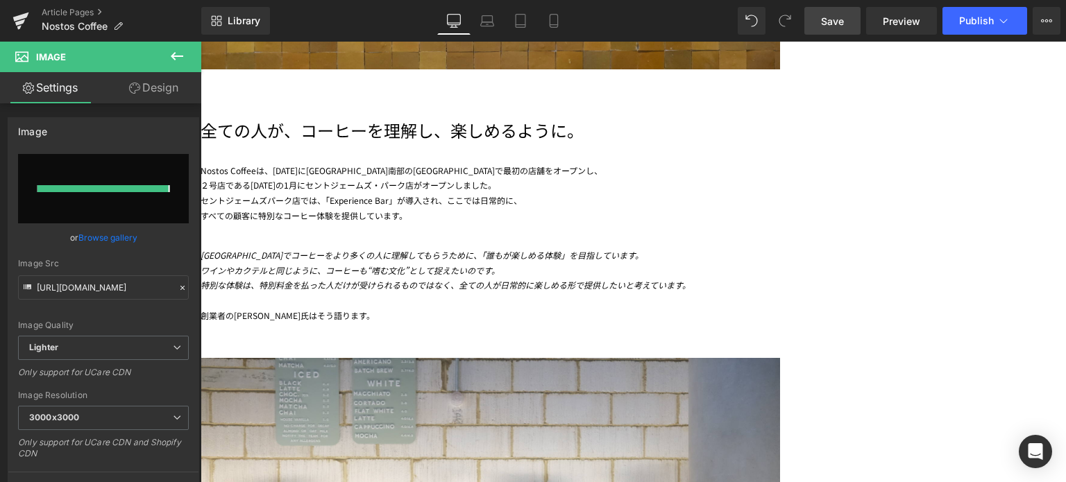
type input "[URL][DOMAIN_NAME]"
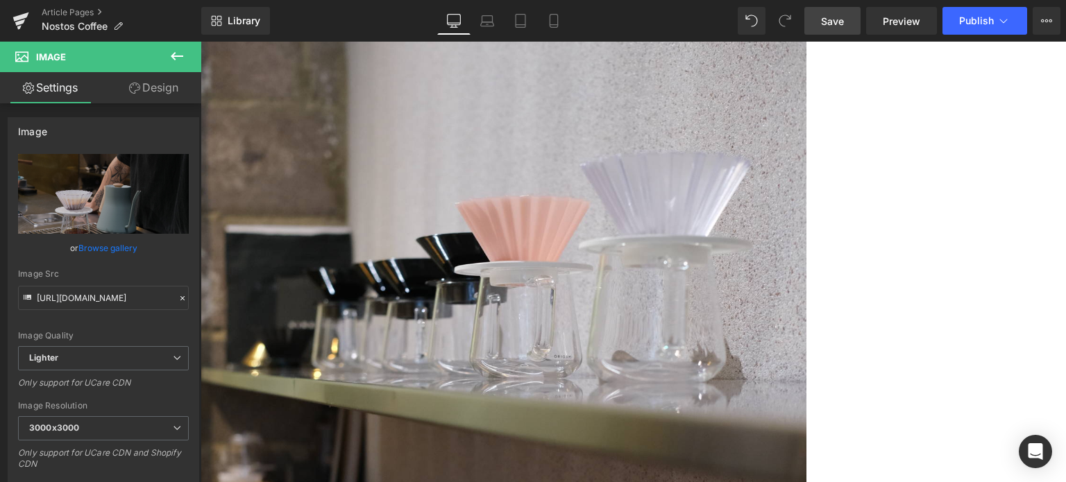
scroll to position [4286, 0]
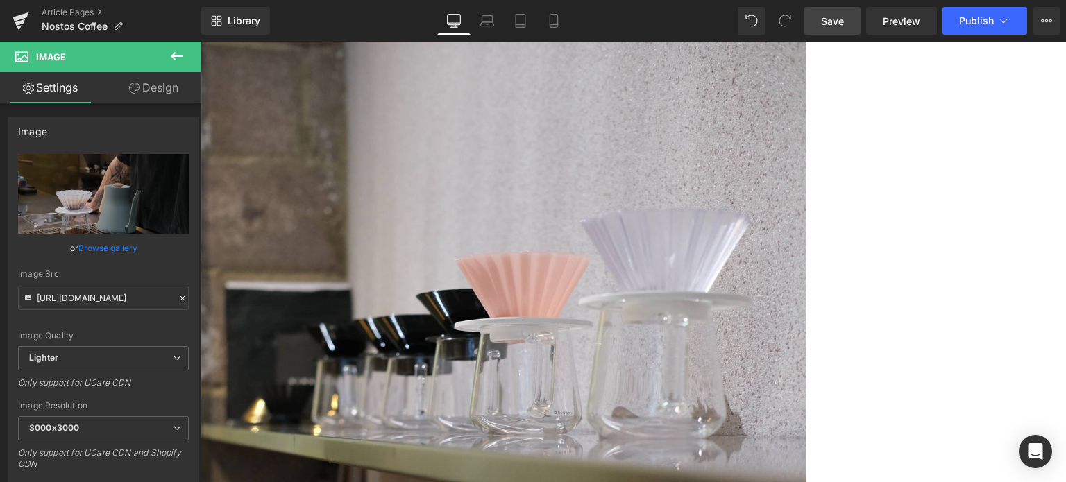
click at [201, 42] on icon at bounding box center [201, 42] width 0 height 0
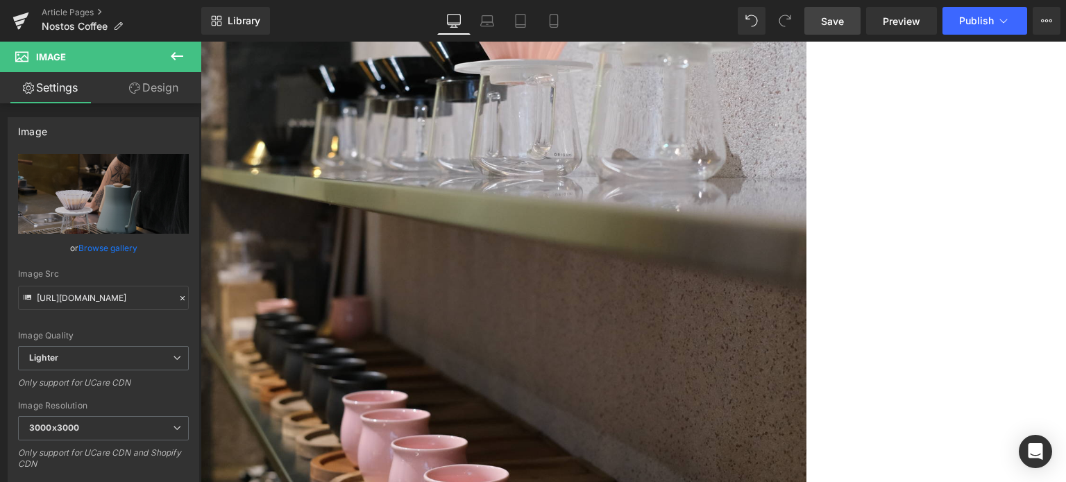
scroll to position [4540, 0]
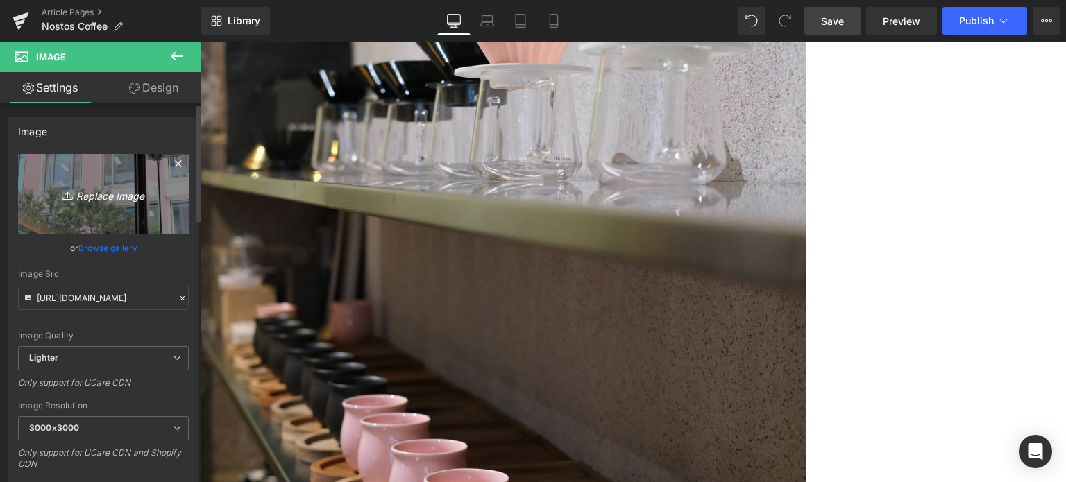
click at [94, 182] on link "Replace Image" at bounding box center [103, 194] width 171 height 80
type input "C:\fakepath\20250708-DSCF7347.jpg"
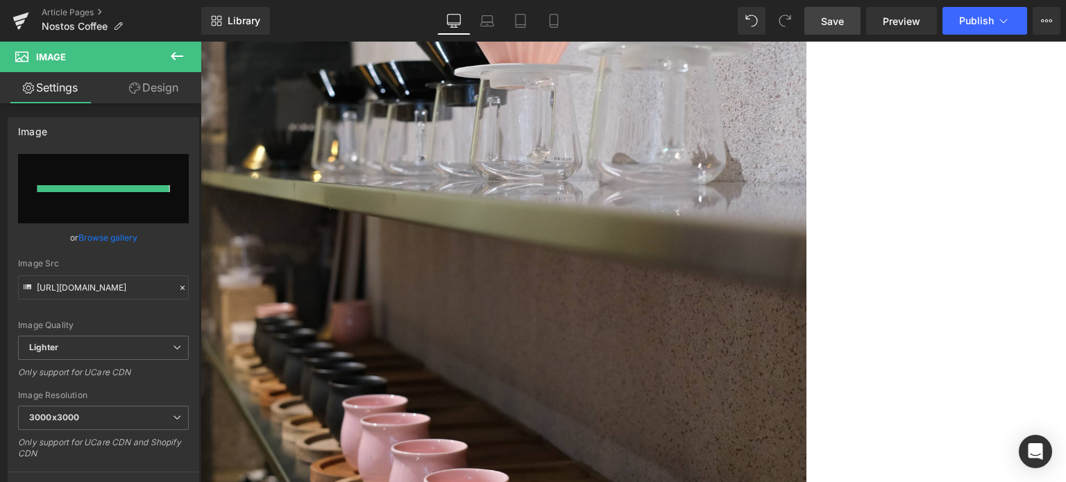
type input "[URL][DOMAIN_NAME]"
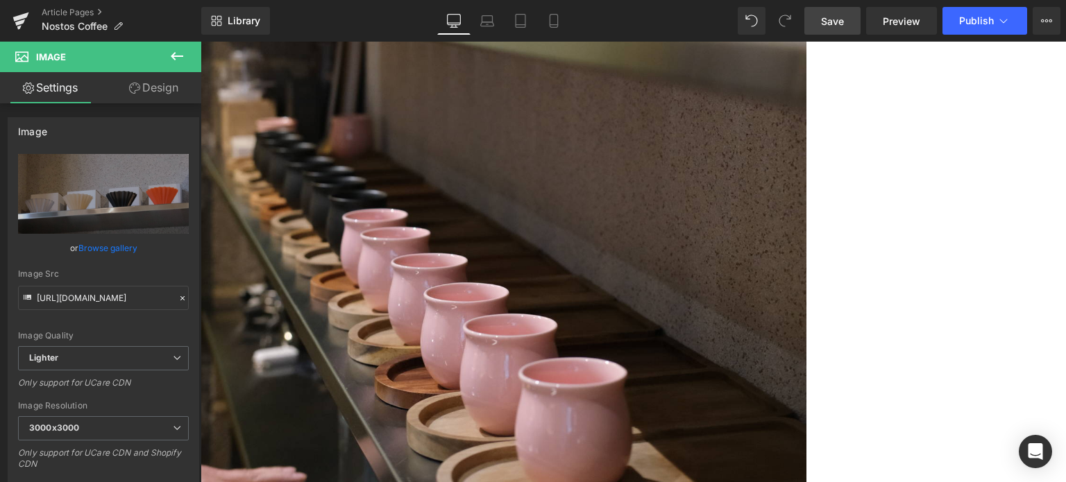
scroll to position [4726, 0]
click at [843, 16] on span "Save" at bounding box center [832, 21] width 23 height 15
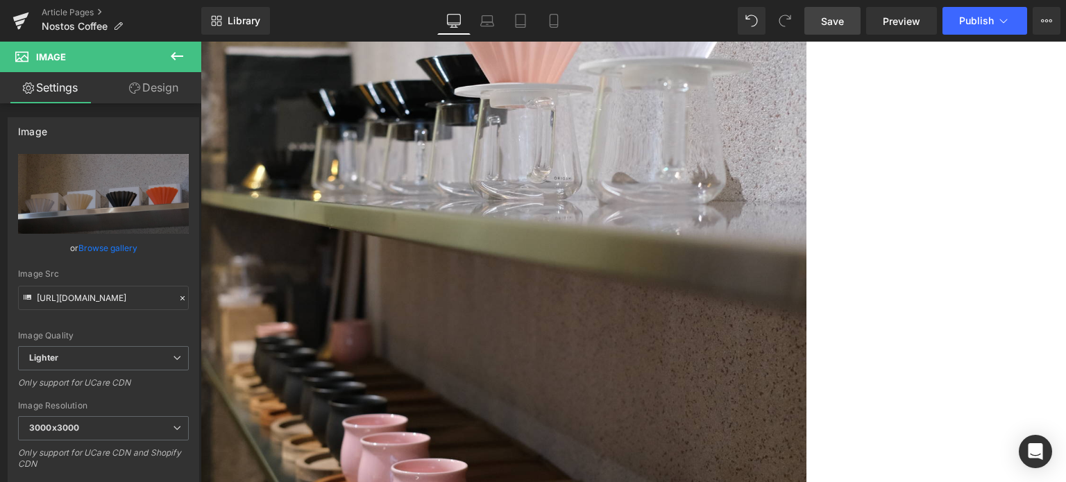
scroll to position [4355, 0]
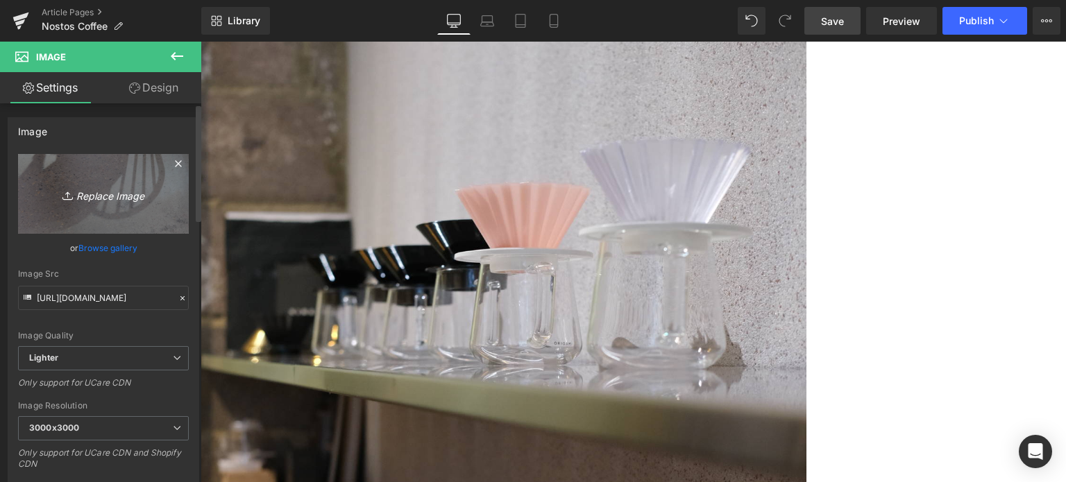
click at [101, 195] on icon "Replace Image" at bounding box center [103, 193] width 111 height 17
type input "C:\fakepath\20250708-DSCF7426.jpg"
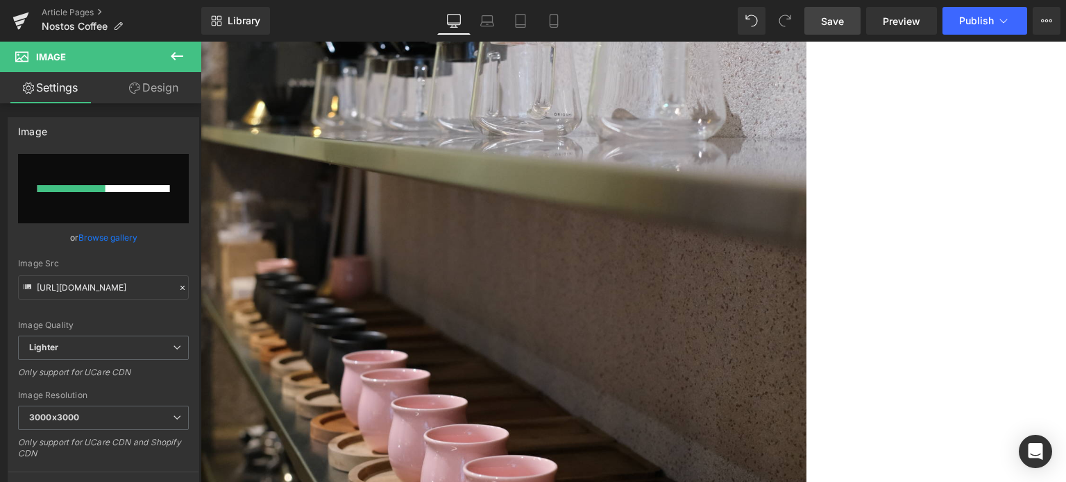
scroll to position [4586, 0]
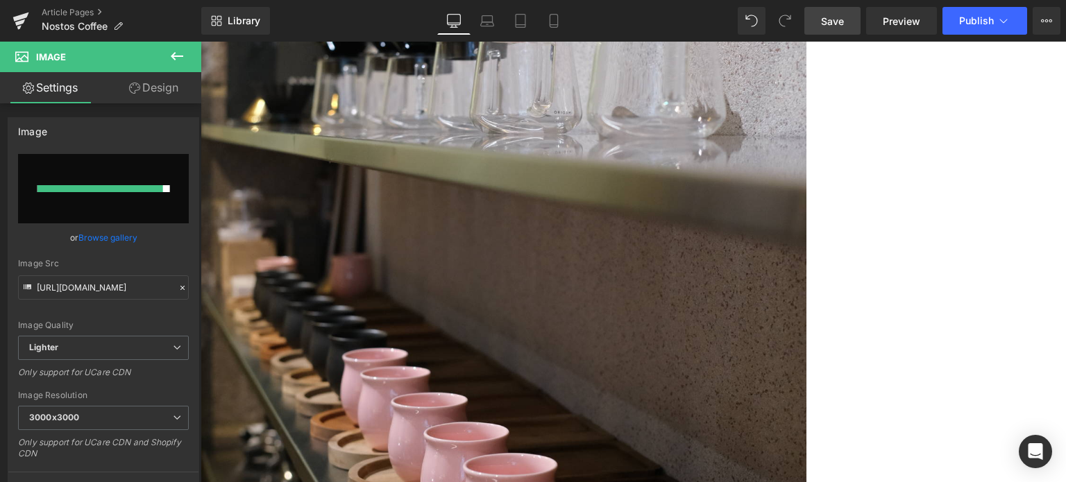
type input "[URL][DOMAIN_NAME]"
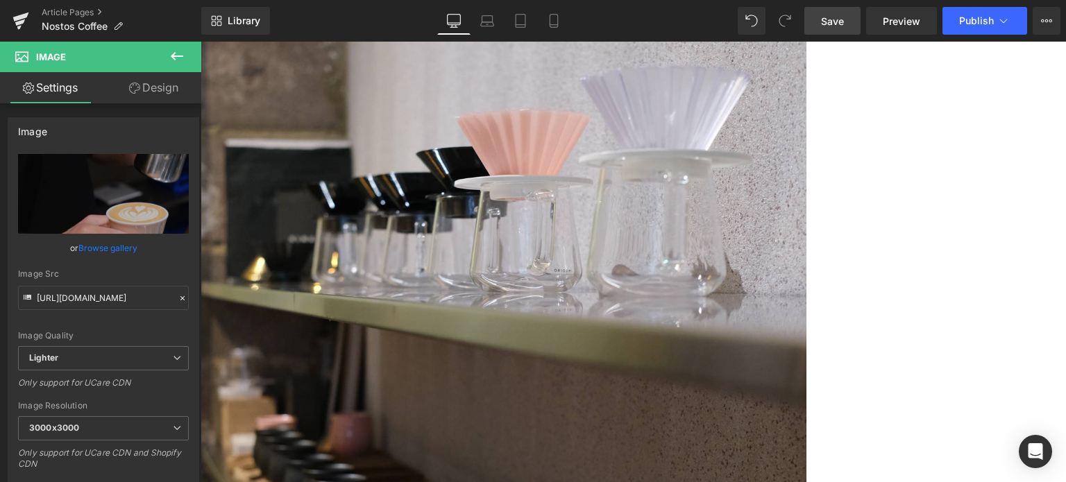
scroll to position [4429, 0]
click at [836, 33] on link "Save" at bounding box center [832, 21] width 56 height 28
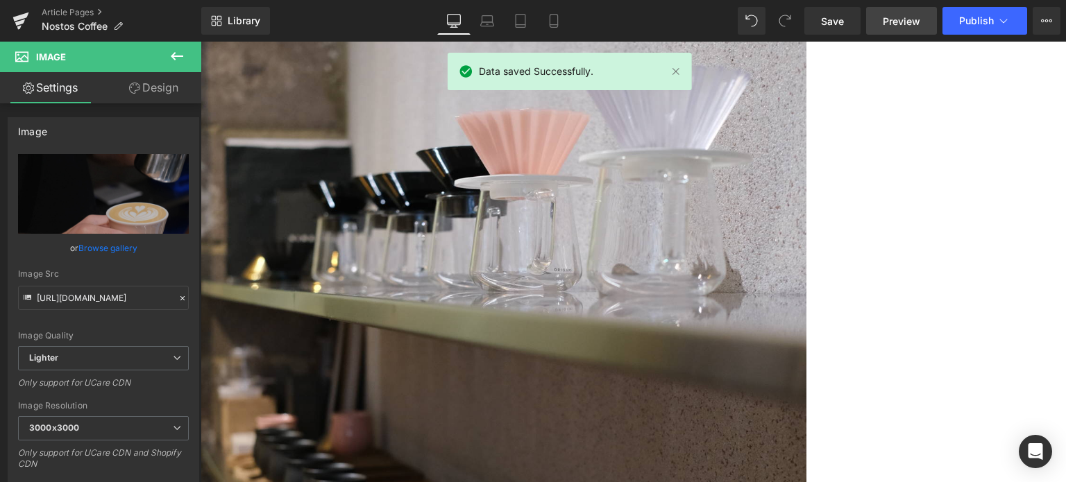
click at [902, 28] on link "Preview" at bounding box center [901, 21] width 71 height 28
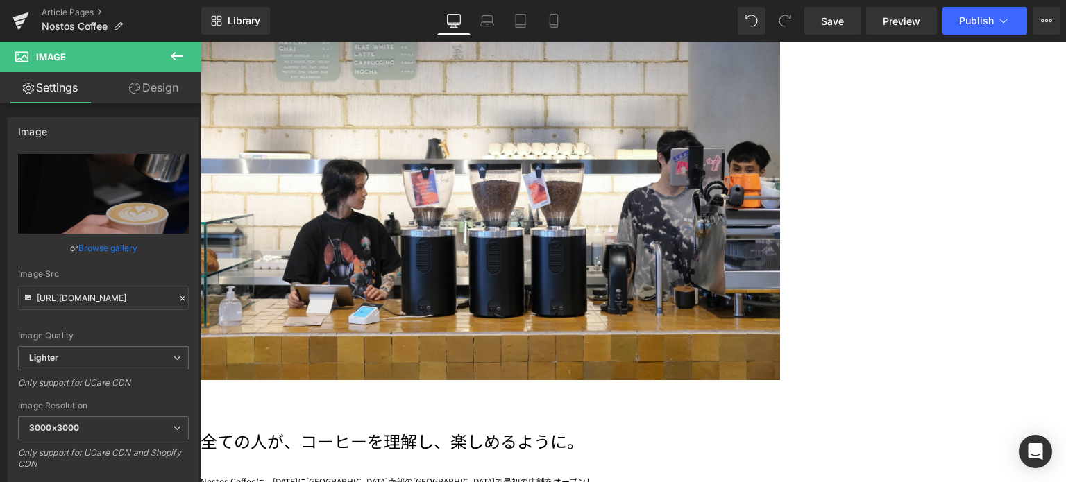
scroll to position [1754, 0]
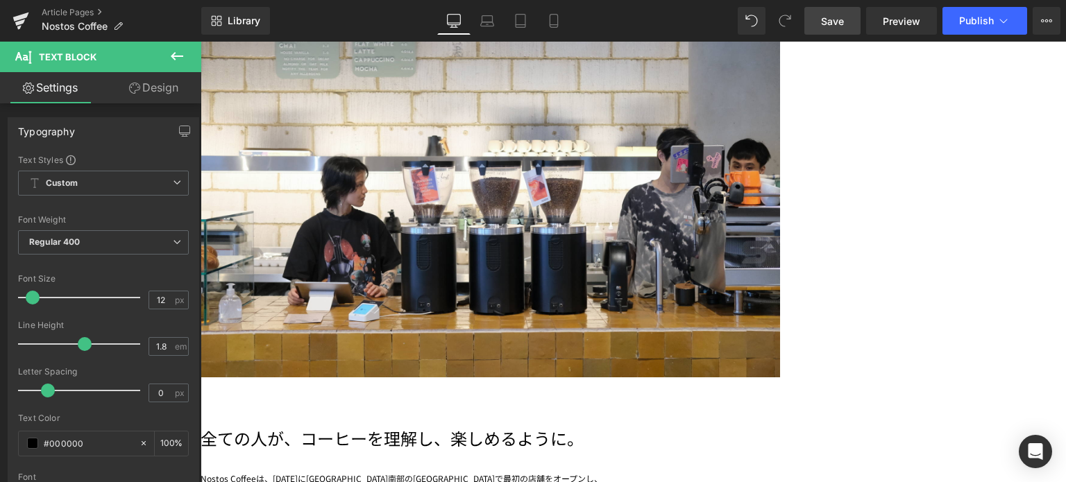
click at [846, 24] on link "Save" at bounding box center [832, 21] width 56 height 28
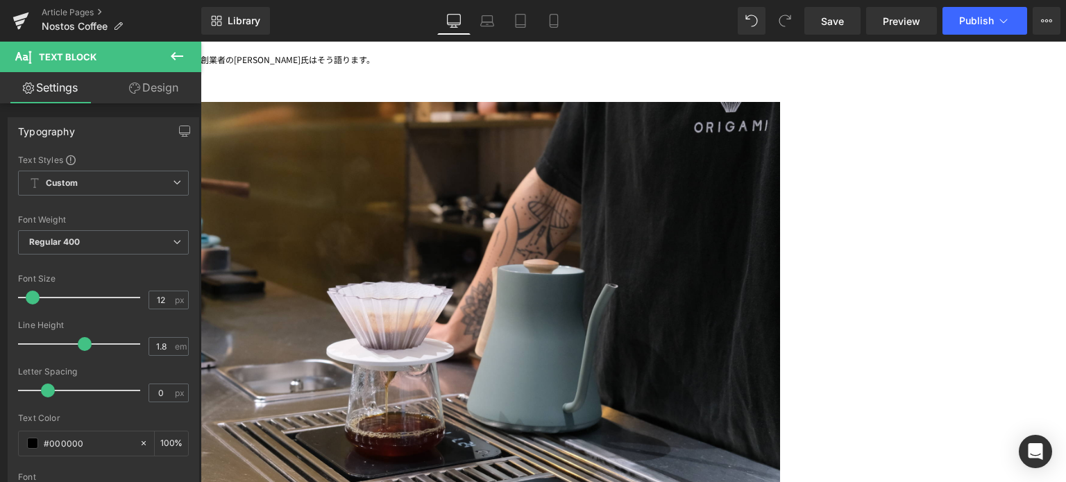
scroll to position [2318, 0]
click at [843, 27] on span "Save" at bounding box center [832, 21] width 23 height 15
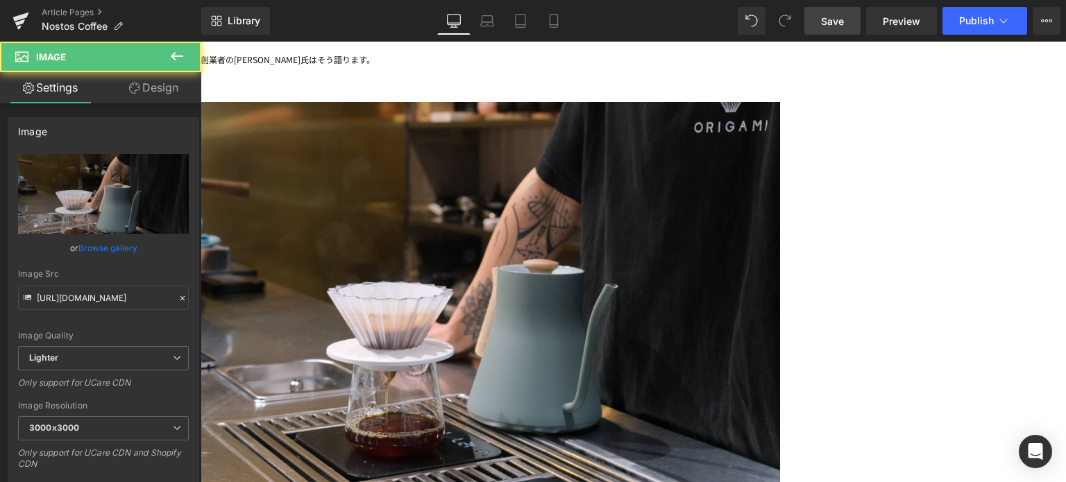
click at [780, 105] on img at bounding box center [491, 281] width 580 height 415
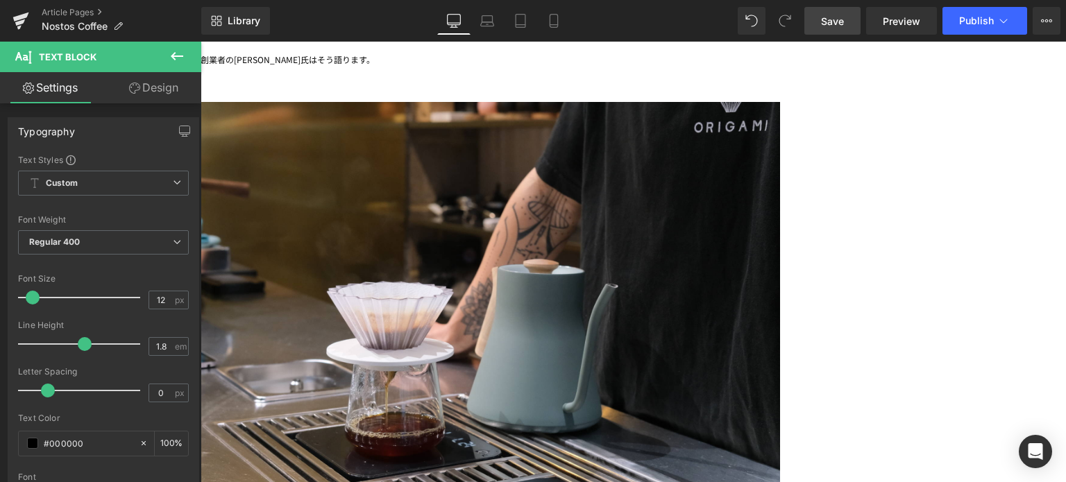
click at [830, 17] on span "Save" at bounding box center [832, 21] width 23 height 15
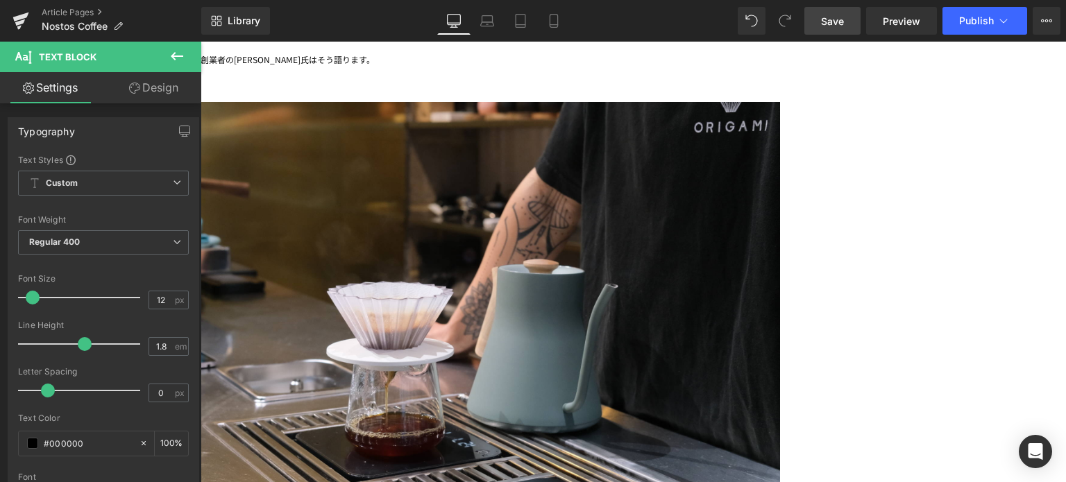
click at [829, 14] on span "Save" at bounding box center [832, 21] width 23 height 15
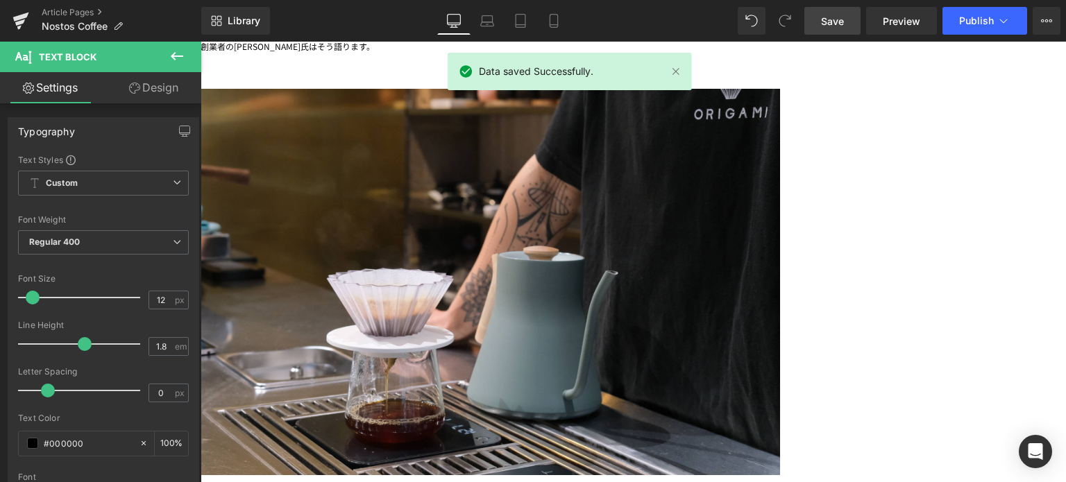
scroll to position [2372, 0]
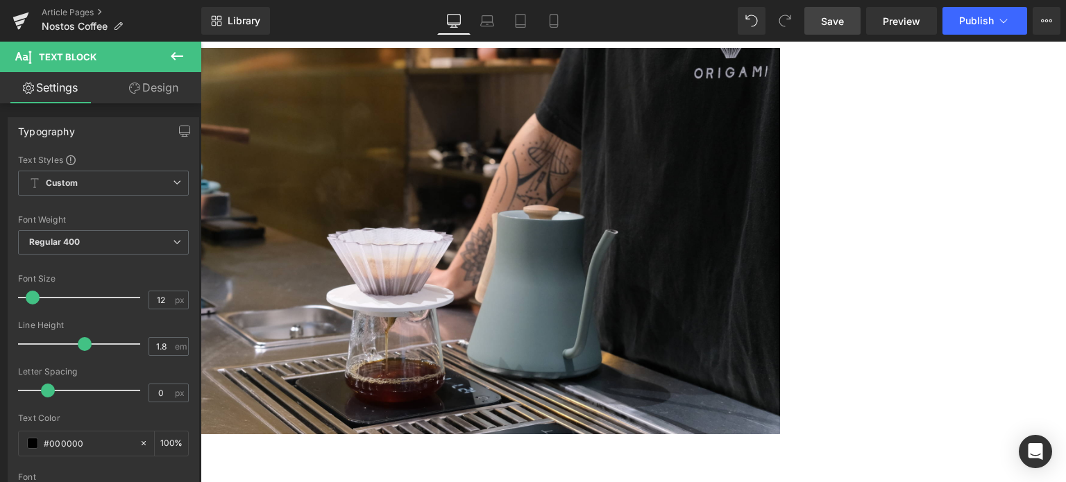
click at [821, 17] on link "Save" at bounding box center [832, 21] width 56 height 28
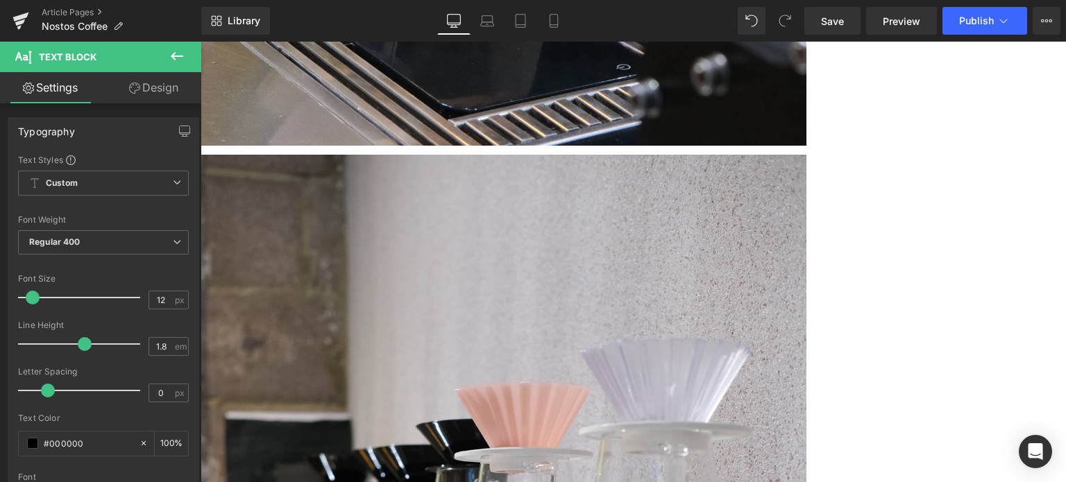
scroll to position [4166, 0]
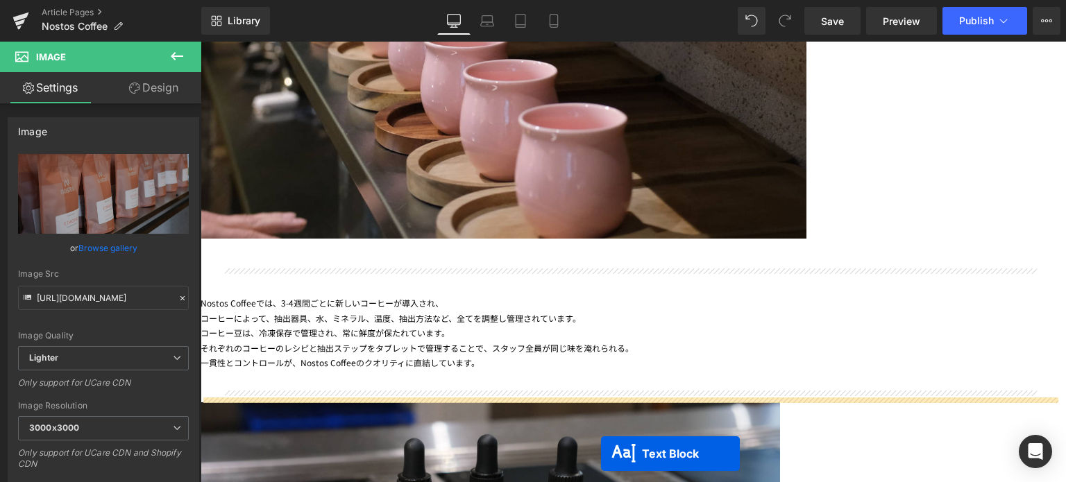
scroll to position [5082, 0]
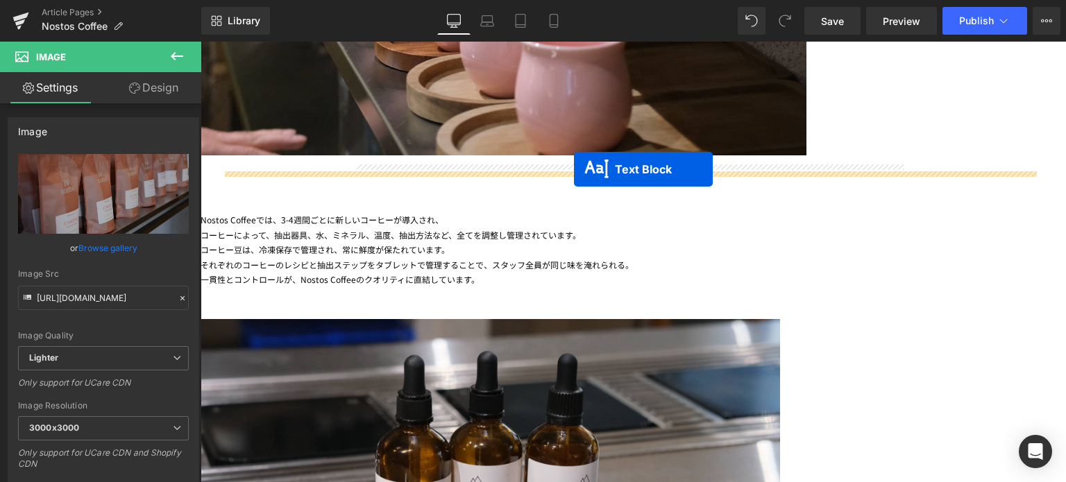
drag, startPoint x: 590, startPoint y: 251, endPoint x: 574, endPoint y: 169, distance: 84.1
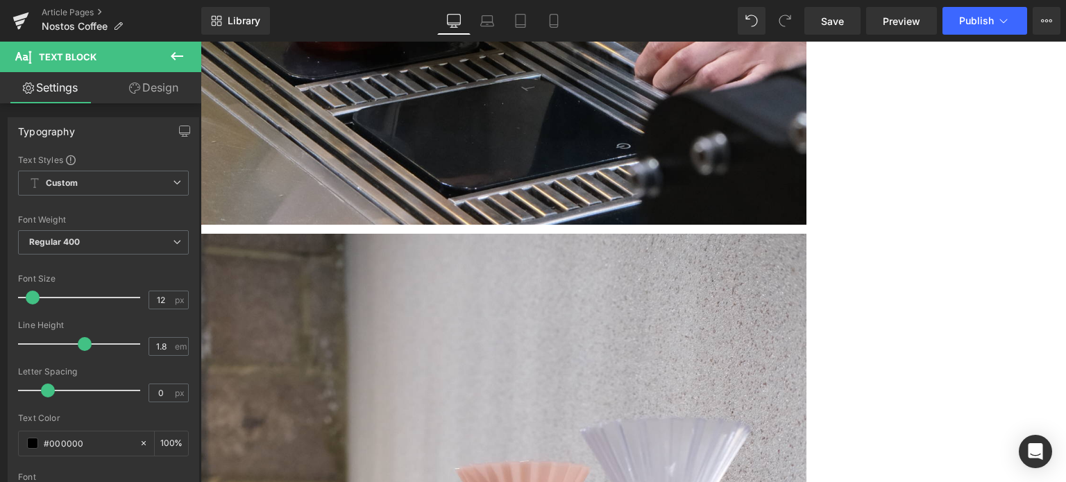
scroll to position [4188, 0]
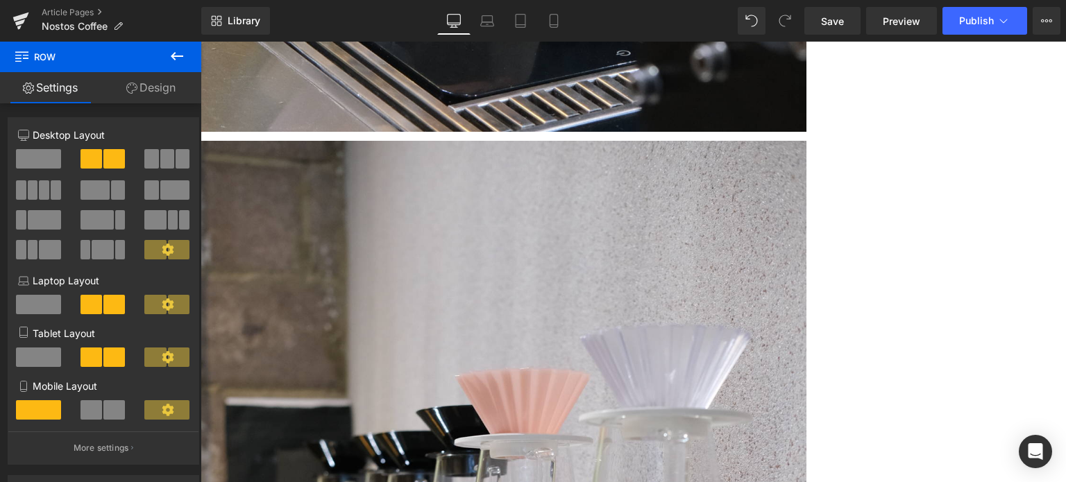
drag, startPoint x: 473, startPoint y: 199, endPoint x: 492, endPoint y: 323, distance: 125.7
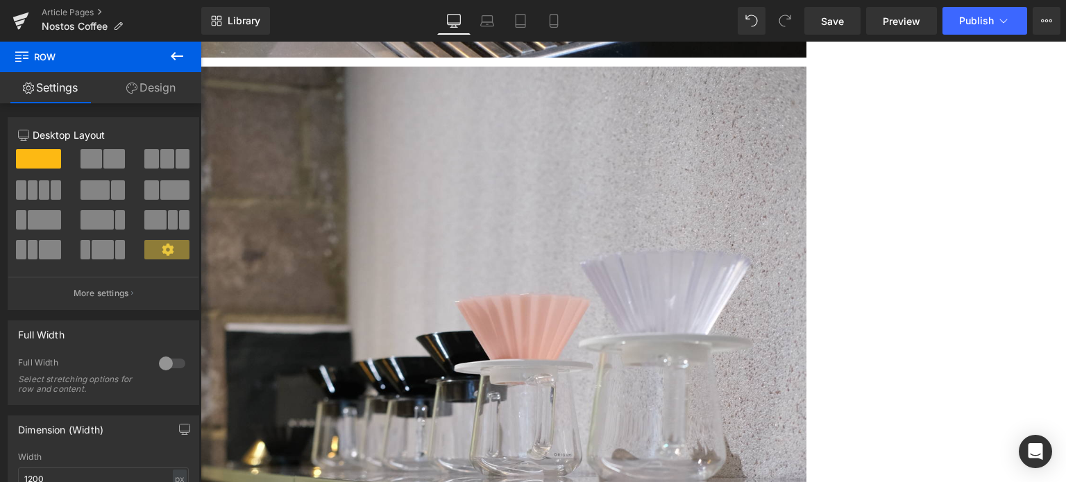
scroll to position [4268, 0]
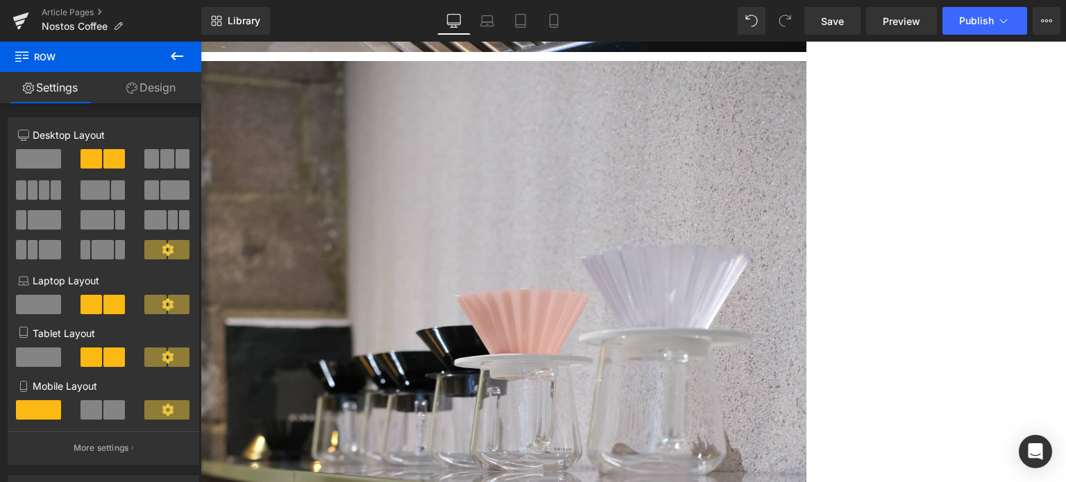
drag, startPoint x: 550, startPoint y: 133, endPoint x: 557, endPoint y: 36, distance: 97.5
drag, startPoint x: 568, startPoint y: 32, endPoint x: 412, endPoint y: 39, distance: 156.3
click at [568, 32] on link "Mobile" at bounding box center [553, 21] width 33 height 28
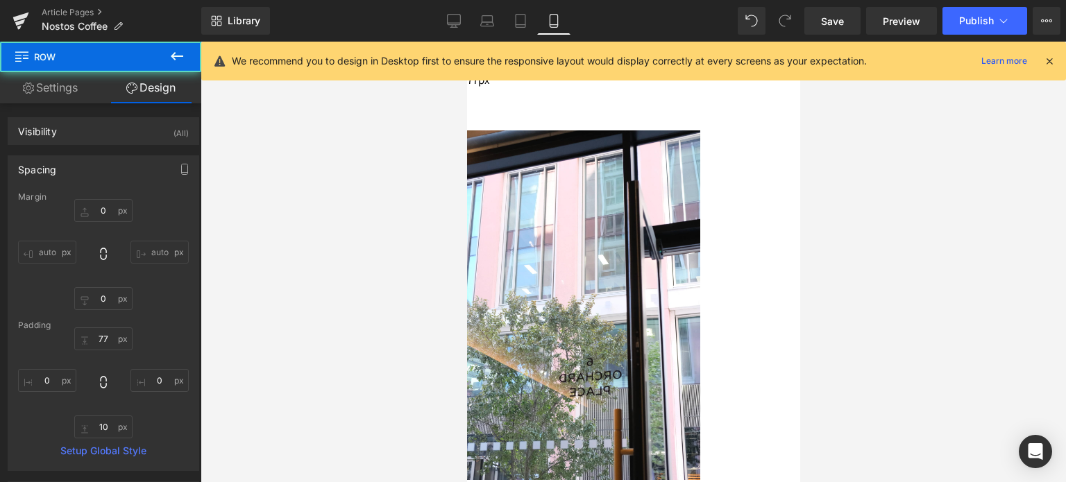
type input "0"
type input "77"
type input "0"
type input "10"
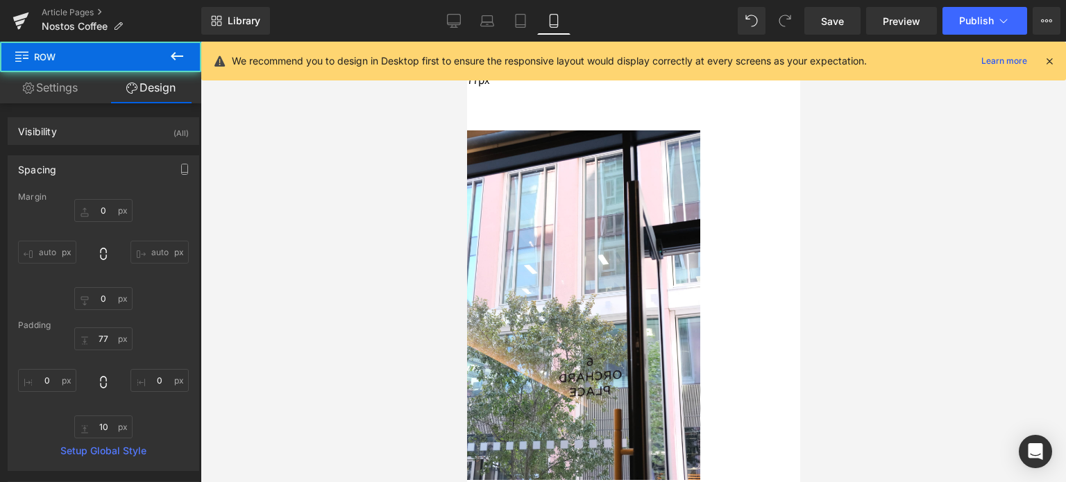
type input "0"
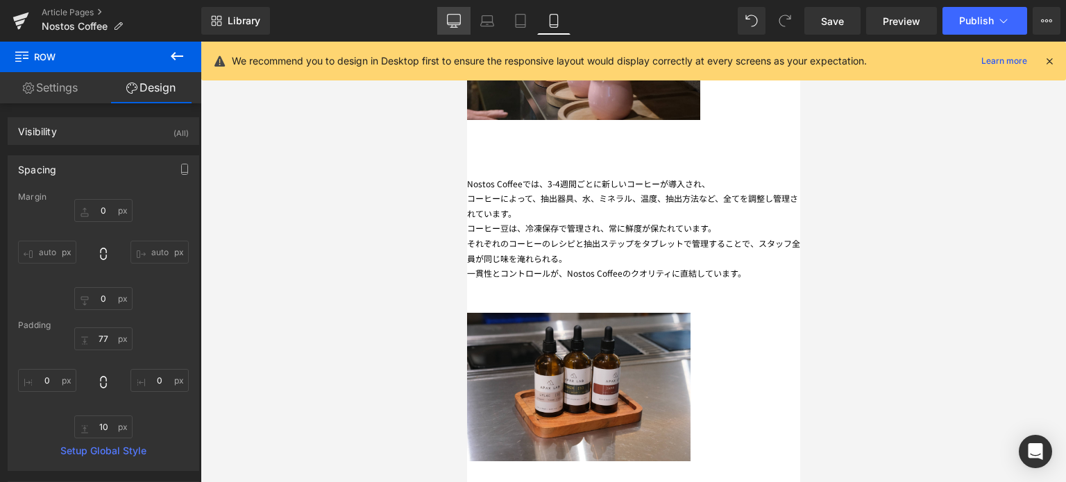
click at [453, 26] on icon at bounding box center [454, 21] width 14 height 14
type input "0"
type input "77"
type input "0"
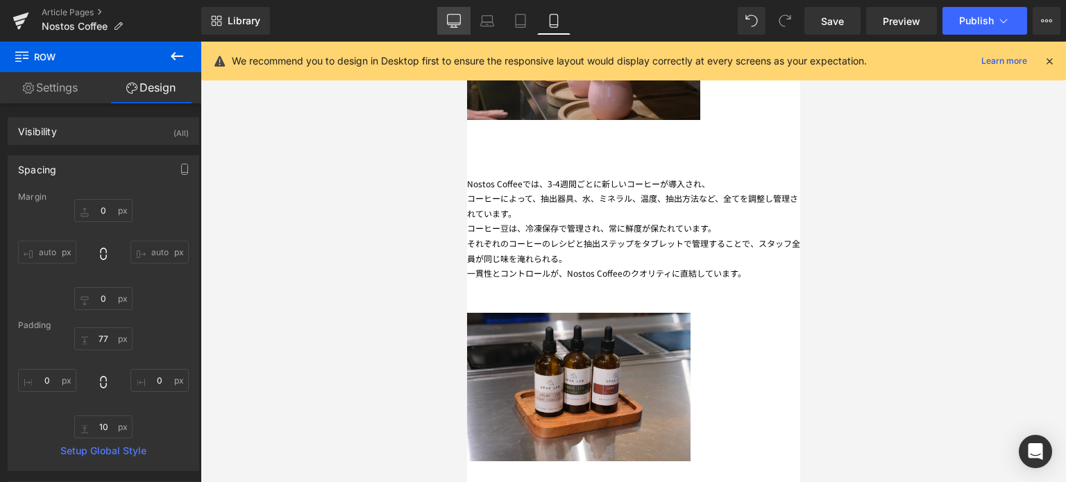
type input "10"
type input "0"
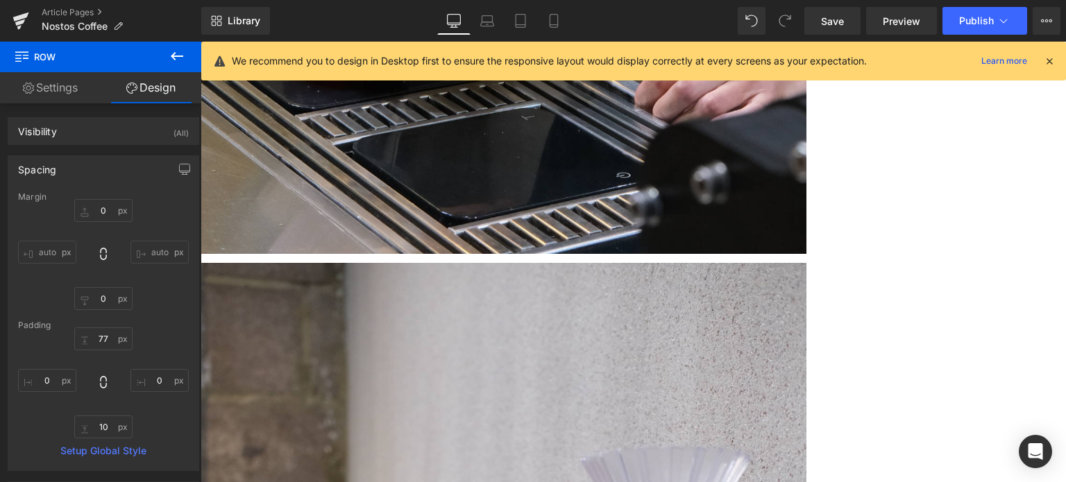
scroll to position [4069, 0]
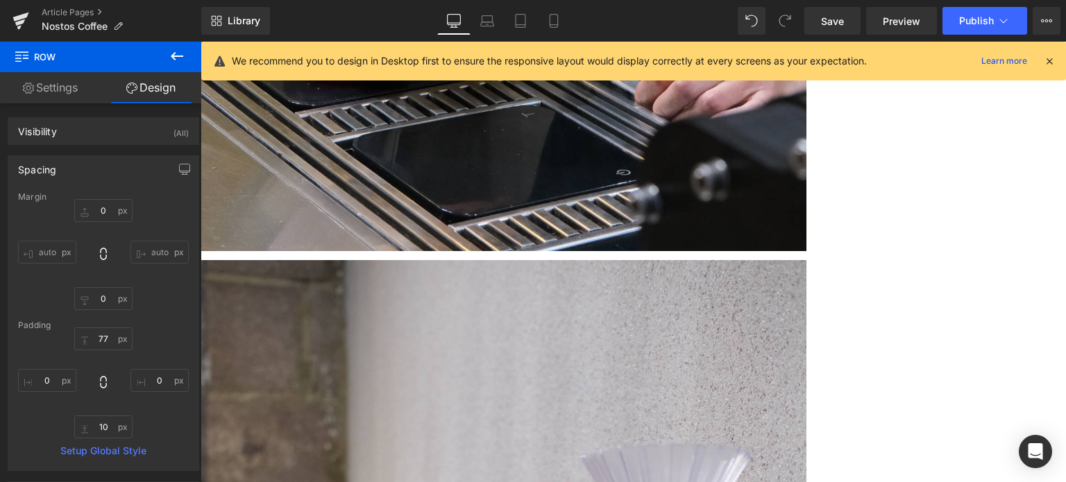
click at [178, 55] on icon at bounding box center [177, 56] width 17 height 17
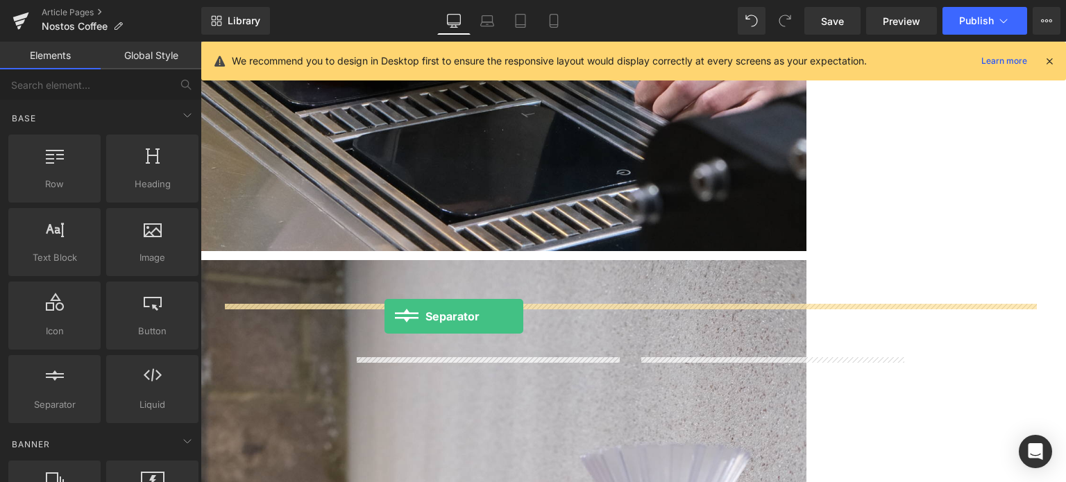
drag, startPoint x: 262, startPoint y: 440, endPoint x: 385, endPoint y: 316, distance: 174.7
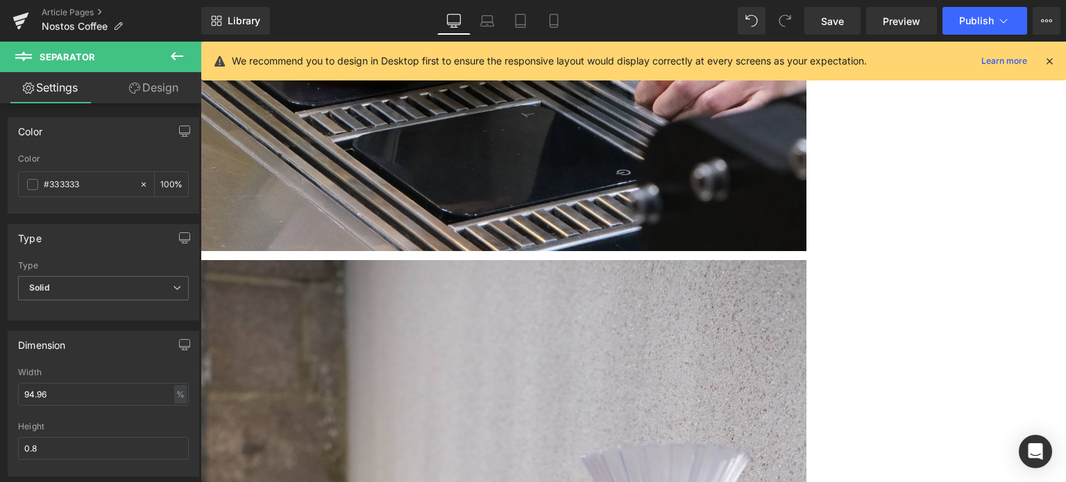
drag, startPoint x: 334, startPoint y: 305, endPoint x: 285, endPoint y: 318, distance: 50.3
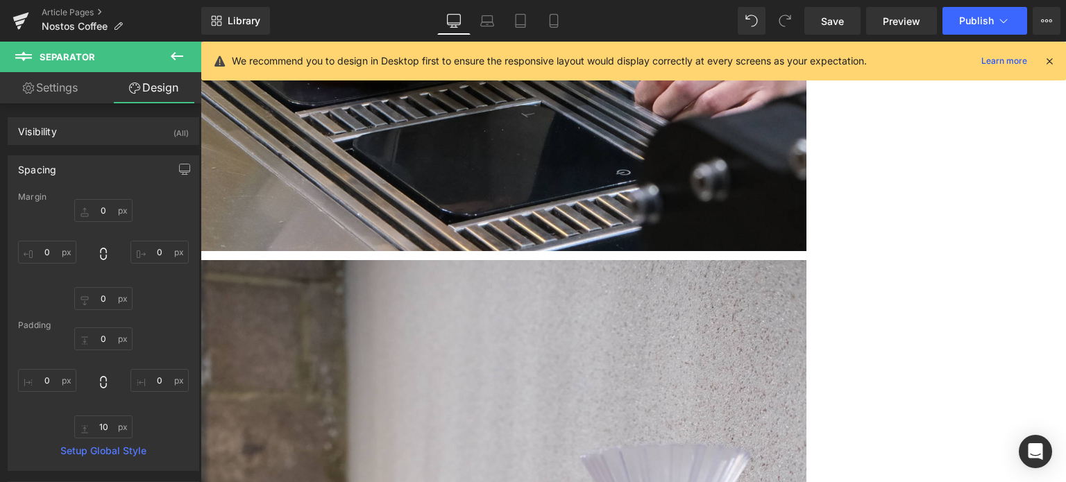
click at [201, 42] on span "Separator" at bounding box center [201, 42] width 0 height 0
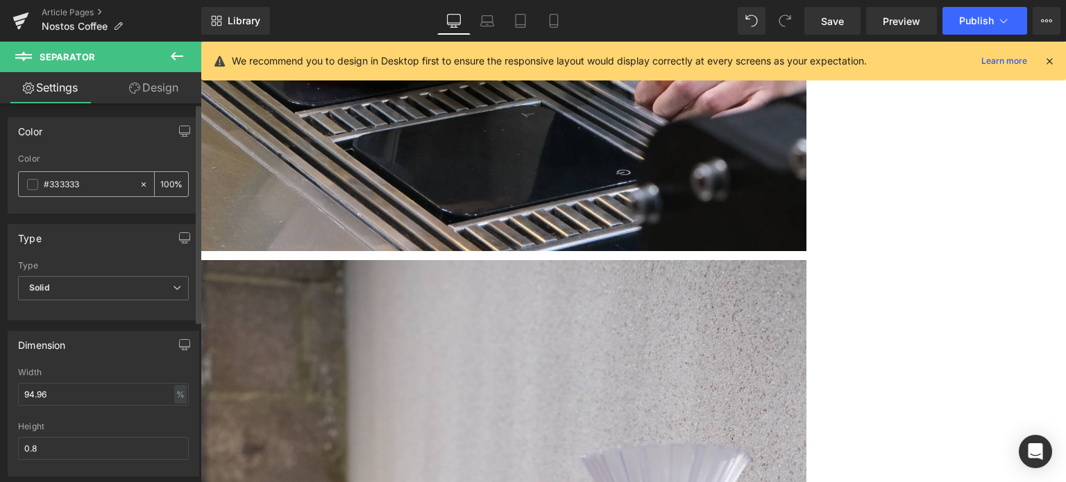
click at [33, 183] on span at bounding box center [32, 184] width 11 height 11
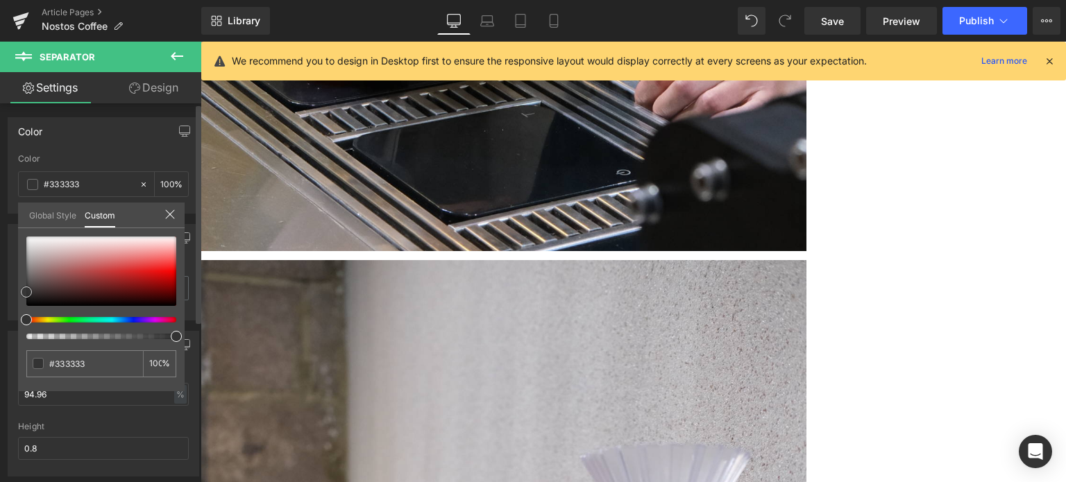
type input "#383838"
type input "#424242"
type input "#636363"
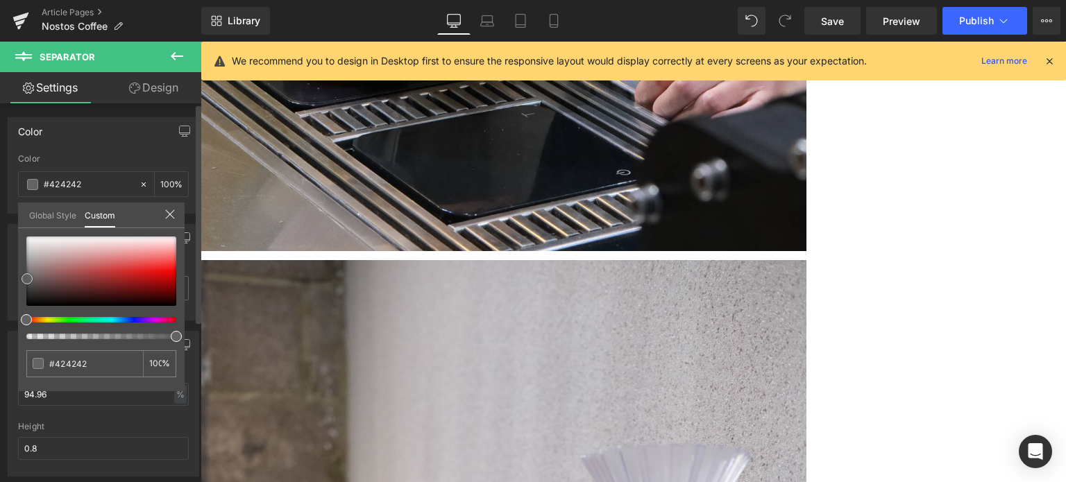
type input "#636363"
type input "#696767"
type input "#6a6666"
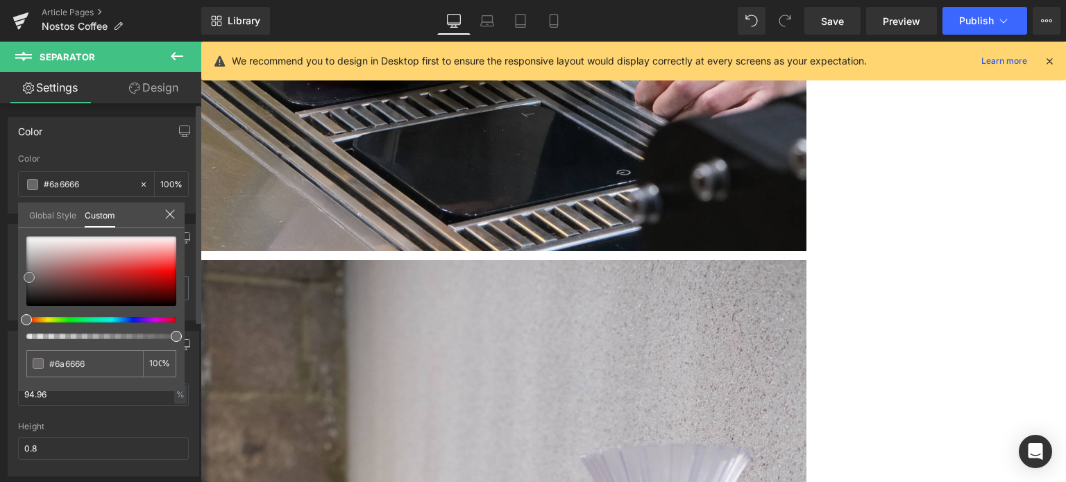
type input "#686363"
type input "#656161"
type input "#686363"
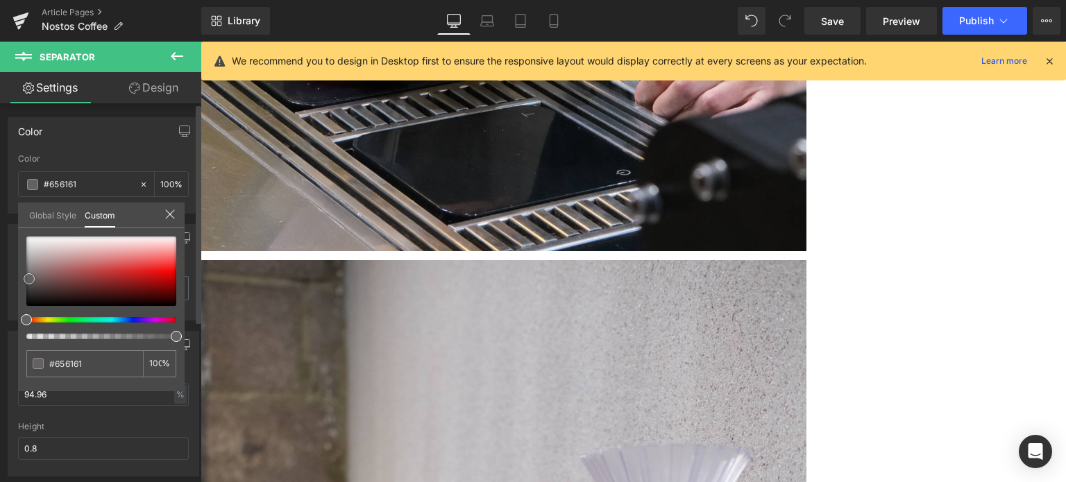
type input "#686363"
type input "#6d6868"
type input "#797070"
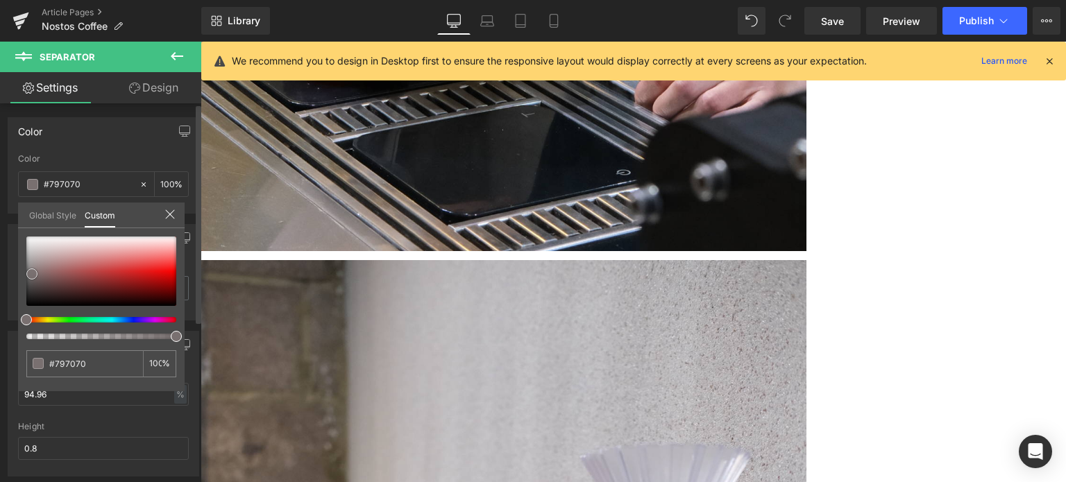
type input "#817777"
type input "#897f7f"
type input "#a39898"
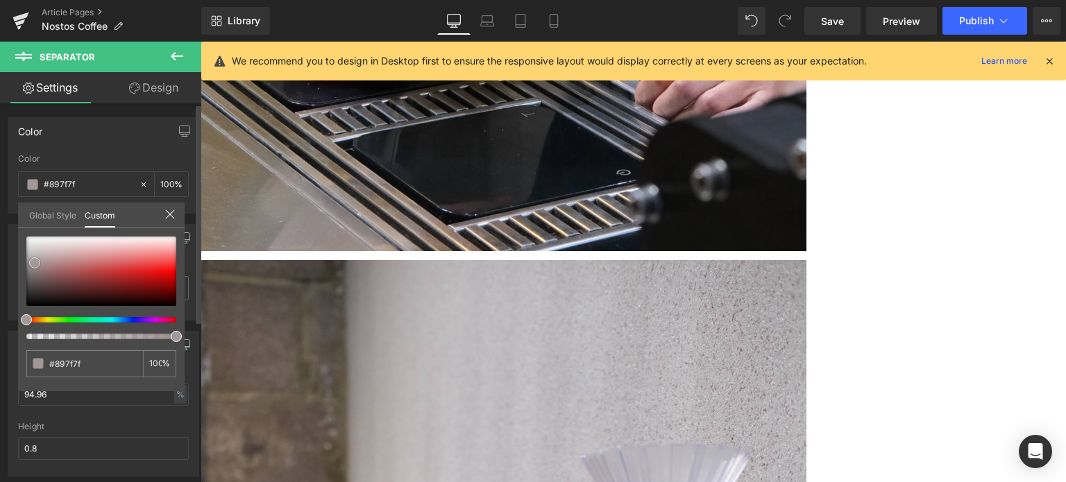
type input "#a39898"
type input "#a89d9d"
type input "#a39898"
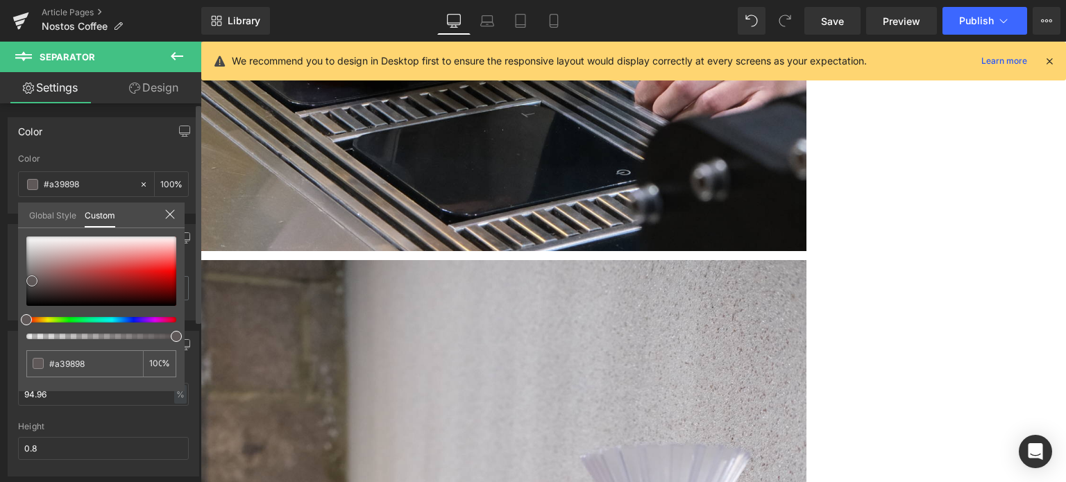
drag, startPoint x: 25, startPoint y: 288, endPoint x: 31, endPoint y: 277, distance: 12.4
click at [31, 277] on span at bounding box center [31, 281] width 11 height 11
drag, startPoint x: 26, startPoint y: 278, endPoint x: 8, endPoint y: 278, distance: 18.7
click at [8, 214] on div "Color rgba(163, 152, 152, 1) Color #a39898 100 % Global Style Custom Setup Glob…" at bounding box center [104, 160] width 208 height 107
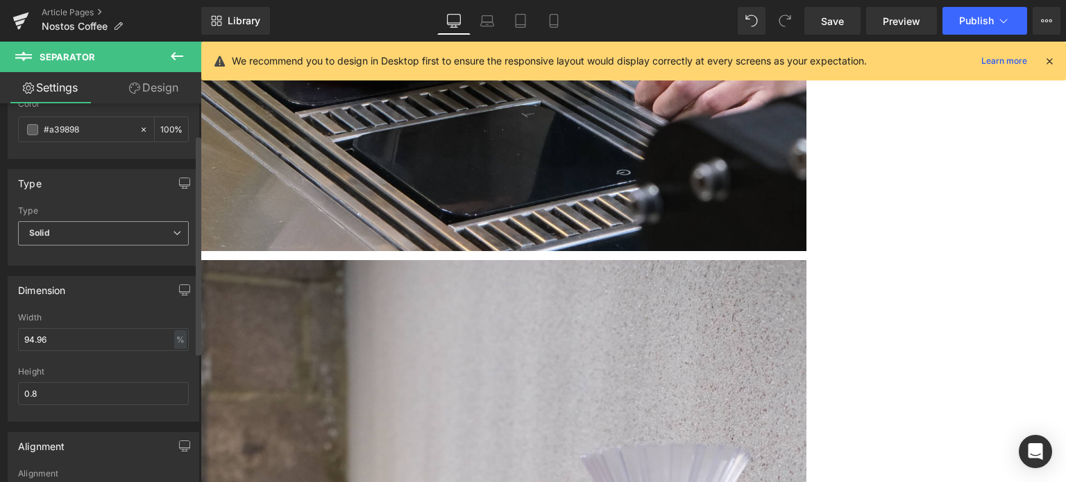
scroll to position [56, 0]
click at [114, 233] on span "Solid" at bounding box center [103, 233] width 171 height 24
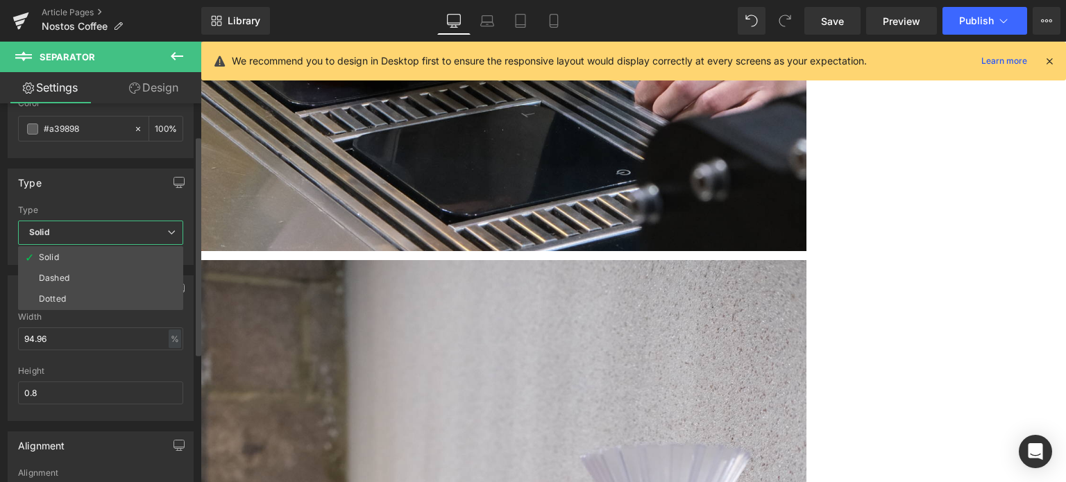
click at [114, 233] on span "Solid" at bounding box center [100, 233] width 165 height 24
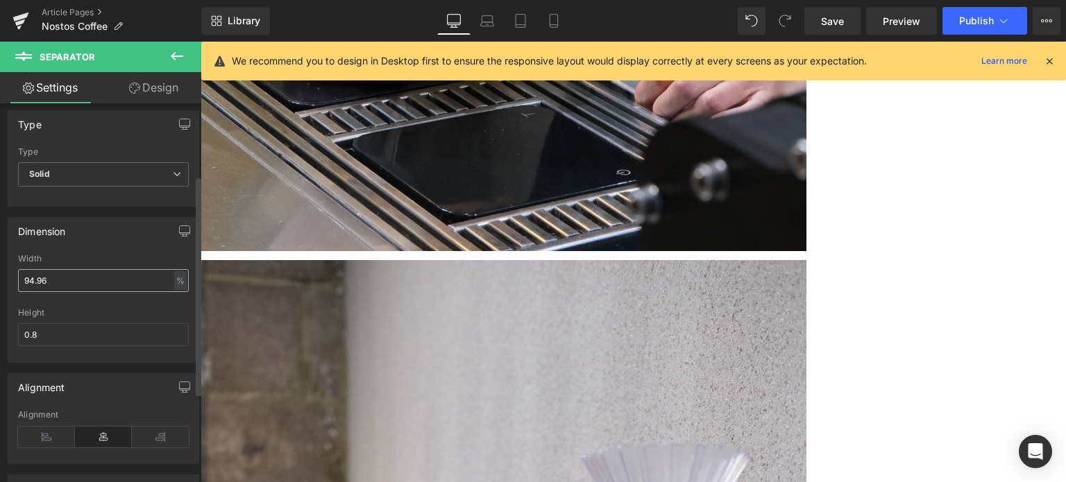
scroll to position [127, 0]
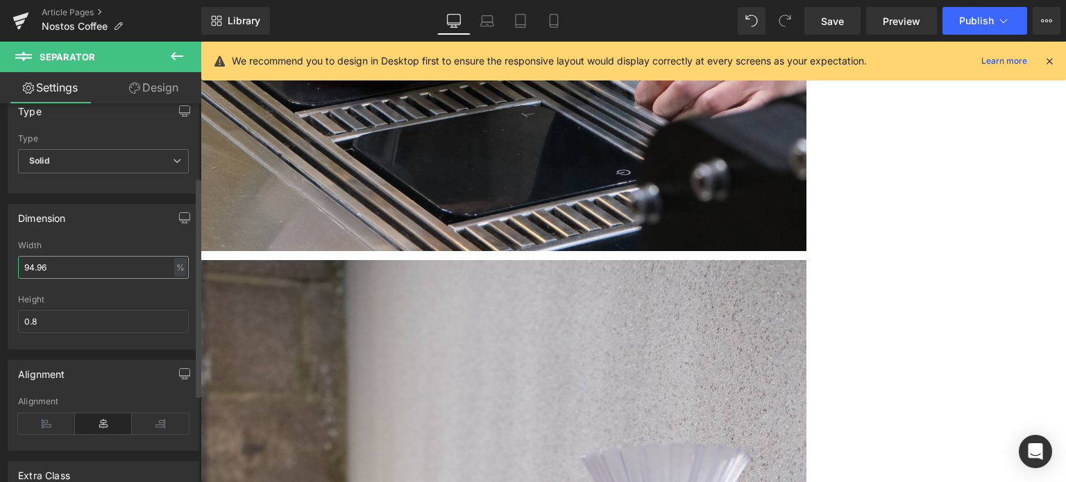
click at [72, 264] on input "94.96" at bounding box center [103, 267] width 171 height 23
type input "9"
type input "７"
type input "70"
click at [149, 94] on link "Design" at bounding box center [153, 87] width 101 height 31
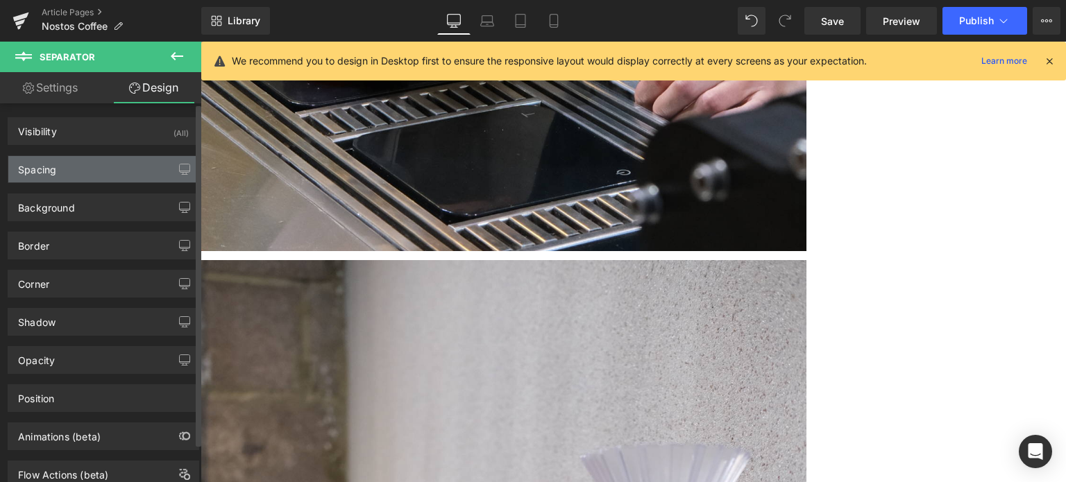
click at [83, 179] on div "Spacing" at bounding box center [103, 169] width 190 height 26
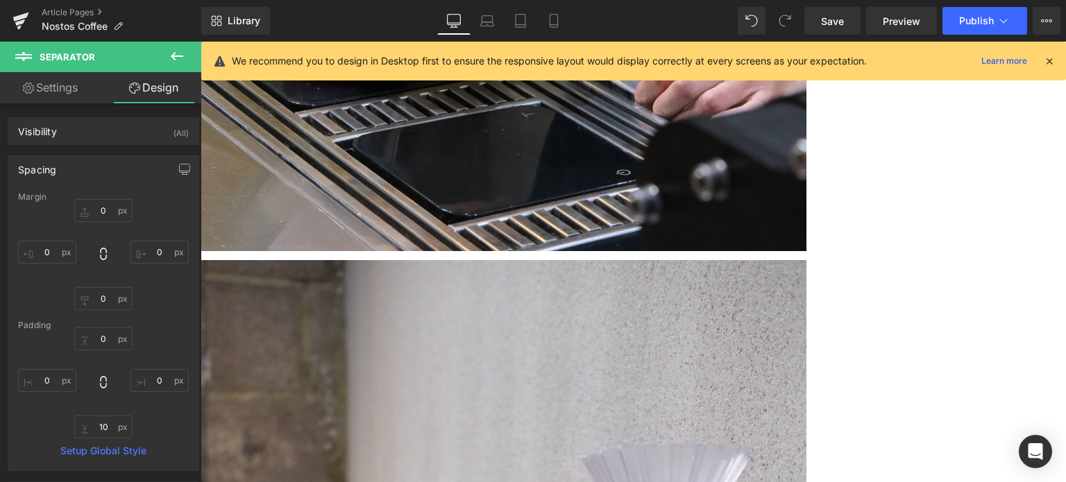
drag, startPoint x: 412, startPoint y: 305, endPoint x: 407, endPoint y: 299, distance: 7.4
click at [108, 221] on input "text" at bounding box center [103, 210] width 58 height 23
type input "70"
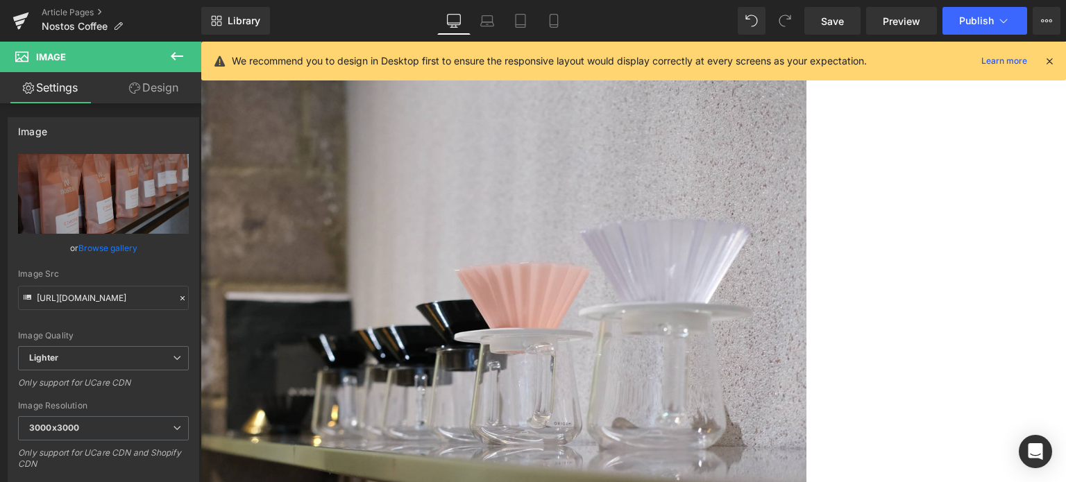
scroll to position [4204, 0]
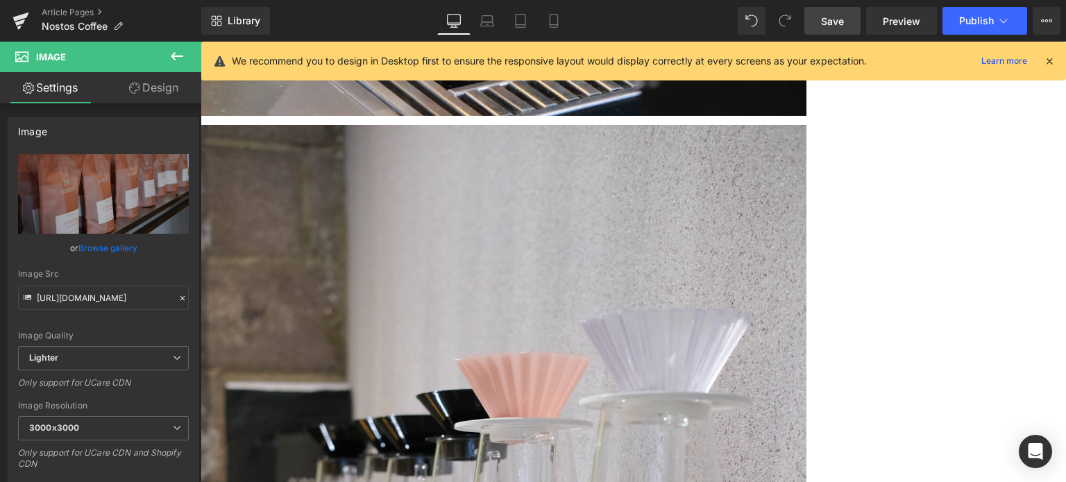
click at [843, 15] on span "Save" at bounding box center [832, 21] width 23 height 15
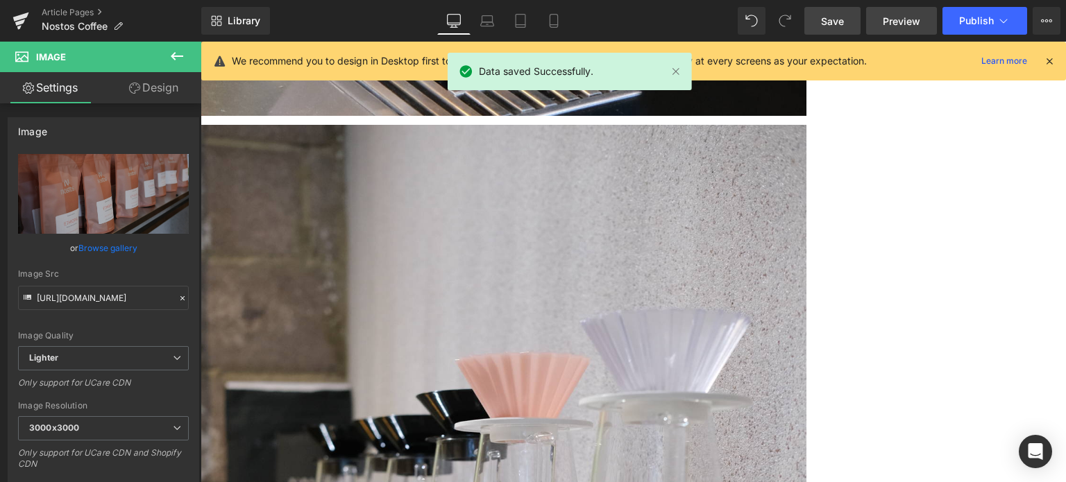
click at [911, 20] on span "Preview" at bounding box center [901, 21] width 37 height 15
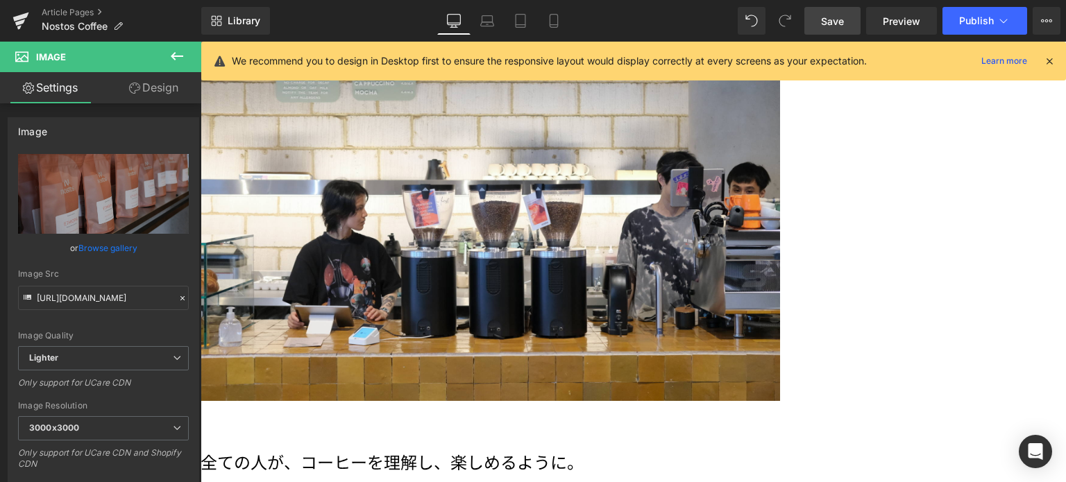
scroll to position [1730, 0]
click at [462, 452] on h1 "全ての人が、コーヒーを理解し、楽しめるように。" at bounding box center [633, 463] width 865 height 22
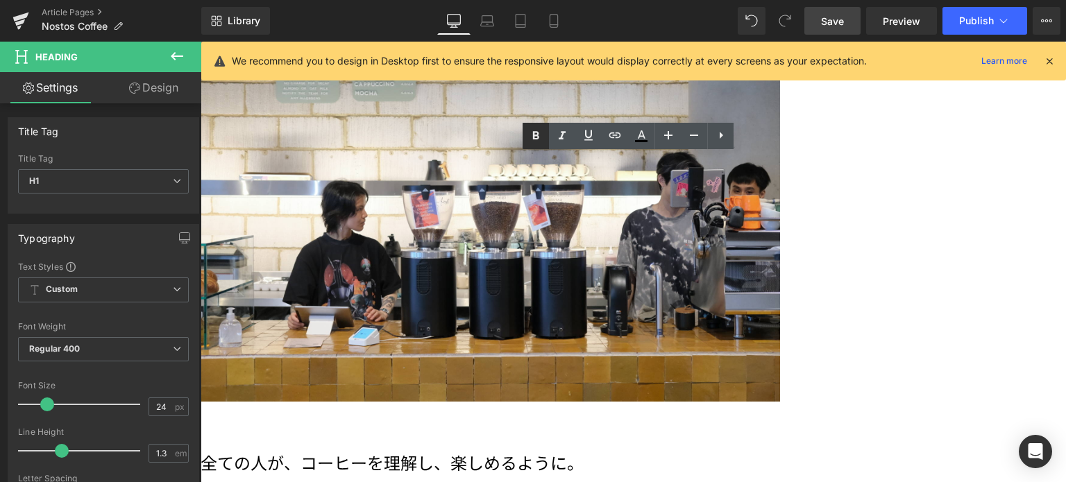
click at [534, 130] on icon at bounding box center [535, 136] width 17 height 17
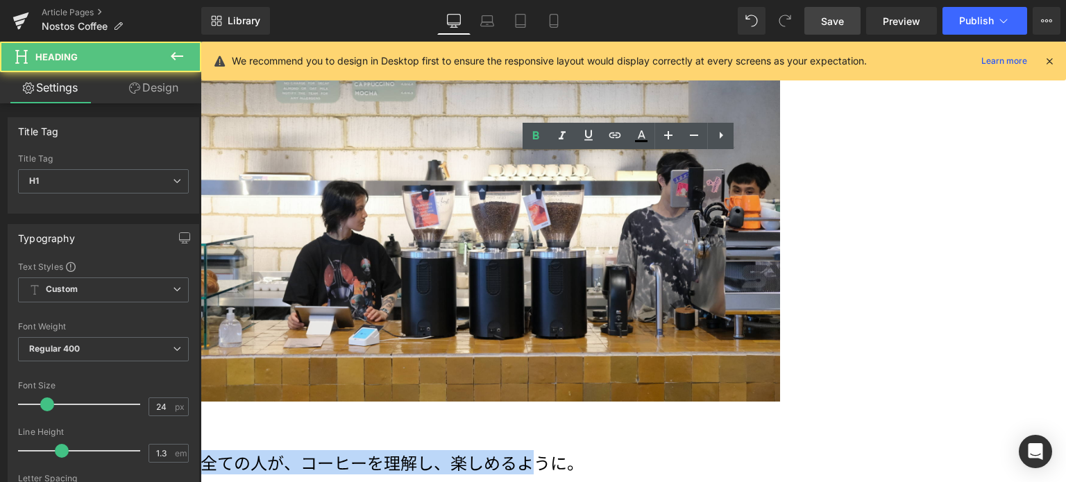
drag, startPoint x: 433, startPoint y: 210, endPoint x: 927, endPoint y: 217, distance: 493.5
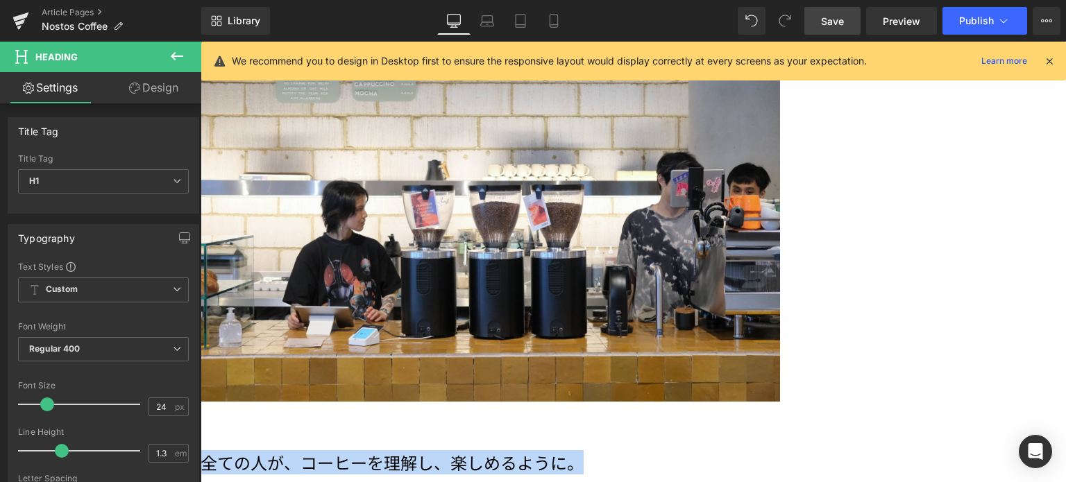
click at [201, 42] on span "Heading" at bounding box center [201, 42] width 0 height 0
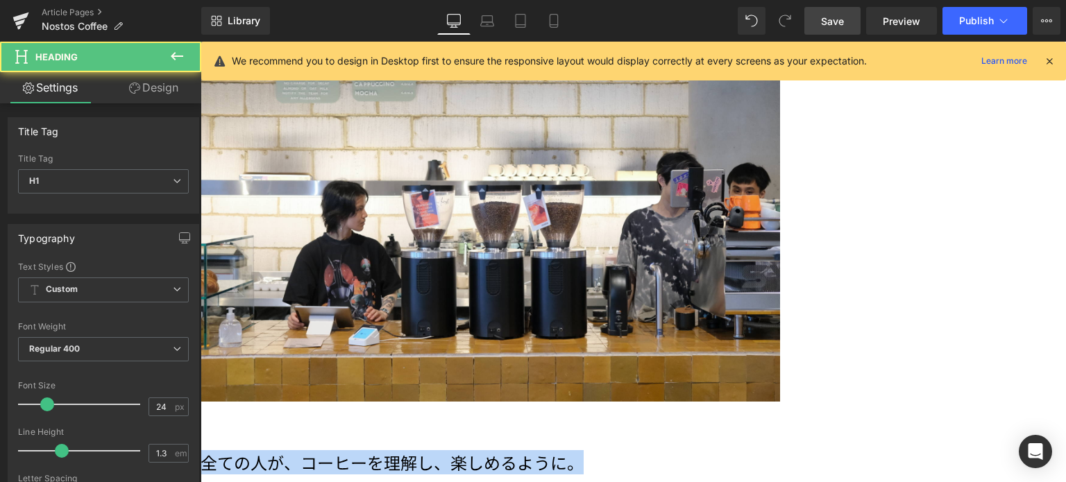
click at [201, 42] on icon at bounding box center [201, 42] width 0 height 0
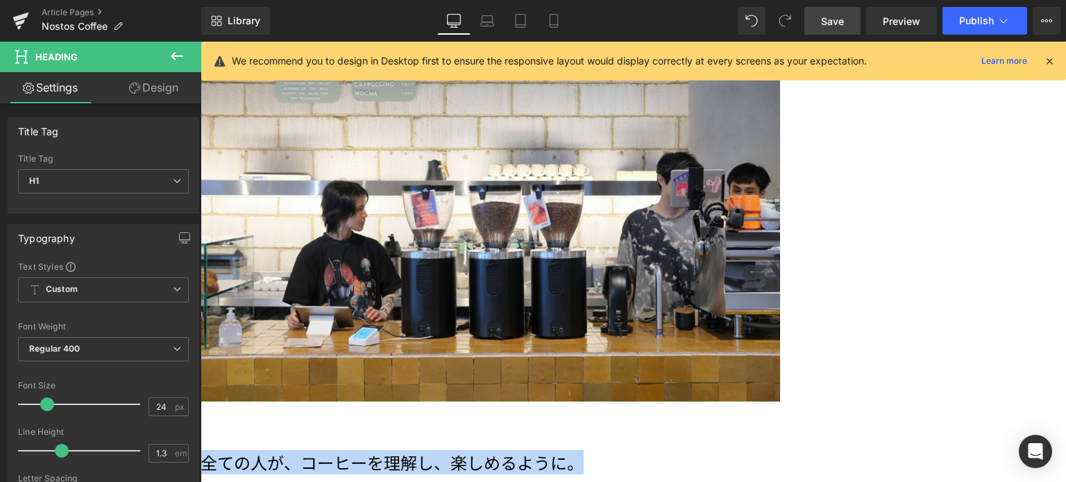
click at [574, 411] on div "全ての人が、コーヒーを理解し、楽しめるように。 Heading" at bounding box center [633, 445] width 865 height 69
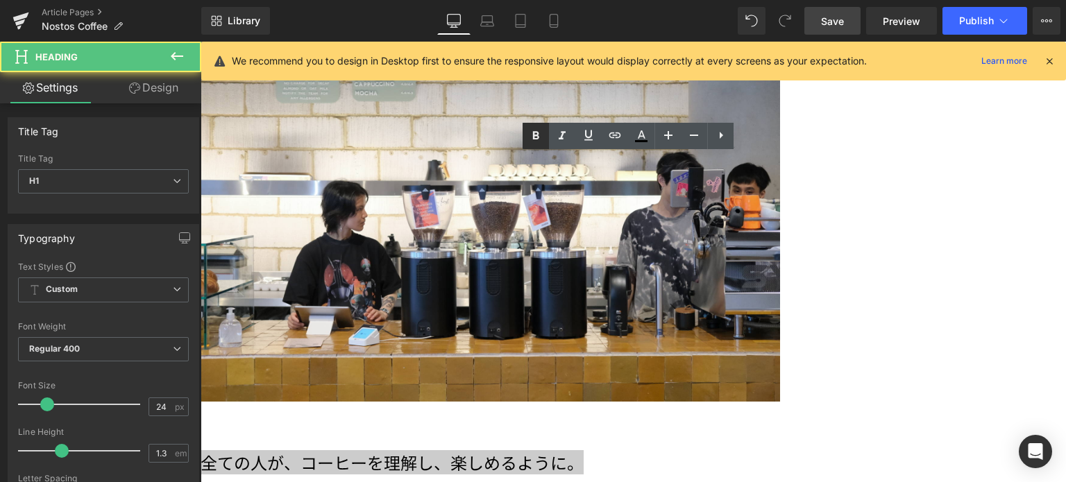
click at [533, 130] on icon at bounding box center [535, 136] width 17 height 17
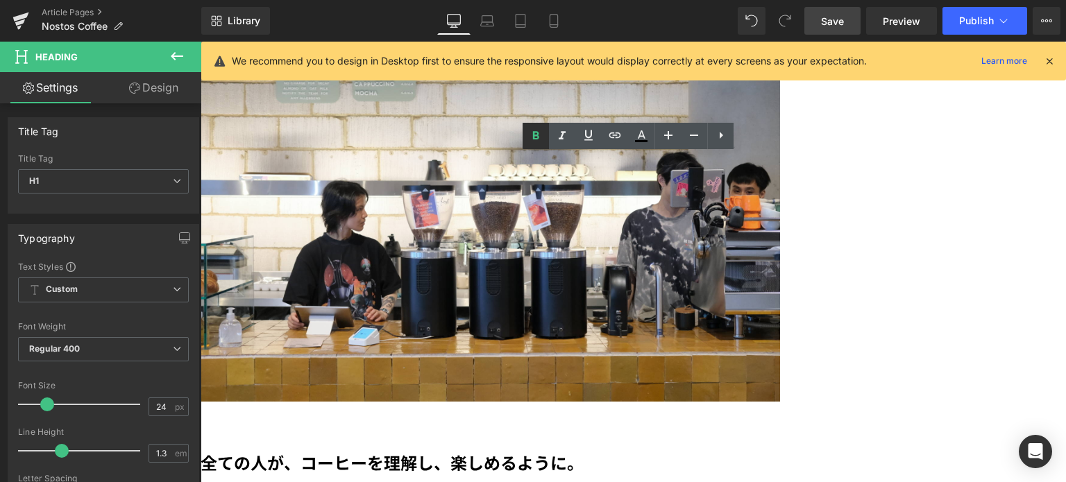
click at [536, 139] on icon at bounding box center [536, 135] width 6 height 8
click at [585, 137] on icon at bounding box center [588, 135] width 17 height 17
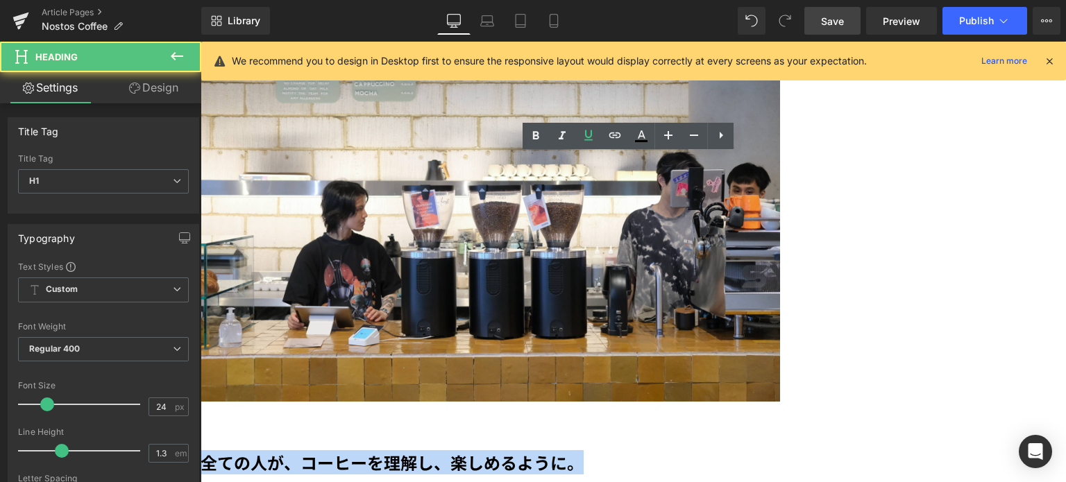
drag, startPoint x: 433, startPoint y: 204, endPoint x: 1001, endPoint y: 202, distance: 567.7
click at [1001, 452] on h1 "全ての人が、コーヒーを理解し、楽しめるように。" at bounding box center [633, 463] width 865 height 22
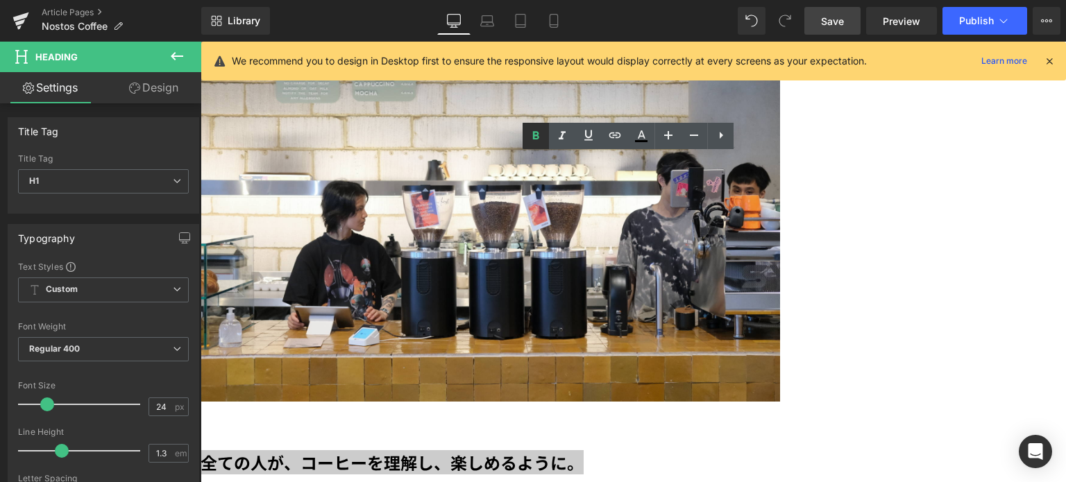
click at [536, 129] on icon at bounding box center [535, 136] width 17 height 17
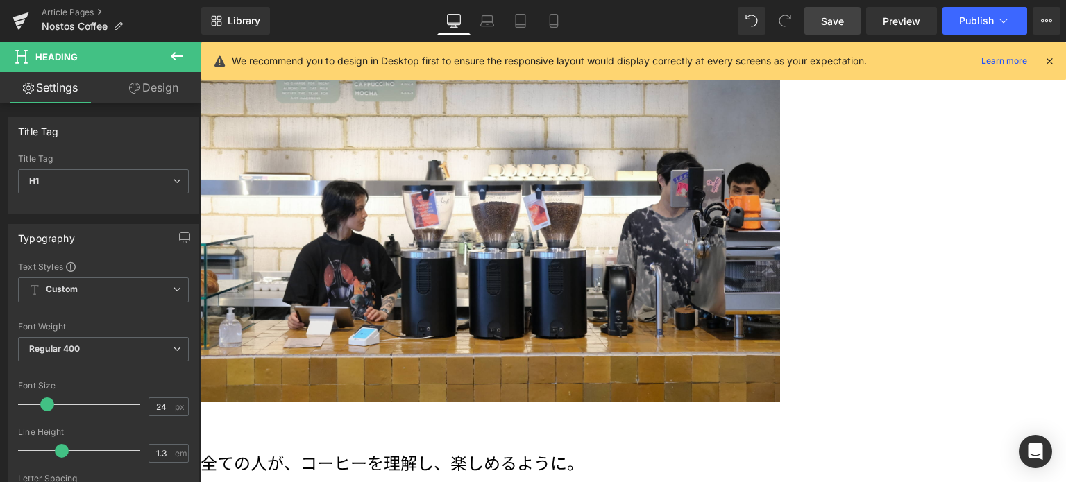
click at [189, 47] on button at bounding box center [177, 57] width 49 height 31
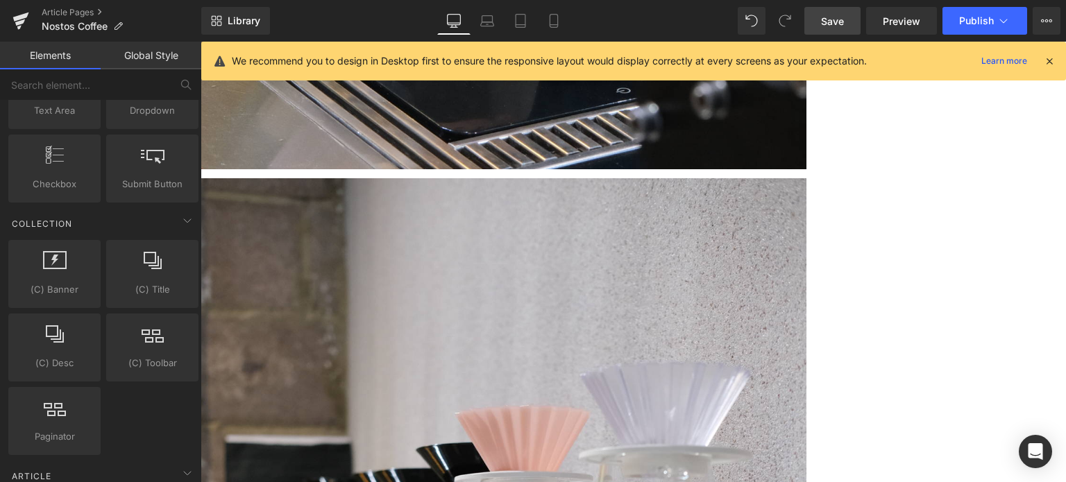
scroll to position [4150, 0]
click at [201, 42] on icon at bounding box center [201, 42] width 0 height 0
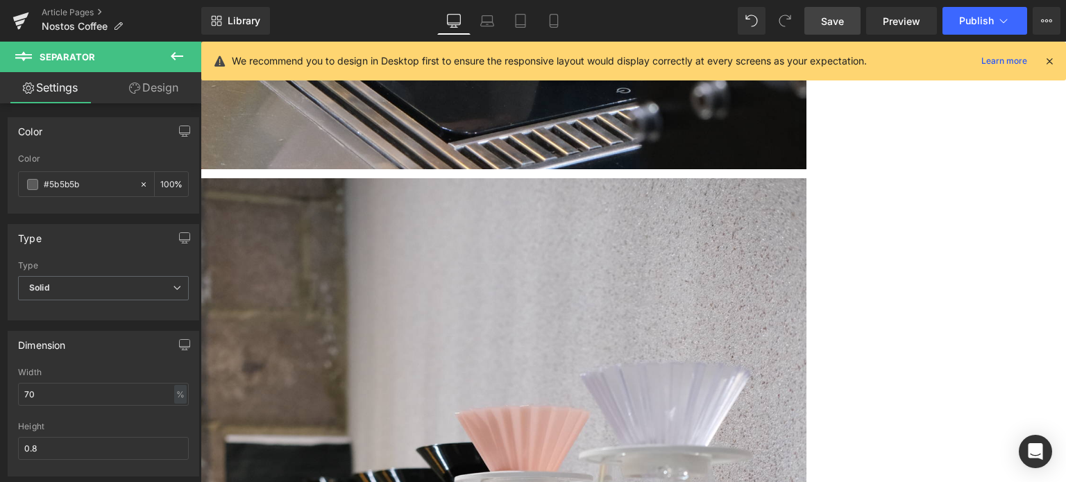
click at [201, 42] on icon at bounding box center [201, 42] width 0 height 0
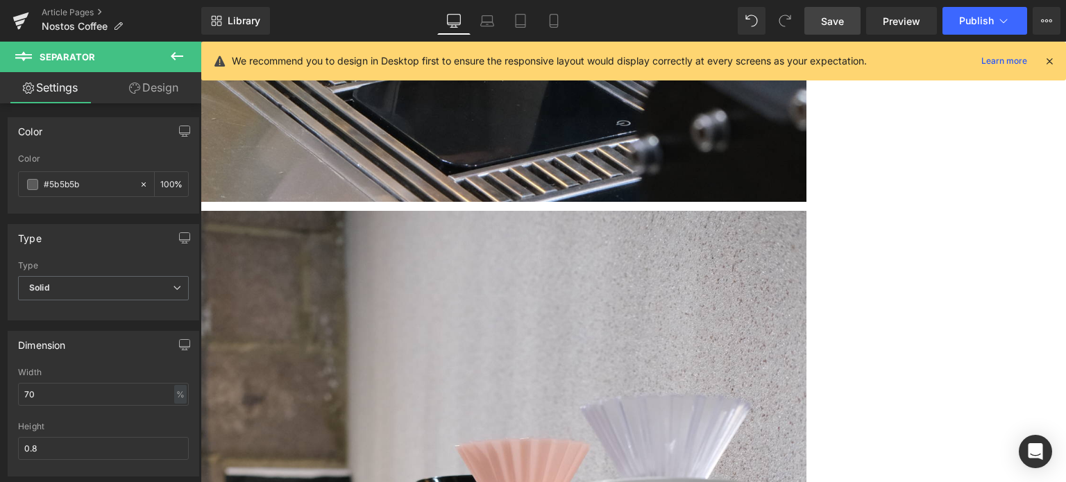
scroll to position [4109, 0]
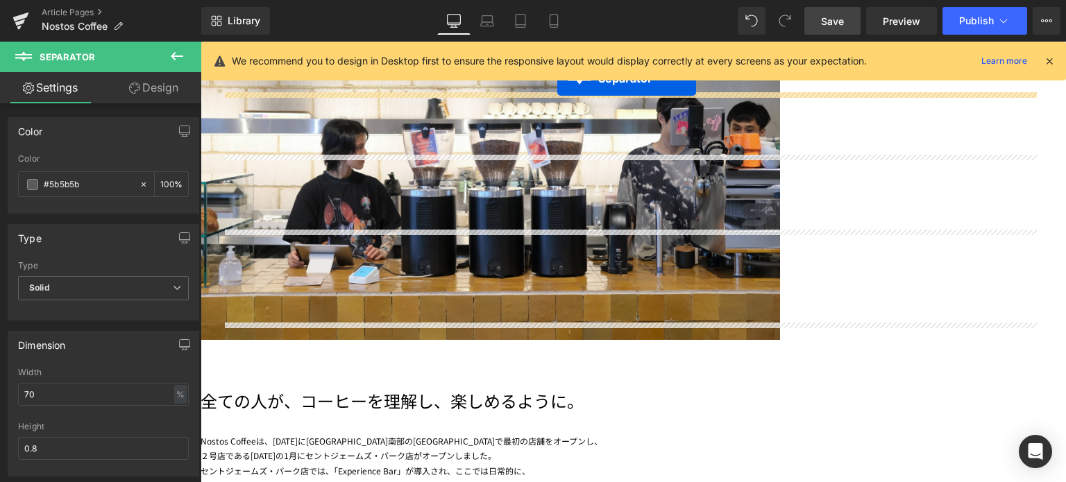
scroll to position [1764, 0]
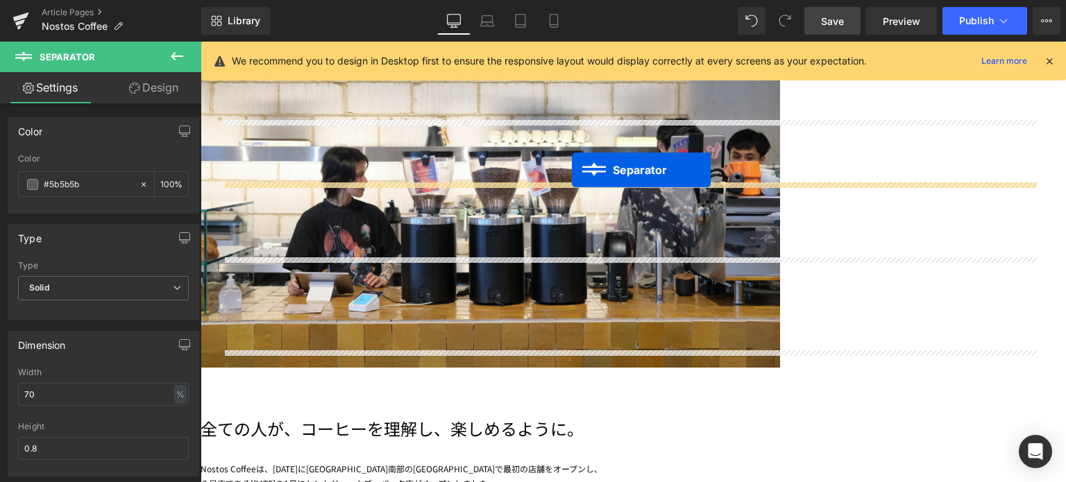
drag, startPoint x: 577, startPoint y: 319, endPoint x: 572, endPoint y: 170, distance: 149.3
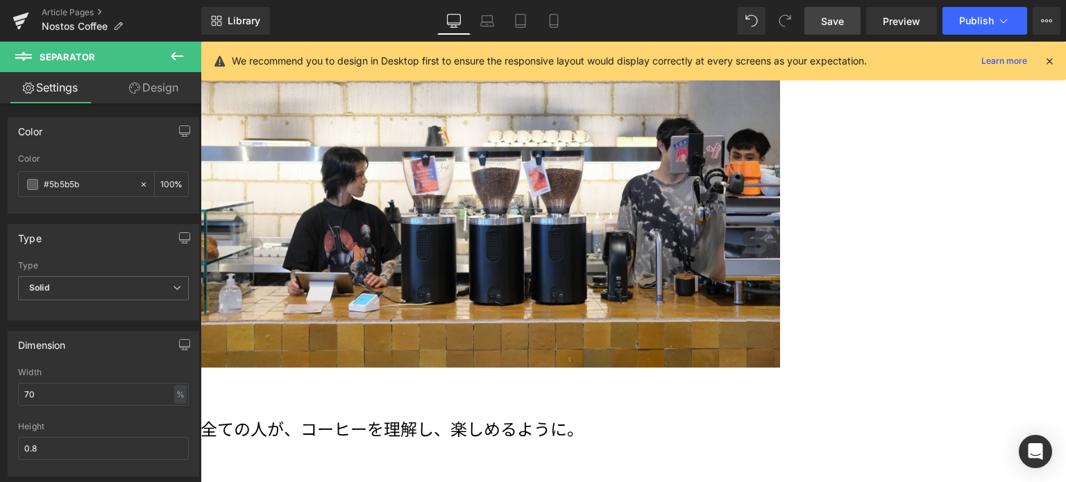
click at [201, 42] on span "Heading" at bounding box center [201, 42] width 0 height 0
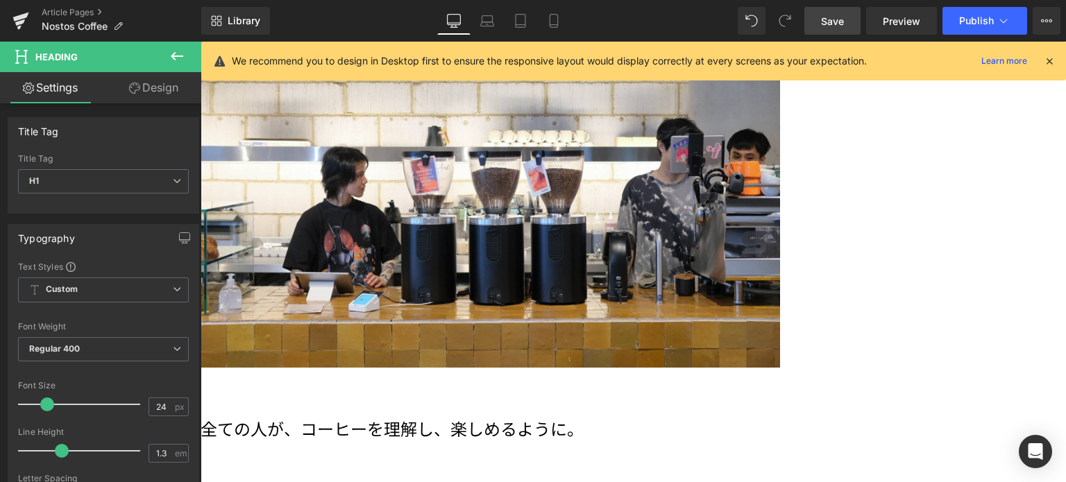
click at [164, 93] on link "Design" at bounding box center [153, 87] width 101 height 31
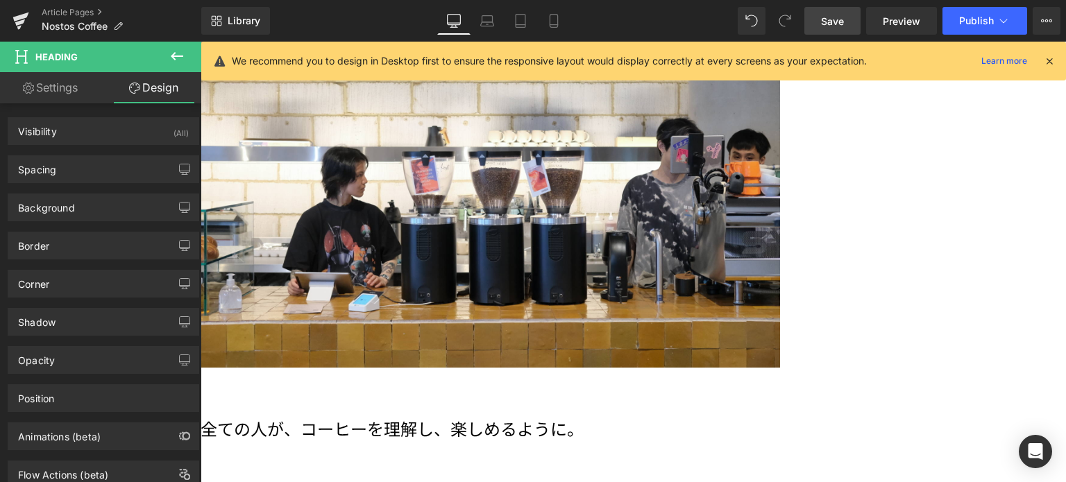
click at [486, 418] on h1 "全ての人が、コーヒーを理解し、楽しめるように。" at bounding box center [633, 429] width 865 height 22
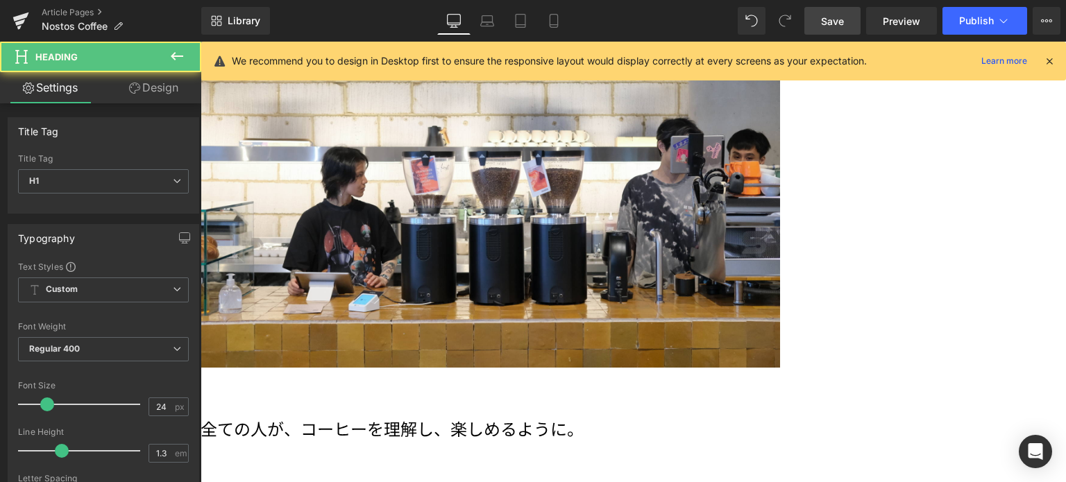
drag, startPoint x: 482, startPoint y: 181, endPoint x: 482, endPoint y: 140, distance: 41.0
click at [482, 377] on div "全ての人が、コーヒーを理解し、楽しめるように。 Heading" at bounding box center [633, 411] width 865 height 69
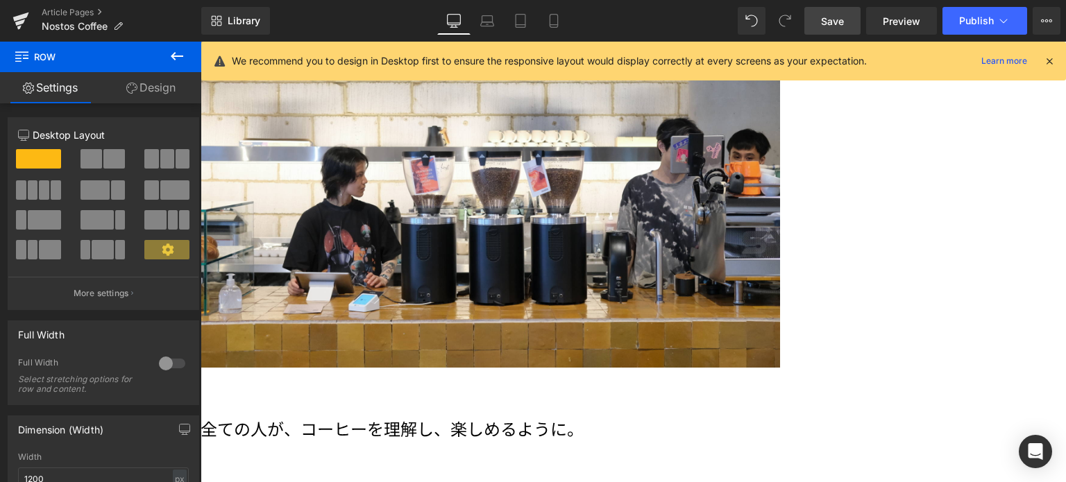
click at [201, 42] on span "Separator" at bounding box center [201, 42] width 0 height 0
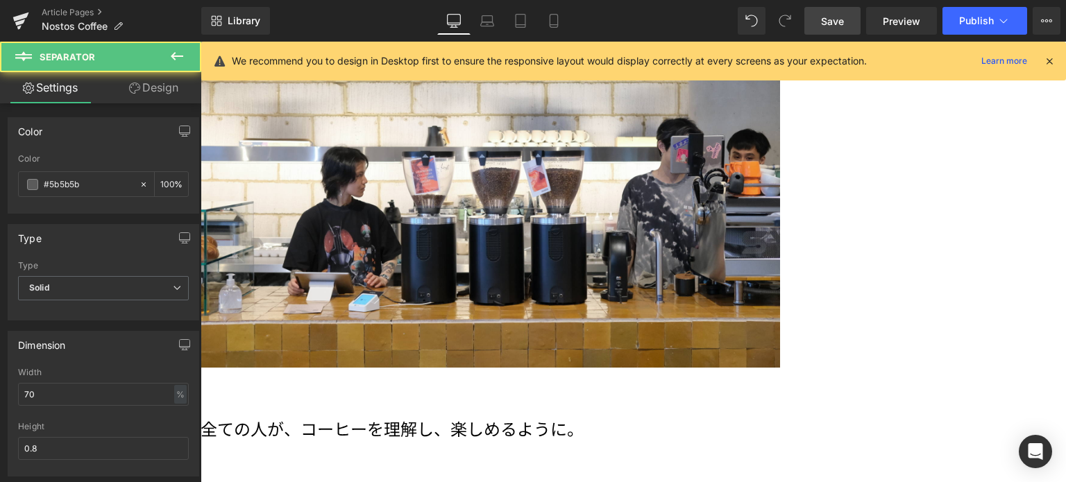
click at [611, 443] on div at bounding box center [633, 444] width 865 height 3
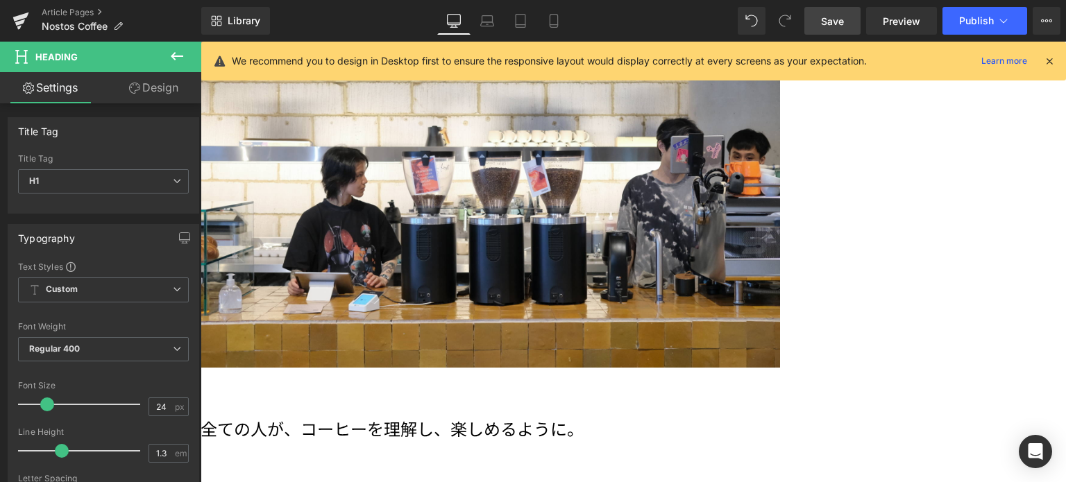
click at [156, 93] on link "Design" at bounding box center [153, 87] width 101 height 31
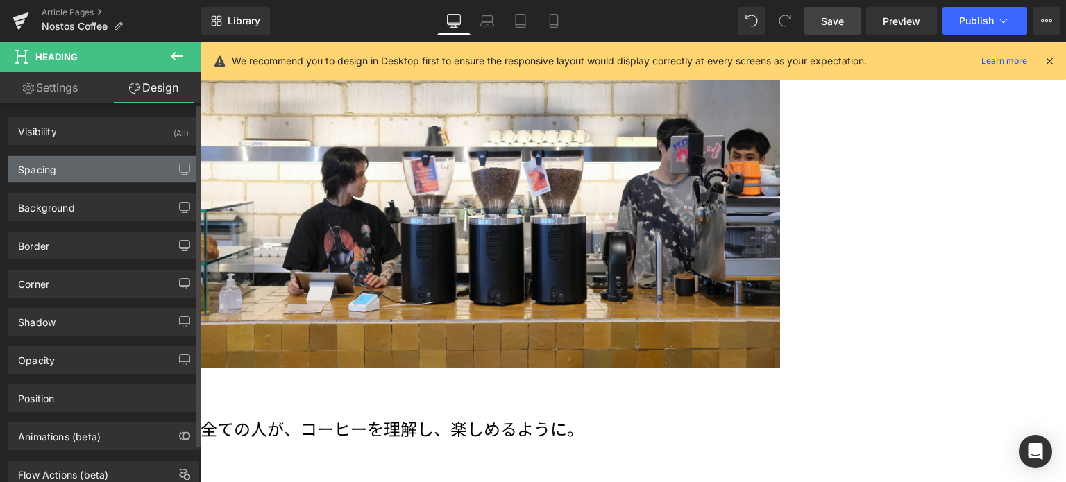
click at [108, 162] on div "Spacing" at bounding box center [103, 169] width 190 height 26
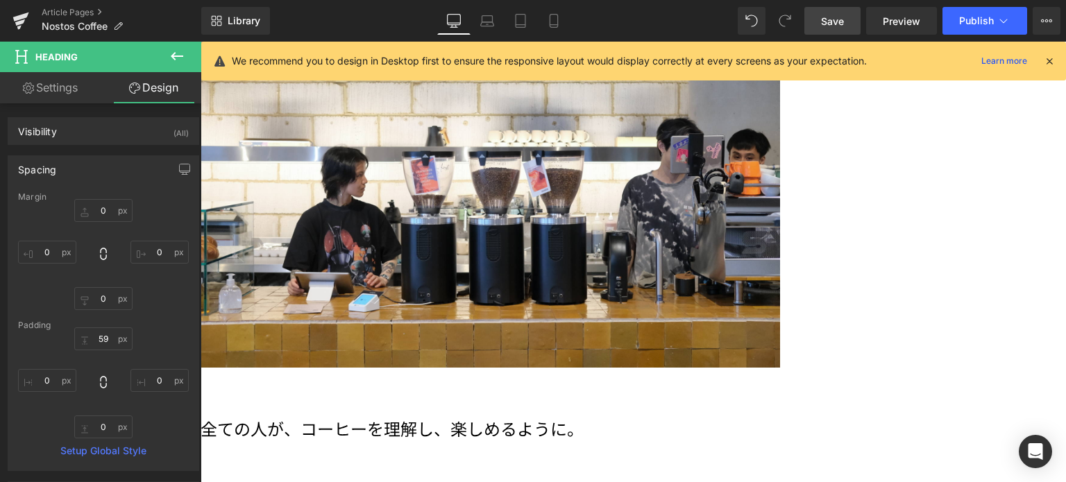
click at [201, 42] on span "Separator" at bounding box center [201, 42] width 0 height 0
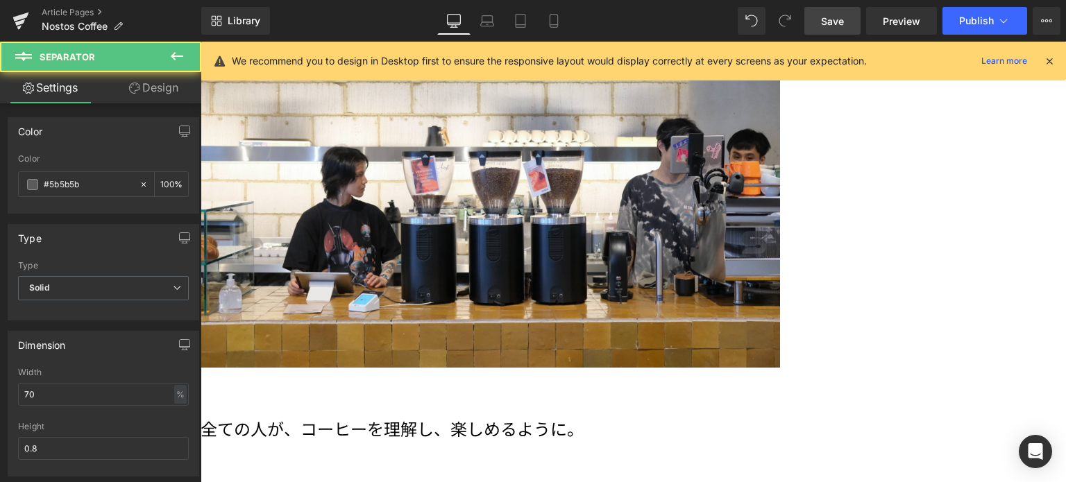
click at [168, 88] on link "Design" at bounding box center [153, 87] width 101 height 31
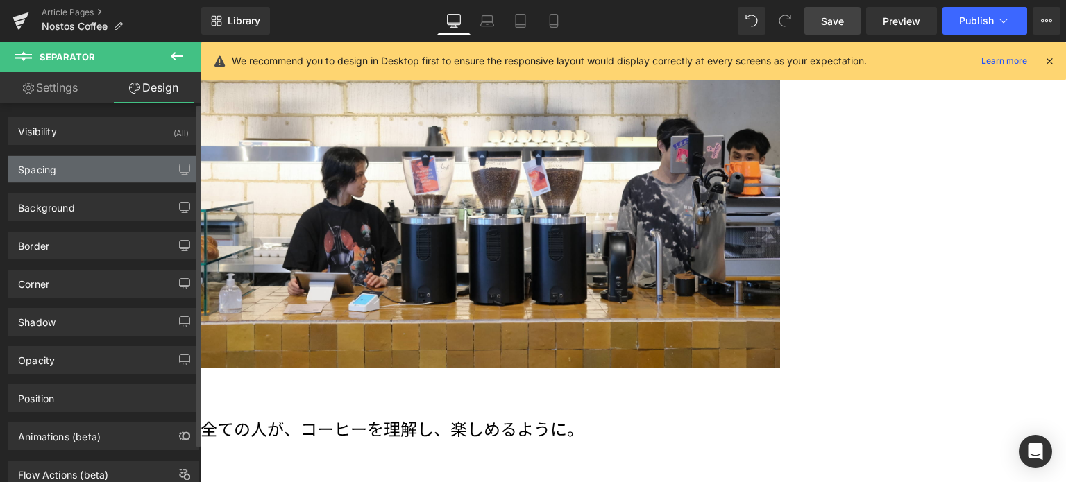
click at [103, 169] on div "Spacing" at bounding box center [103, 169] width 190 height 26
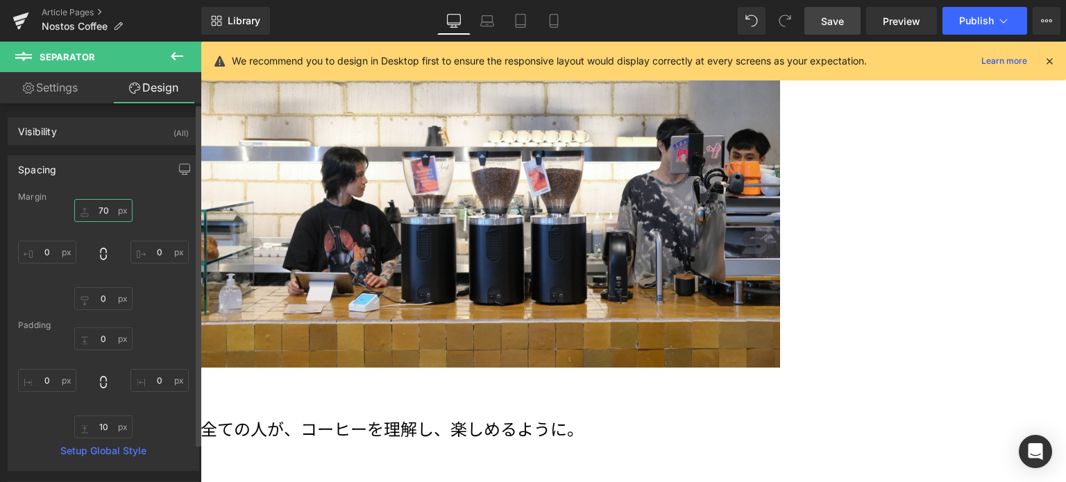
click at [105, 220] on input "70" at bounding box center [103, 210] width 58 height 23
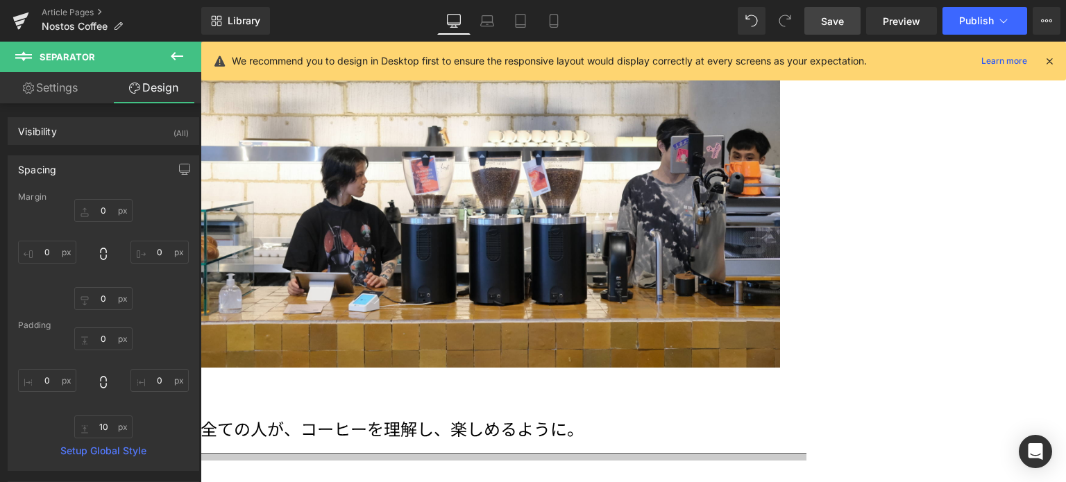
click at [586, 453] on div at bounding box center [633, 457] width 865 height 8
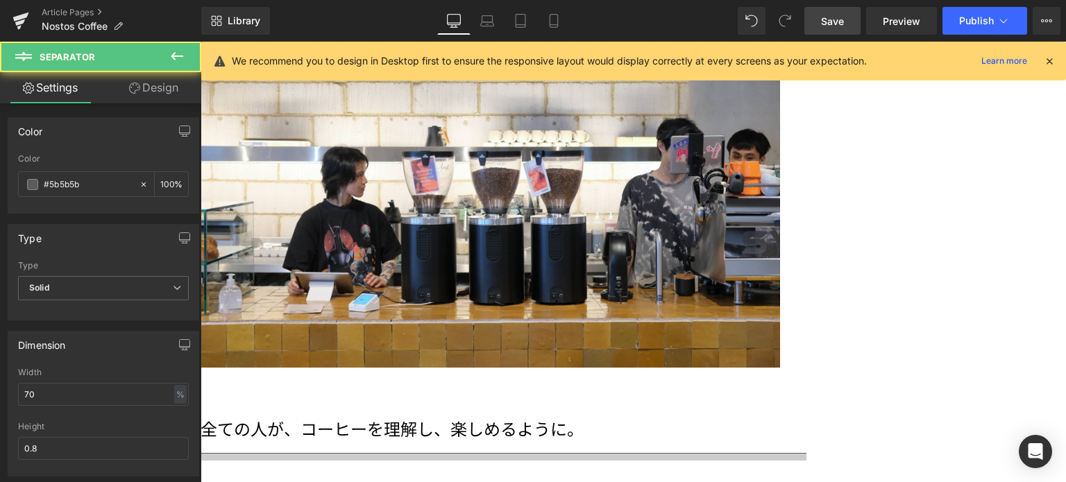
click at [201, 42] on span "Separator" at bounding box center [201, 42] width 0 height 0
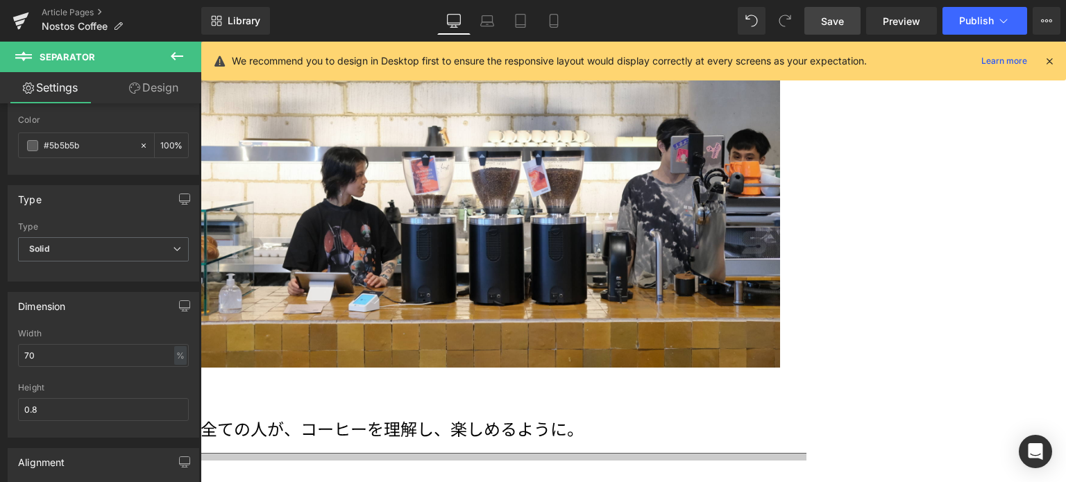
scroll to position [40, 0]
click at [36, 410] on input "0.8" at bounding box center [103, 408] width 171 height 23
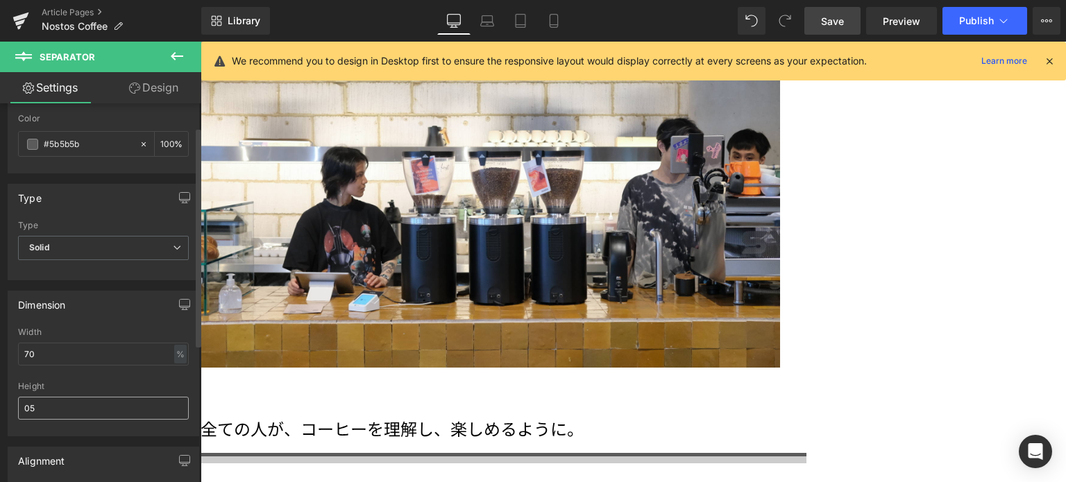
type input "5"
click at [122, 386] on div "Height" at bounding box center [103, 387] width 171 height 10
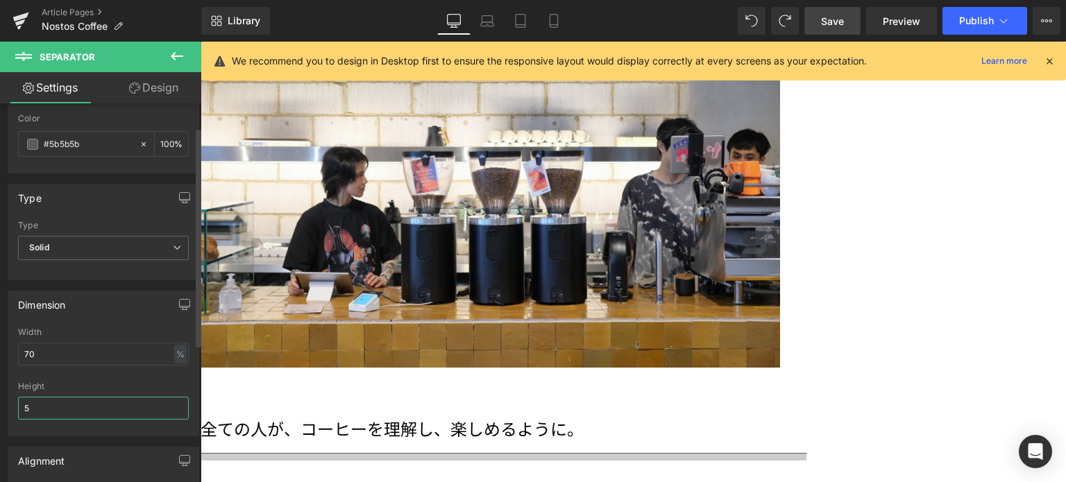
click at [85, 407] on input "5" at bounding box center [103, 408] width 171 height 23
type input "0"
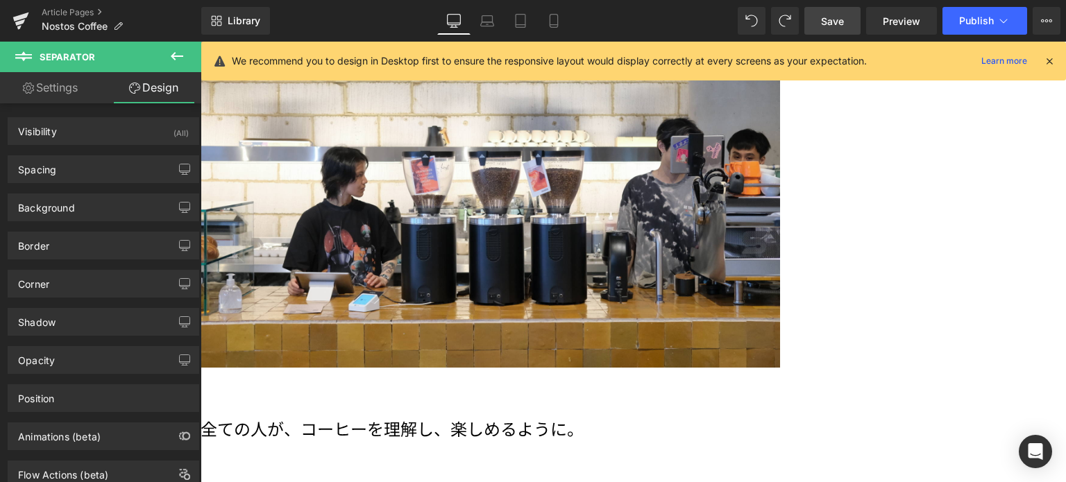
click at [201, 42] on icon at bounding box center [201, 42] width 0 height 0
click at [201, 42] on link at bounding box center [201, 42] width 0 height 0
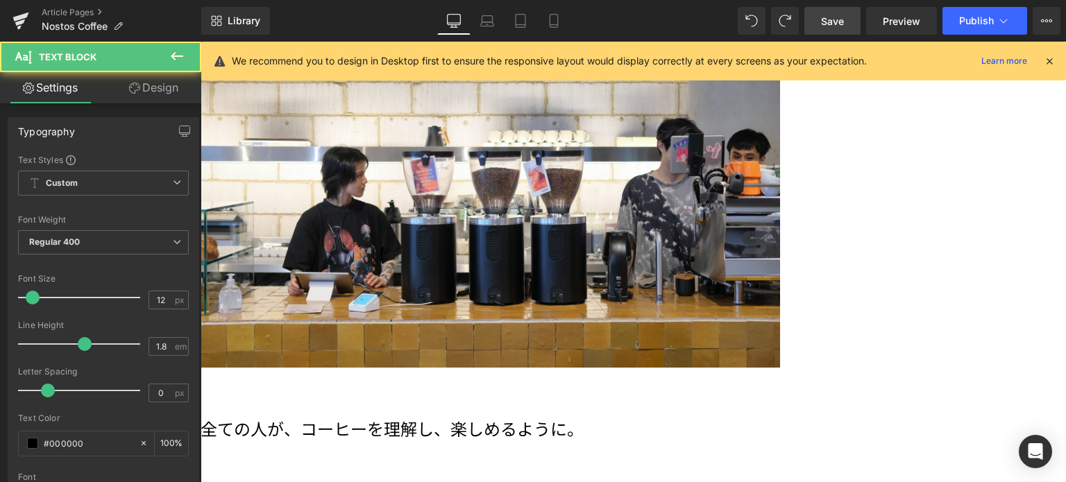
drag, startPoint x: 608, startPoint y: 183, endPoint x: 609, endPoint y: 210, distance: 26.4
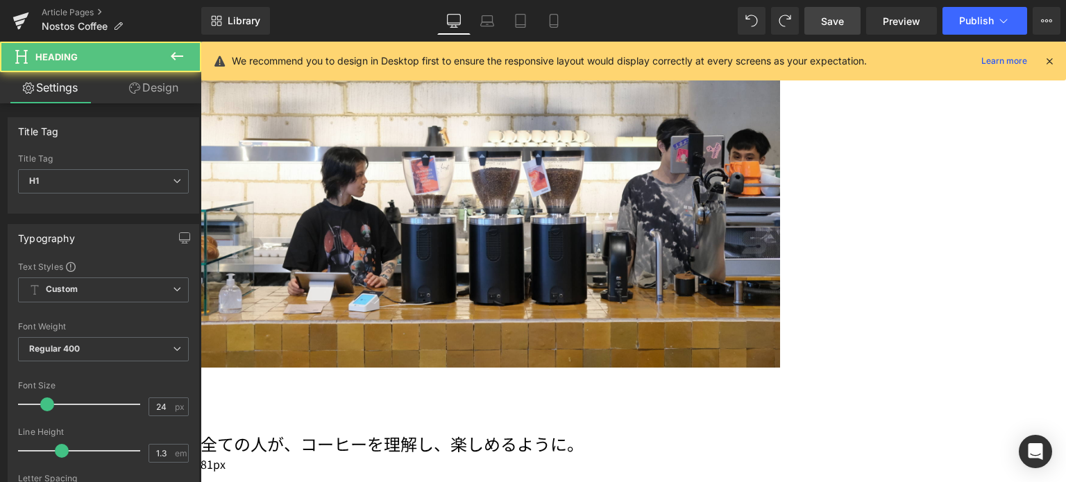
drag, startPoint x: 526, startPoint y: 121, endPoint x: 525, endPoint y: 137, distance: 16.0
click at [525, 455] on div "81px" at bounding box center [633, 483] width 865 height 56
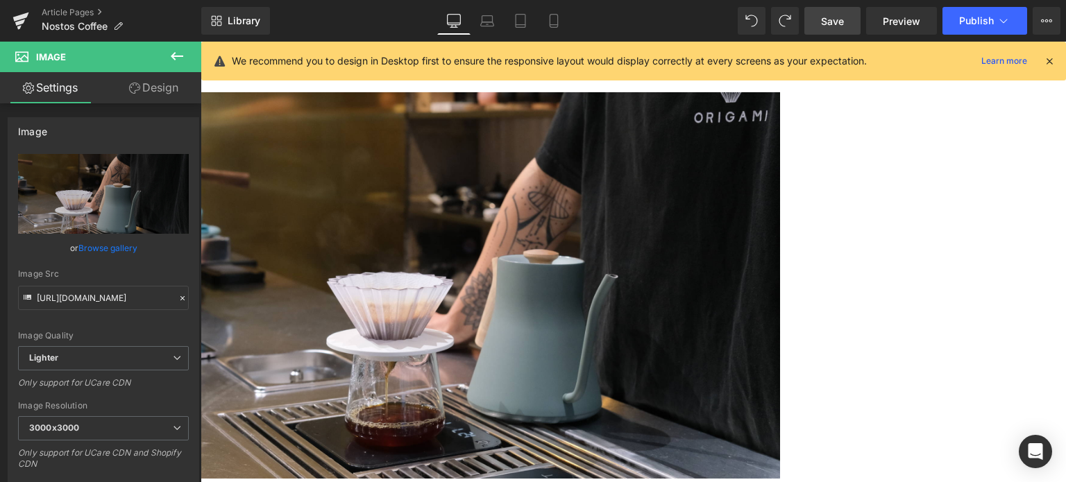
scroll to position [2449, 0]
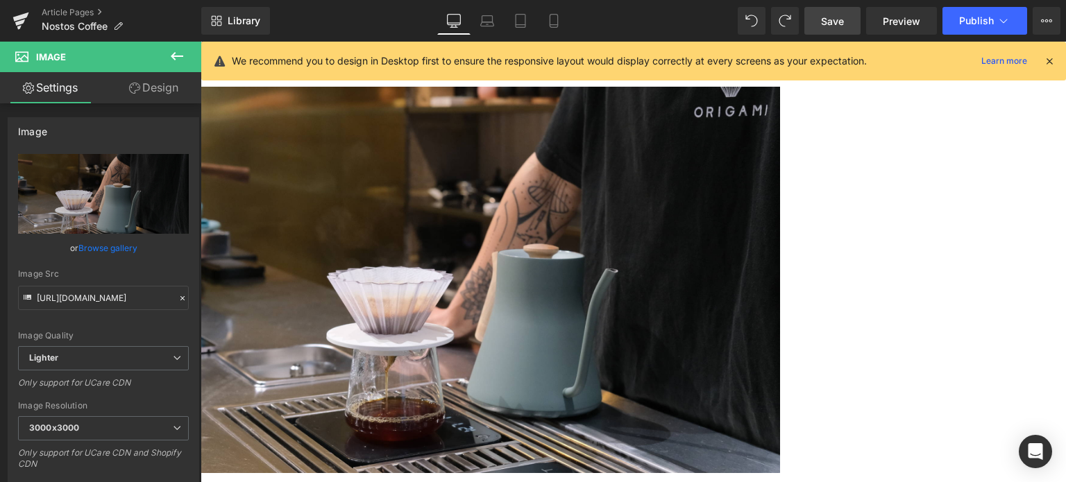
drag, startPoint x: 540, startPoint y: 96, endPoint x: 527, endPoint y: 140, distance: 45.5
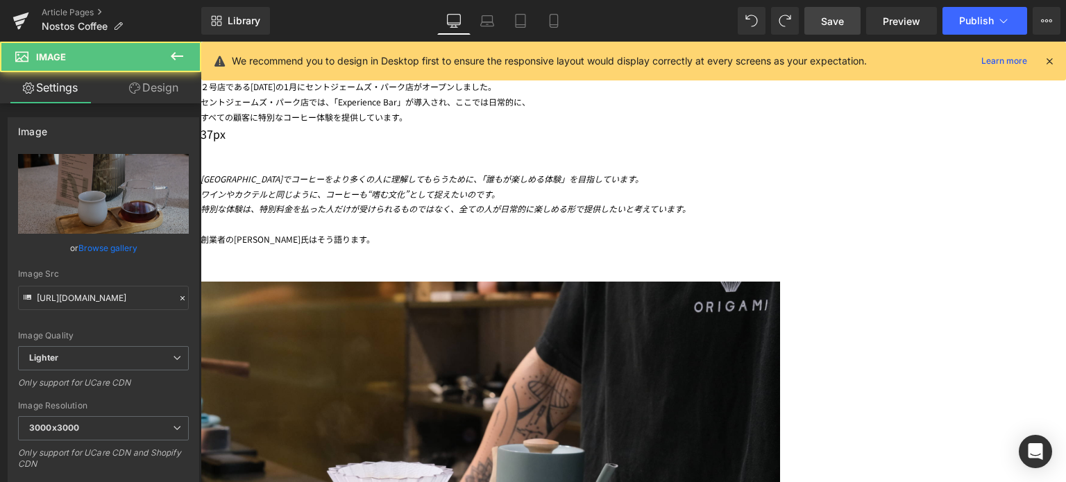
scroll to position [2255, 0]
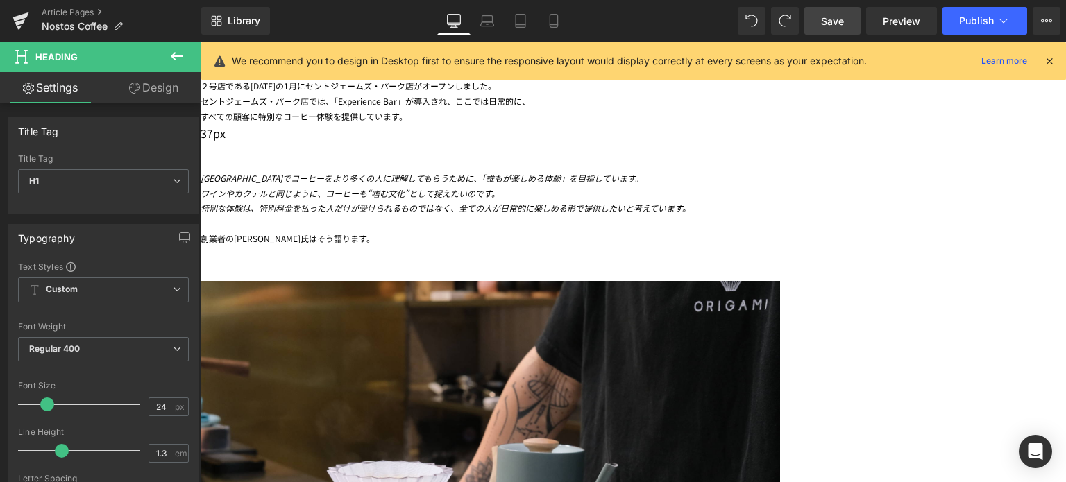
drag, startPoint x: 537, startPoint y: 338, endPoint x: 530, endPoint y: 314, distance: 24.4
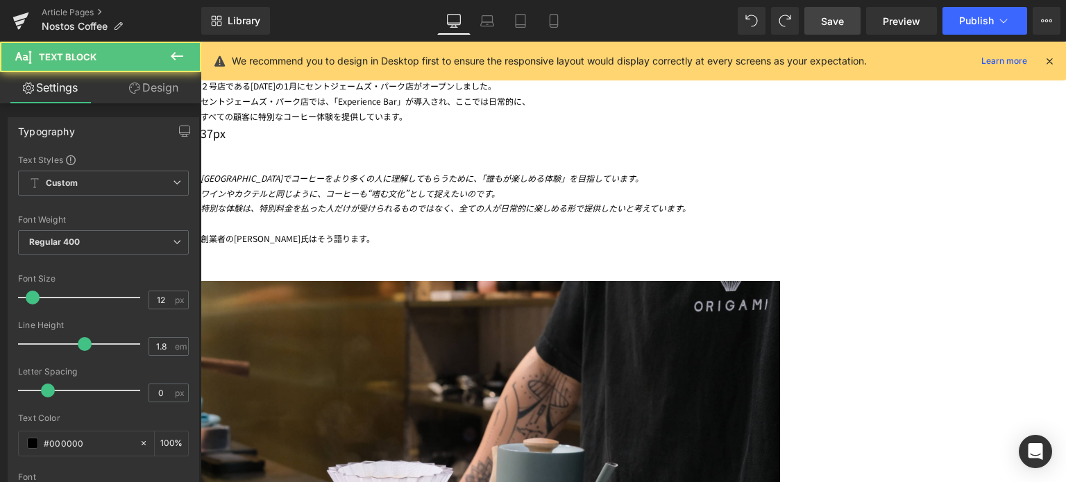
drag, startPoint x: 512, startPoint y: 380, endPoint x: 512, endPoint y: 395, distance: 15.3
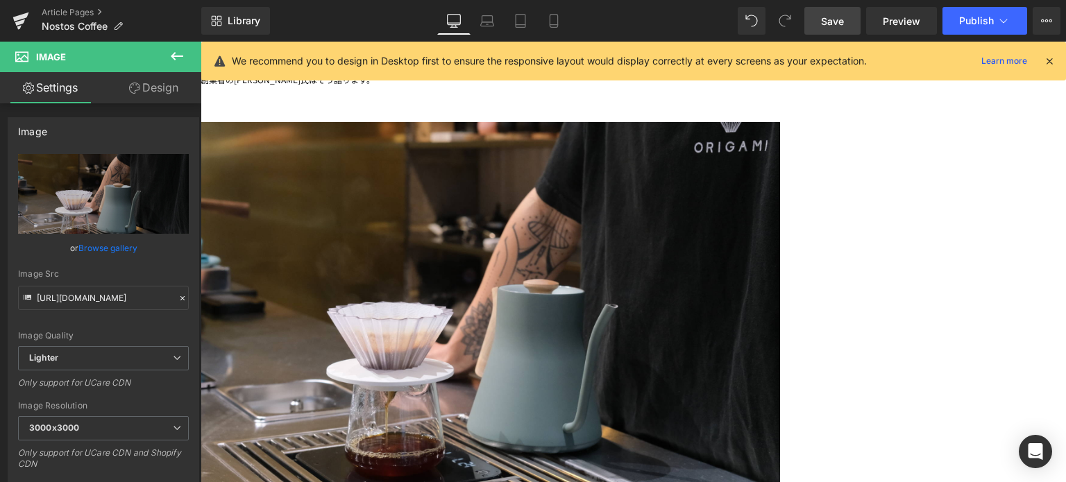
scroll to position [2416, 0]
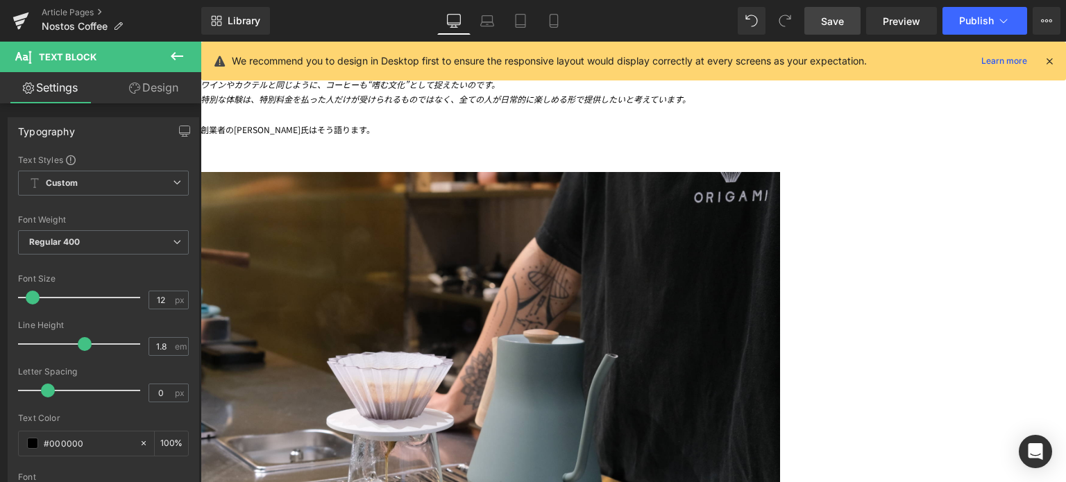
scroll to position [2356, 0]
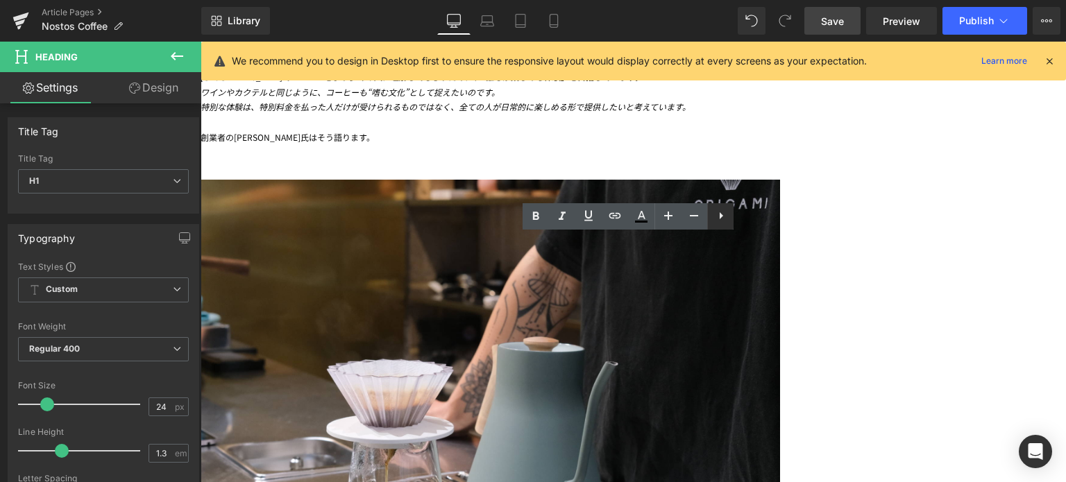
click at [720, 217] on icon at bounding box center [721, 215] width 3 height 7
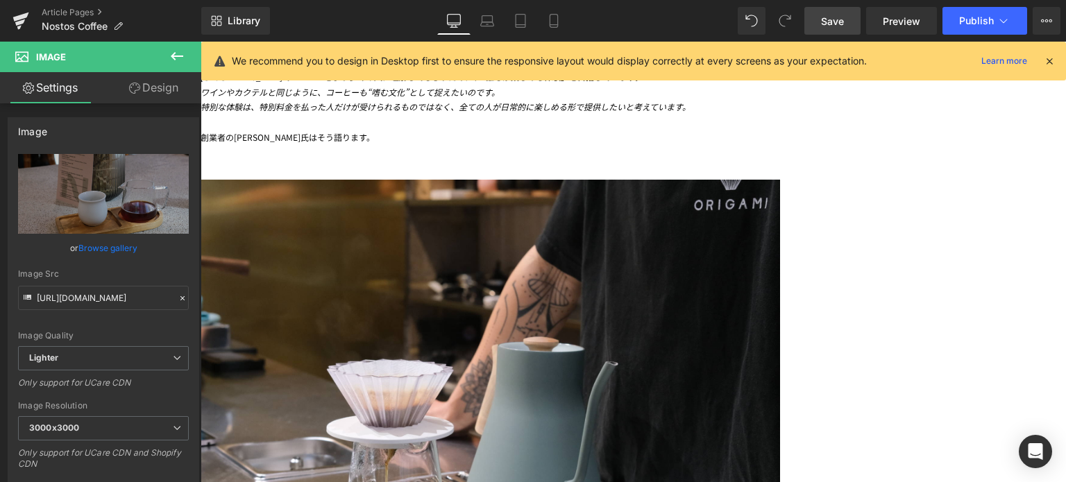
click at [201, 42] on icon at bounding box center [201, 42] width 0 height 0
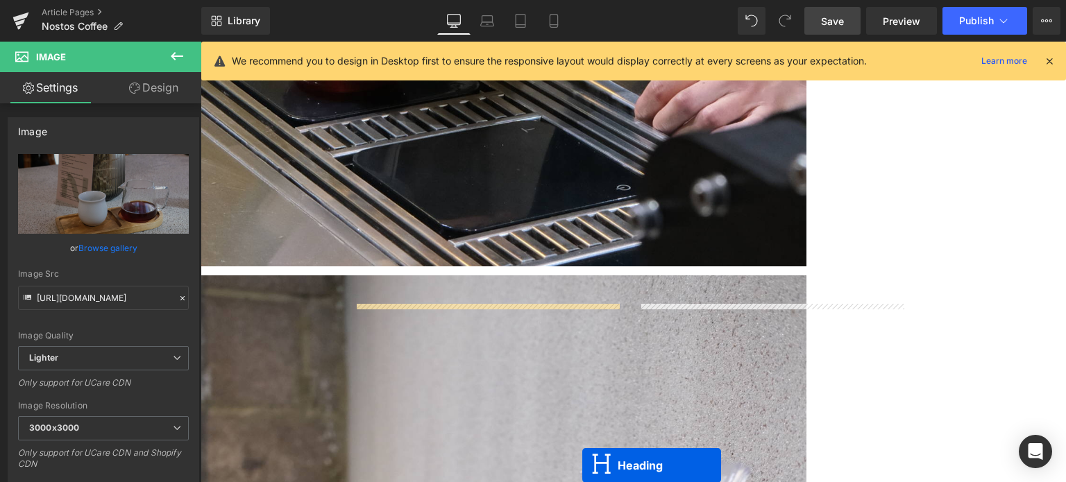
scroll to position [4341, 0]
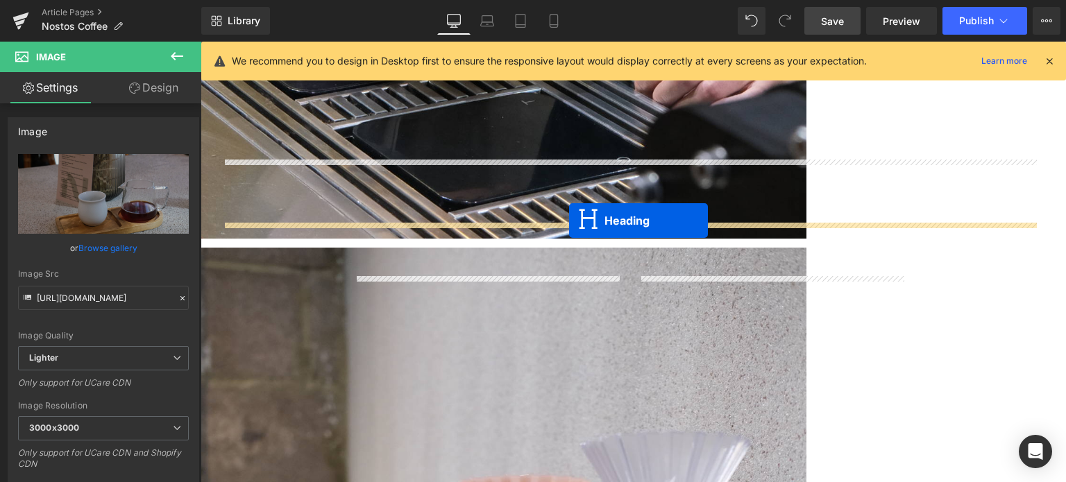
drag, startPoint x: 591, startPoint y: 297, endPoint x: 569, endPoint y: 221, distance: 78.8
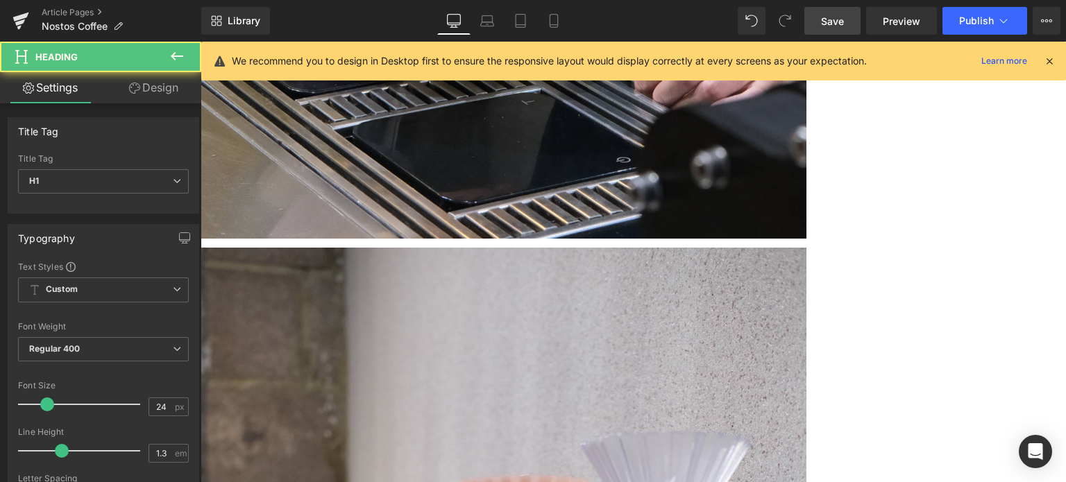
scroll to position [4307, 0]
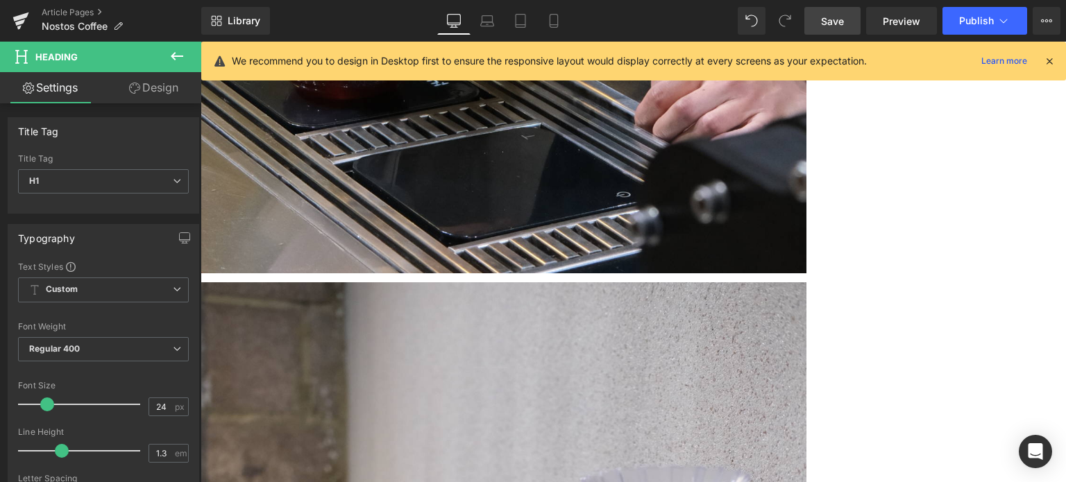
click at [201, 42] on span "Separator" at bounding box center [201, 42] width 0 height 0
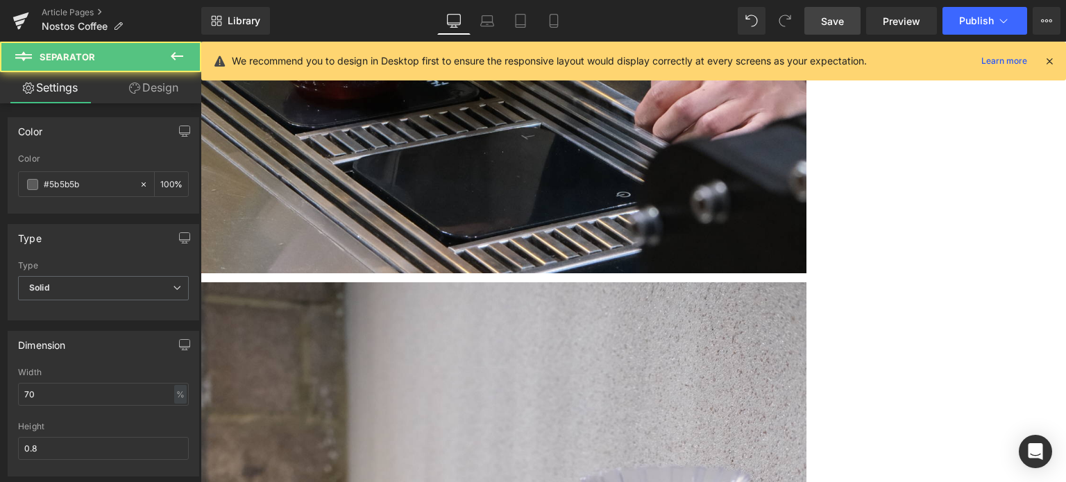
click at [201, 42] on icon at bounding box center [201, 42] width 0 height 0
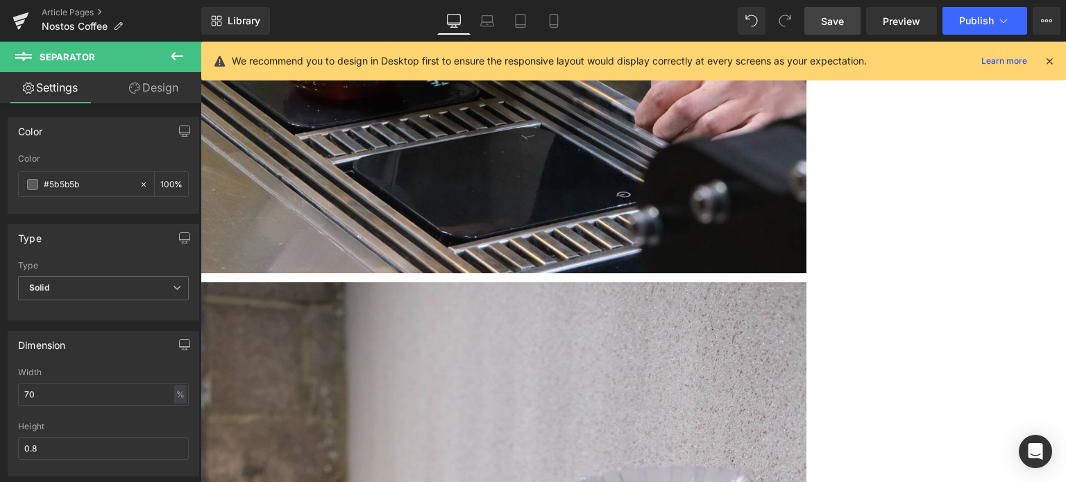
click at [201, 42] on link at bounding box center [201, 42] width 0 height 0
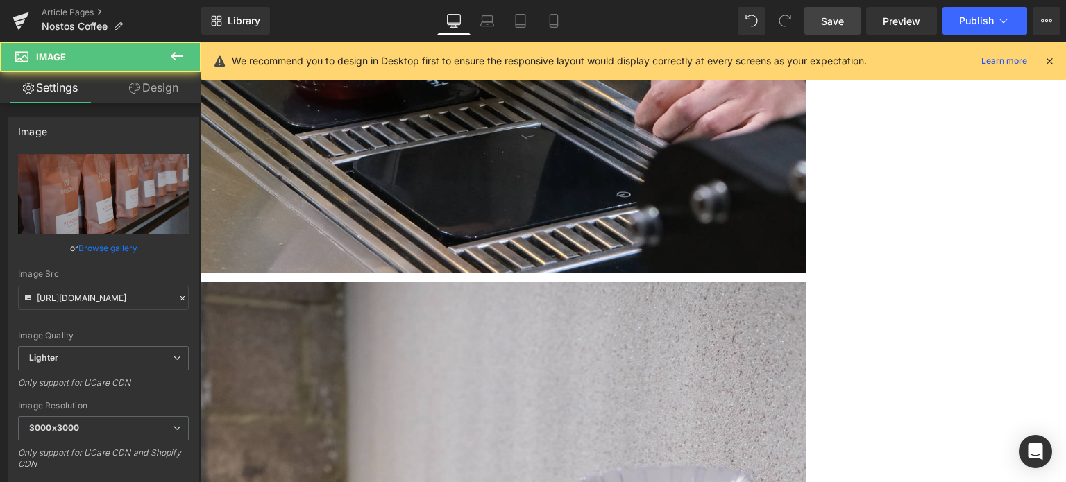
drag, startPoint x: 334, startPoint y: 158, endPoint x: 327, endPoint y: 212, distance: 54.6
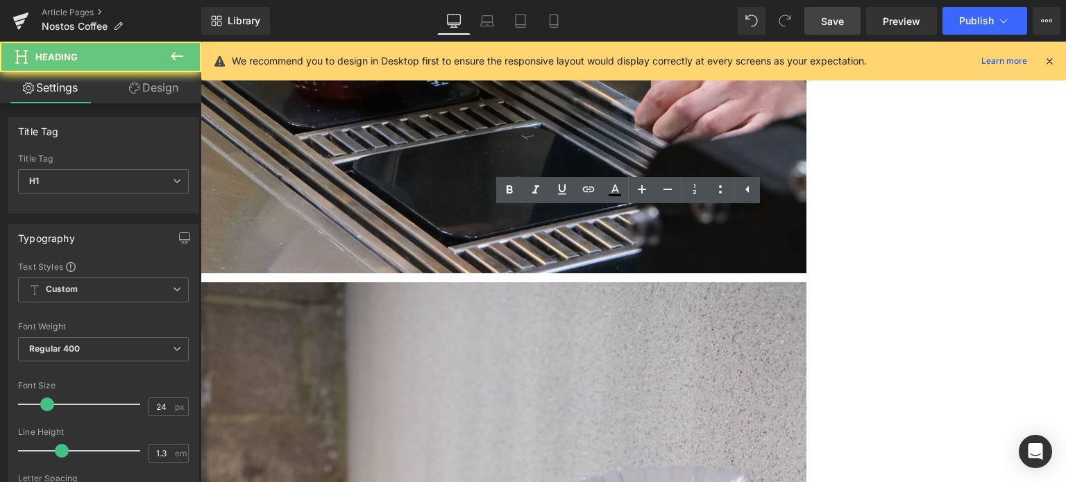
drag, startPoint x: 750, startPoint y: 241, endPoint x: 312, endPoint y: 270, distance: 438.2
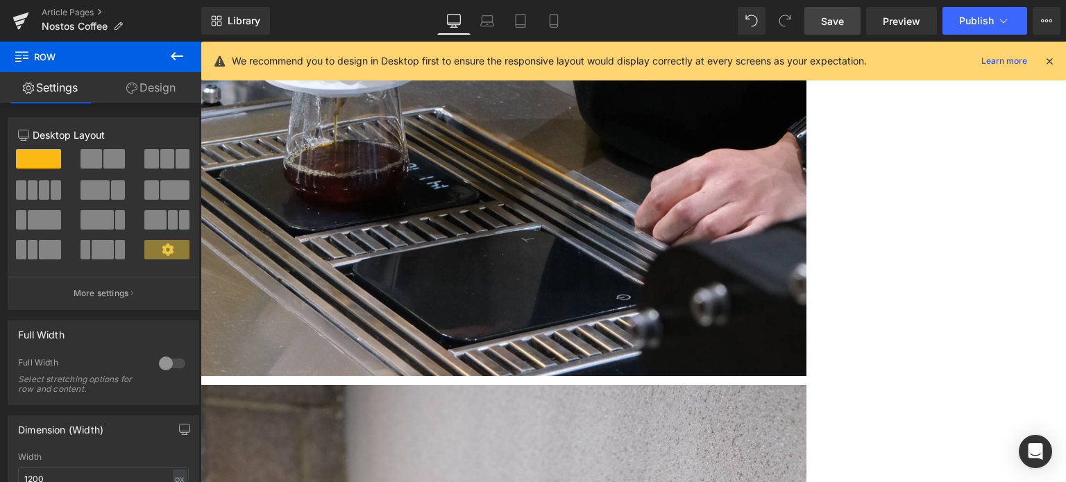
scroll to position [4203, 0]
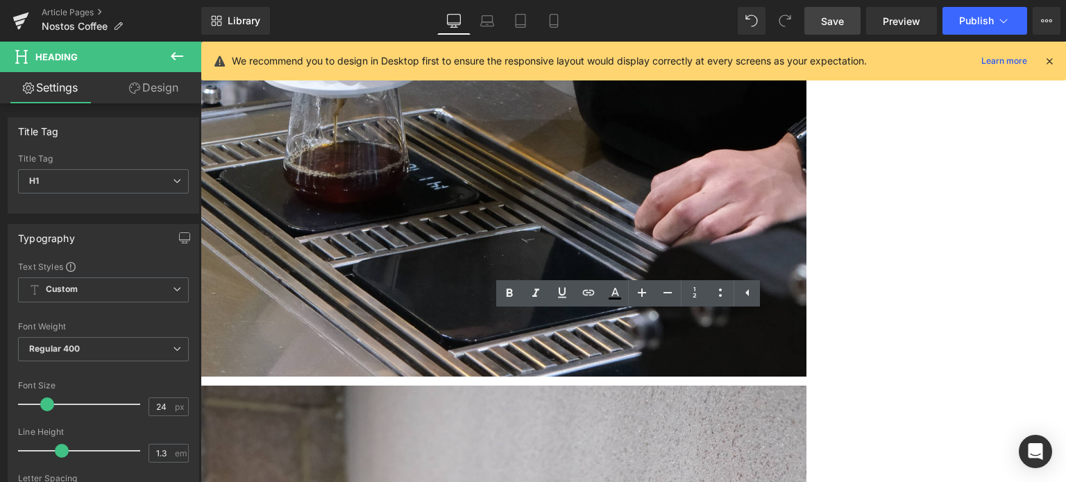
drag, startPoint x: 667, startPoint y: 350, endPoint x: 899, endPoint y: 362, distance: 232.2
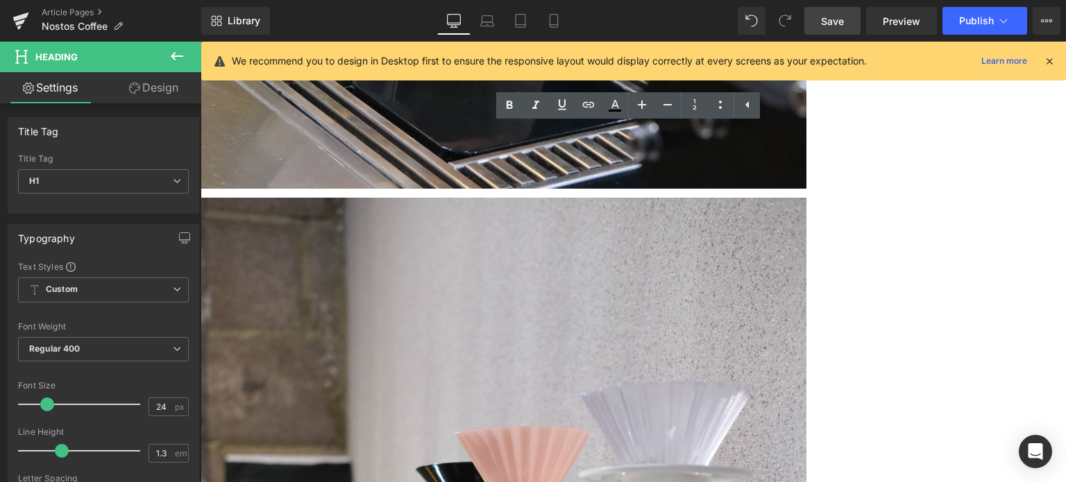
scroll to position [4392, 0]
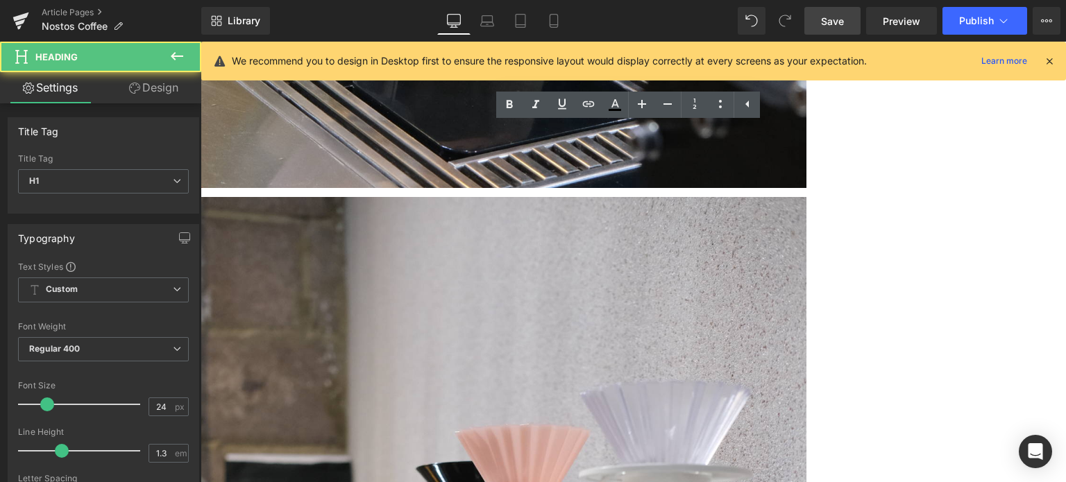
drag, startPoint x: 398, startPoint y: 152, endPoint x: 955, endPoint y: 133, distance: 556.9
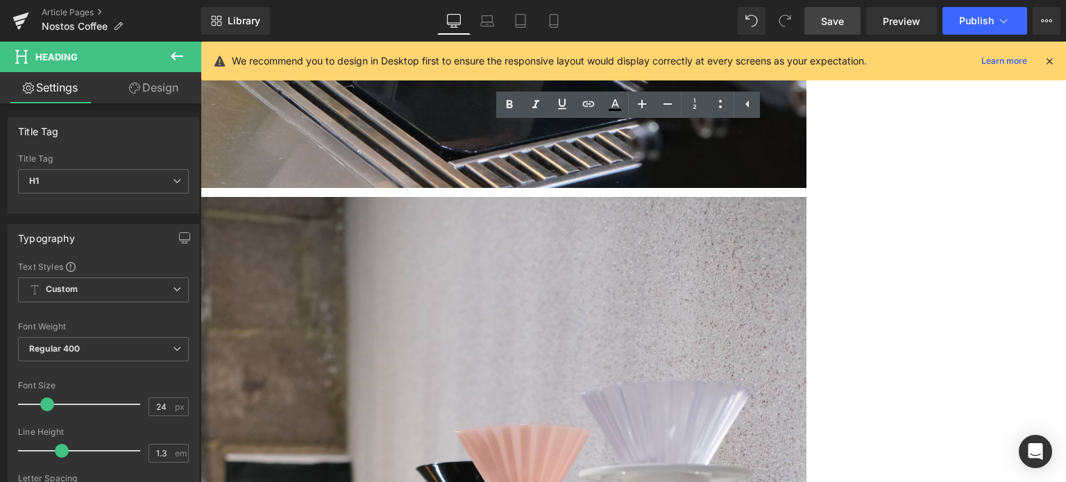
copy h1 "一杯のコーヒーから、本当に大切な本質や価値観とつながる"
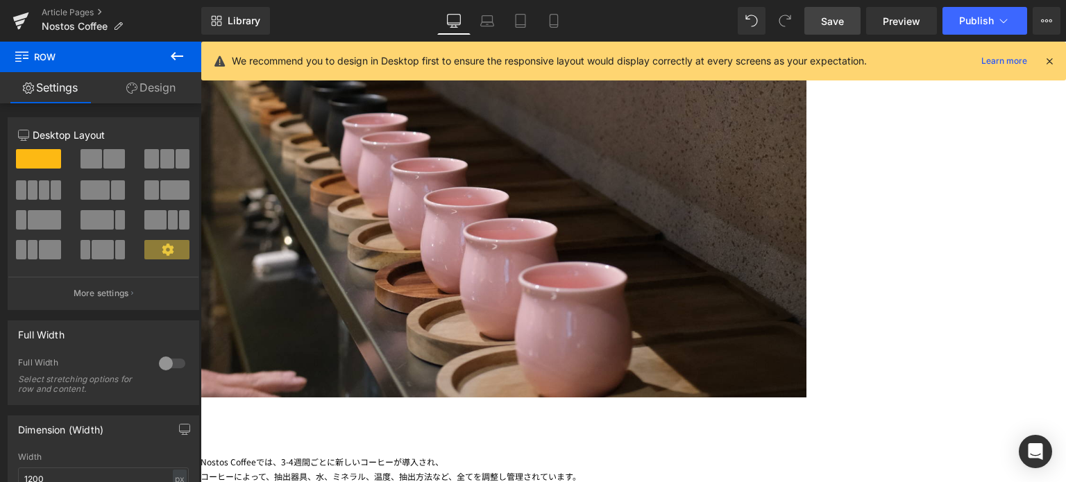
scroll to position [5102, 0]
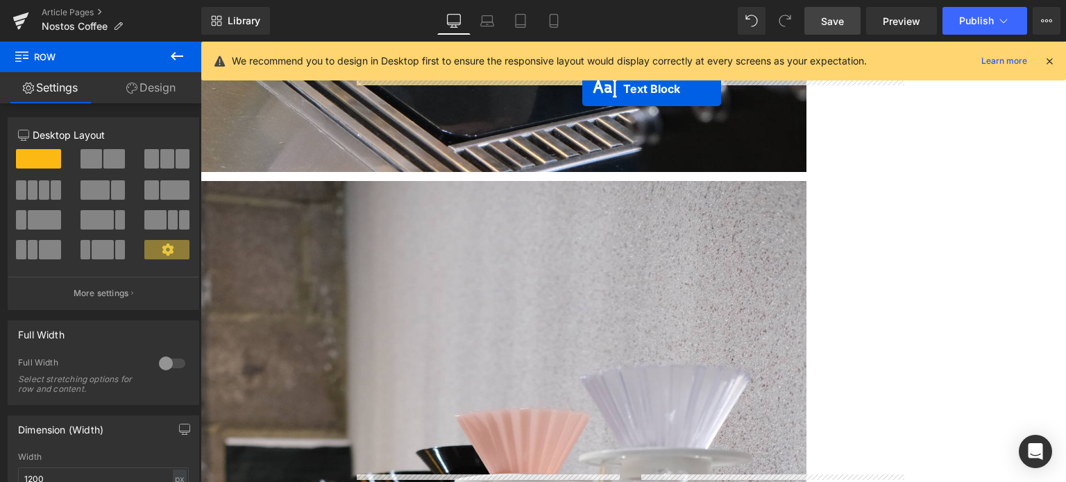
scroll to position [4380, 0]
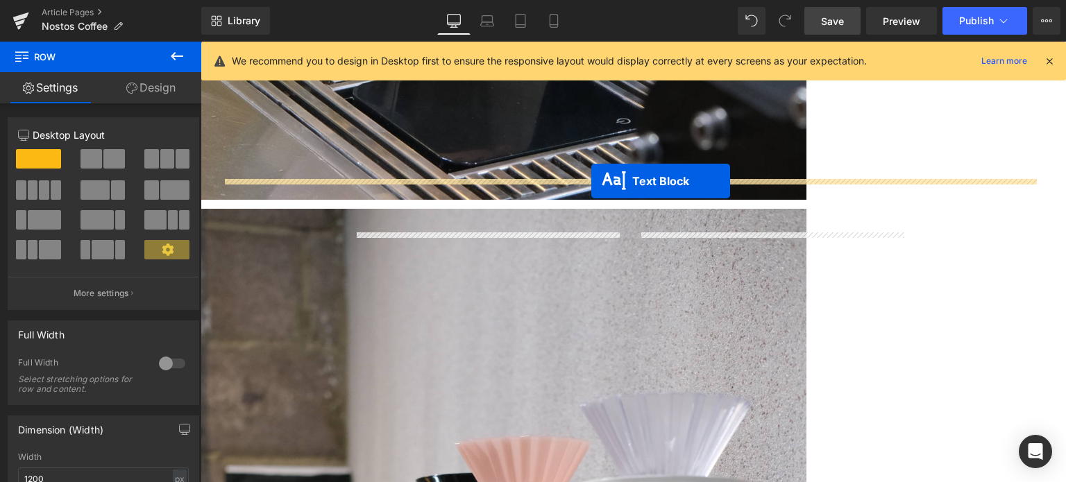
drag, startPoint x: 589, startPoint y: 382, endPoint x: 591, endPoint y: 181, distance: 200.6
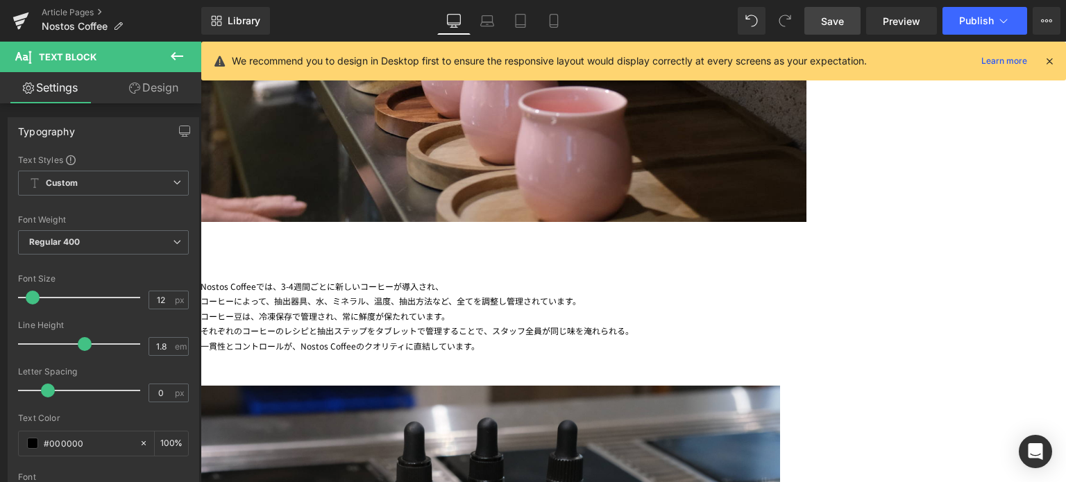
scroll to position [5291, 0]
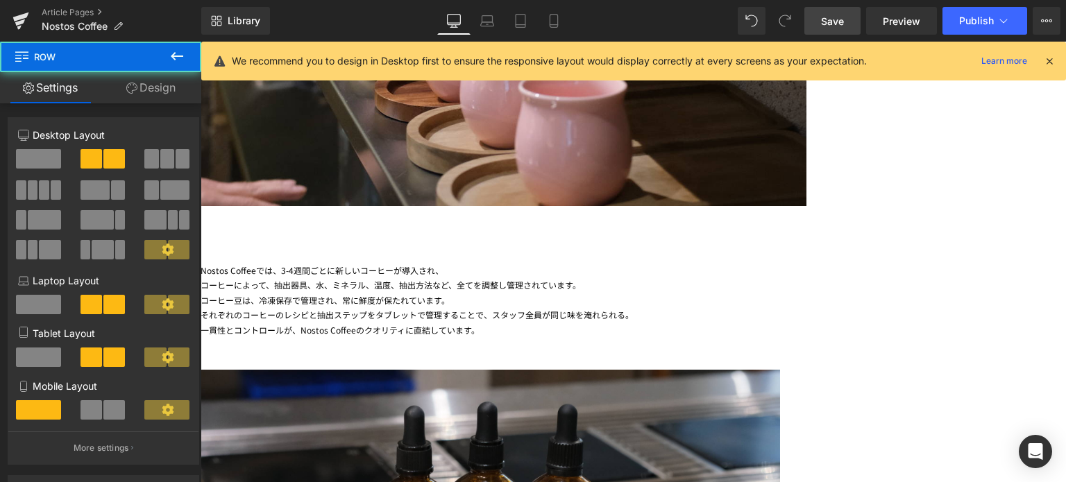
drag, startPoint x: 618, startPoint y: 240, endPoint x: 611, endPoint y: 356, distance: 116.1
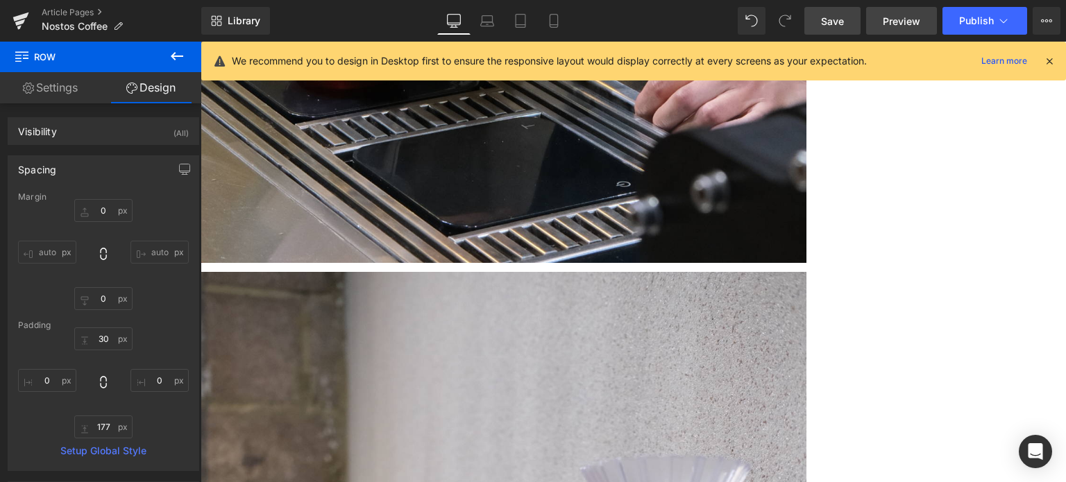
scroll to position [4317, 0]
click at [833, 21] on span "Save" at bounding box center [832, 21] width 23 height 15
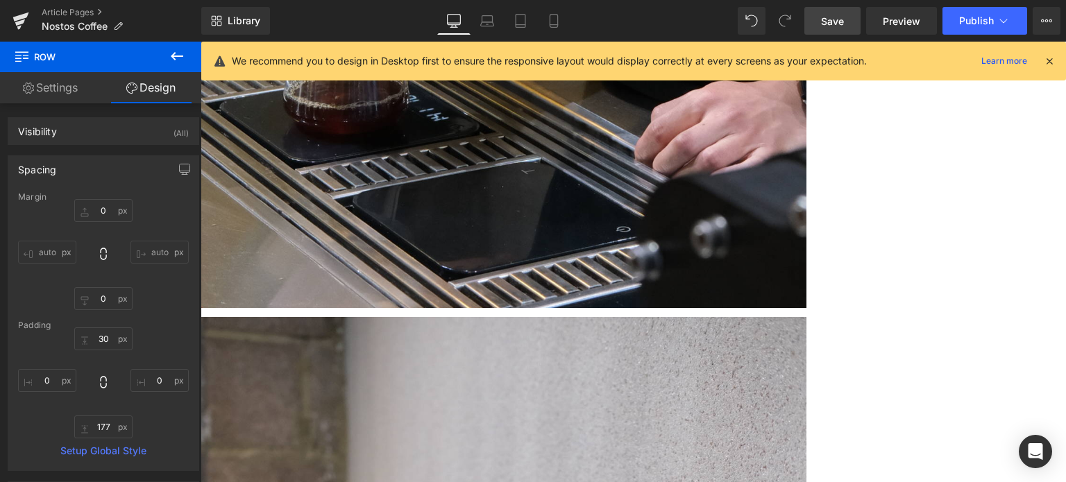
scroll to position [4274, 0]
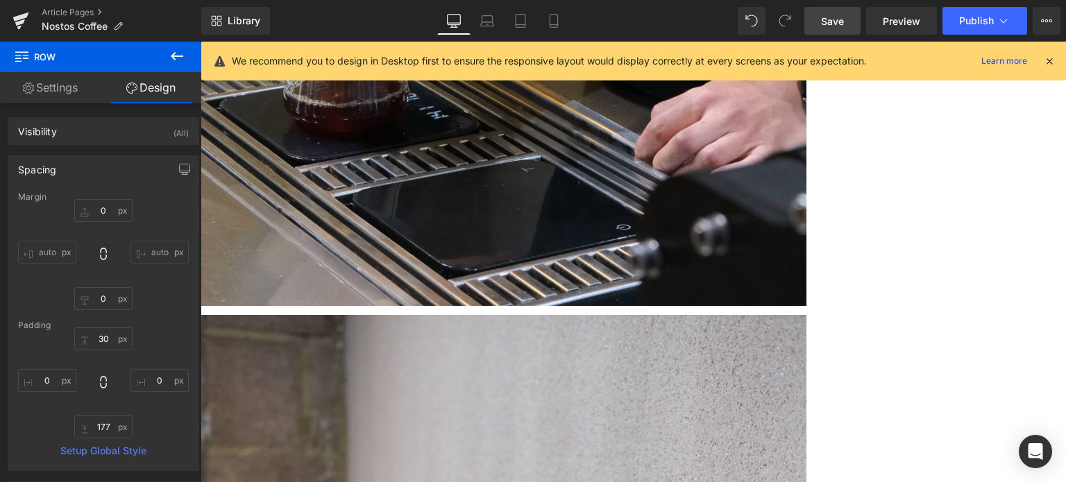
click at [833, 19] on span "Save" at bounding box center [832, 21] width 23 height 15
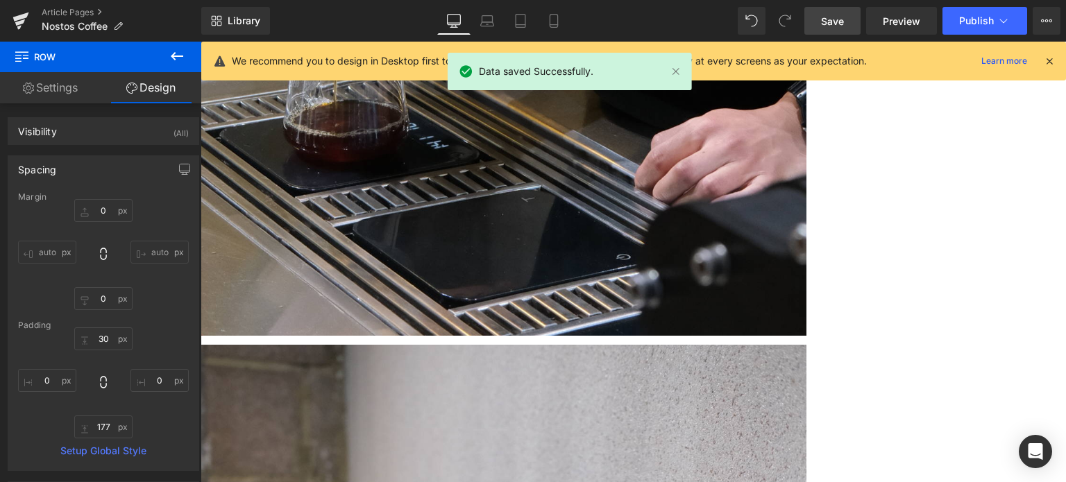
scroll to position [4283, 0]
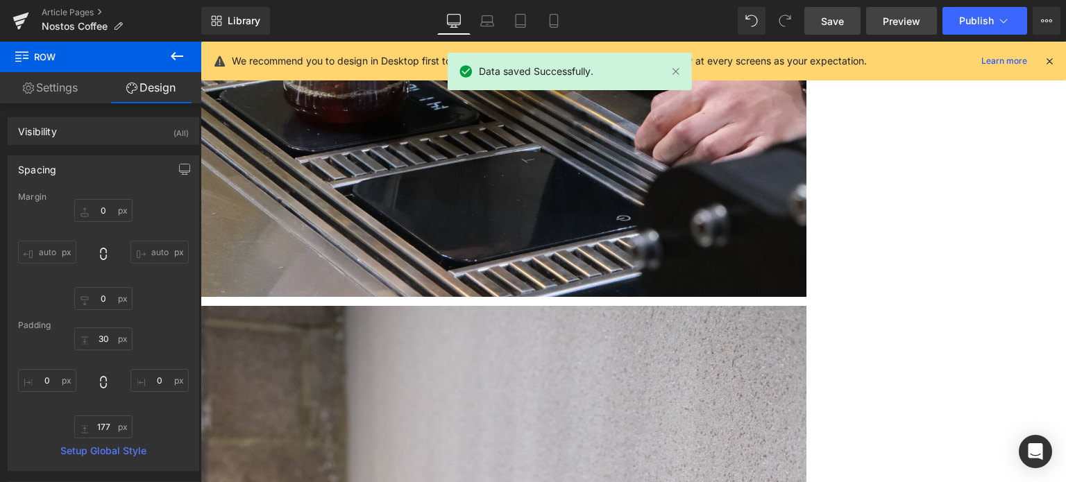
click at [908, 28] on link "Preview" at bounding box center [901, 21] width 71 height 28
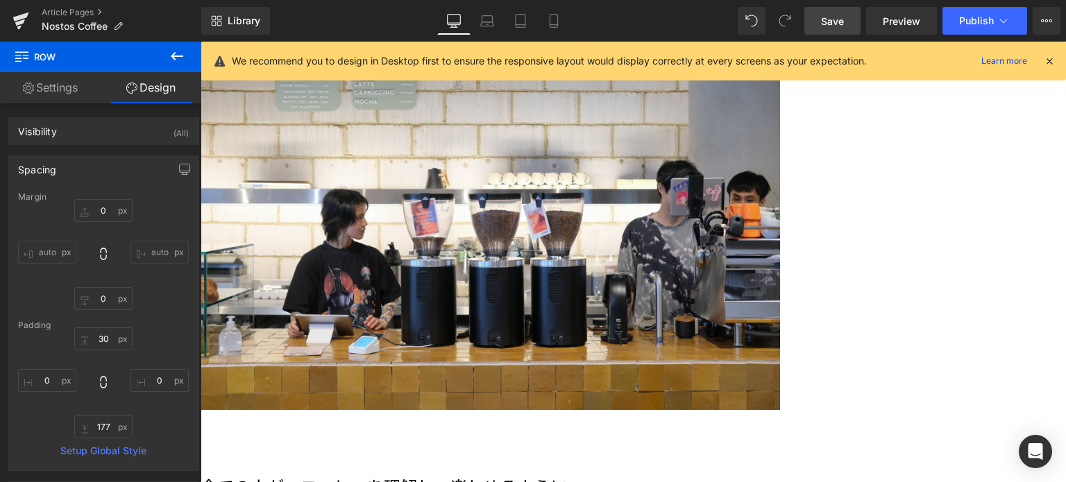
scroll to position [1721, 0]
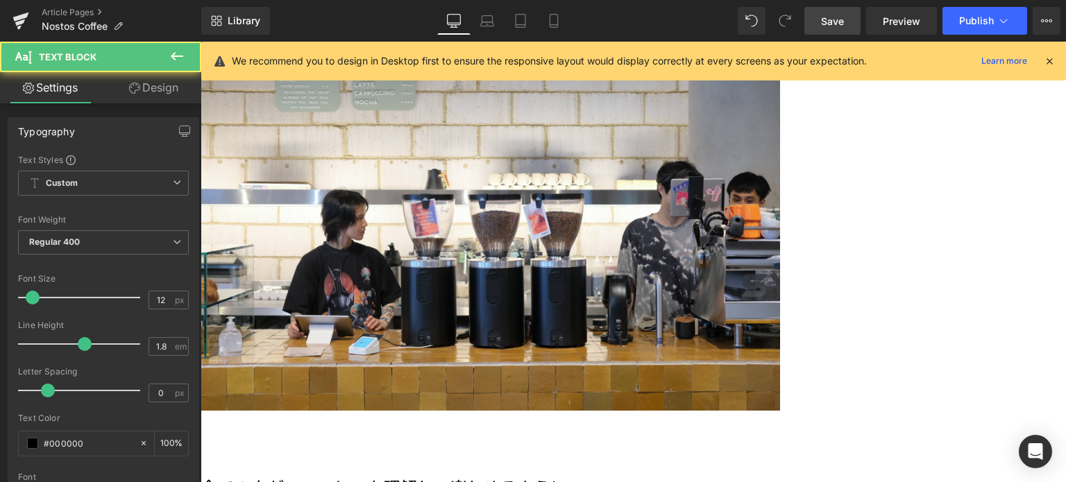
drag, startPoint x: 777, startPoint y: 304, endPoint x: 448, endPoint y: 282, distance: 330.4
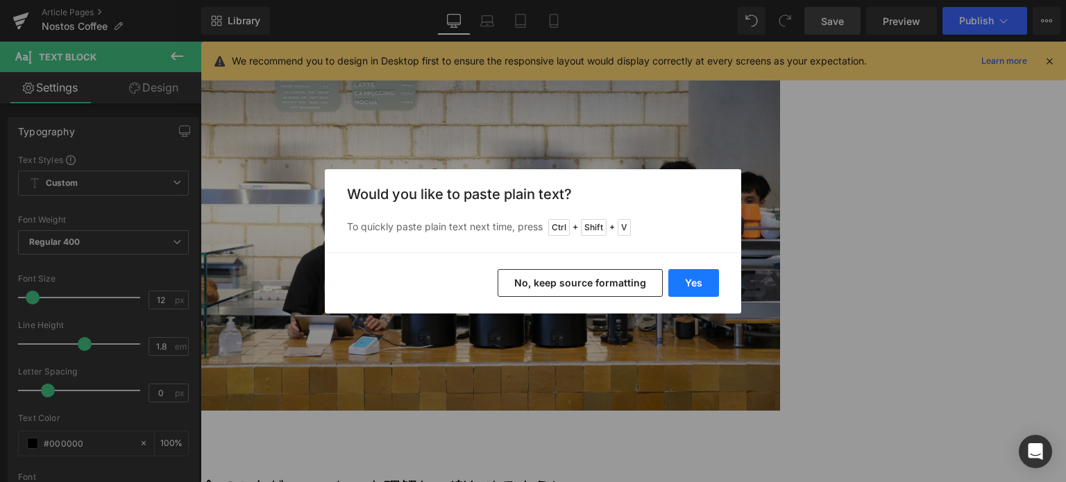
click at [694, 287] on button "Yes" at bounding box center [693, 283] width 51 height 28
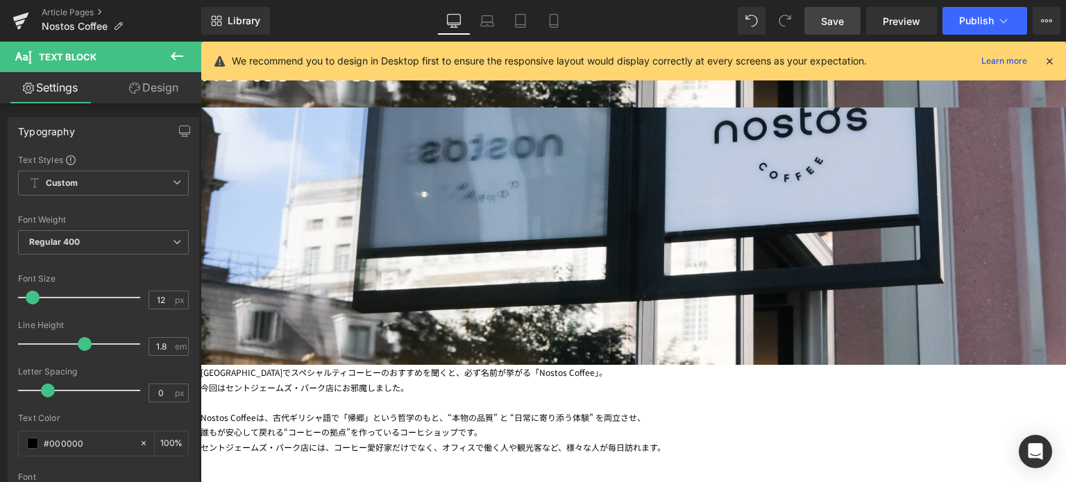
scroll to position [376, 0]
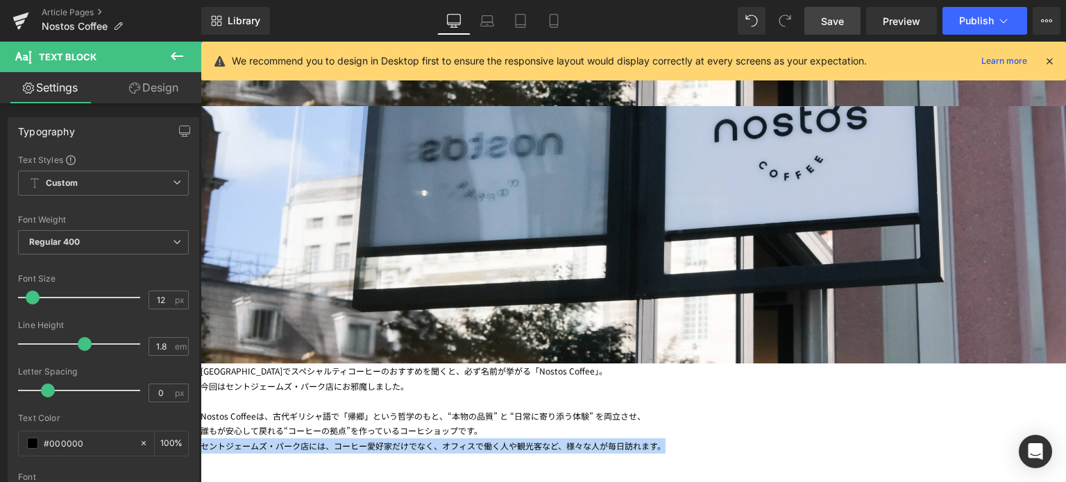
drag, startPoint x: 844, startPoint y: 324, endPoint x: 394, endPoint y: 326, distance: 449.8
click at [394, 439] on div "セントジェームズ・パーク店には、コーヒー愛好家だけでなく、オフィスで働く人や観光客など、様々な人が毎日訪れます。" at bounding box center [633, 446] width 865 height 15
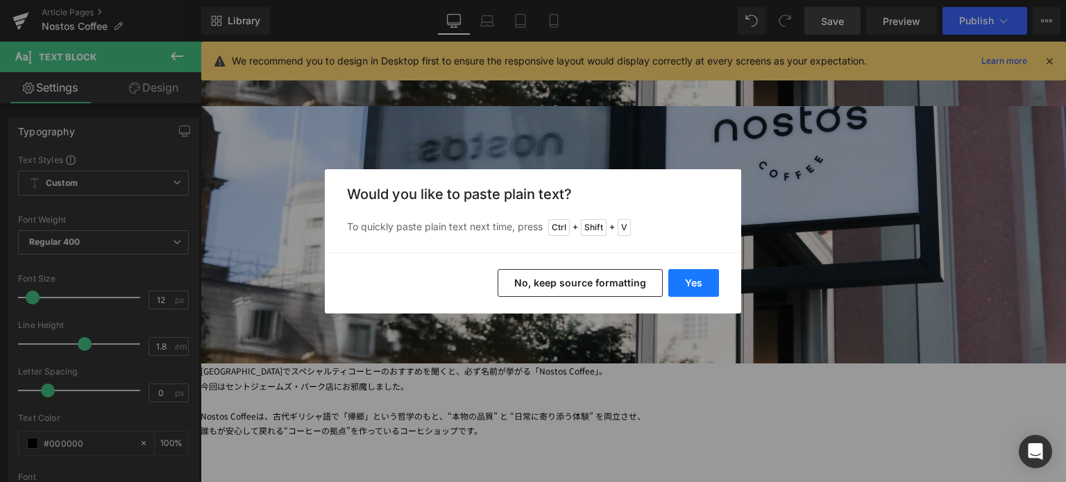
click at [689, 274] on button "Yes" at bounding box center [693, 283] width 51 height 28
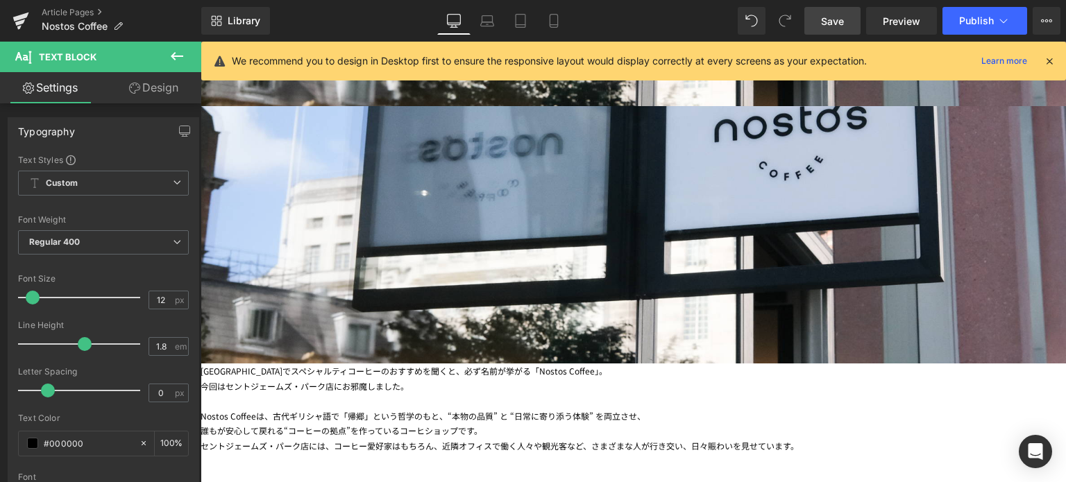
click at [719, 439] on div "セントジェームズ・パーク店には、コーヒー愛好家はもちろん、近隣オフィスで働く人々や観光客など、さまざまな人が行き交い、日々賑わいを見せています。" at bounding box center [633, 446] width 865 height 15
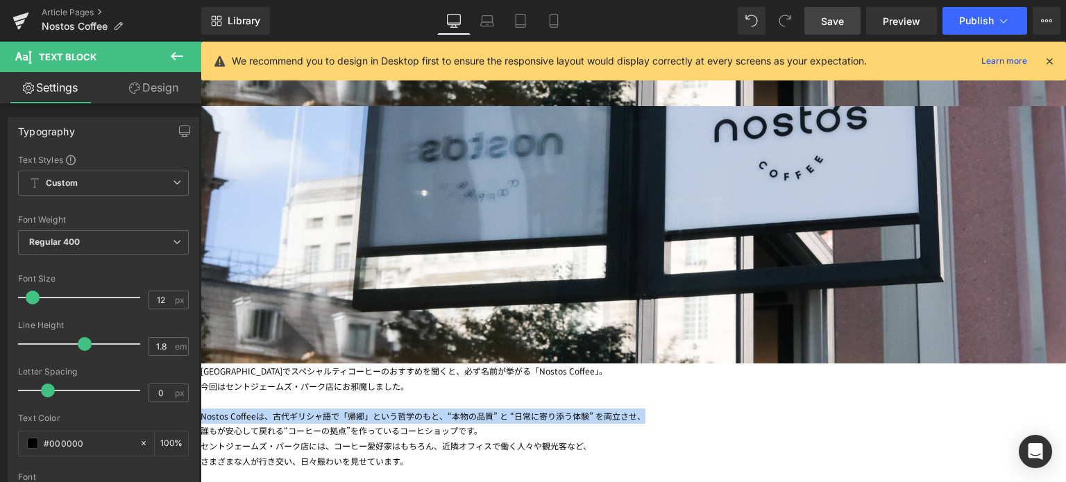
drag, startPoint x: 403, startPoint y: 293, endPoint x: 855, endPoint y: 296, distance: 452.5
click at [855, 409] on div "Nostos Coffeeは、古代ギリシャ語で「帰郷」という哲学のもと、“本物の品質” と “日常に寄り添う体験” を両立させ、" at bounding box center [633, 416] width 865 height 15
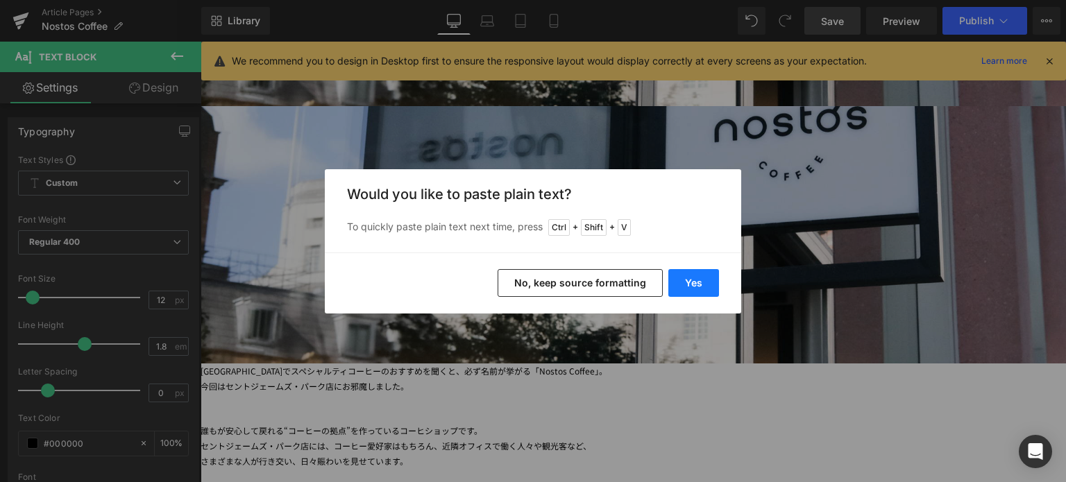
click at [691, 278] on button "Yes" at bounding box center [693, 283] width 51 height 28
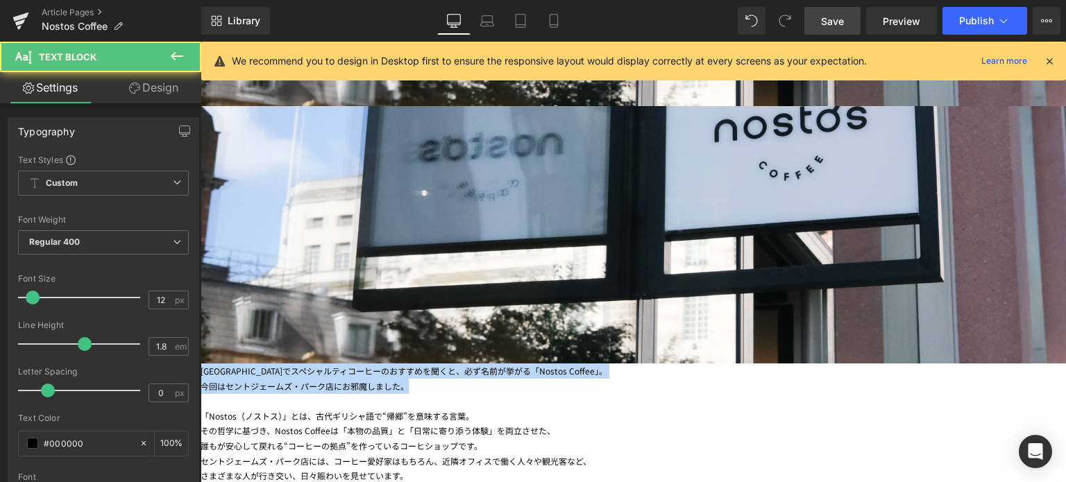
drag, startPoint x: 732, startPoint y: 269, endPoint x: 444, endPoint y: 235, distance: 289.3
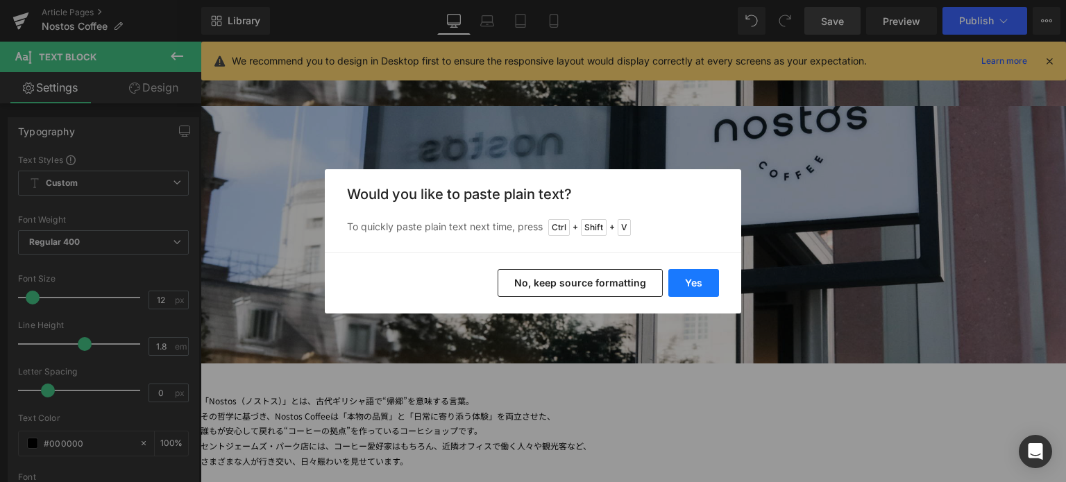
click at [707, 279] on button "Yes" at bounding box center [693, 283] width 51 height 28
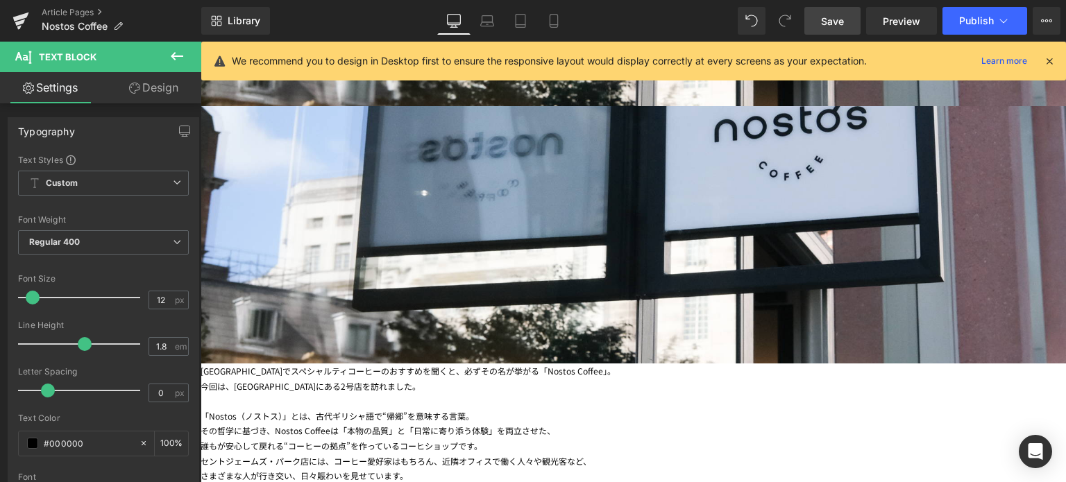
click at [682, 379] on div "今回は、[GEOGRAPHIC_DATA]にある2号店を訪れました。 「Nostos（ノストス）」とは、古代ギリシャ語で“帰郷”を意味する言葉。 その哲学に基…" at bounding box center [633, 431] width 865 height 105
click at [847, 20] on link "Save" at bounding box center [832, 21] width 56 height 28
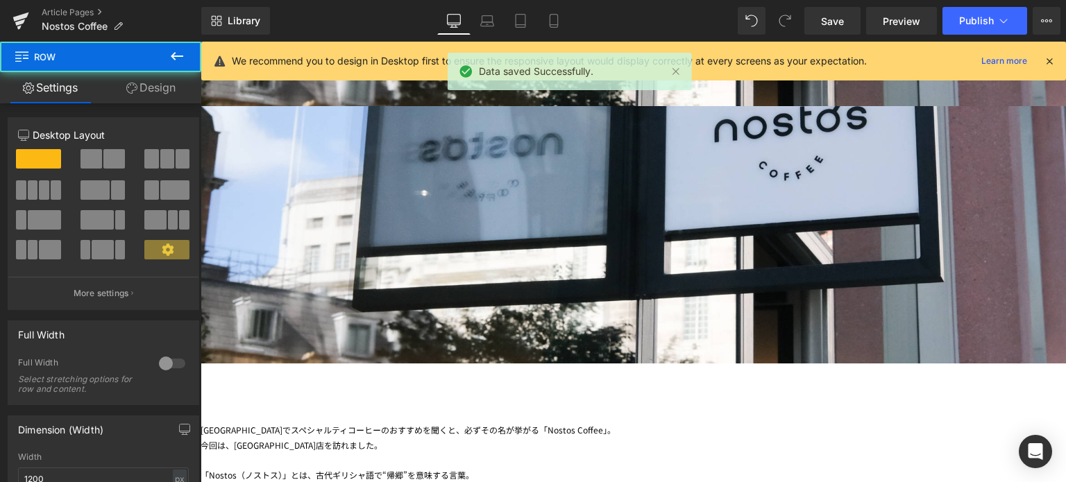
drag, startPoint x: 476, startPoint y: 228, endPoint x: 466, endPoint y: 268, distance: 41.6
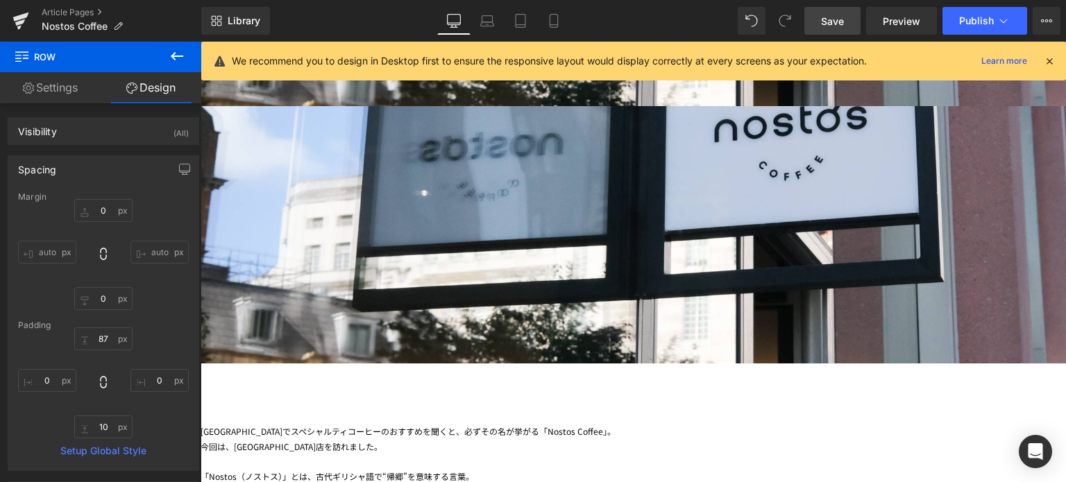
click at [830, 19] on span "Save" at bounding box center [832, 21] width 23 height 15
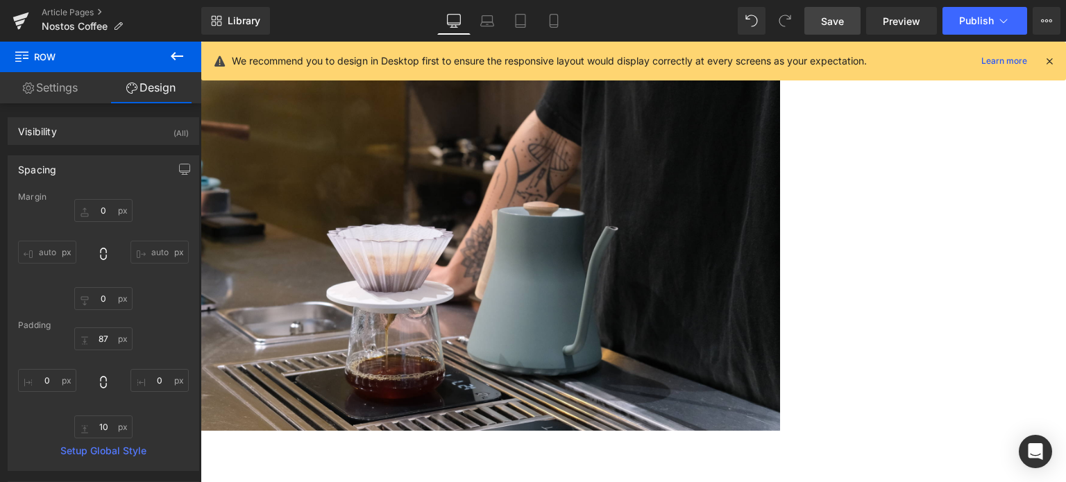
scroll to position [2483, 0]
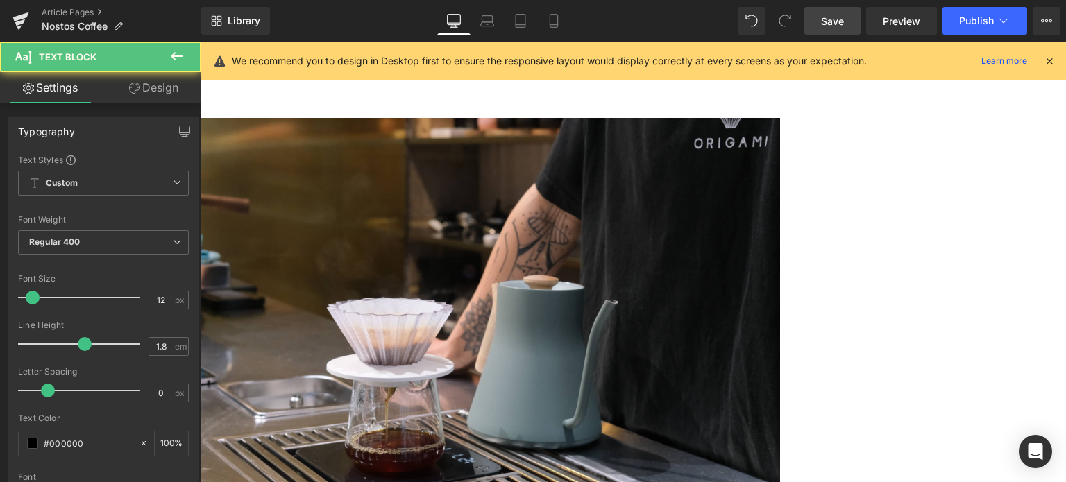
drag, startPoint x: 838, startPoint y: 275, endPoint x: 439, endPoint y: 249, distance: 399.2
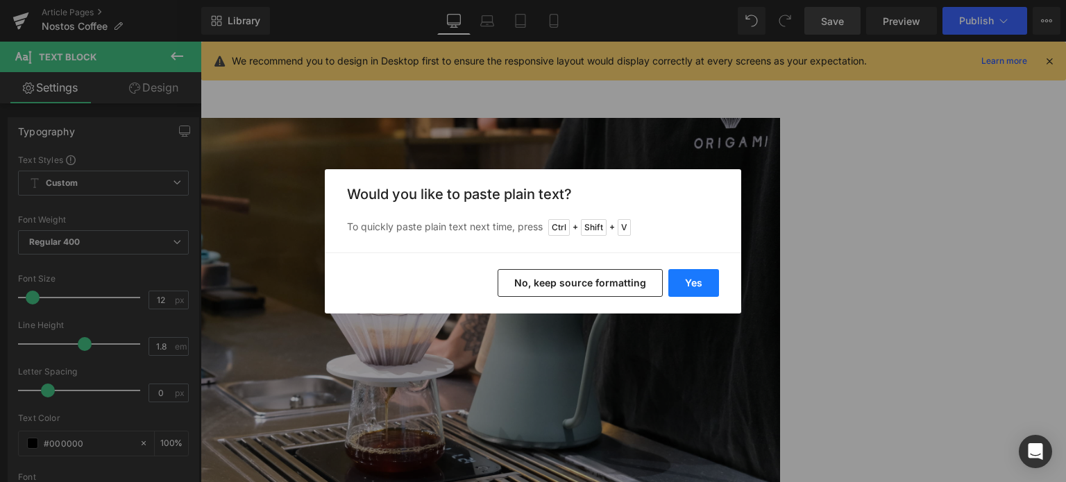
click at [691, 282] on button "Yes" at bounding box center [693, 283] width 51 height 28
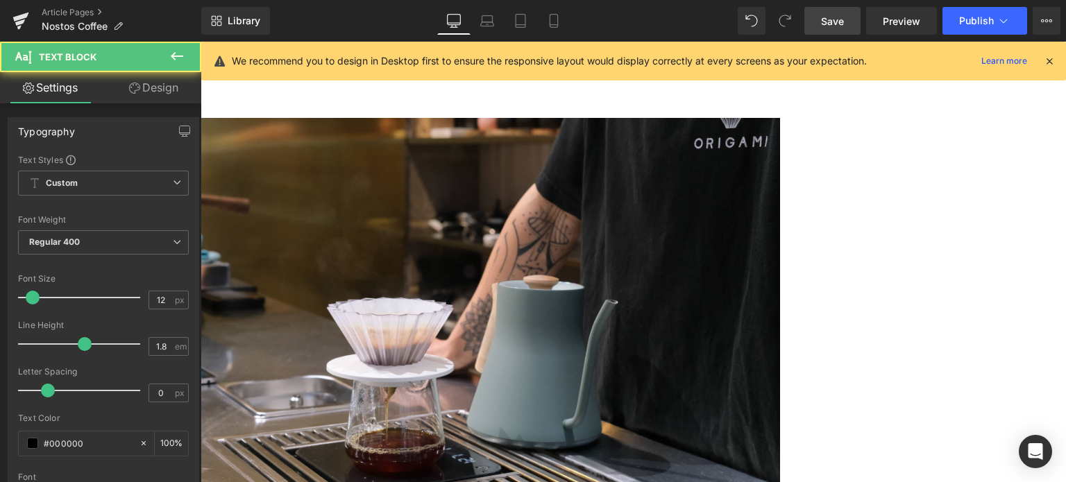
drag, startPoint x: 805, startPoint y: 332, endPoint x: 507, endPoint y: 317, distance: 298.8
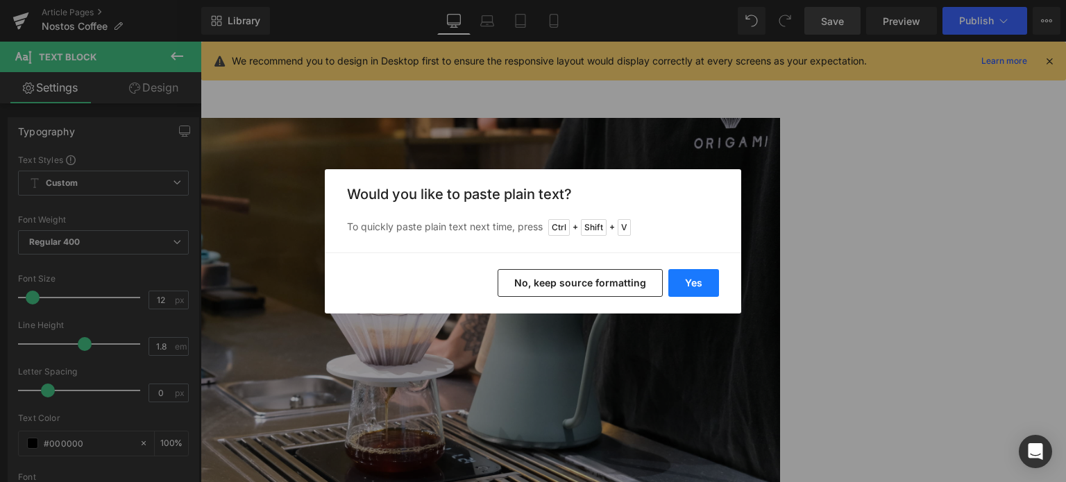
click at [694, 276] on button "Yes" at bounding box center [693, 283] width 51 height 28
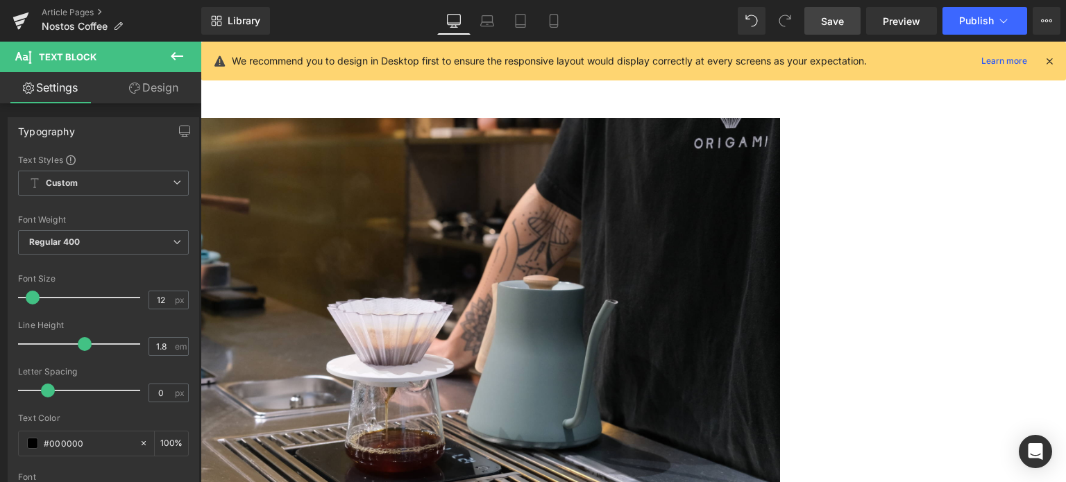
drag, startPoint x: 890, startPoint y: 396, endPoint x: 353, endPoint y: 385, distance: 537.3
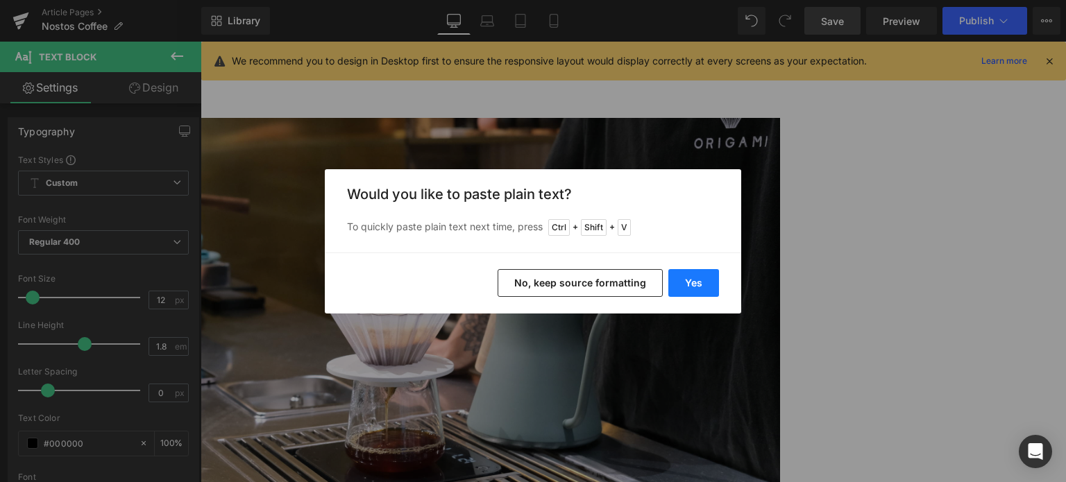
click at [702, 280] on button "Yes" at bounding box center [693, 283] width 51 height 28
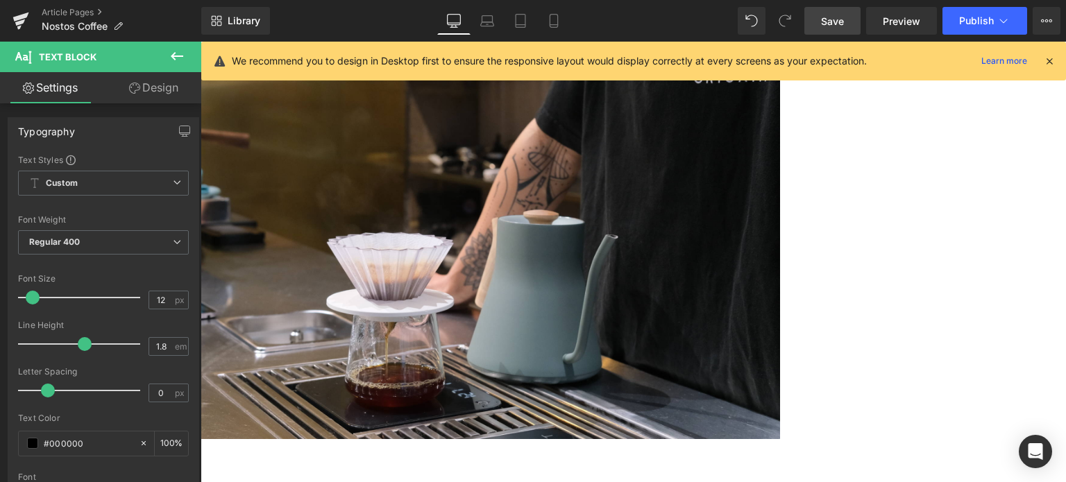
scroll to position [2562, 0]
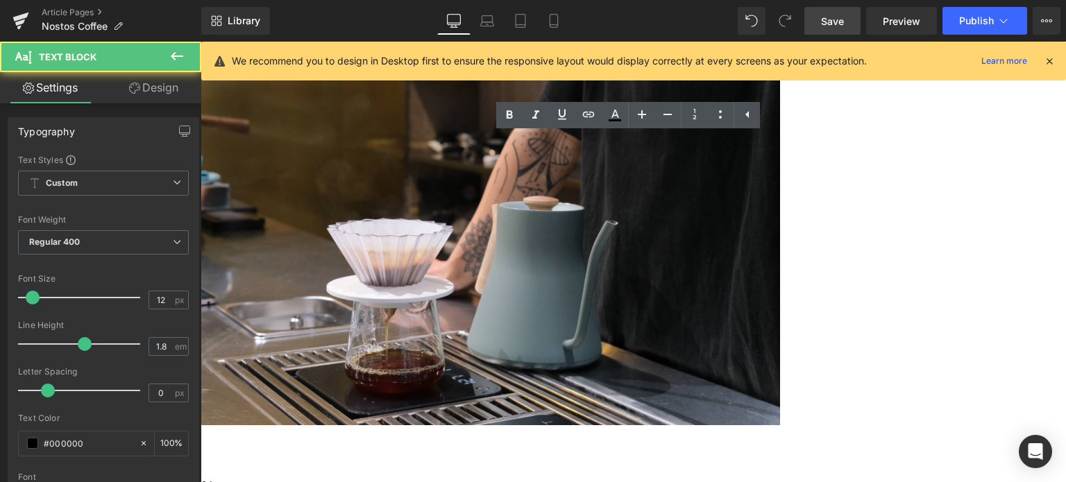
scroll to position [2584, 0]
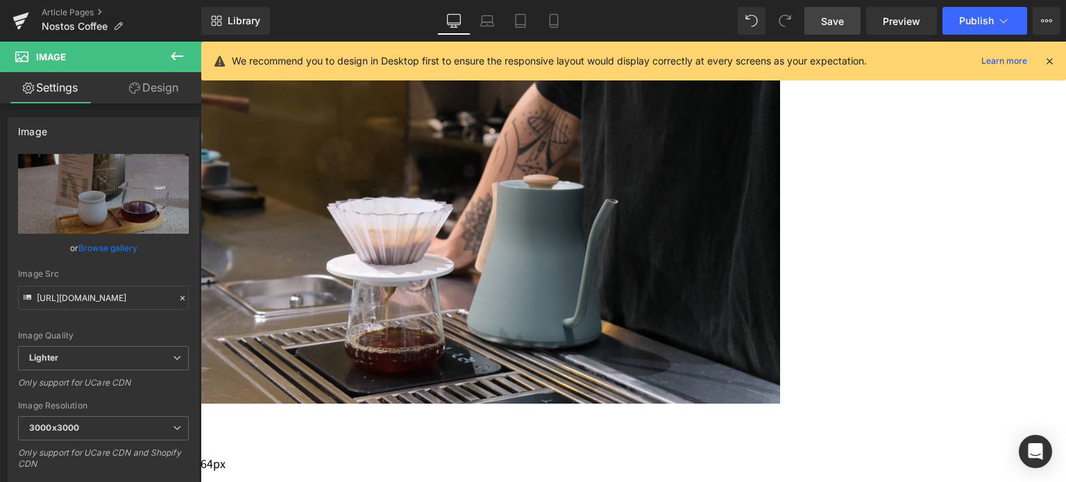
click at [834, 22] on span "Save" at bounding box center [832, 21] width 23 height 15
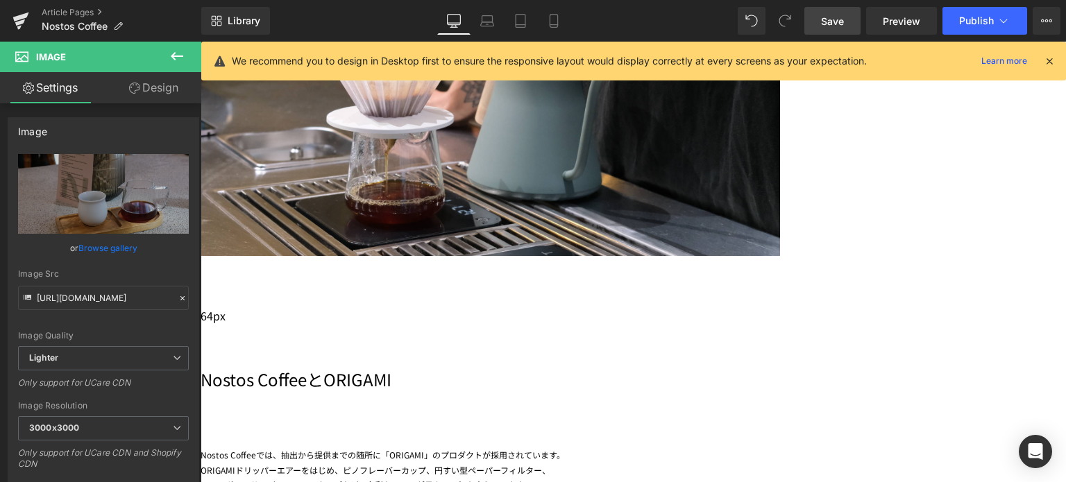
scroll to position [2732, 0]
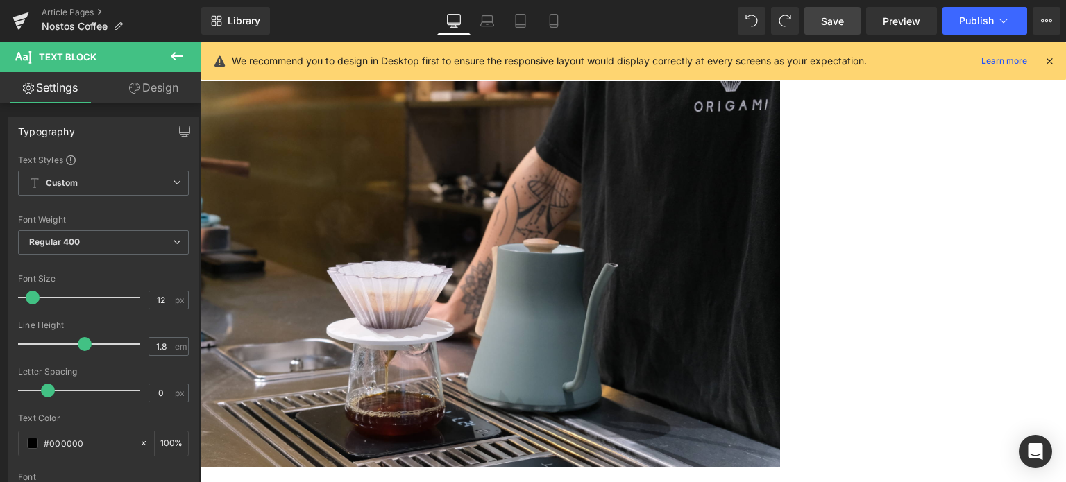
scroll to position [2510, 0]
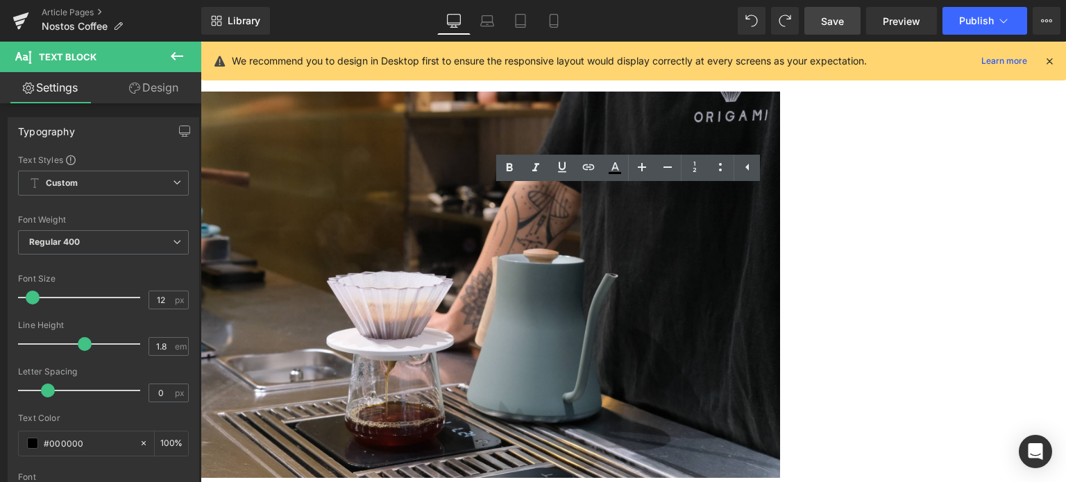
scroll to position [2580, 0]
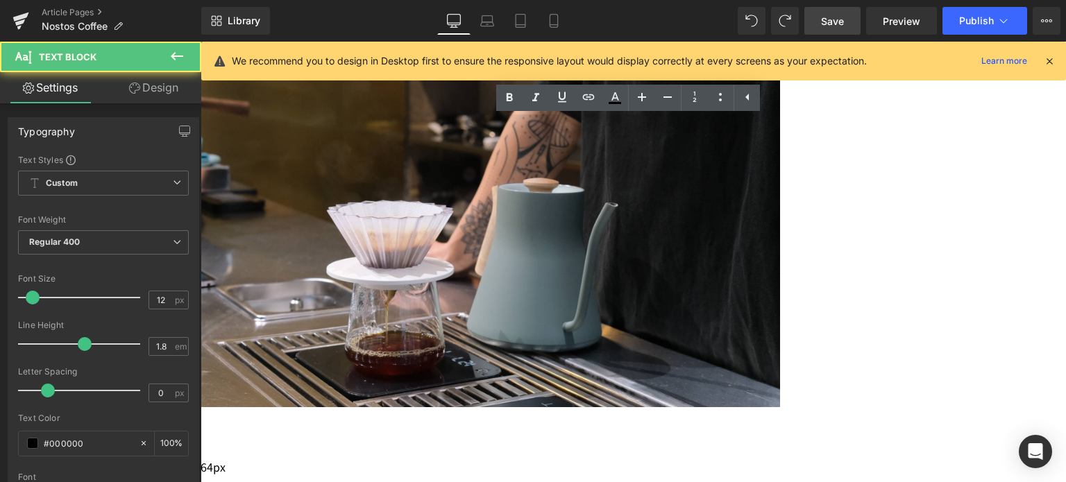
drag, startPoint x: 433, startPoint y: 332, endPoint x: 939, endPoint y: 345, distance: 506.1
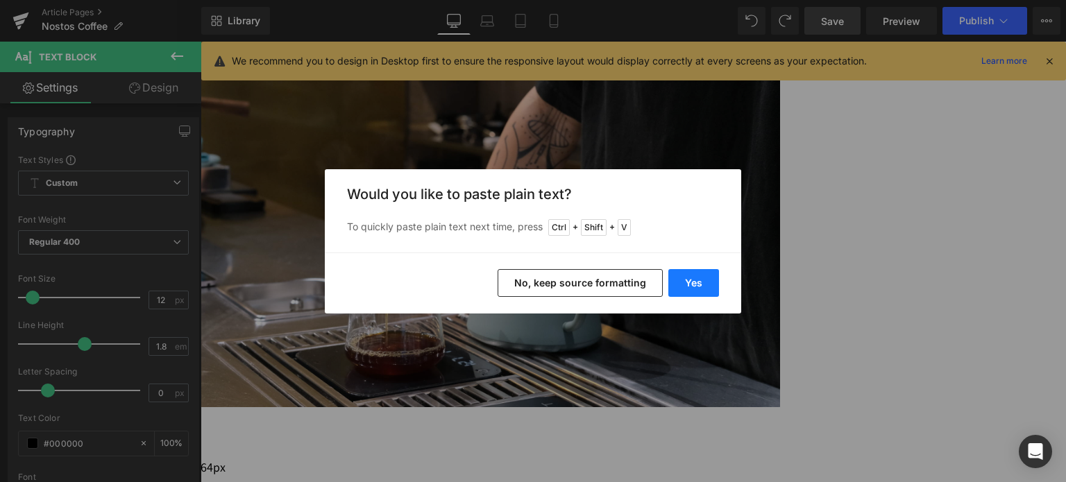
click at [681, 288] on button "Yes" at bounding box center [693, 283] width 51 height 28
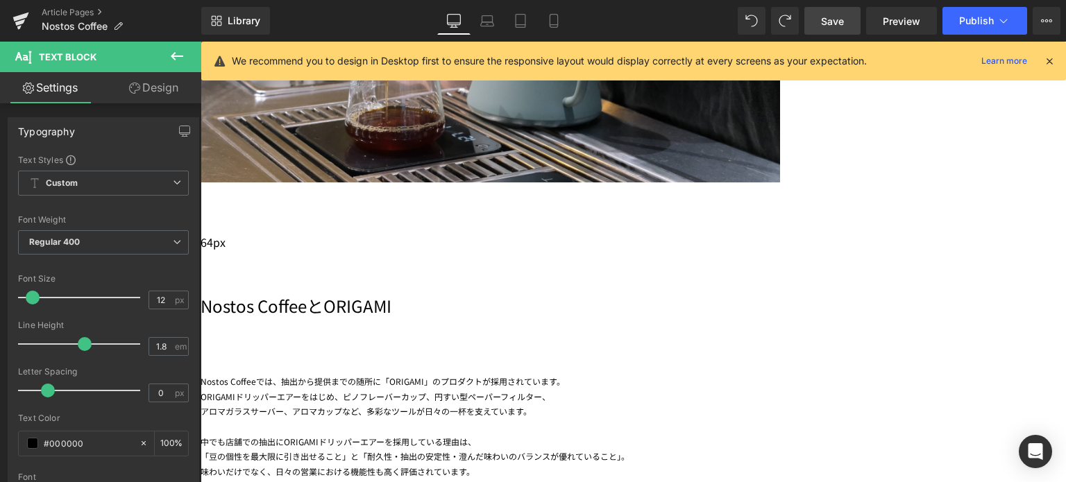
scroll to position [2811, 0]
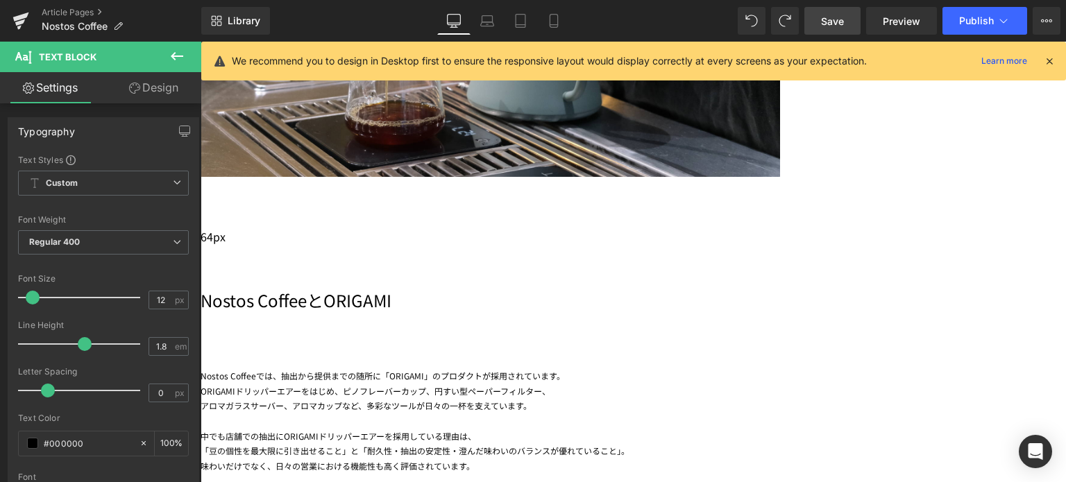
click at [838, 16] on span "Save" at bounding box center [832, 21] width 23 height 15
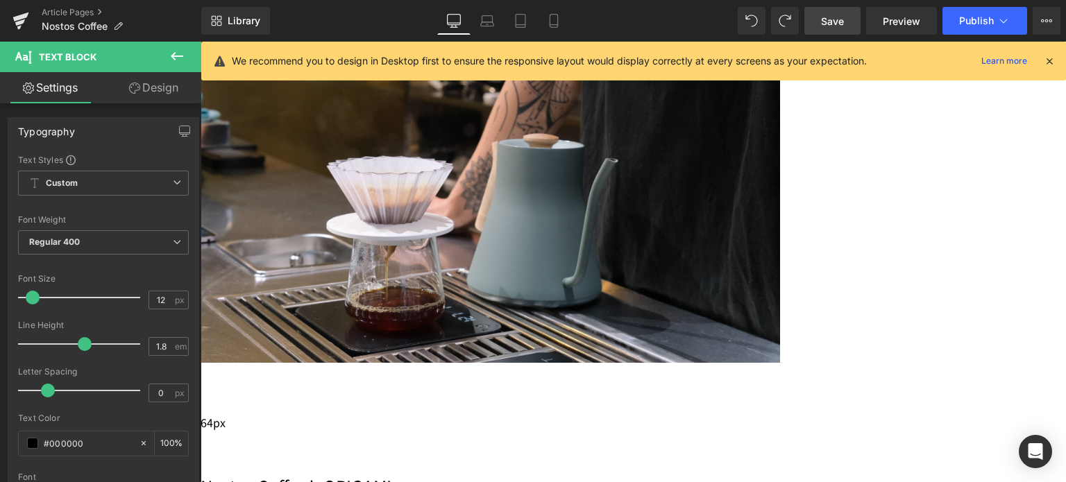
scroll to position [2626, 0]
click at [838, 19] on span "Save" at bounding box center [832, 21] width 23 height 15
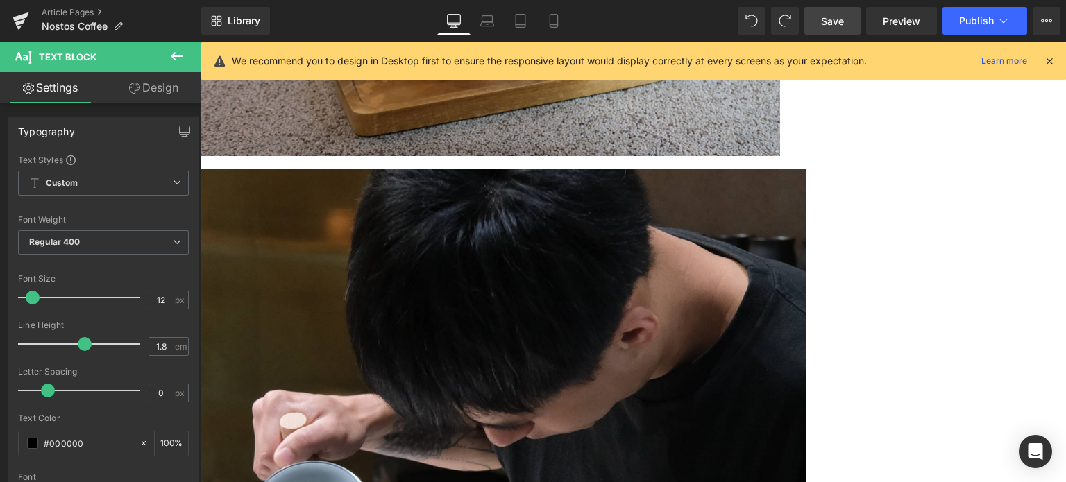
scroll to position [3672, 0]
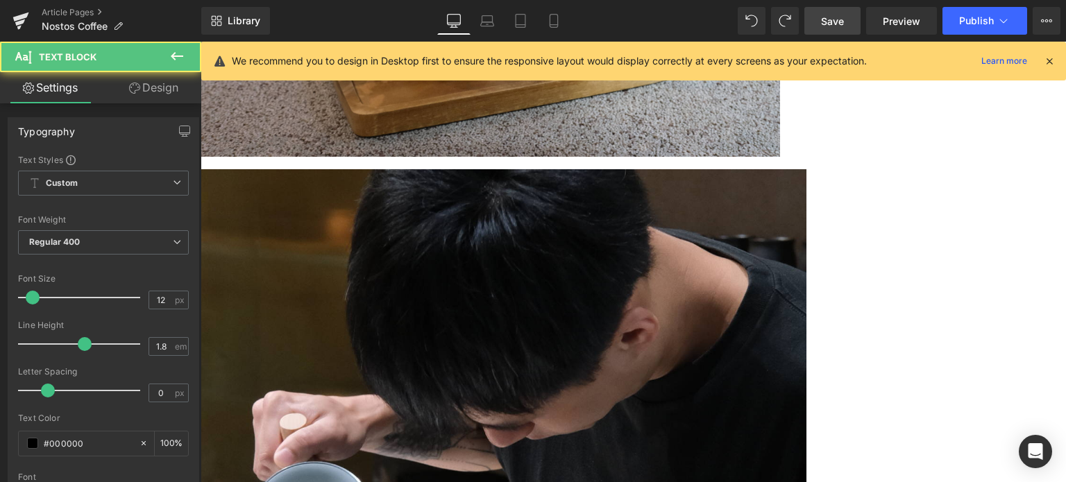
drag, startPoint x: 773, startPoint y: 180, endPoint x: 499, endPoint y: 105, distance: 284.2
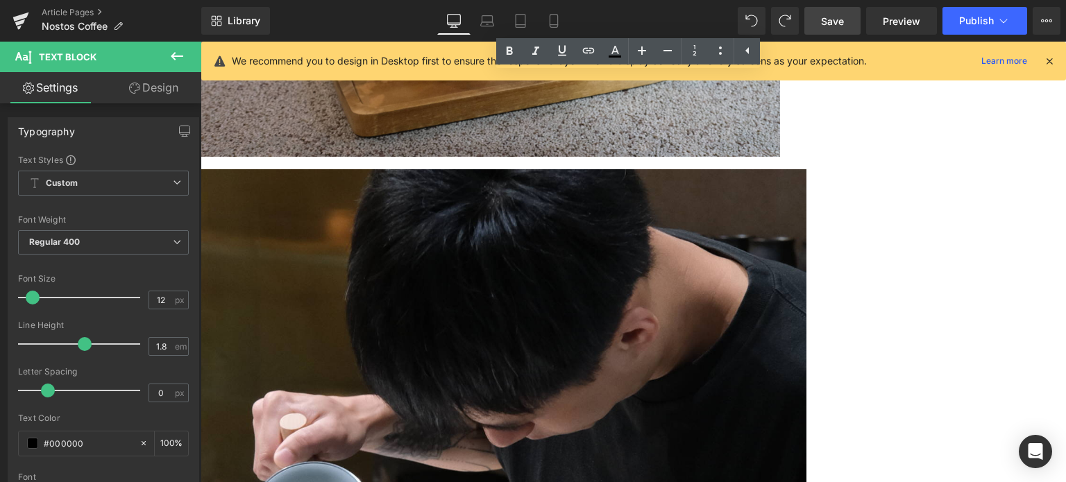
copy div "Nostos Coffeeでは、3-4週間ごとに新しいコーヒーが導入され、 コーヒーによって、抽出器具、水、ミネラル、温度、抽出方法など、全てを調整し管理され…"
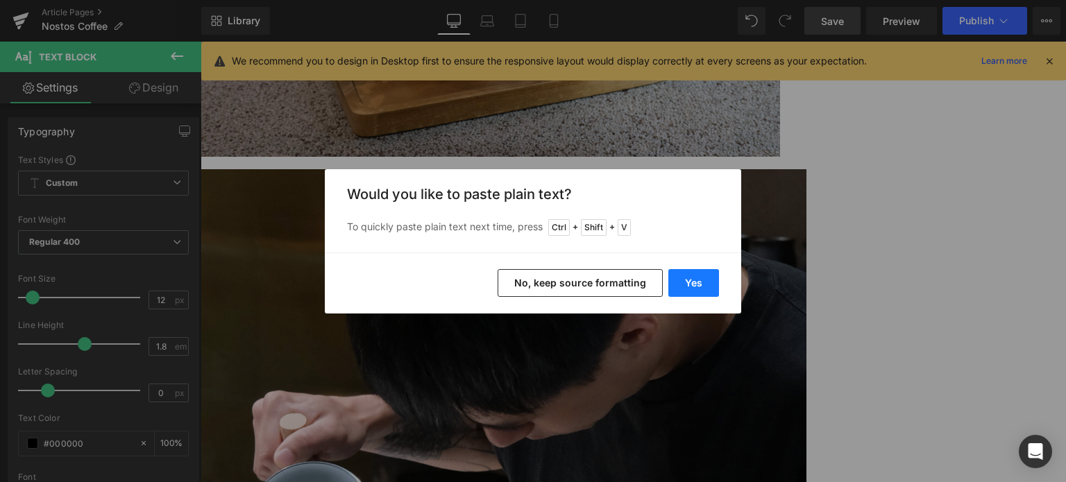
click at [702, 291] on button "Yes" at bounding box center [693, 283] width 51 height 28
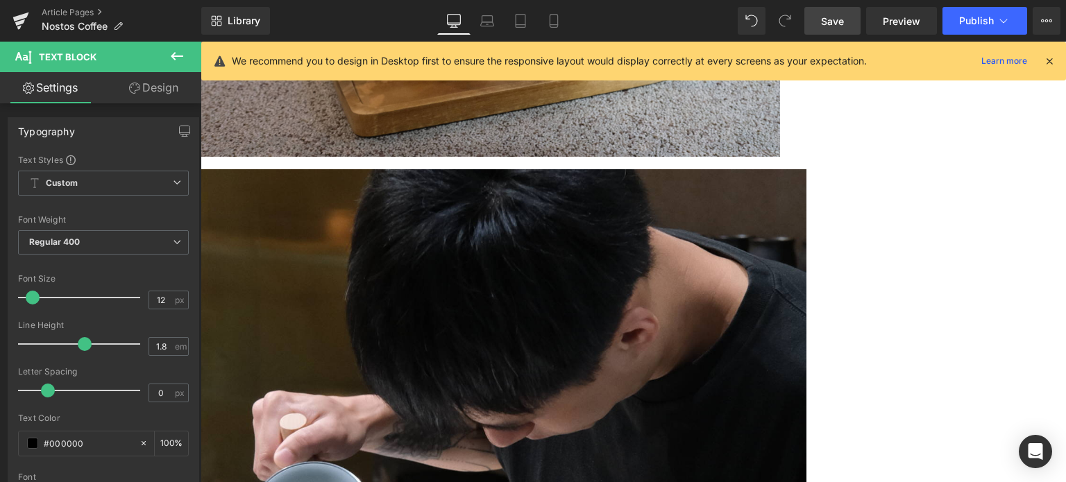
drag, startPoint x: 830, startPoint y: 178, endPoint x: 443, endPoint y: 183, distance: 387.3
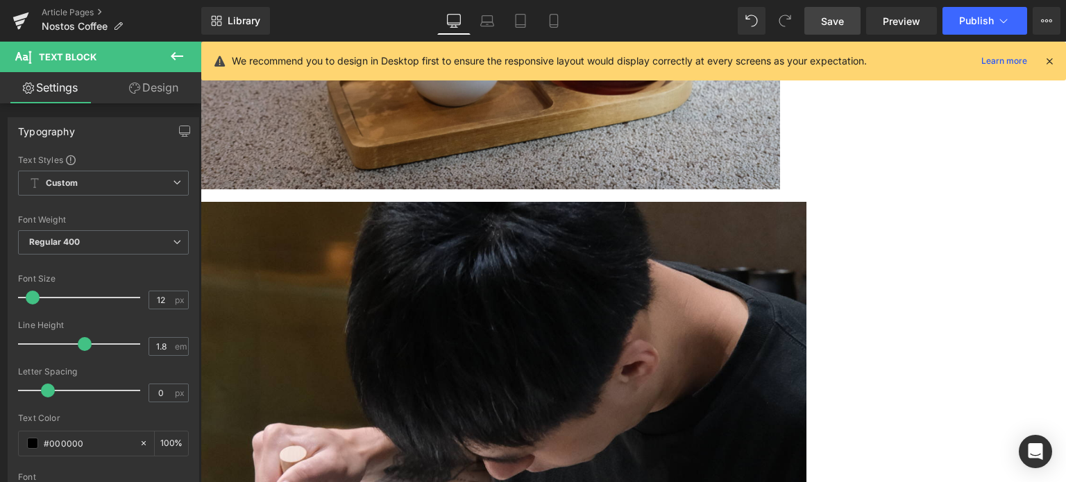
scroll to position [3639, 0]
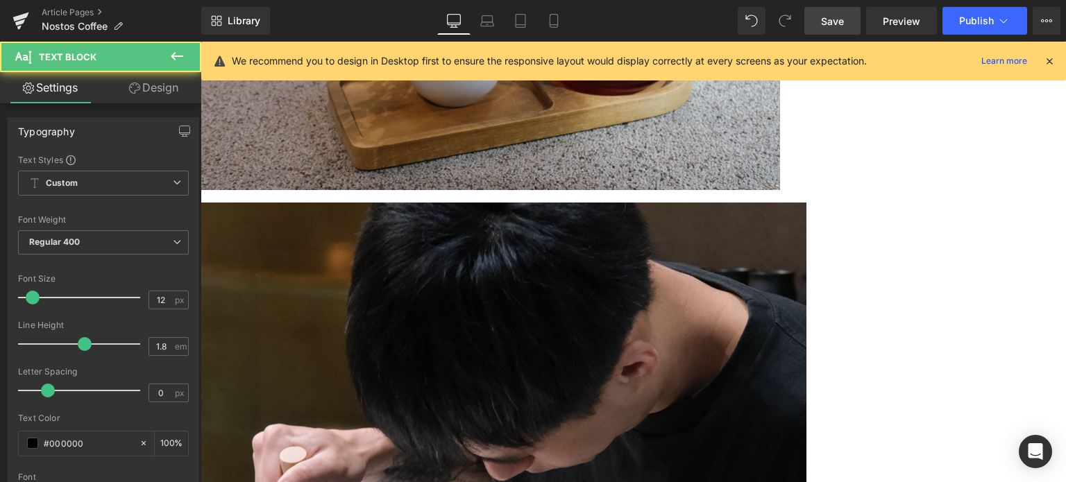
drag, startPoint x: 779, startPoint y: 257, endPoint x: 497, endPoint y: 226, distance: 284.2
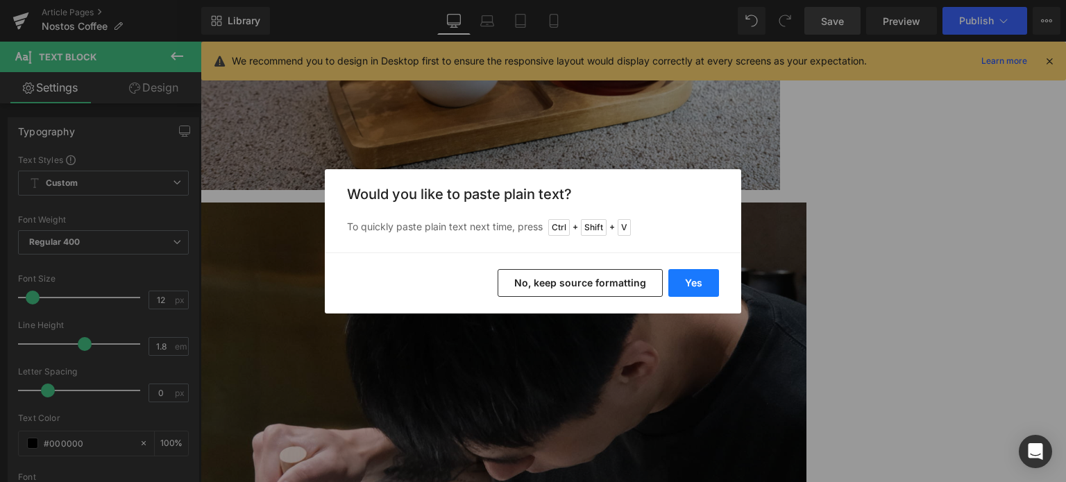
click at [694, 280] on button "Yes" at bounding box center [693, 283] width 51 height 28
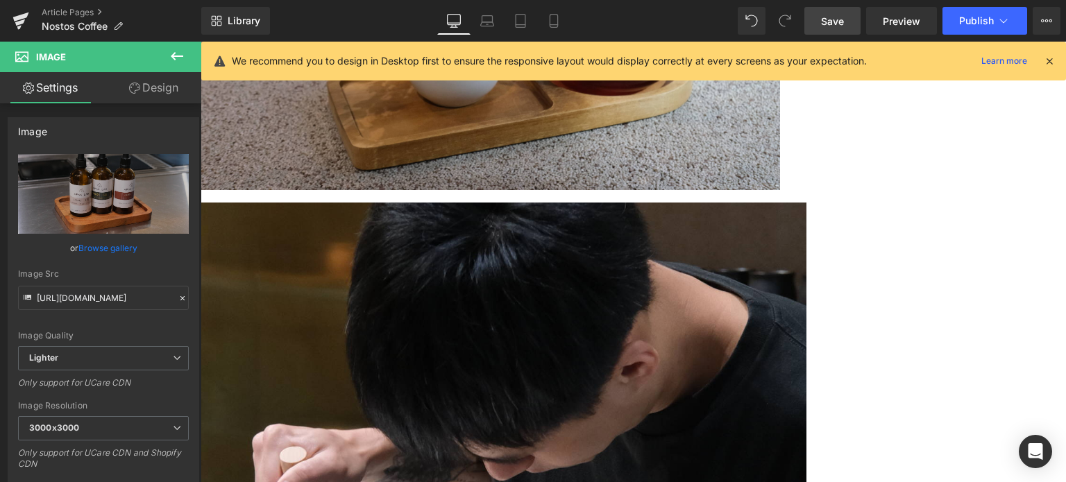
click at [830, 26] on span "Save" at bounding box center [832, 21] width 23 height 15
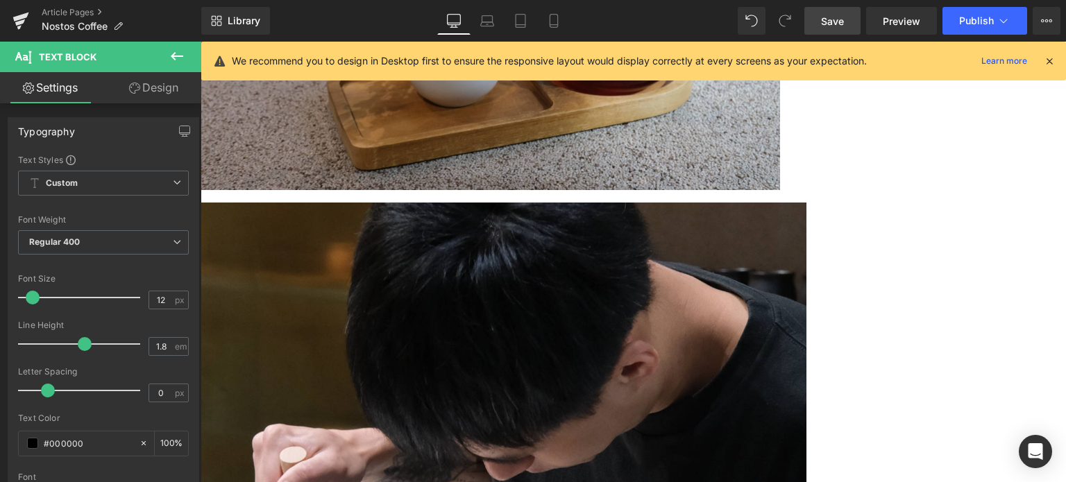
click at [827, 14] on span "Save" at bounding box center [832, 21] width 23 height 15
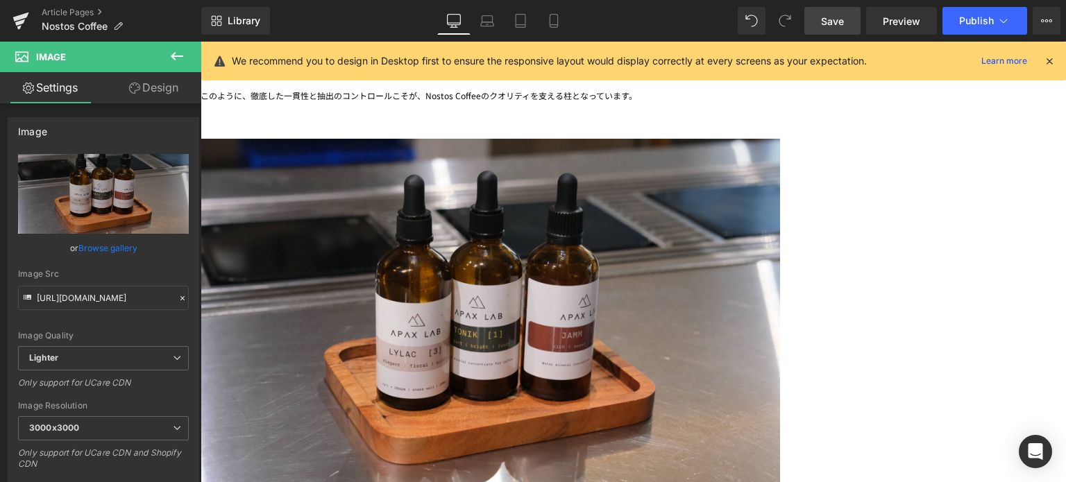
scroll to position [5802, 0]
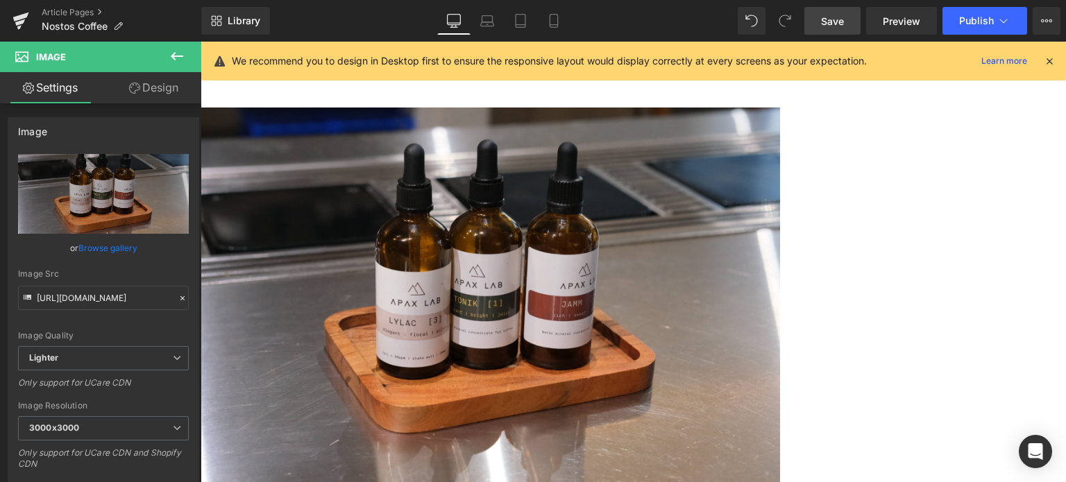
click at [823, 27] on span "Save" at bounding box center [832, 21] width 23 height 15
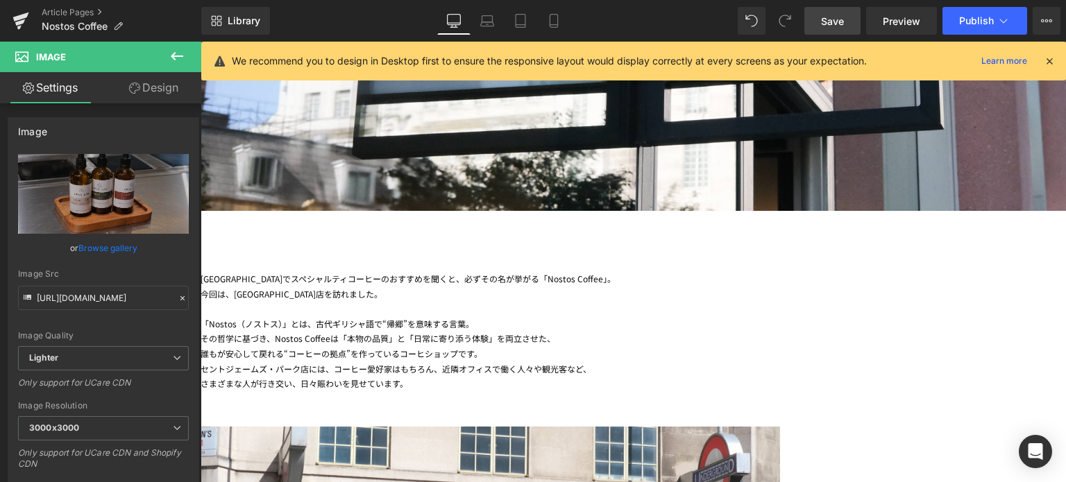
scroll to position [530, 0]
